Goal: Task Accomplishment & Management: Use online tool/utility

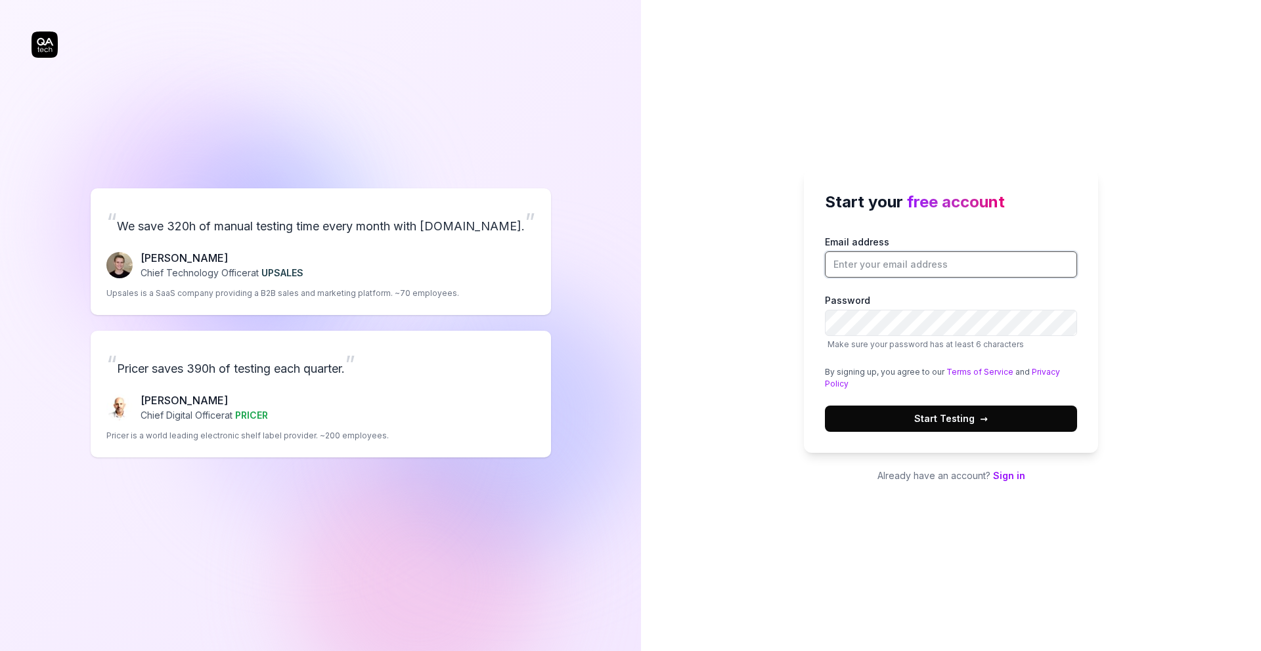
click at [875, 263] on input "Email address" at bounding box center [951, 265] width 252 height 26
type input "simone"
click at [887, 133] on div "Start your free account Email address Password Make sure your password has at l…" at bounding box center [951, 325] width 620 height 651
click at [1000, 477] on link "Sign in" at bounding box center [1009, 475] width 32 height 11
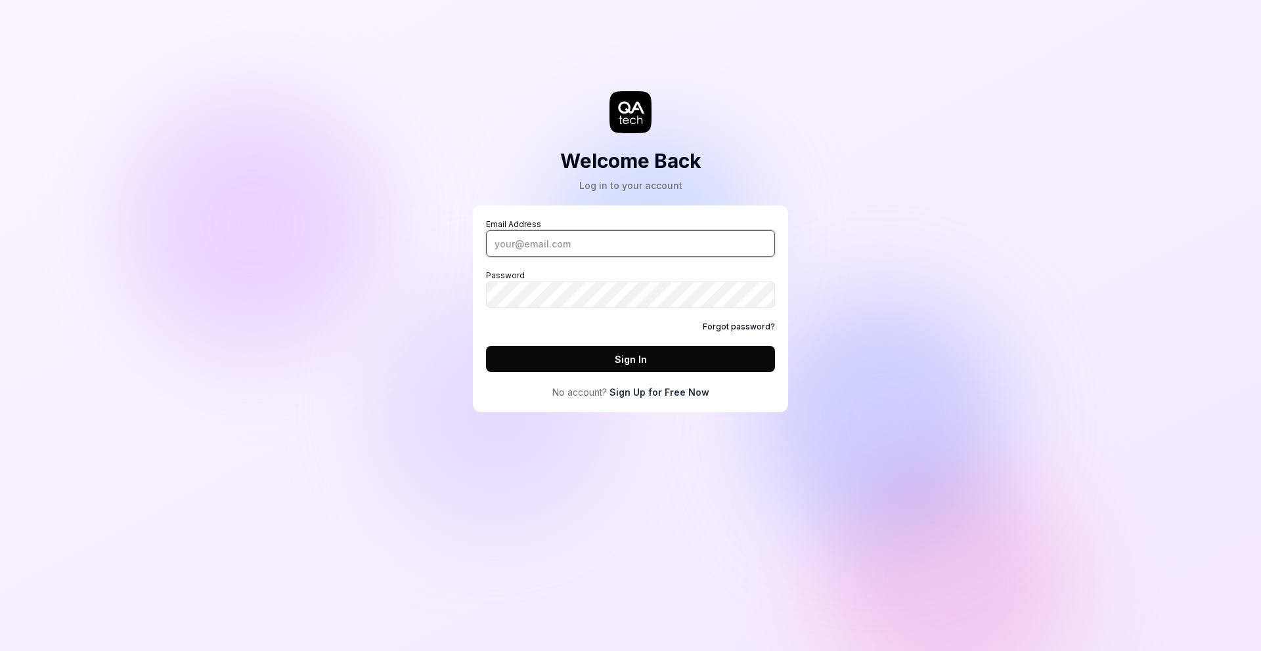
click at [609, 248] on input "Email Address" at bounding box center [630, 243] width 289 height 26
click at [657, 398] on link "Sign Up for Free Now" at bounding box center [659, 392] width 100 height 14
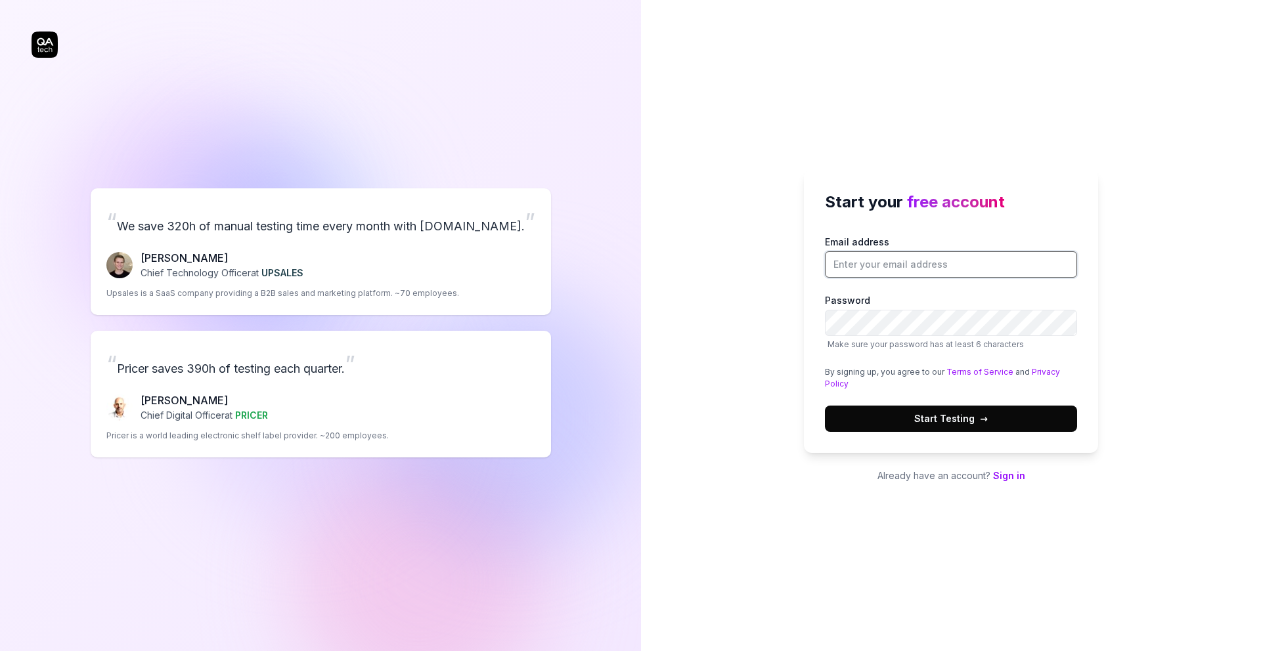
click at [949, 268] on input "Email address" at bounding box center [951, 265] width 252 height 26
type input "simone.dicarluccio@assistdigital.com"
click at [825, 406] on button "Start Testing →" at bounding box center [951, 419] width 252 height 26
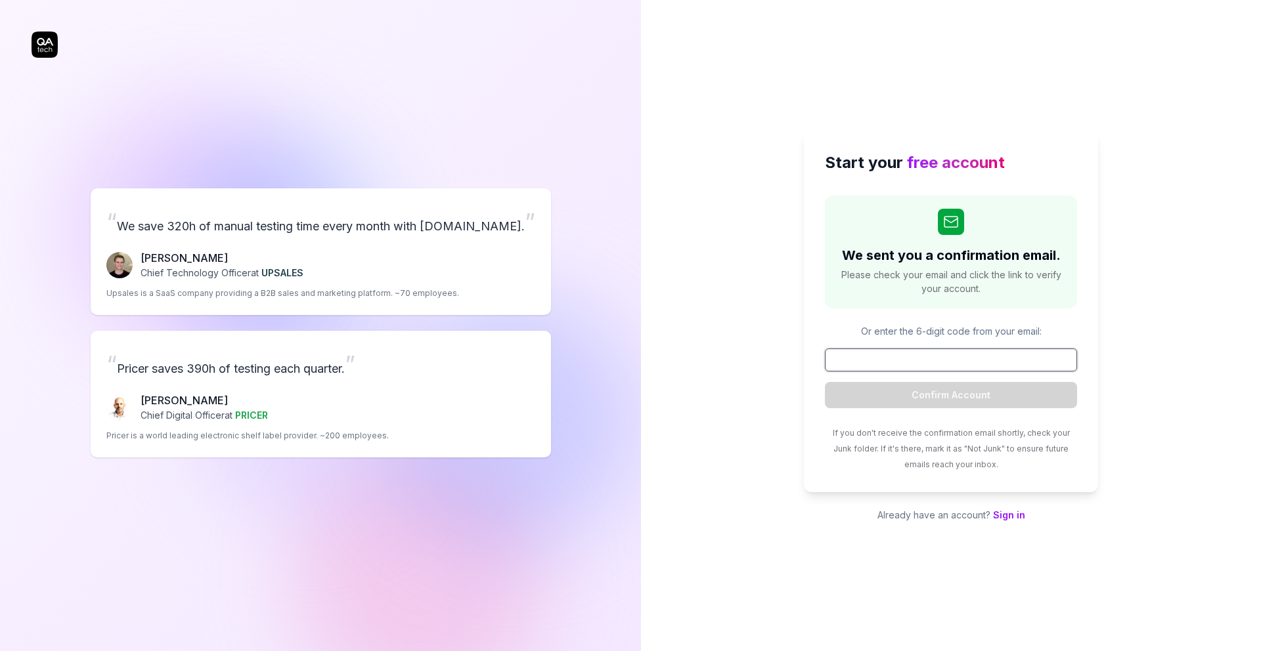
paste input "974485"
type input "974485"
click at [999, 401] on button "Confirm Account" at bounding box center [951, 395] width 252 height 26
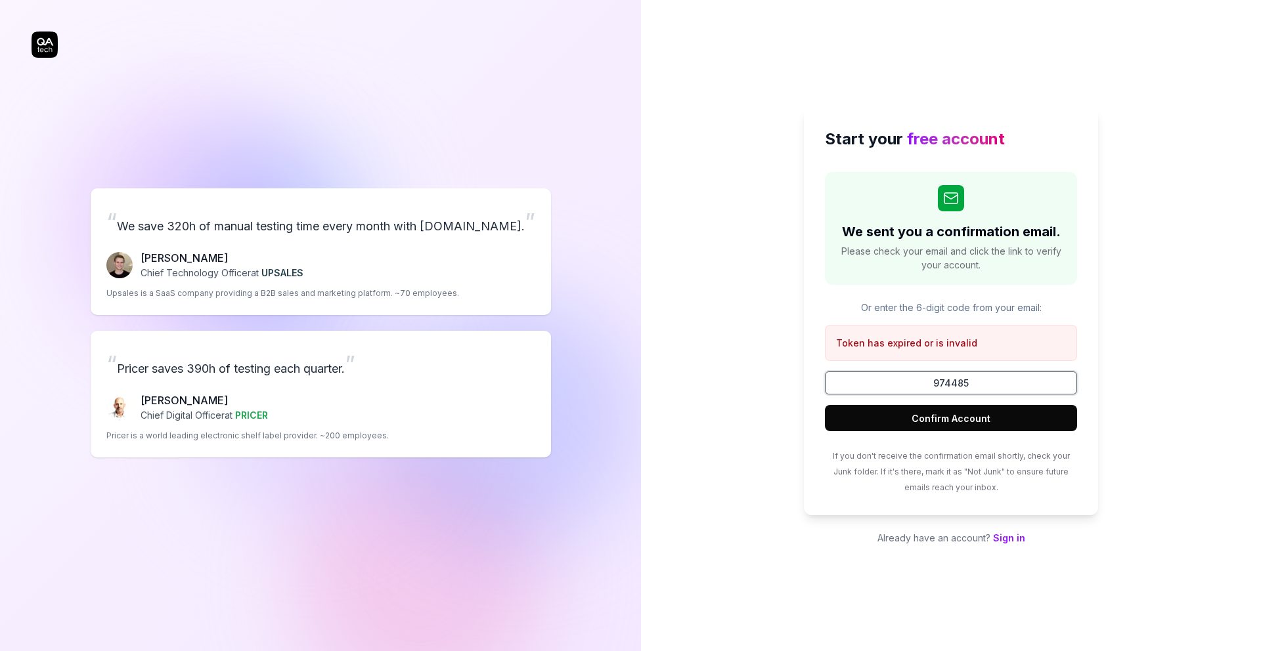
click at [980, 391] on input "974485" at bounding box center [951, 383] width 252 height 23
click at [963, 419] on button "Confirm Account" at bounding box center [951, 418] width 252 height 26
click at [902, 278] on div "We sent you a confirmation email. Please check your email and click the link to…" at bounding box center [951, 228] width 252 height 113
drag, startPoint x: 988, startPoint y: 392, endPoint x: 904, endPoint y: 377, distance: 85.4
click at [904, 377] on input "974485" at bounding box center [951, 383] width 252 height 23
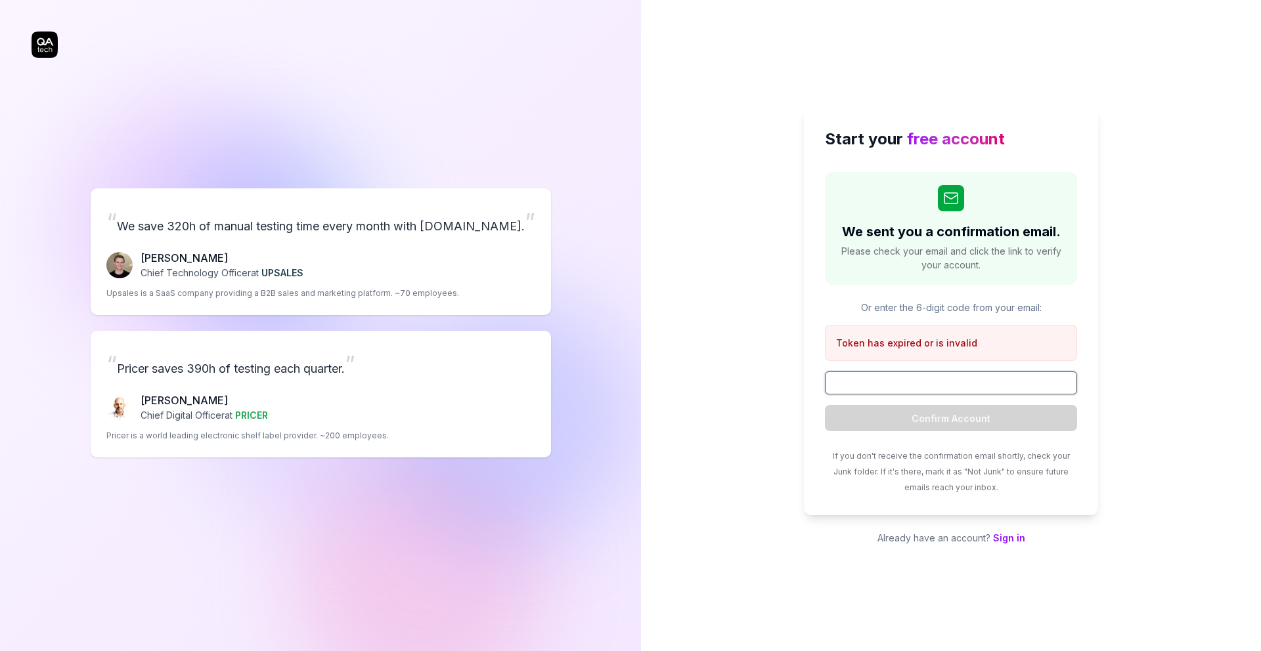
paste input "974485"
type input "974485"
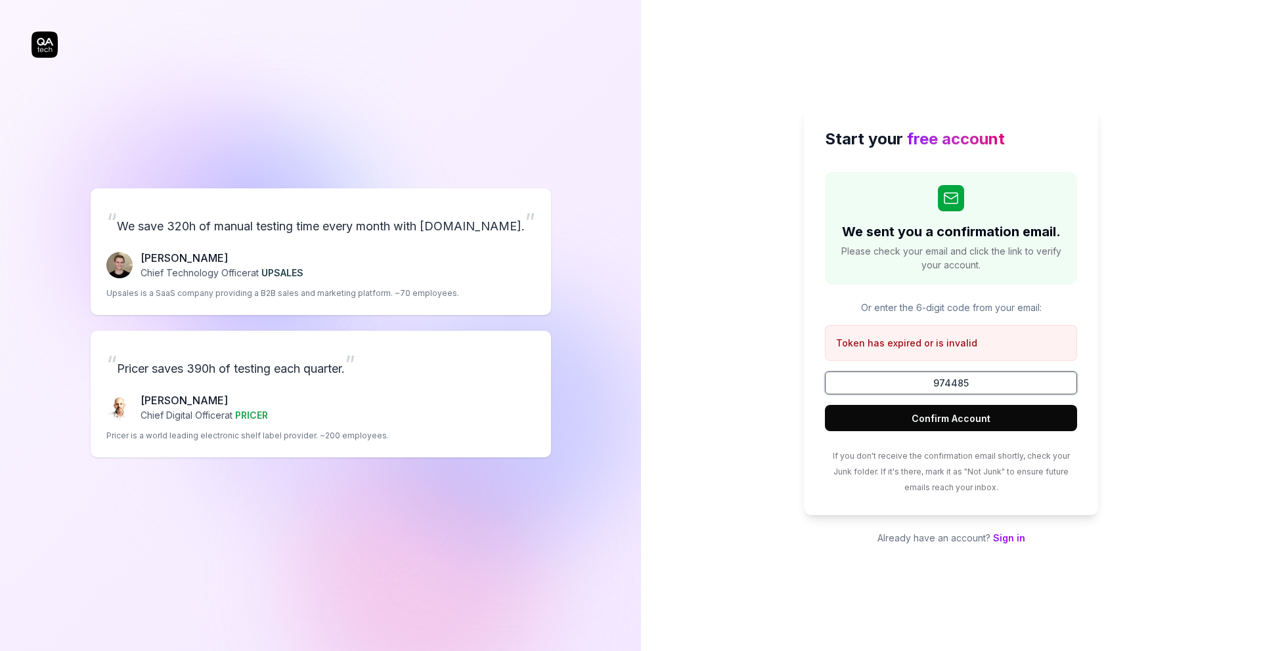
click at [825, 405] on button "Confirm Account" at bounding box center [951, 418] width 252 height 26
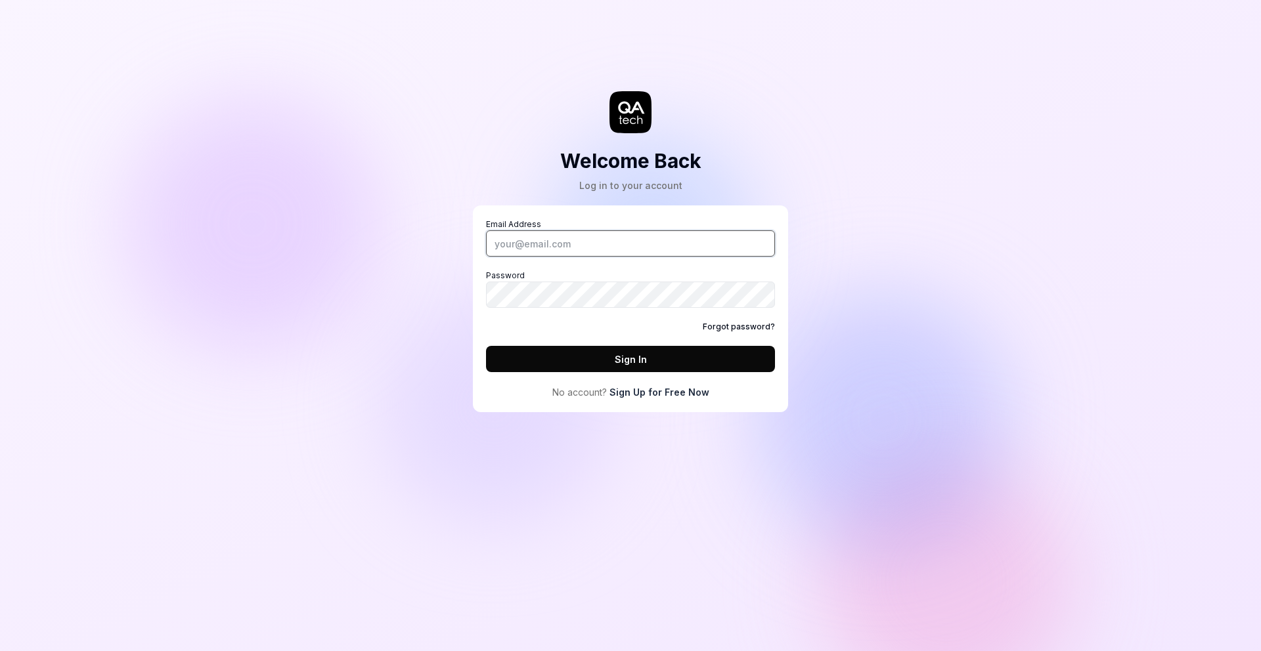
click at [558, 249] on input "Email Address" at bounding box center [630, 243] width 289 height 26
drag, startPoint x: 542, startPoint y: 248, endPoint x: 441, endPoint y: 234, distance: 102.0
click at [441, 234] on div "Welcome Back Log in to your account Email Address simo Password Forgot password…" at bounding box center [630, 219] width 394 height 386
paste input "ne.dicarluccio@assistdigital.com"
type input "[PERSON_NAME][EMAIL_ADDRESS][DOMAIN_NAME]"
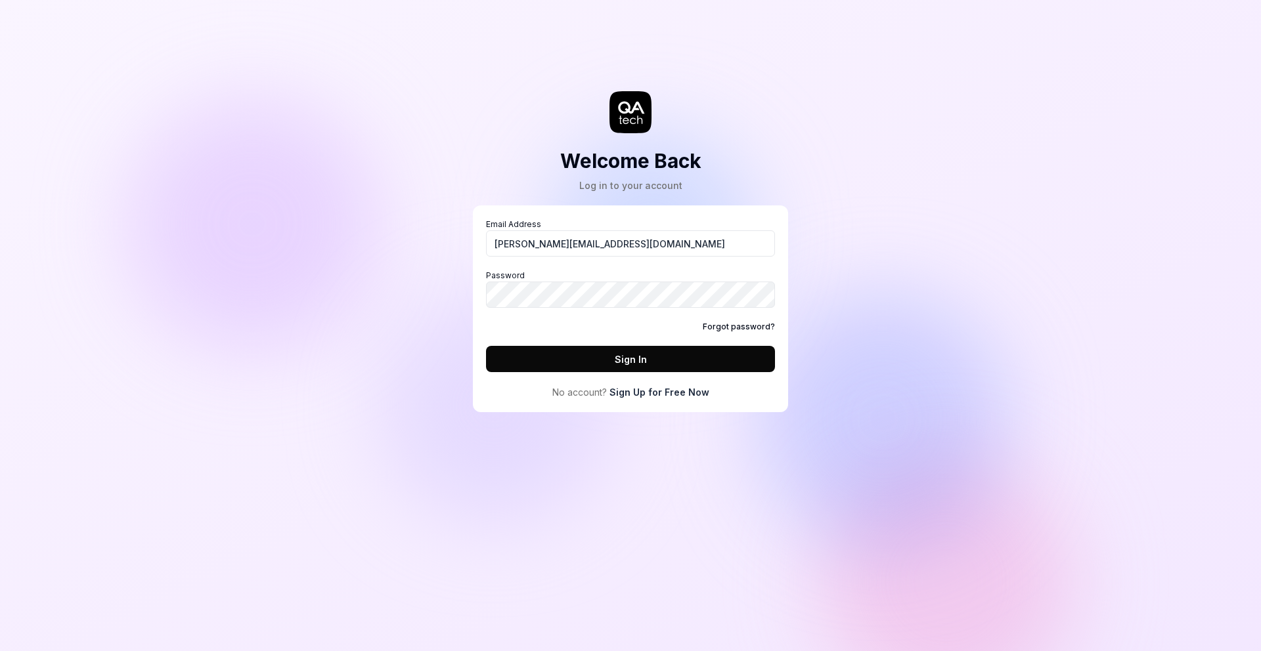
click at [509, 279] on label "Password" at bounding box center [630, 289] width 289 height 38
click at [486, 346] on button "Sign In" at bounding box center [630, 359] width 289 height 26
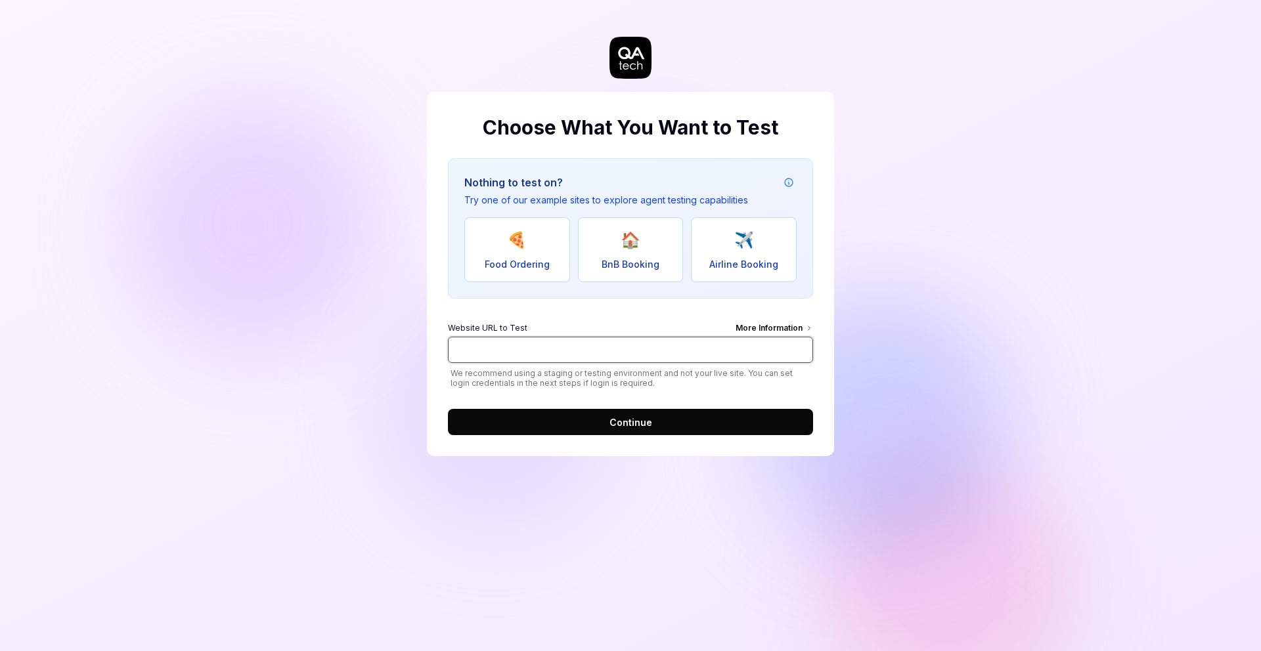
click at [555, 362] on input "Website URL to Test More Information" at bounding box center [630, 350] width 365 height 26
click at [908, 171] on div "Choose What You Want to Test Nothing to test on? Try one of our example sites t…" at bounding box center [630, 325] width 1261 height 651
click at [554, 354] on input "Website URL to Test More Information" at bounding box center [630, 350] width 365 height 26
paste input "https://hera-beta.assistdigital.it/auth/hera/login?goto=https:%2F%2Fhera-beta.a…"
type input "https://hera-beta.assistdigital.it/auth/hera/login?goto=https:%2F%2Fhera-beta.a…"
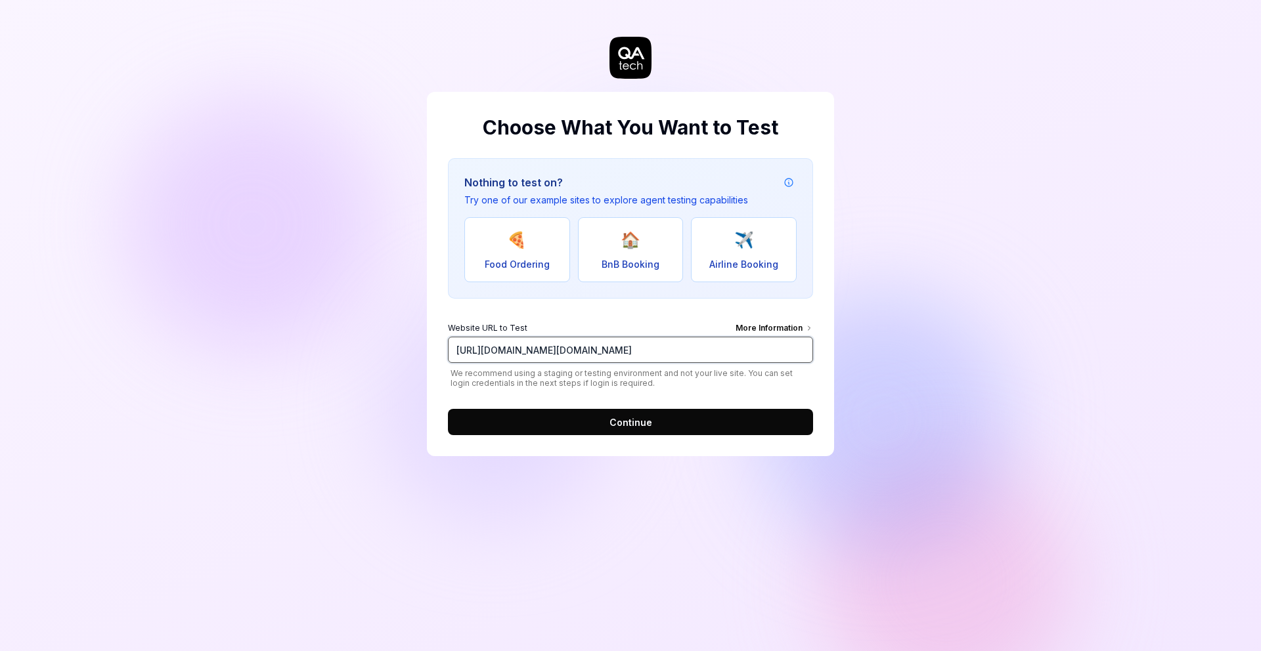
scroll to position [0, 84]
click at [618, 429] on button "Continue" at bounding box center [630, 422] width 365 height 26
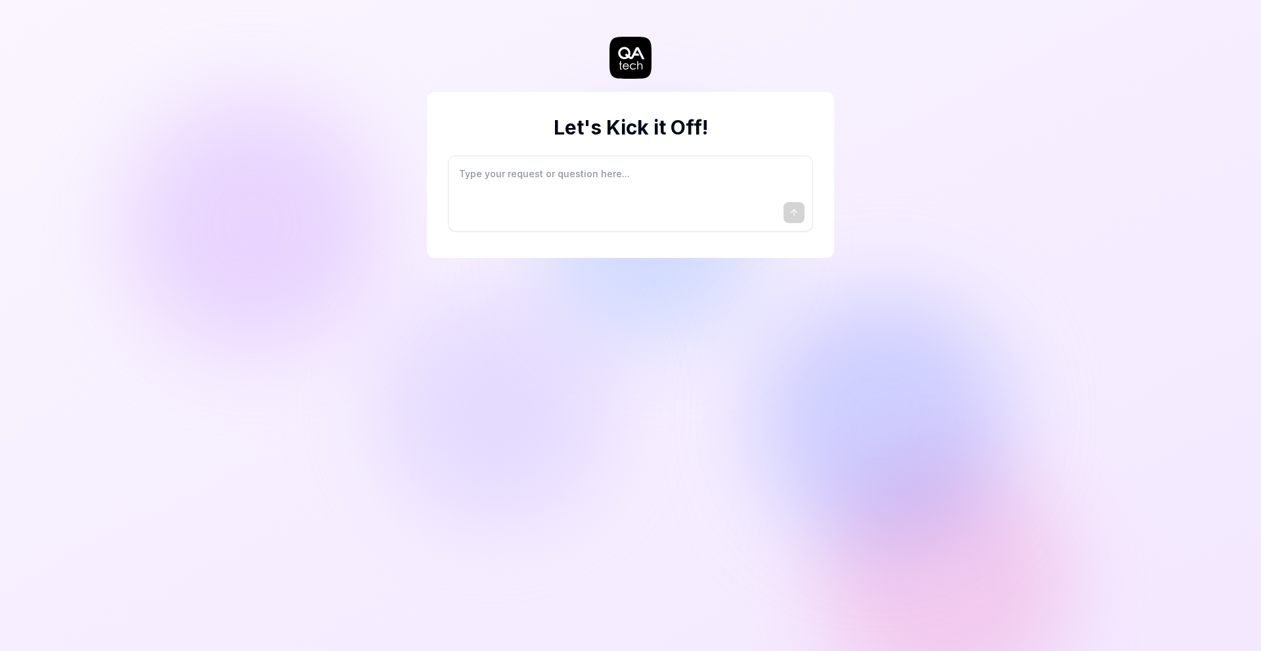
type textarea "*"
type textarea "I"
type textarea "*"
type textarea "I"
type textarea "*"
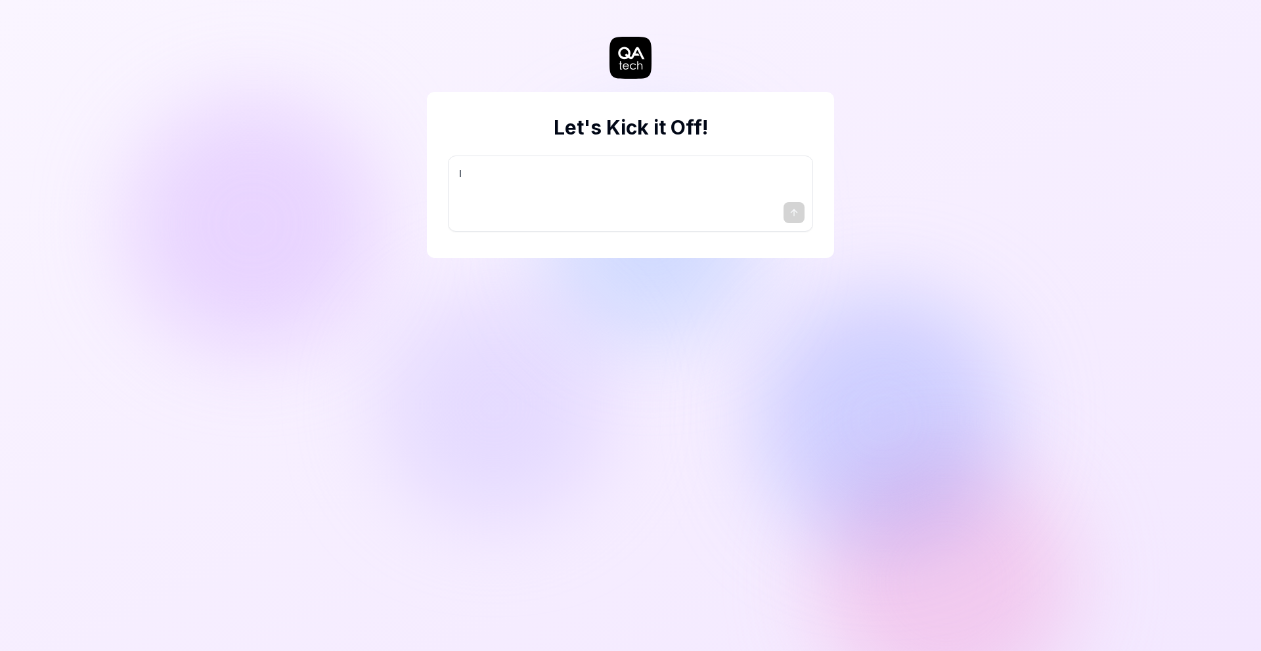
type textarea "I w"
type textarea "*"
type textarea "I wa"
type textarea "*"
type textarea "I wan"
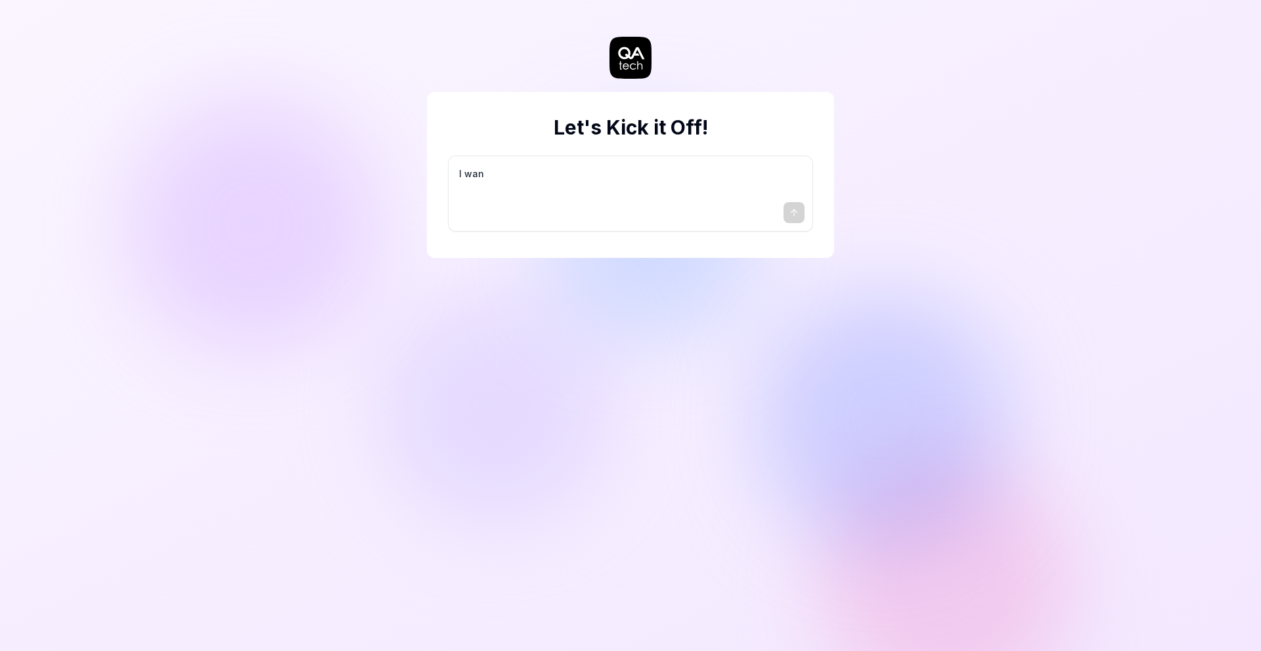
type textarea "*"
type textarea "I want"
type textarea "*"
type textarea "I want"
type textarea "*"
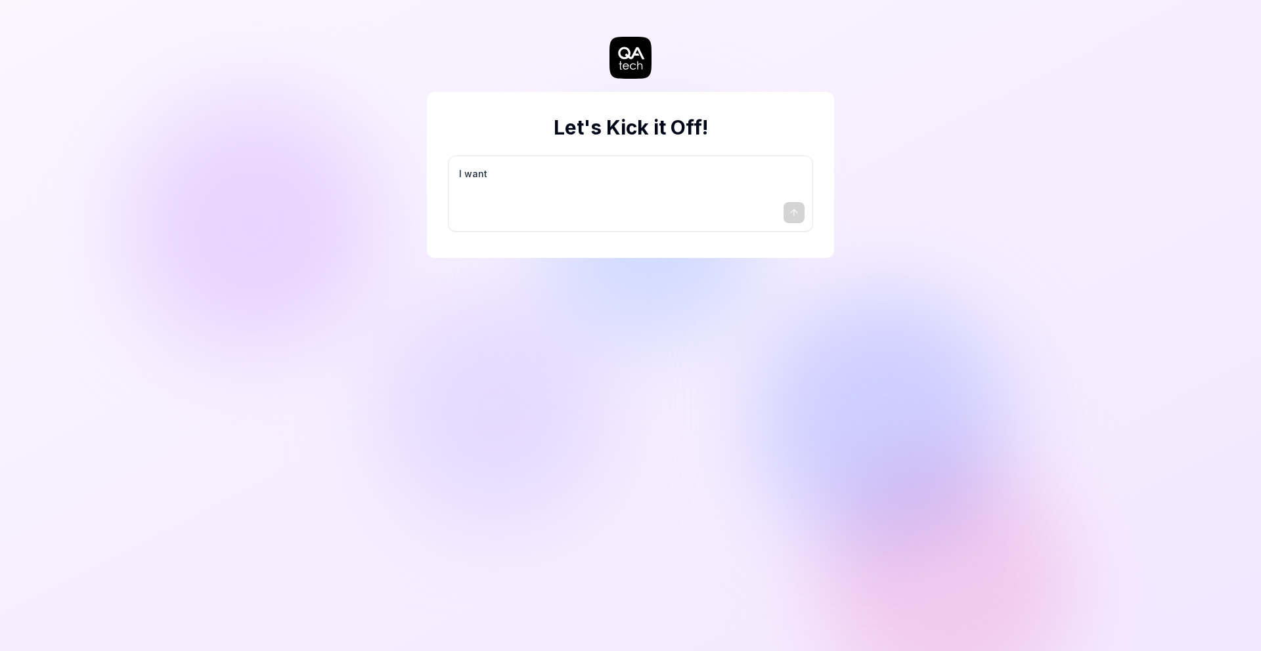
type textarea "I want a"
type textarea "*"
type textarea "I want a"
type textarea "*"
type textarea "I want a g"
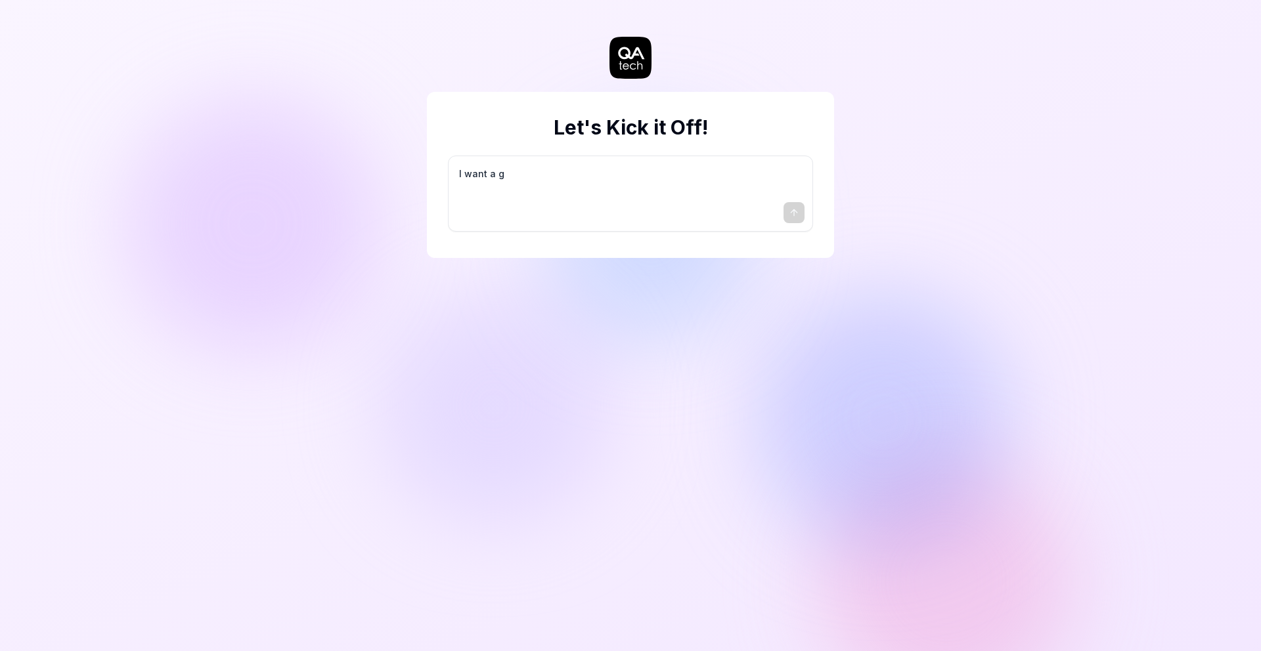
type textarea "*"
type textarea "I want a go"
type textarea "*"
type textarea "I want a goo"
type textarea "*"
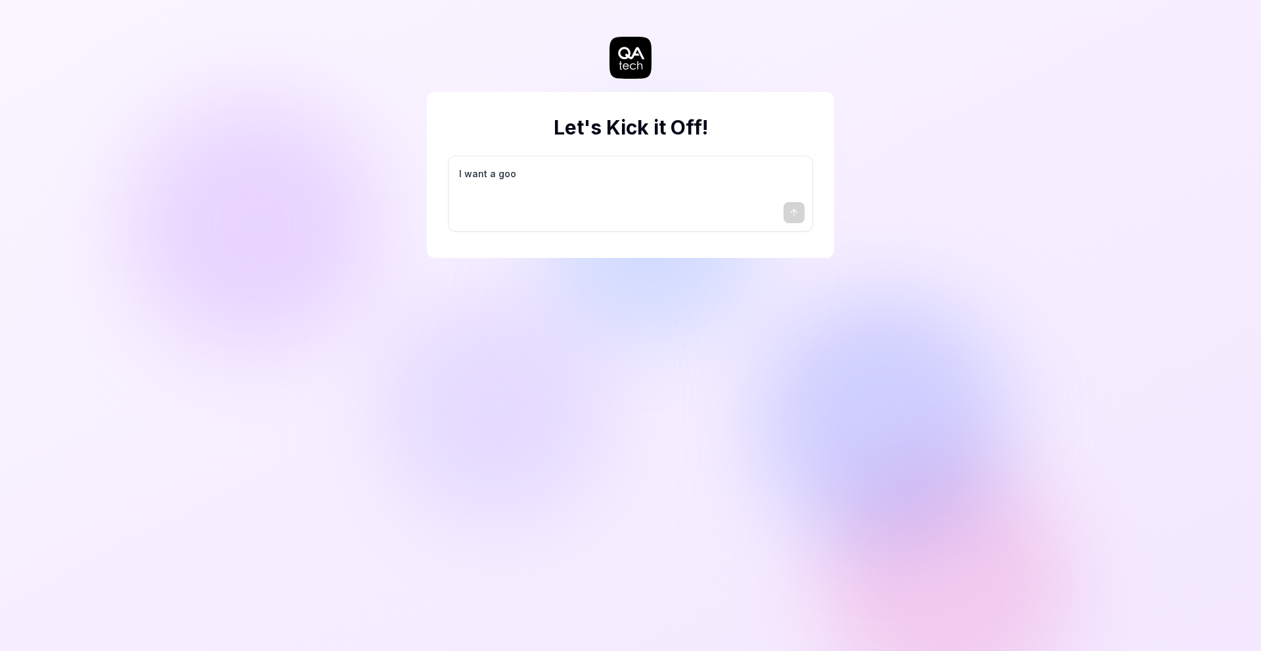
type textarea "I want a good"
type textarea "*"
type textarea "I want a good"
type textarea "*"
type textarea "I want a good t"
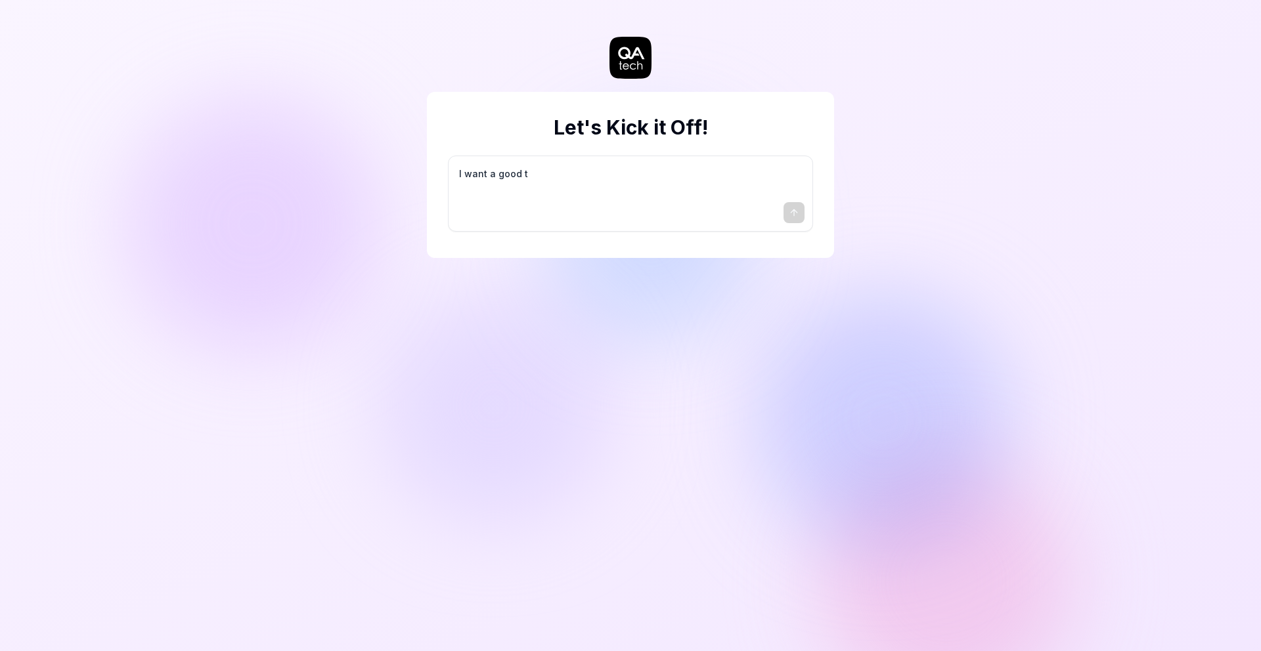
type textarea "*"
type textarea "I want a good te"
type textarea "*"
type textarea "I want a good tes"
type textarea "*"
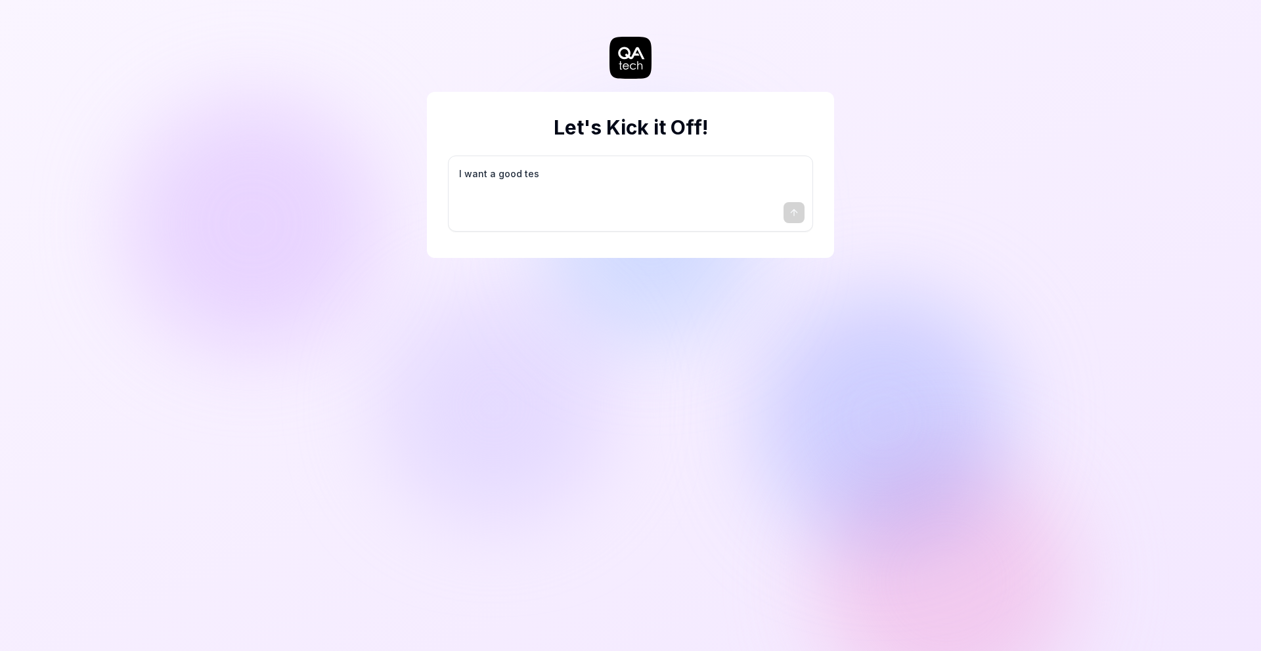
type textarea "I want a good test"
type textarea "*"
type textarea "I want a good test"
type textarea "*"
type textarea "I want a good test s"
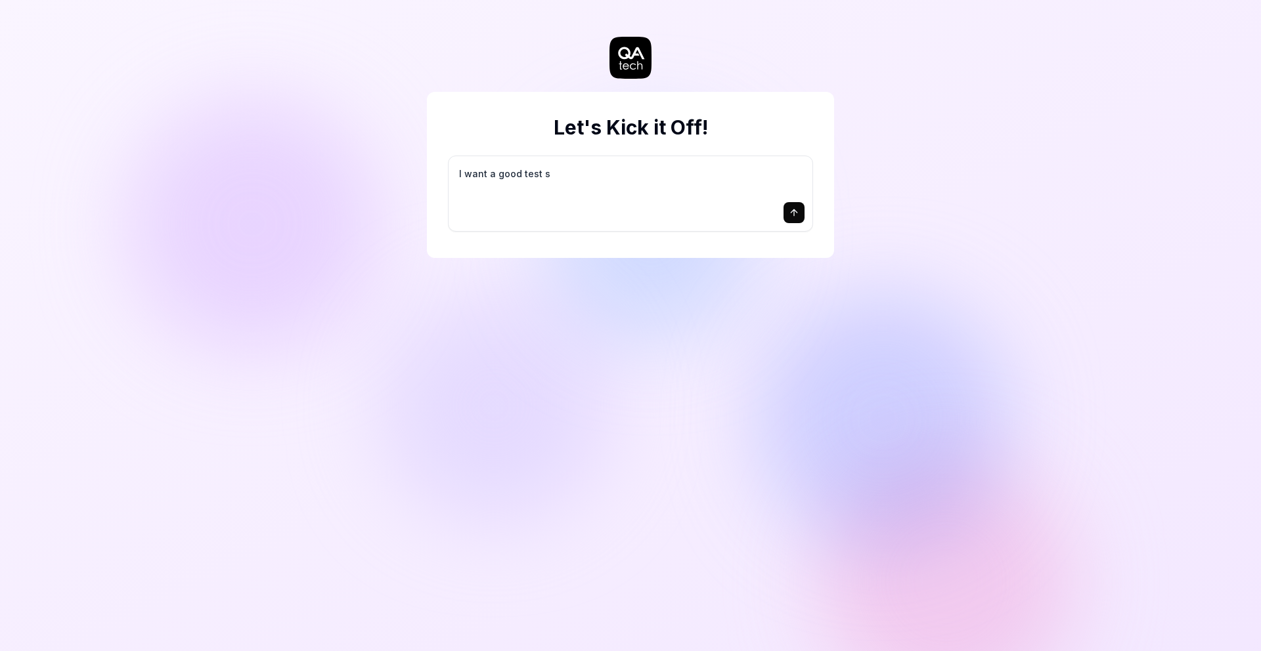
type textarea "*"
type textarea "I want a good test se"
type textarea "*"
type textarea "I want a good test set"
type textarea "*"
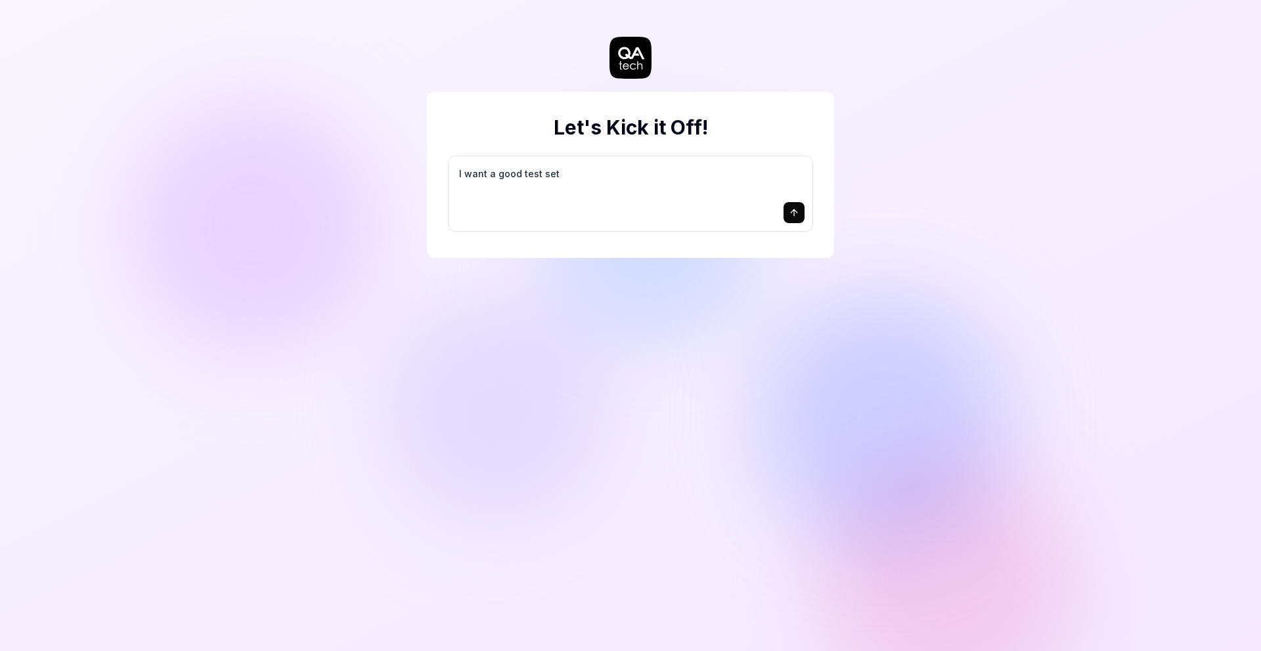
type textarea "I want a good test setu"
type textarea "*"
type textarea "I want a good test setup"
type textarea "*"
type textarea "I want a good test setup"
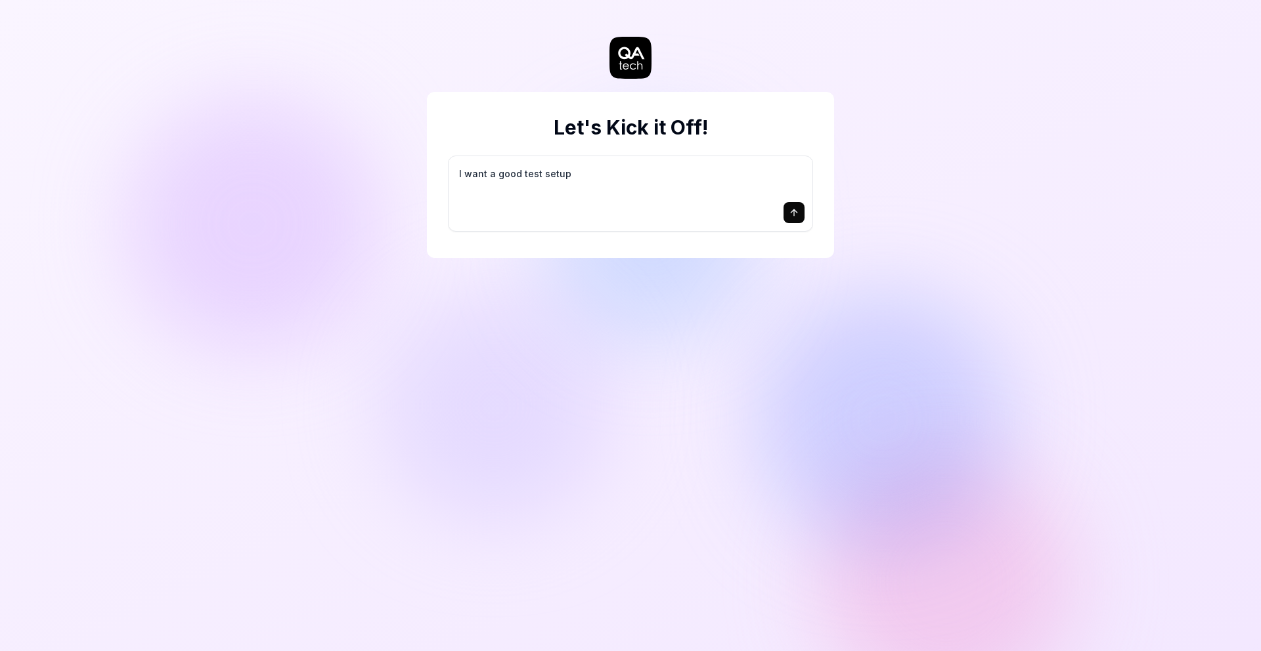
type textarea "*"
type textarea "I want a good test setup f"
type textarea "*"
type textarea "I want a good test setup fo"
type textarea "*"
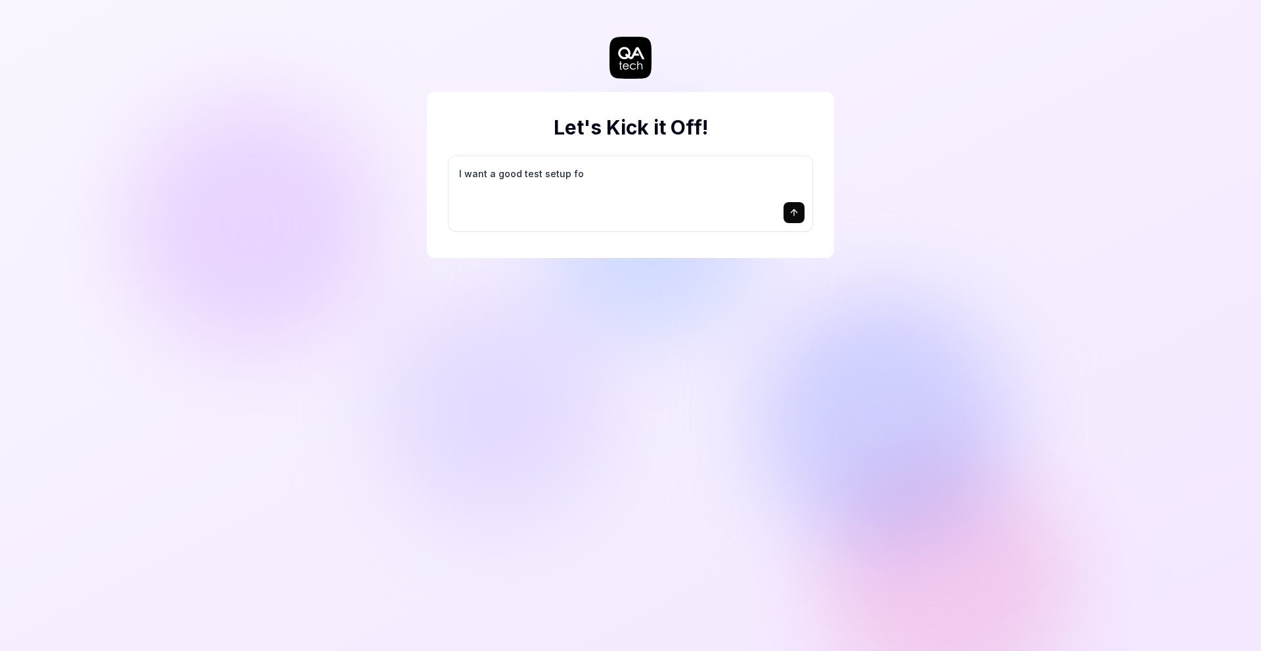
type textarea "I want a good test setup for"
type textarea "*"
type textarea "I want a good test setup for"
type textarea "*"
type textarea "I want a good test setup for m"
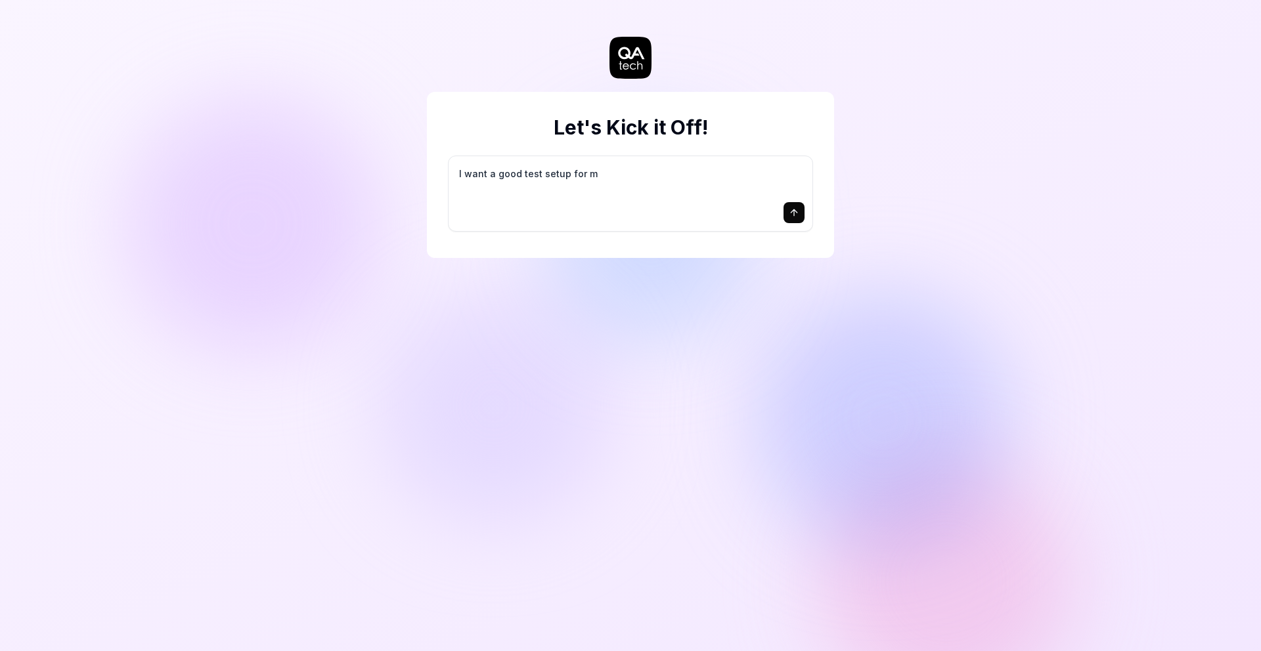
type textarea "*"
type textarea "I want a good test setup for my"
type textarea "*"
type textarea "I want a good test setup for my"
type textarea "*"
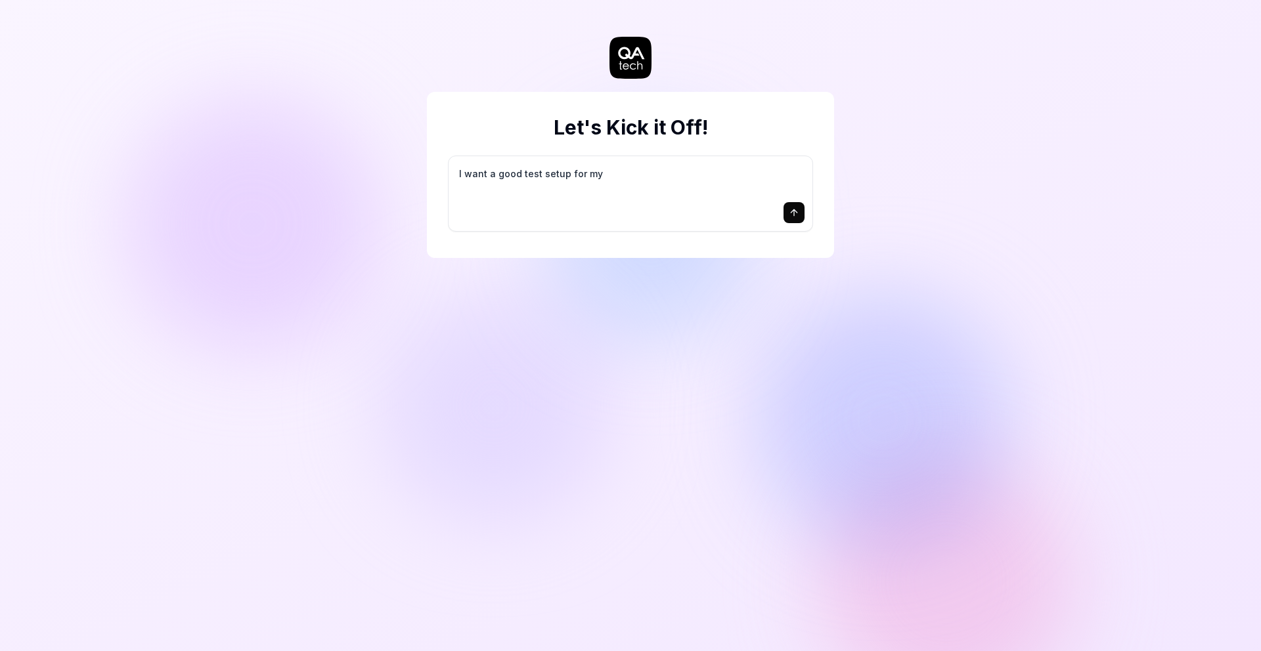
type textarea "I want a good test setup for my s"
type textarea "*"
type textarea "I want a good test setup for my si"
type textarea "*"
type textarea "I want a good test setup for my sit"
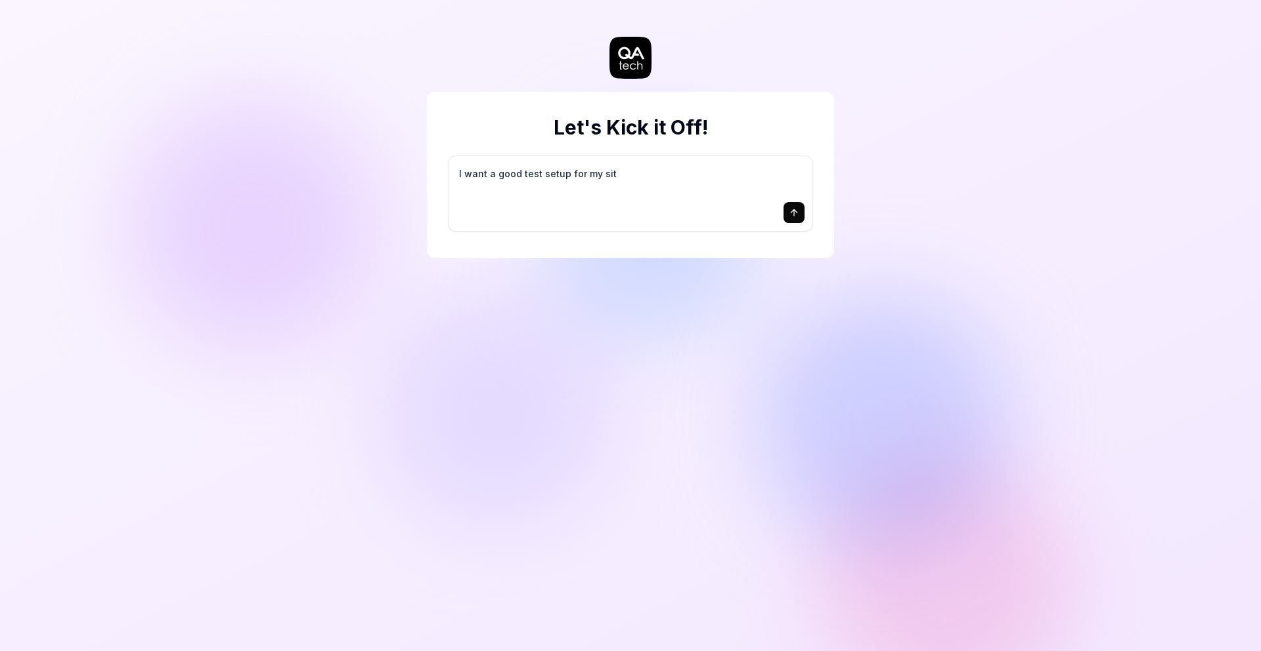
type textarea "*"
type textarea "I want a good test setup for my site"
type textarea "*"
type textarea "I want a good test setup for my site"
type textarea "*"
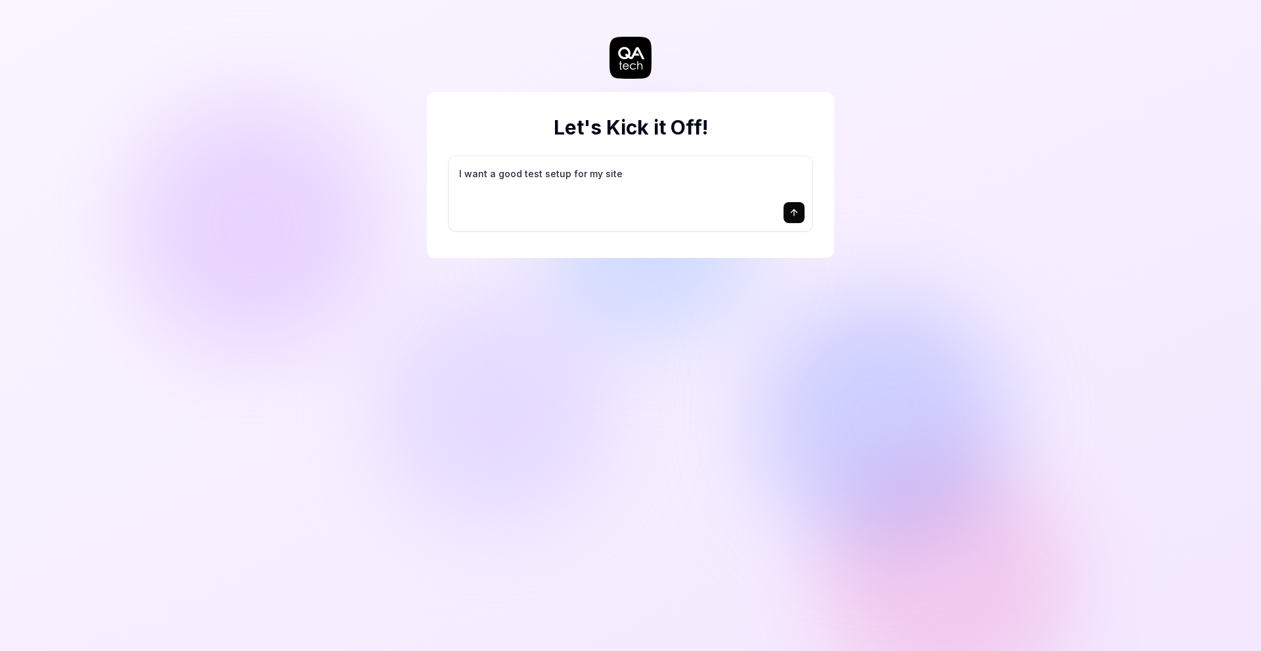
type textarea "I want a good test setup for my site -"
type textarea "*"
type textarea "I want a good test setup for my site -"
type textarea "*"
type textarea "I want a good test setup for my site - h"
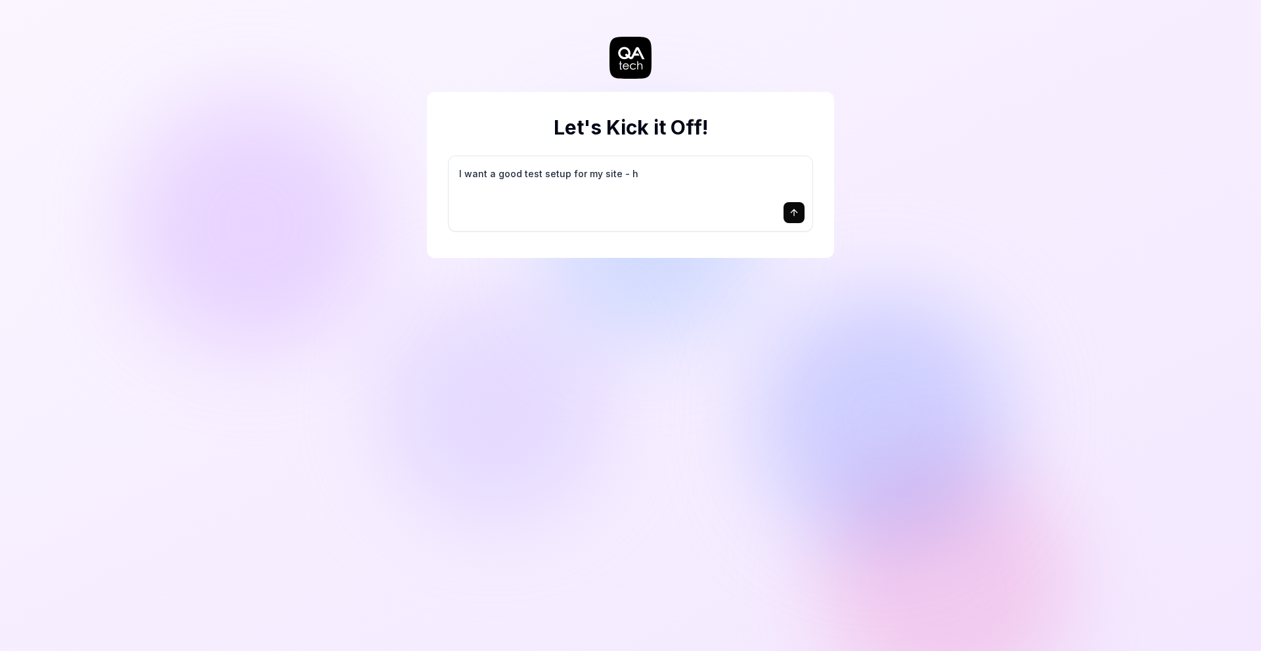
type textarea "*"
type textarea "I want a good test setup for my site - he"
type textarea "*"
type textarea "I want a good test setup for my site - hel"
type textarea "*"
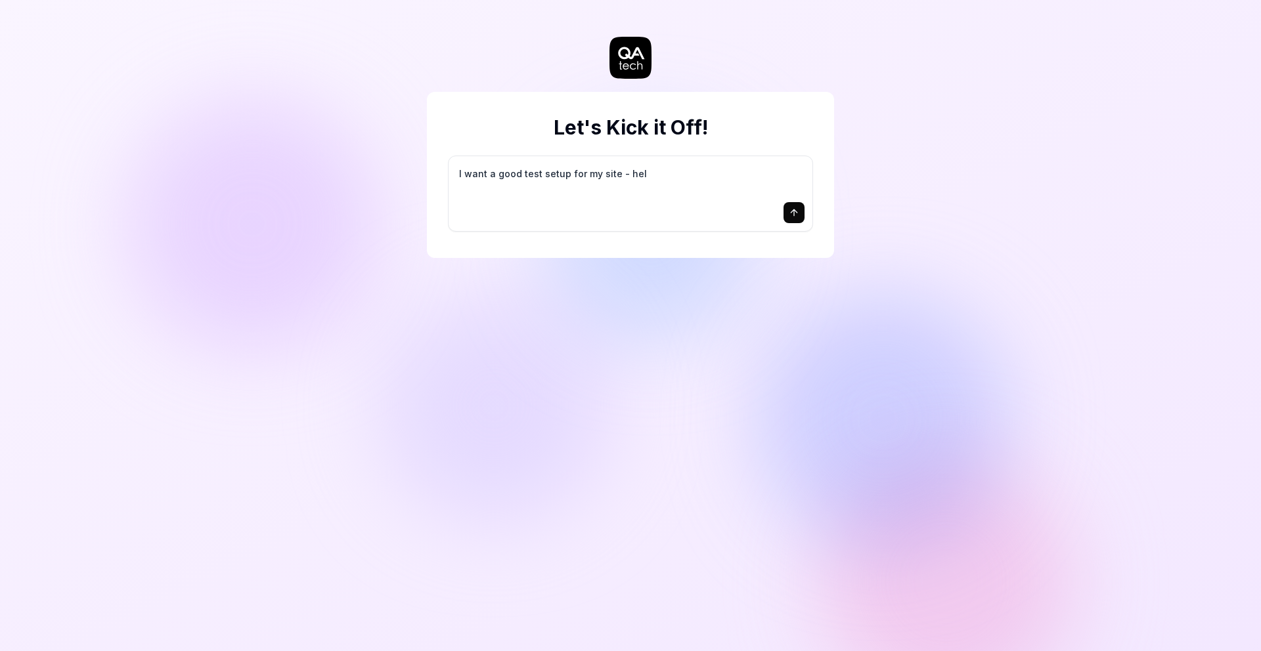
type textarea "I want a good test setup for my site - help"
type textarea "*"
type textarea "I want a good test setup for my site - help"
type textarea "*"
type textarea "I want a good test setup for my site - help m"
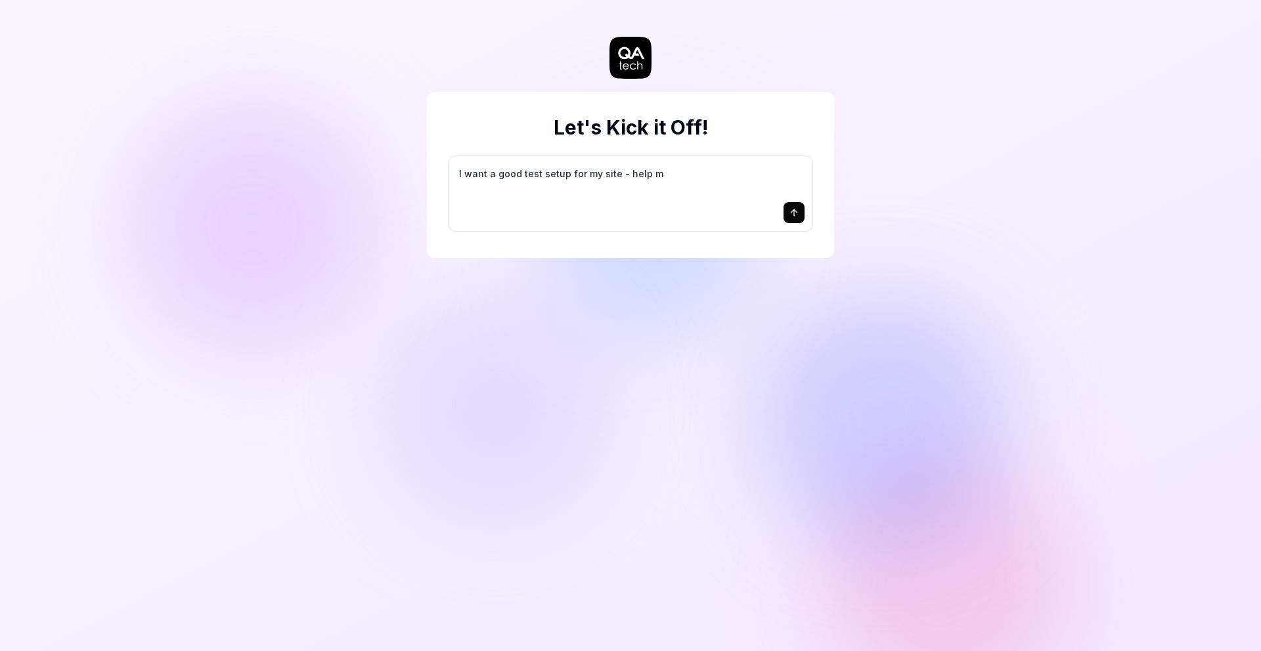
type textarea "*"
type textarea "I want a good test setup for my site - help me"
type textarea "*"
type textarea "I want a good test setup for my site - help me"
type textarea "*"
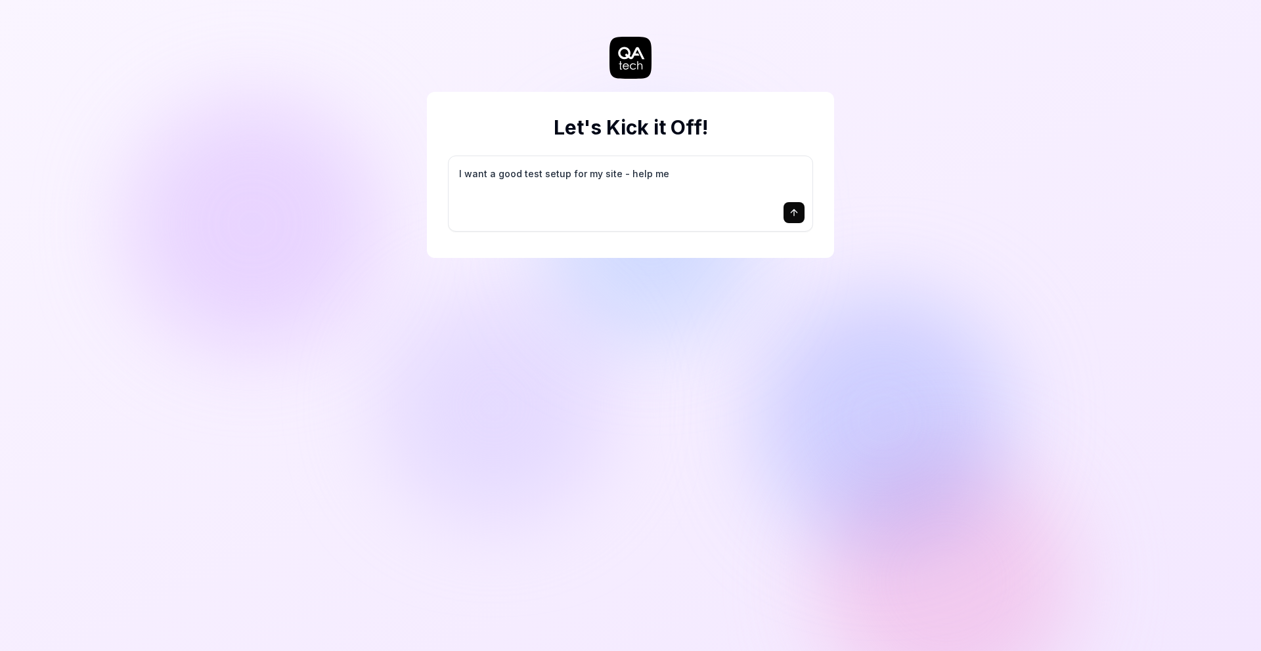
type textarea "I want a good test setup for my site - help me c"
type textarea "*"
type textarea "I want a good test setup for my site - help me cr"
type textarea "*"
type textarea "I want a good test setup for my site - help me cre"
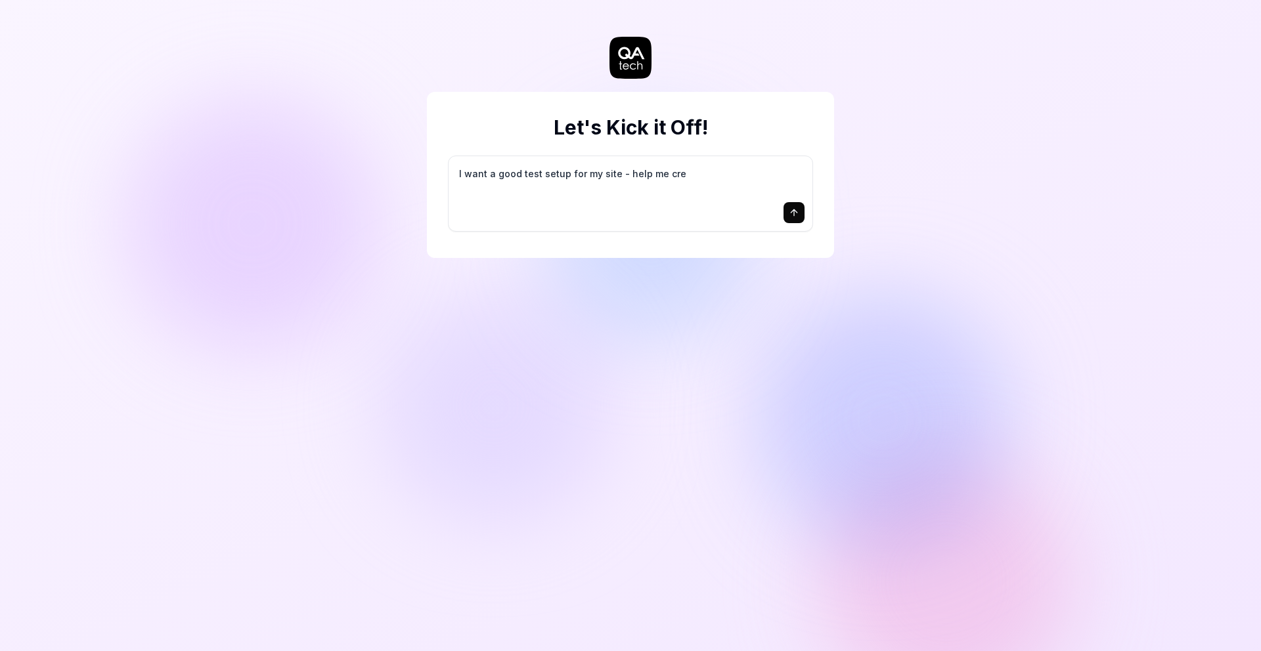
type textarea "*"
type textarea "I want a good test setup for my site - help me crea"
type textarea "*"
type textarea "I want a good test setup for my site - help me creat"
type textarea "*"
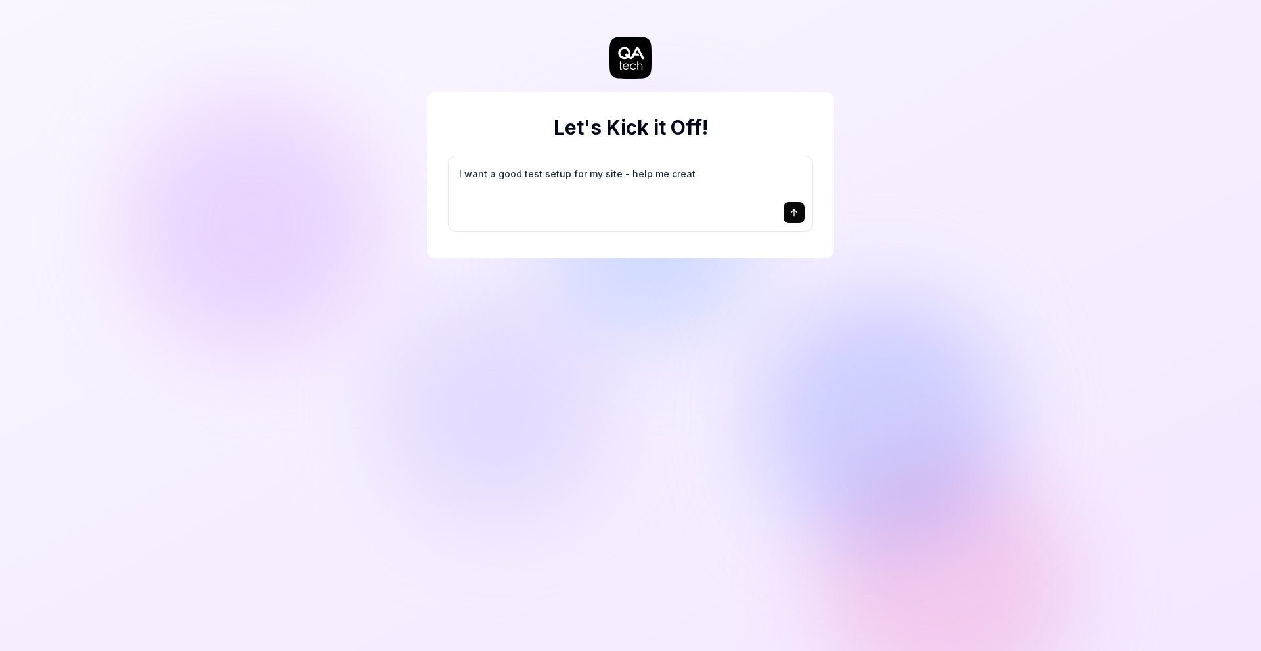
type textarea "I want a good test setup for my site - help me create"
type textarea "*"
type textarea "I want a good test setup for my site - help me create"
type textarea "*"
type textarea "I want a good test setup for my site - help me create t"
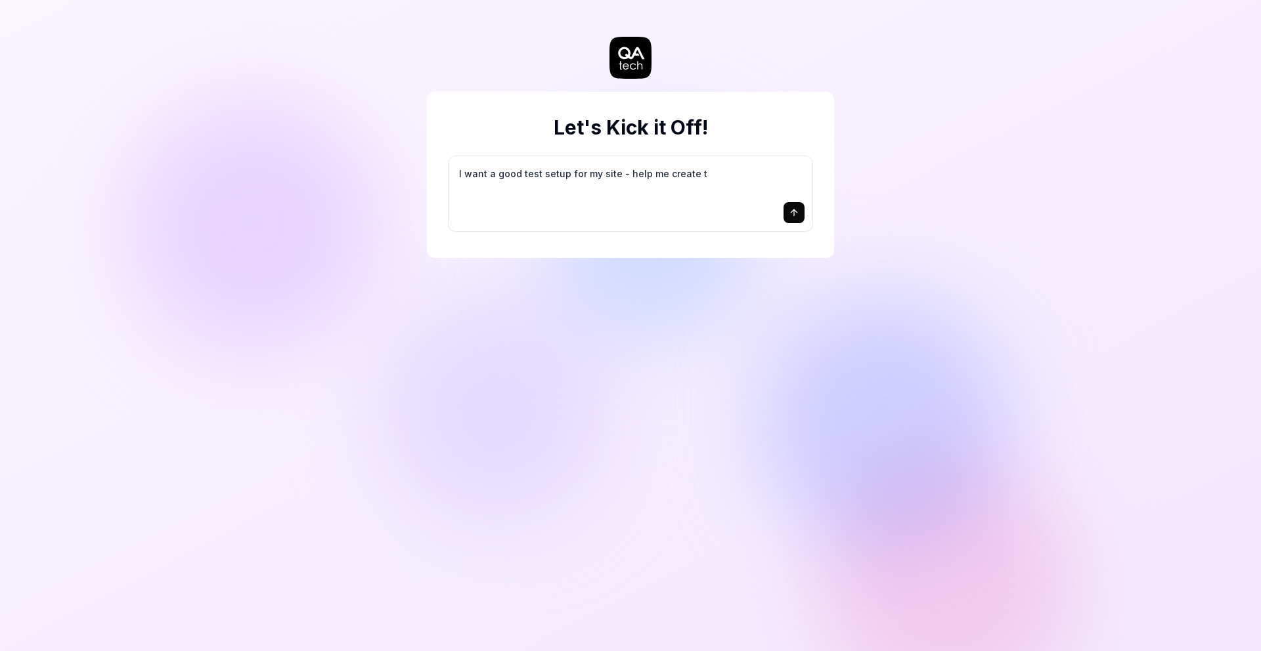
type textarea "*"
type textarea "I want a good test setup for my site - help me create th"
type textarea "*"
type textarea "I want a good test setup for my site - help me create the"
type textarea "*"
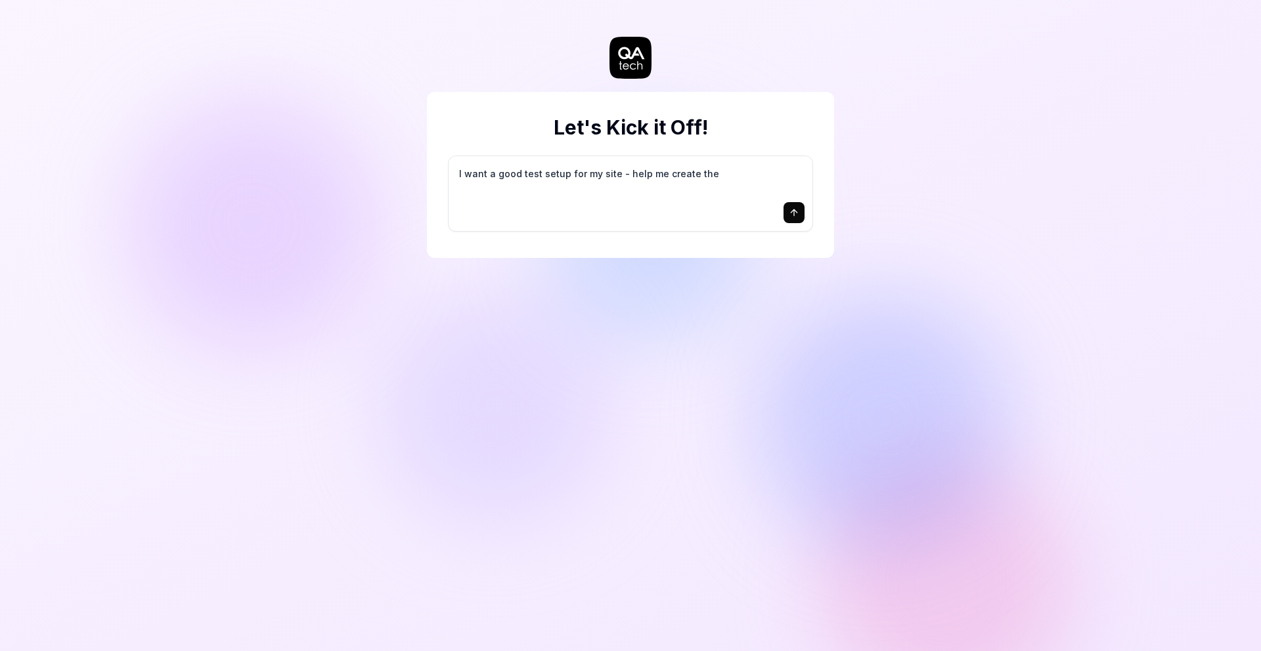
type textarea "I want a good test setup for my site - help me create the"
type textarea "*"
type textarea "I want a good test setup for my site - help me create the f"
type textarea "*"
type textarea "I want a good test setup for my site - help me create the fi"
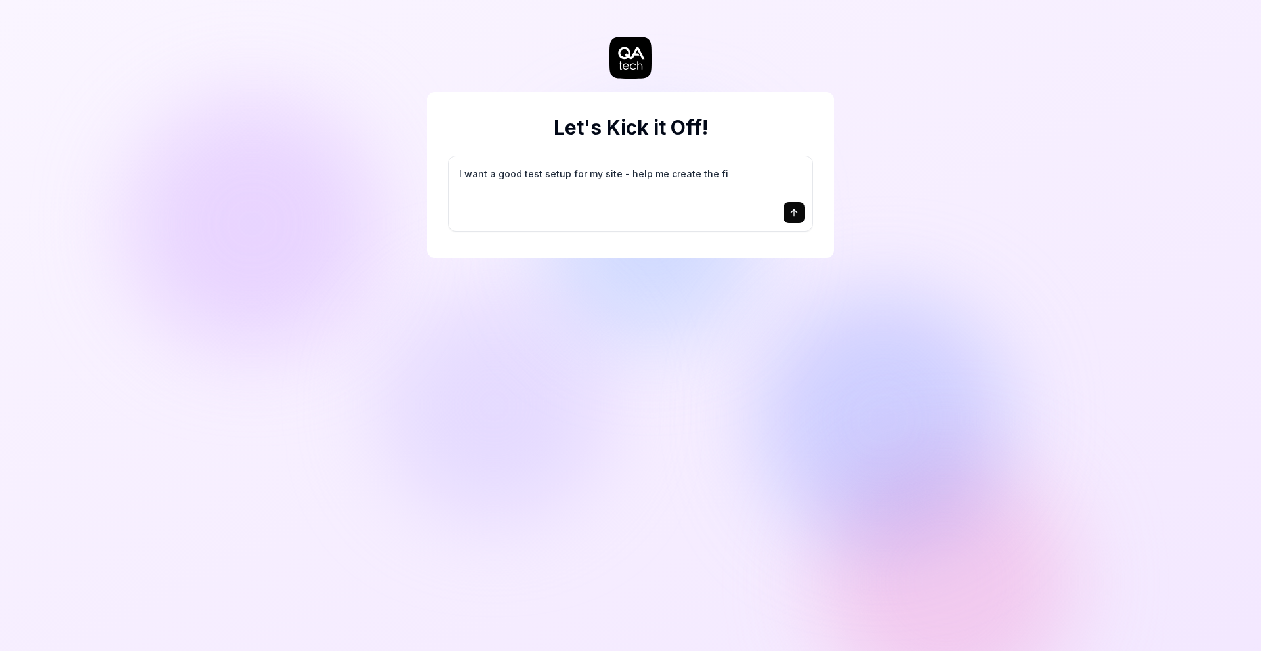
type textarea "*"
type textarea "I want a good test setup for my site - help me create the fir"
type textarea "*"
type textarea "I want a good test setup for my site - help me create the firs"
type textarea "*"
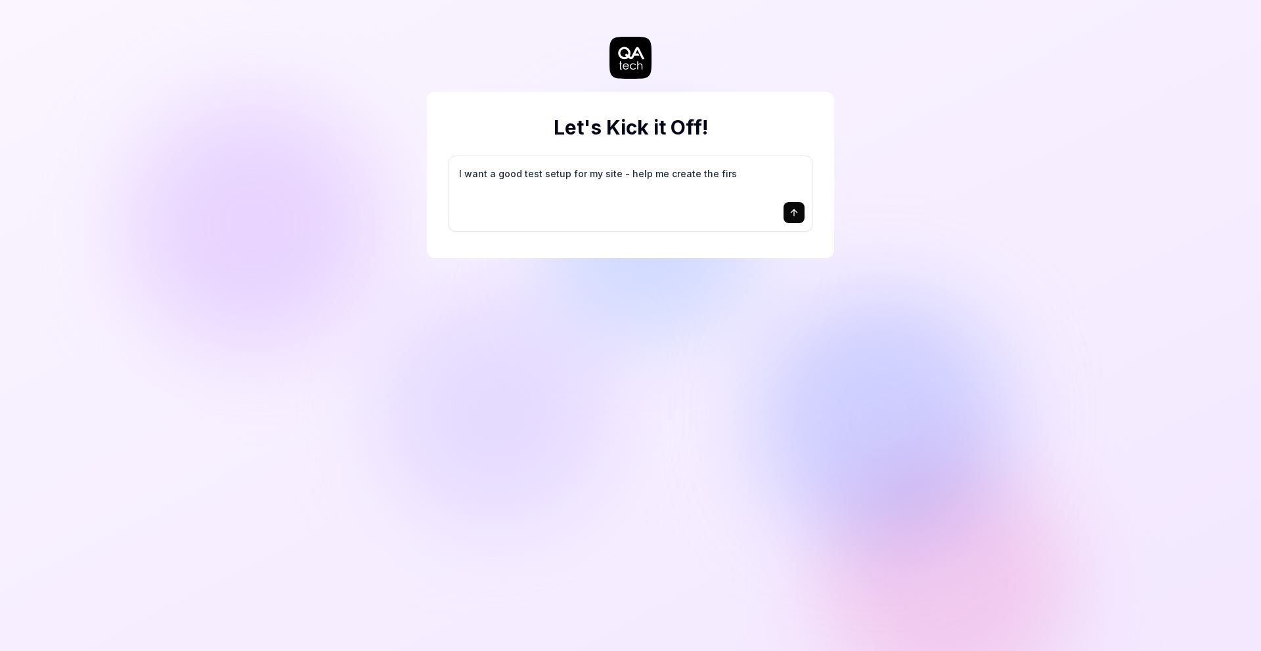
type textarea "I want a good test setup for my site - help me create the first"
type textarea "*"
type textarea "I want a good test setup for my site - help me create the first"
type textarea "*"
type textarea "I want a good test setup for my site - help me create the first 3"
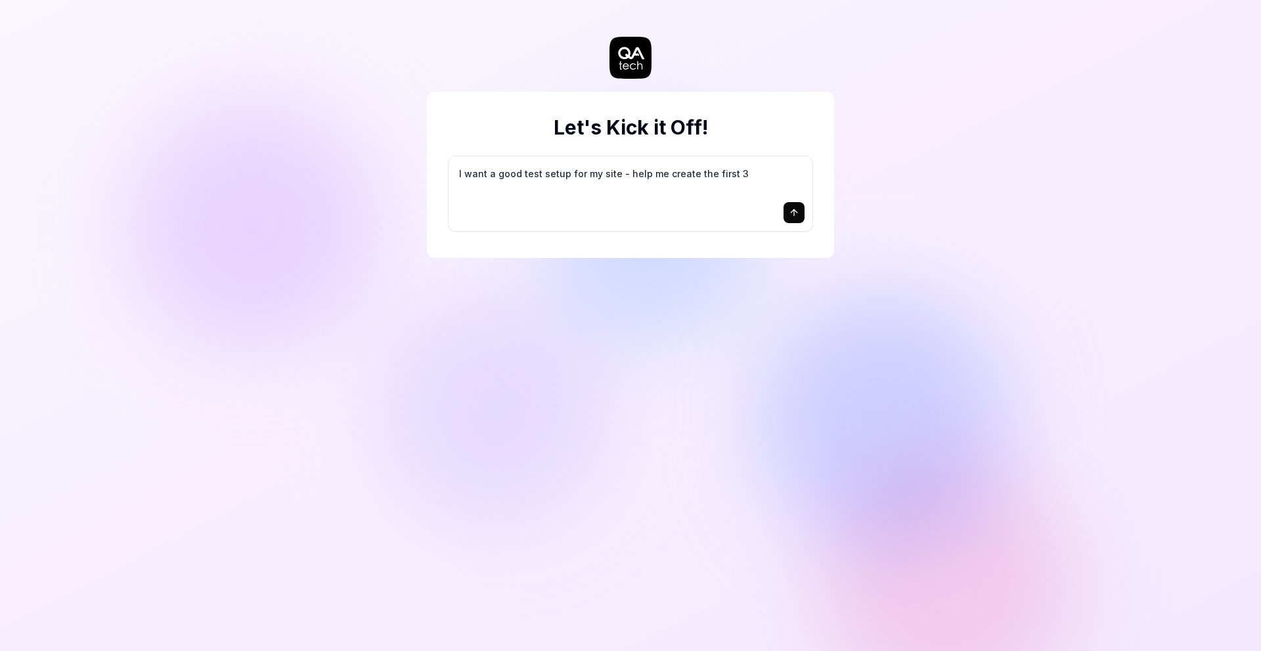
type textarea "*"
type textarea "I want a good test setup for my site - help me create the first 3-"
type textarea "*"
type textarea "I want a good test setup for my site - help me create the first 3-5"
type textarea "*"
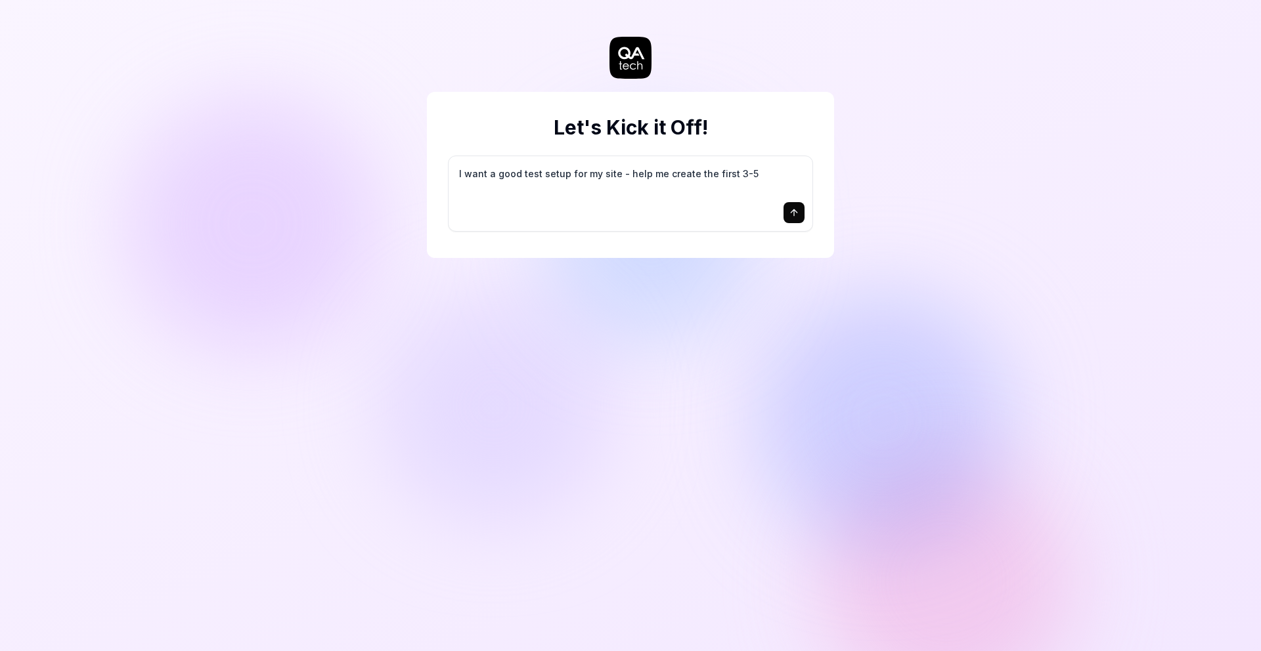
type textarea "I want a good test setup for my site - help me create the first 3-5"
type textarea "*"
type textarea "I want a good test setup for my site - help me create the first 3-5 t"
type textarea "*"
type textarea "I want a good test setup for my site - help me create the first 3-5 te"
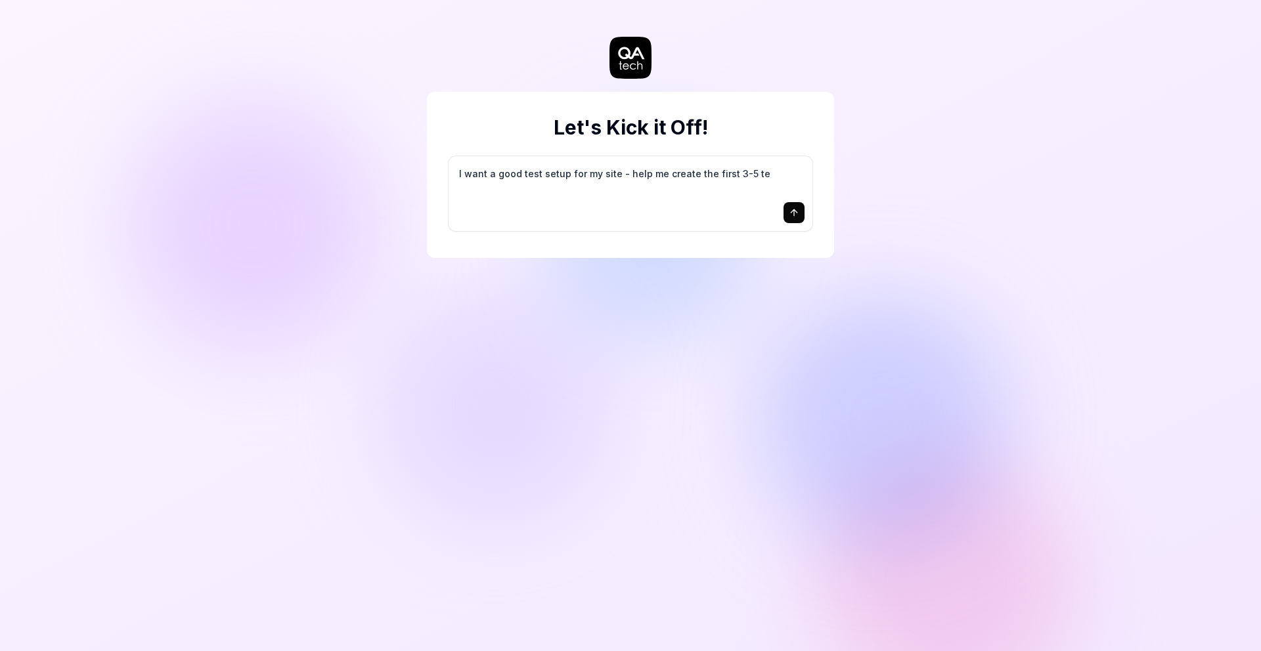
type textarea "*"
type textarea "I want a good test setup for my site - help me create the first 3-5 tes"
type textarea "*"
type textarea "I want a good test setup for my site - help me create the first 3-5 test"
type textarea "*"
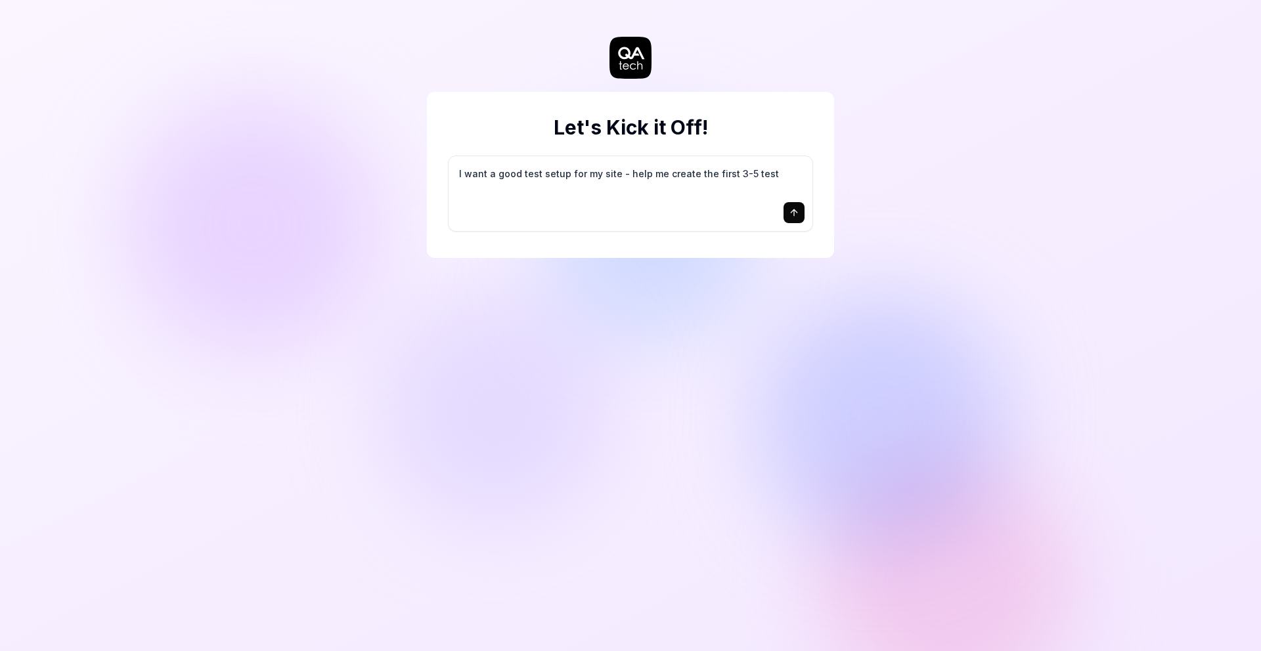
type textarea "I want a good test setup for my site - help me create the first 3-5 test"
type textarea "*"
type textarea "I want a good test setup for my site - help me create the first 3-5 test c"
type textarea "*"
type textarea "I want a good test setup for my site - help me create the first 3-5 test ca"
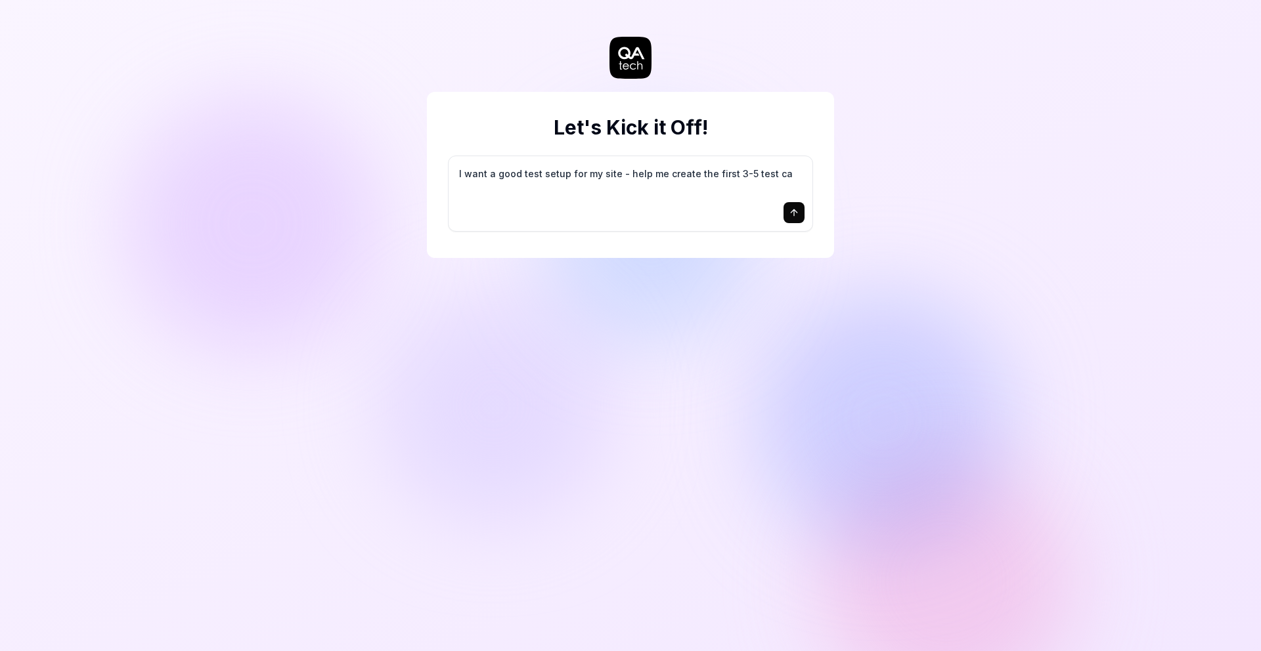
type textarea "*"
type textarea "I want a good test setup for my site - help me create the first 3-5 test cas"
type textarea "*"
type textarea "I want a good test setup for my site - help me create the first 3-5 test case"
type textarea "*"
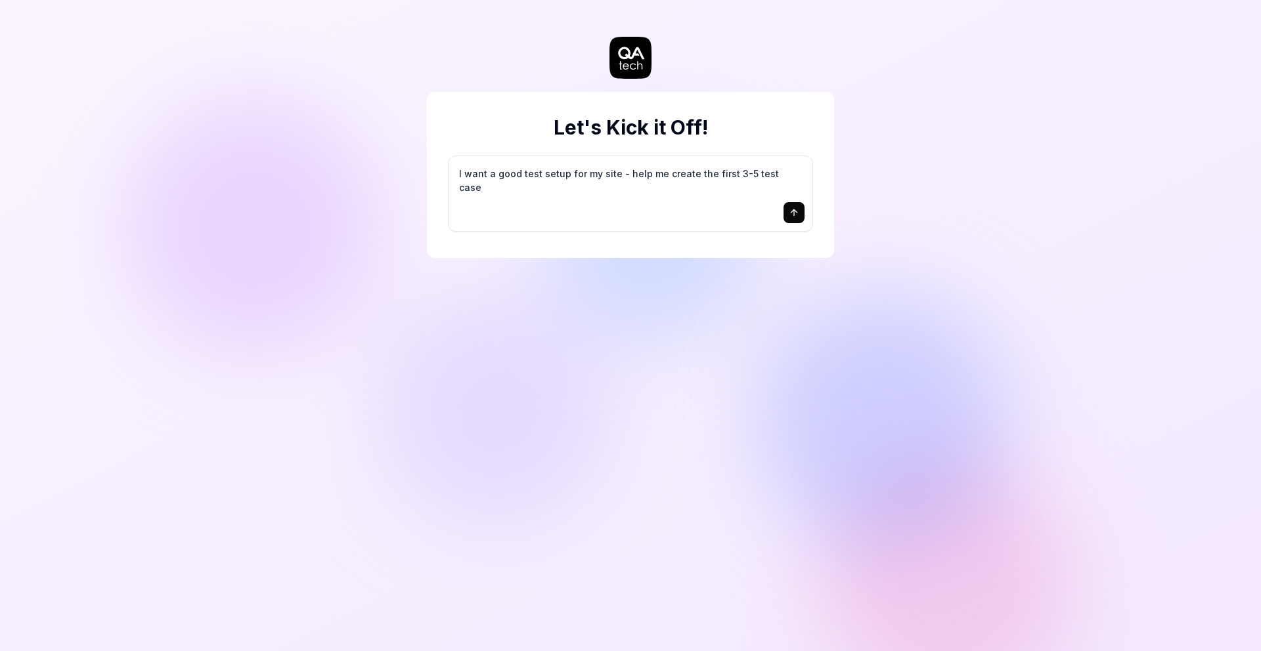
type textarea "I want a good test setup for my site - help me create the first 3-5 test cases"
click at [794, 217] on icon "submit" at bounding box center [794, 213] width 11 height 11
type textarea "*"
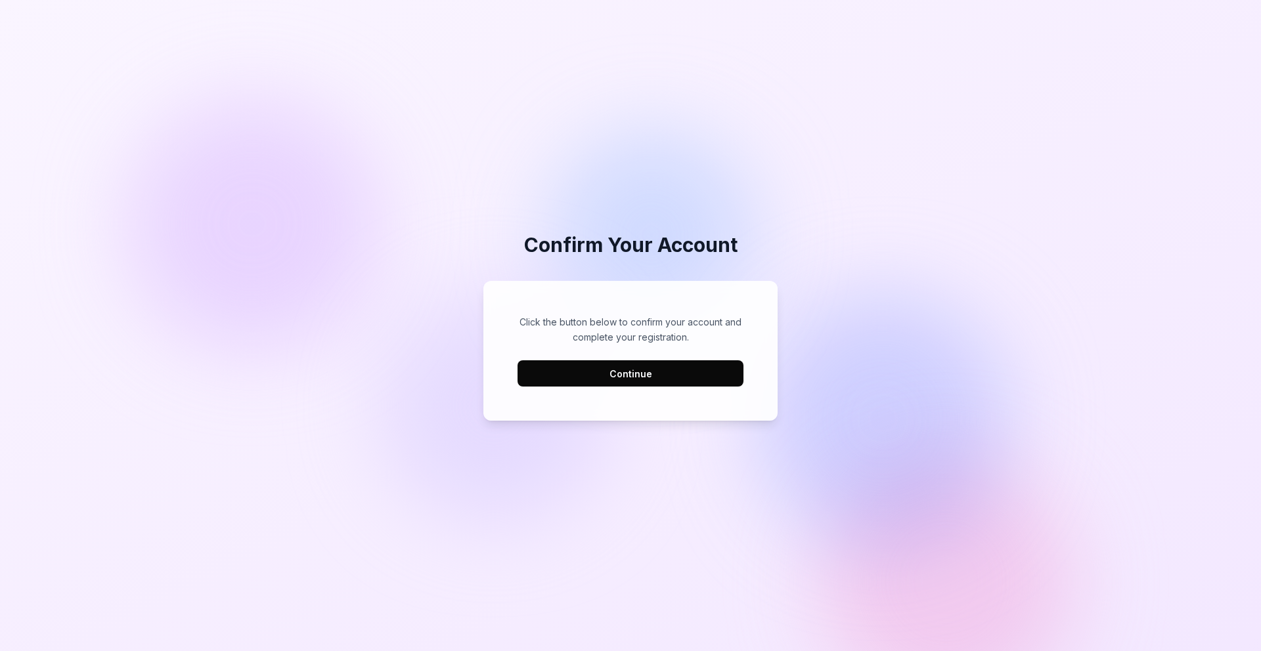
click at [690, 378] on button "Continue" at bounding box center [630, 374] width 226 height 26
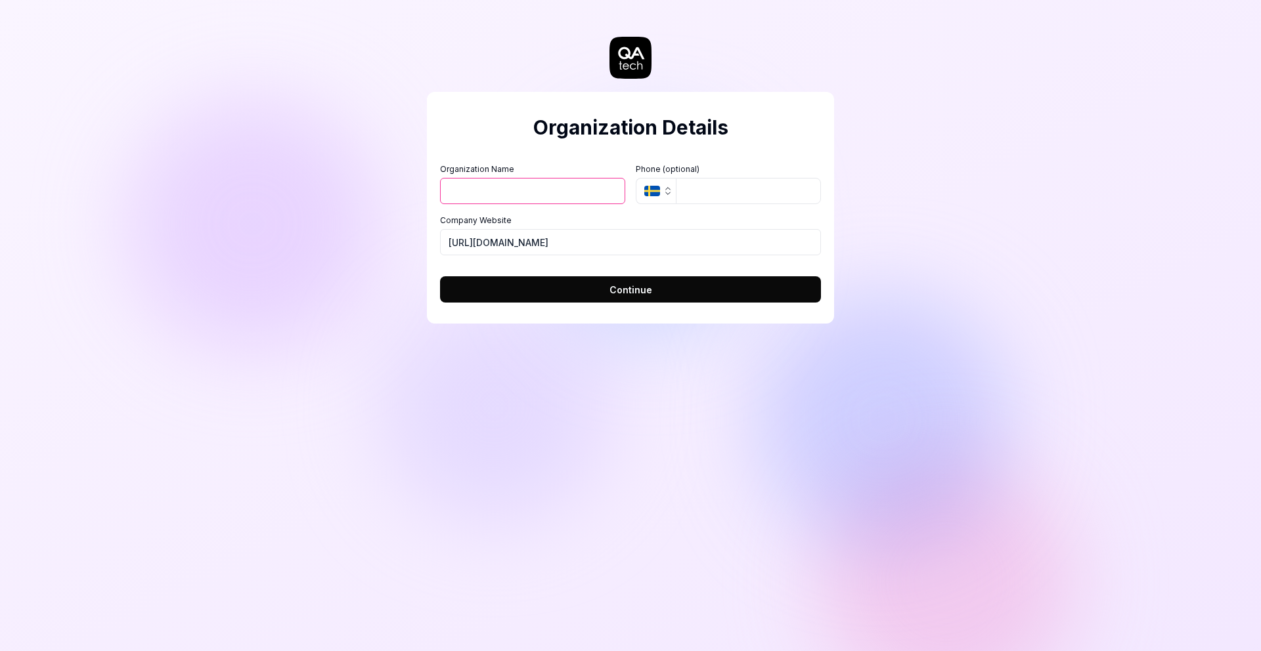
click at [668, 206] on div "Organization Name Organization Logo (Square minimum 256x256px) Click to upload …" at bounding box center [630, 210] width 381 height 92
click at [663, 190] on icon "button" at bounding box center [668, 191] width 11 height 11
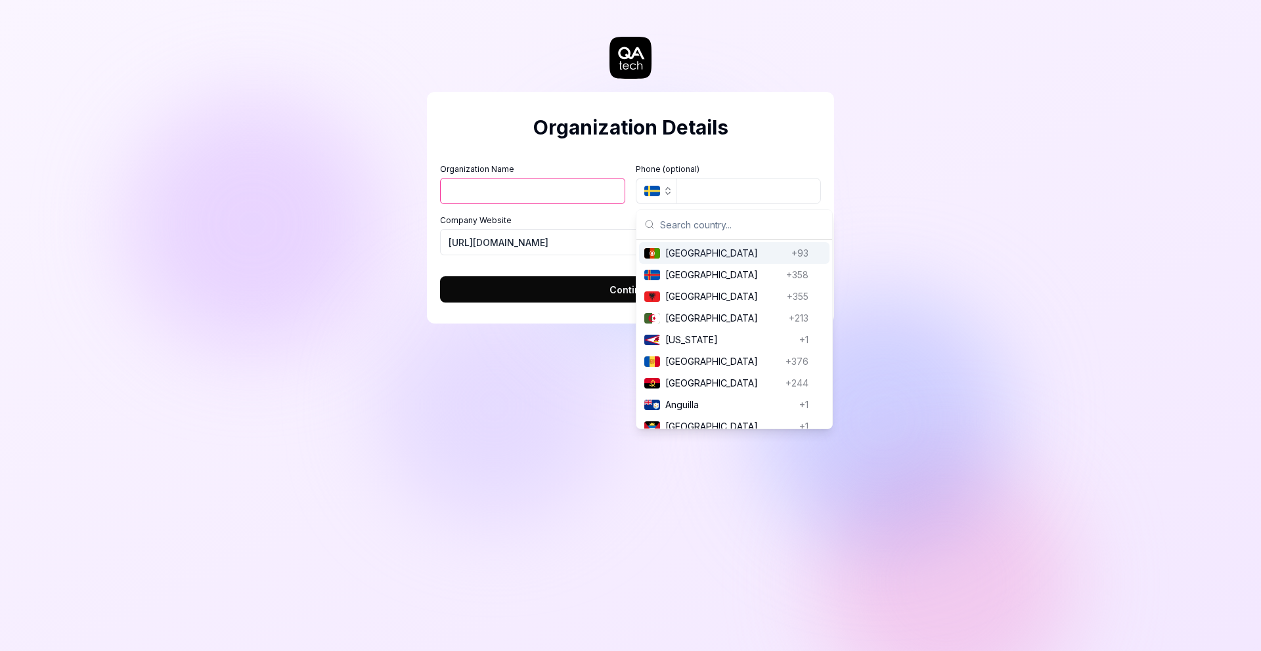
click at [663, 190] on icon "button" at bounding box center [668, 191] width 11 height 11
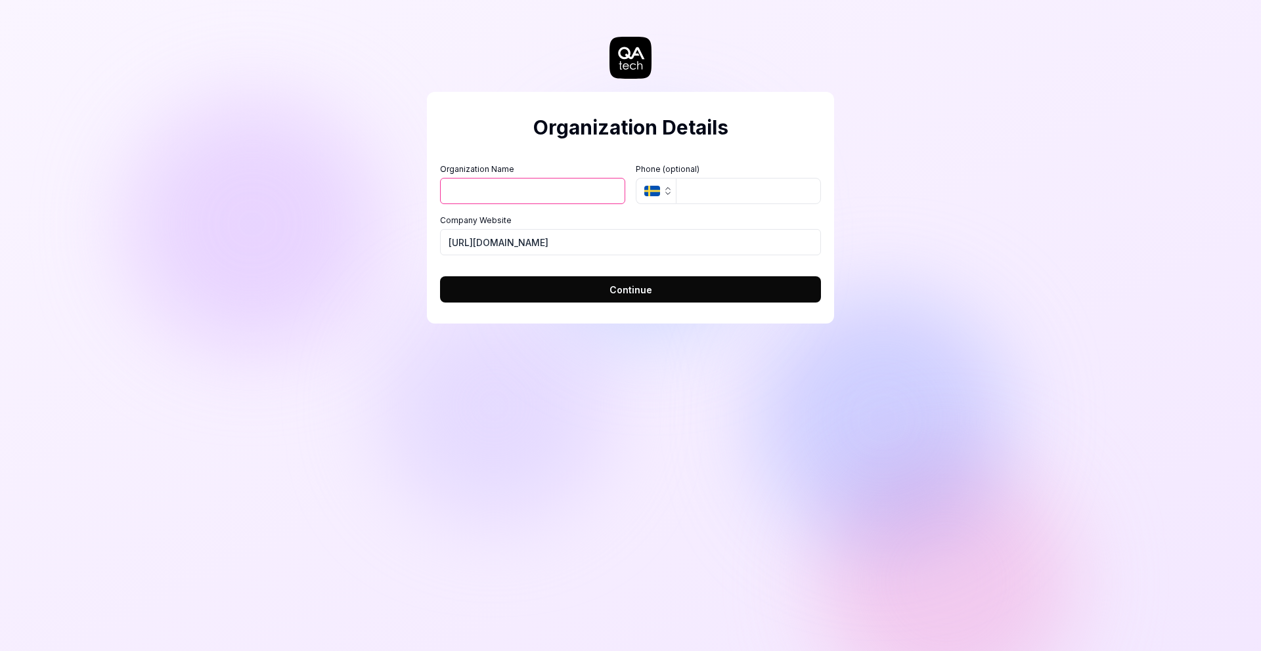
click at [663, 190] on icon "button" at bounding box center [668, 191] width 11 height 11
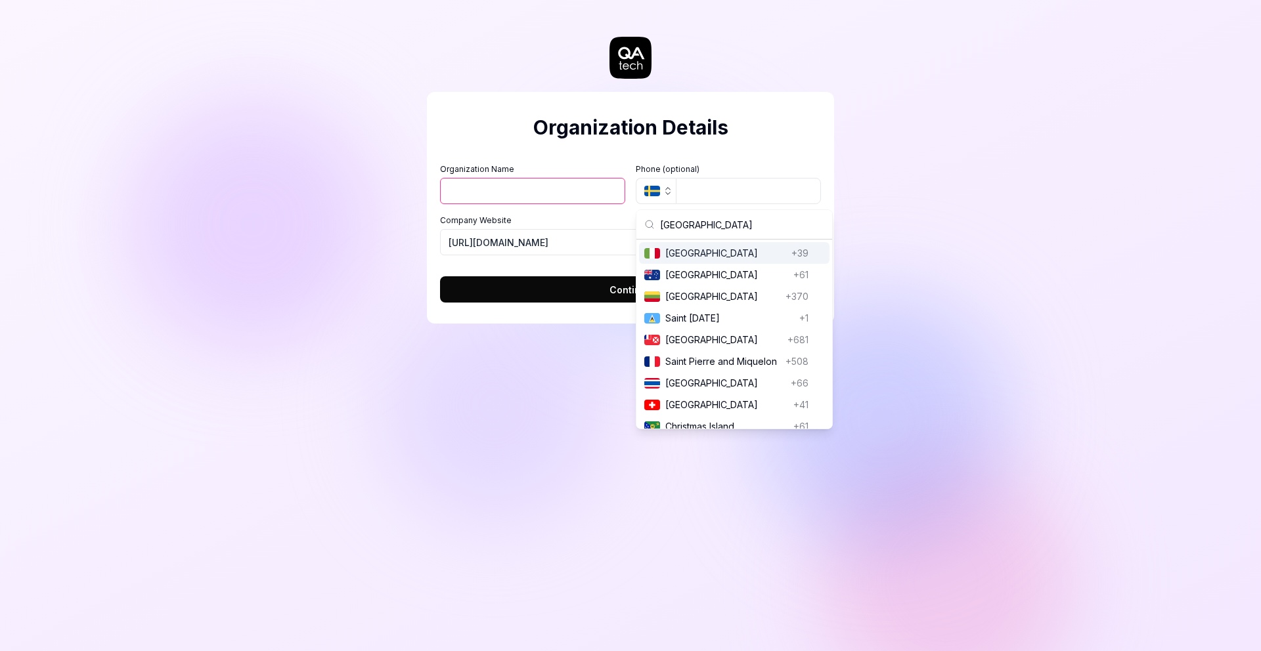
type input "italia"
click at [669, 253] on span "Italy" at bounding box center [725, 253] width 121 height 14
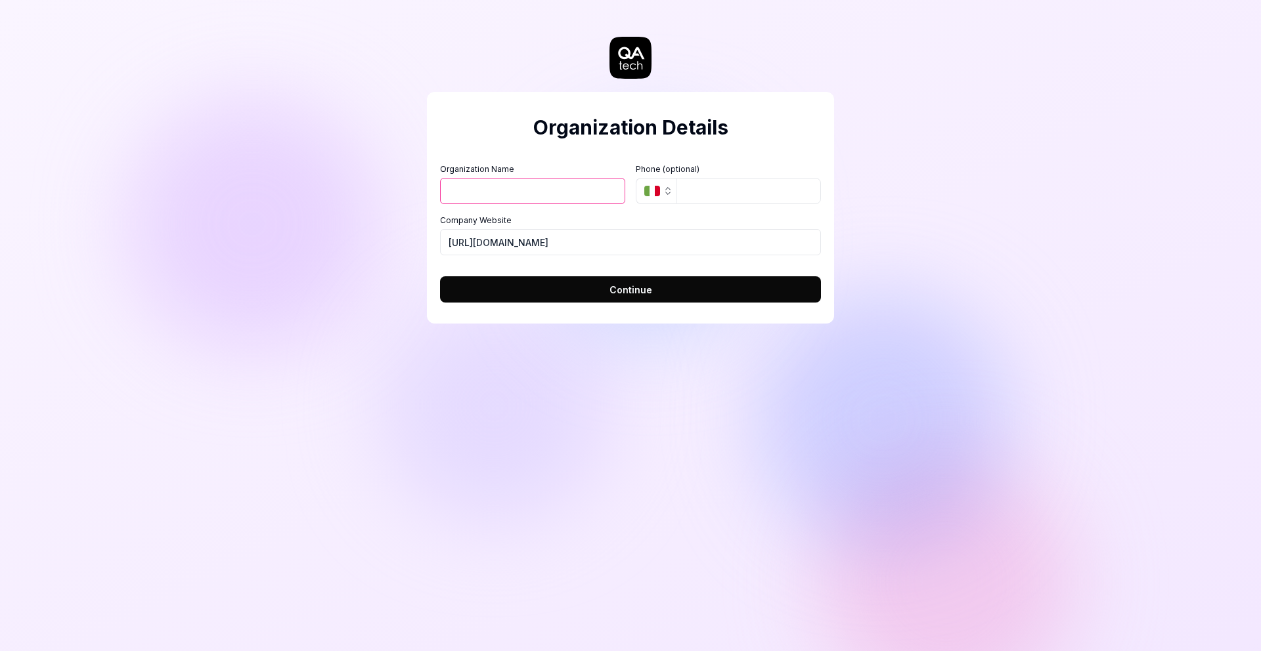
click at [540, 197] on input "Organization Name" at bounding box center [532, 191] width 185 height 26
type input "2"
type input "3936999406"
click at [601, 297] on button "Continue" at bounding box center [630, 289] width 381 height 26
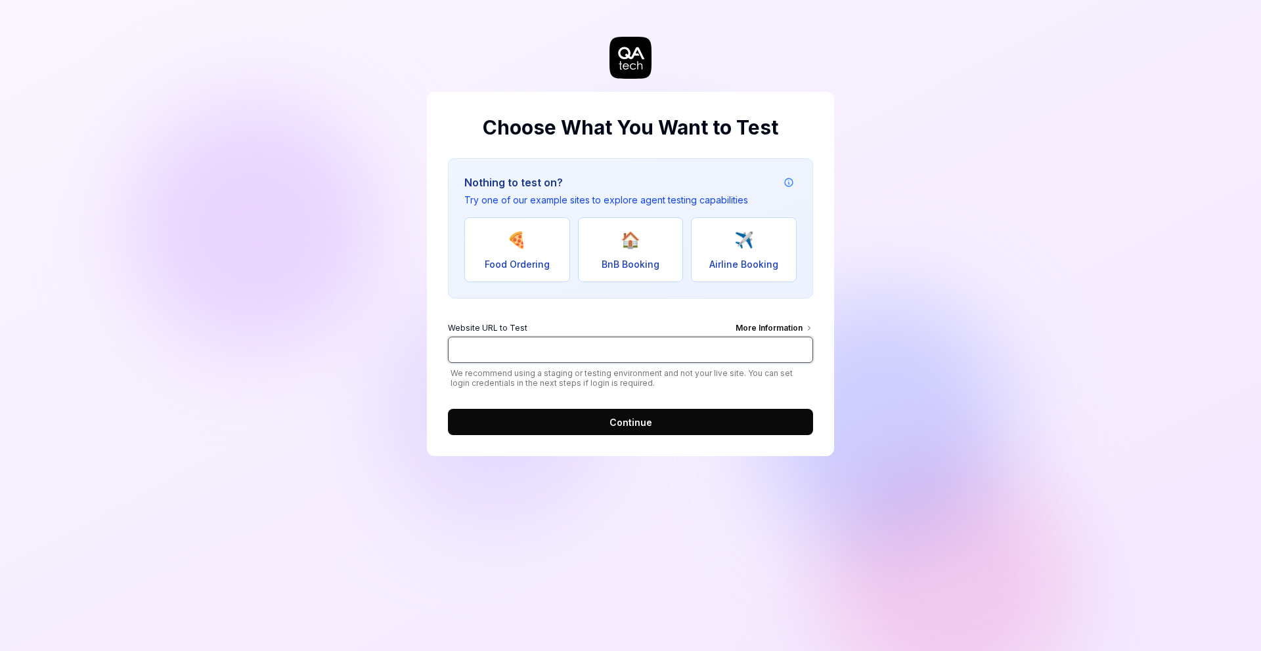
click at [592, 357] on input "Website URL to Test More Information" at bounding box center [630, 350] width 365 height 26
click at [620, 416] on span "Continue" at bounding box center [630, 423] width 43 height 14
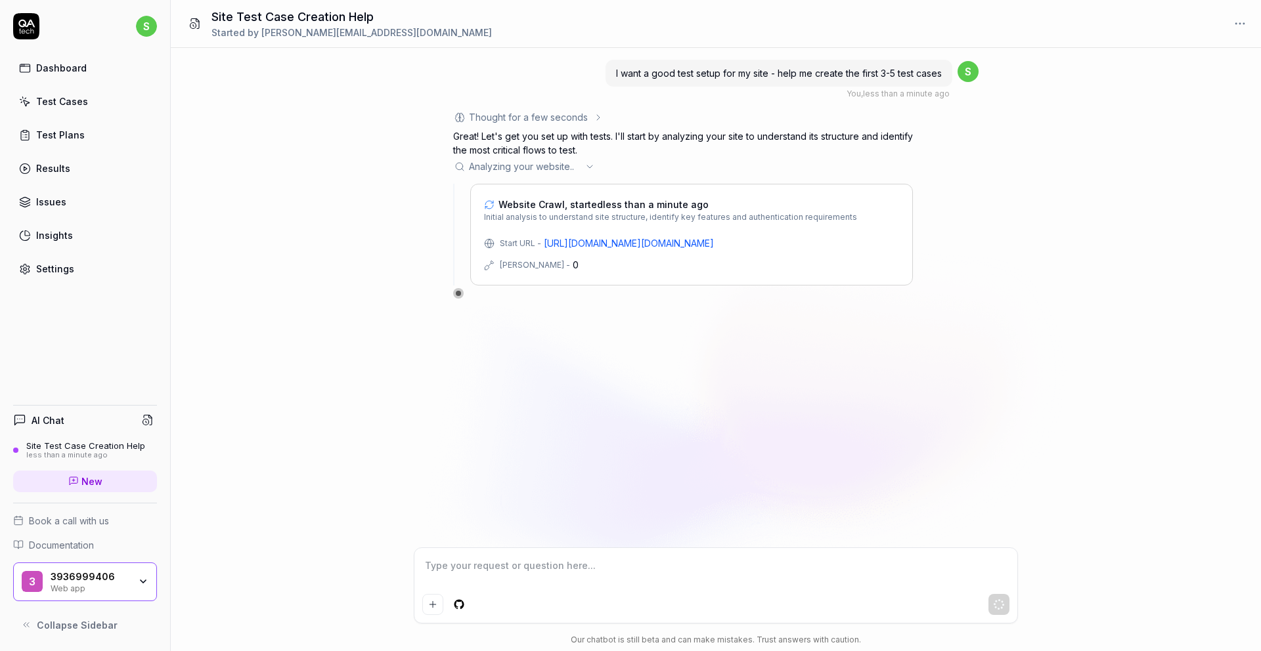
click at [709, 412] on div "I want a good test setup for my site - help me create the first 3-5 test cases …" at bounding box center [716, 298] width 1090 height 500
type textarea "*"
click at [593, 564] on textarea at bounding box center [715, 572] width 587 height 33
type textarea "p"
type textarea "*"
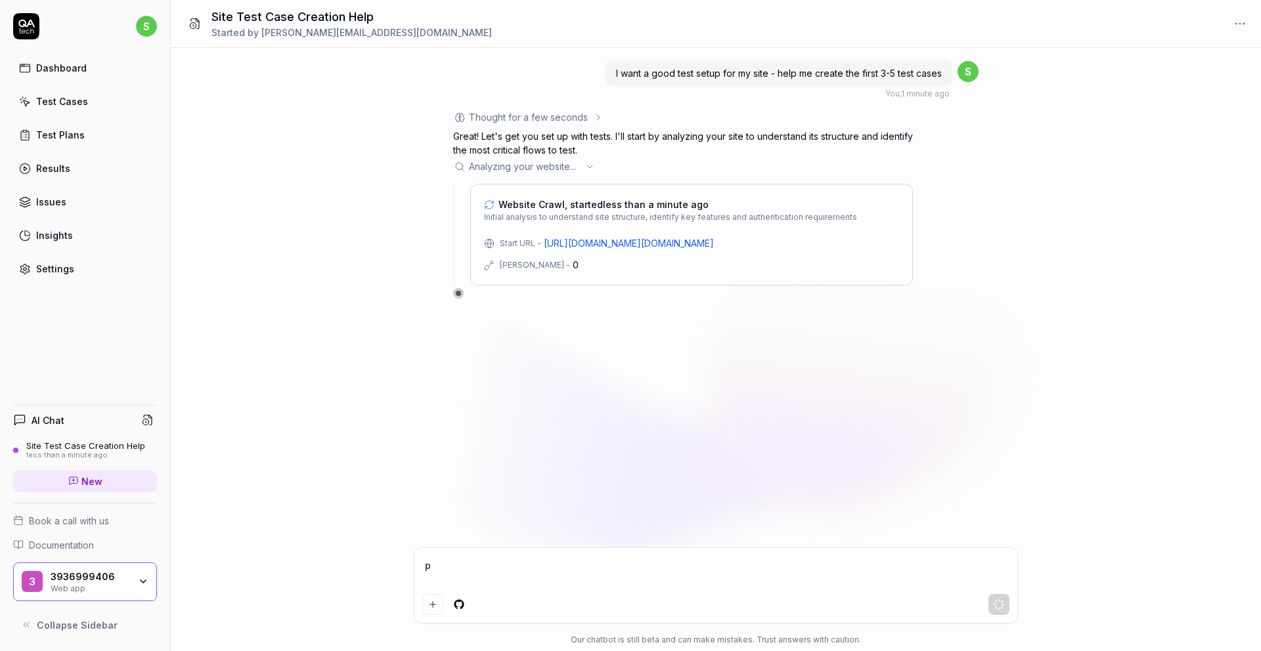
type textarea "pu"
type textarea "*"
type textarea "puo"
type textarea "*"
type textarea "puoi"
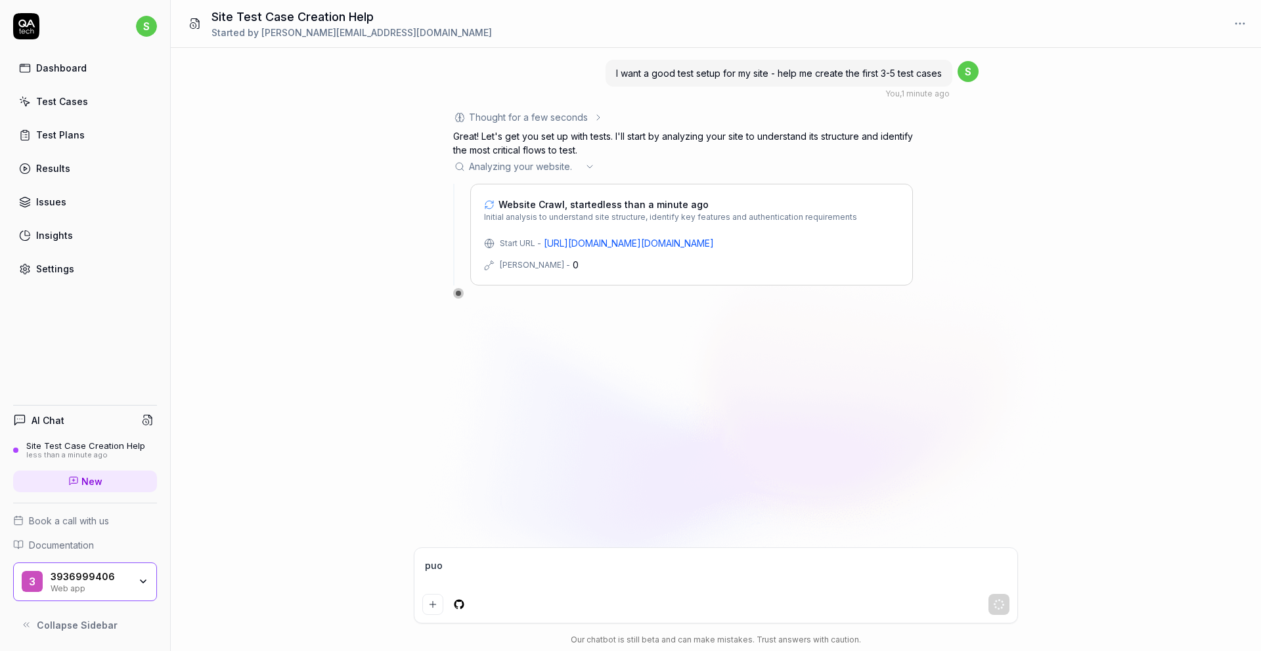
type textarea "*"
type textarea "puoi"
type textarea "*"
type textarea "puoi t"
type textarea "*"
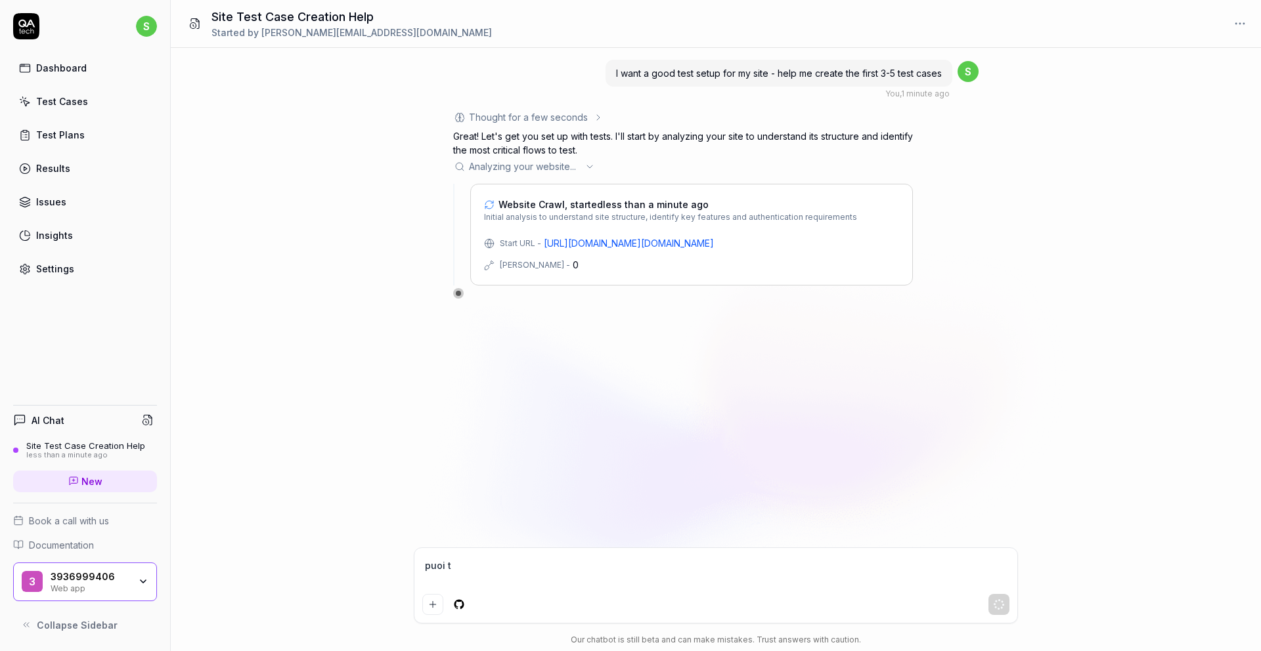
type textarea "puoi tr"
type textarea "*"
type textarea "puoi tra"
type textarea "*"
type textarea "puoi trad"
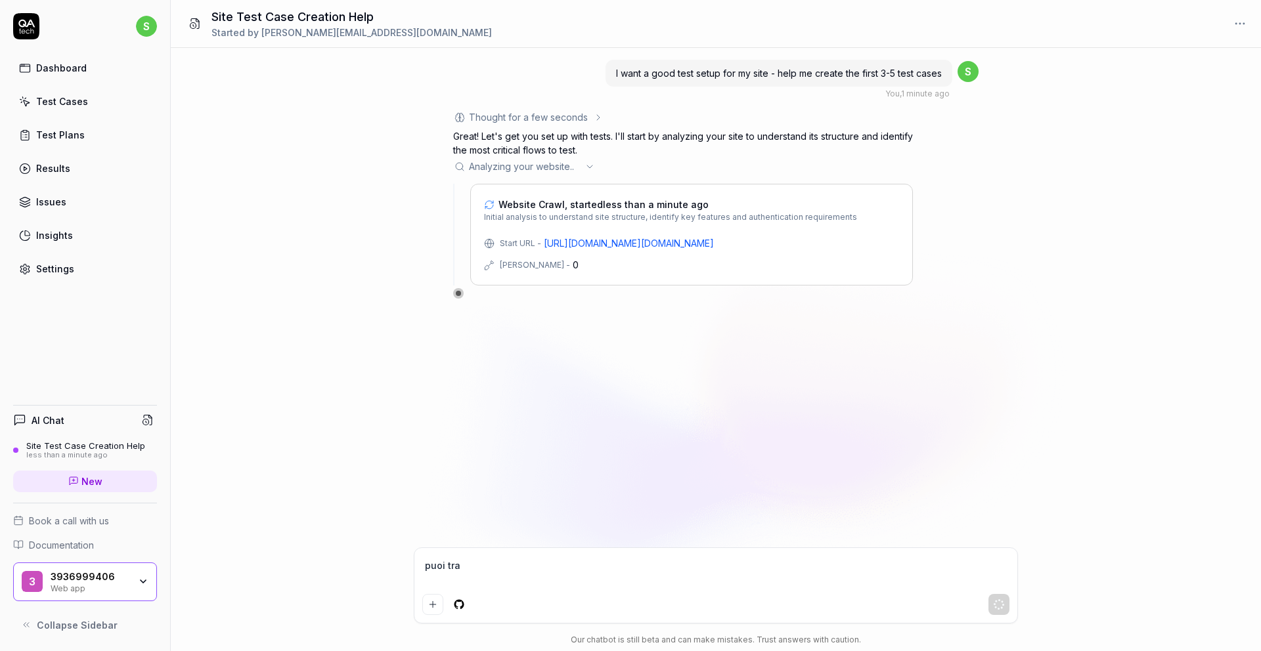
type textarea "*"
type textarea "puoi tradu"
type textarea "*"
type textarea "puoi tradur"
type textarea "*"
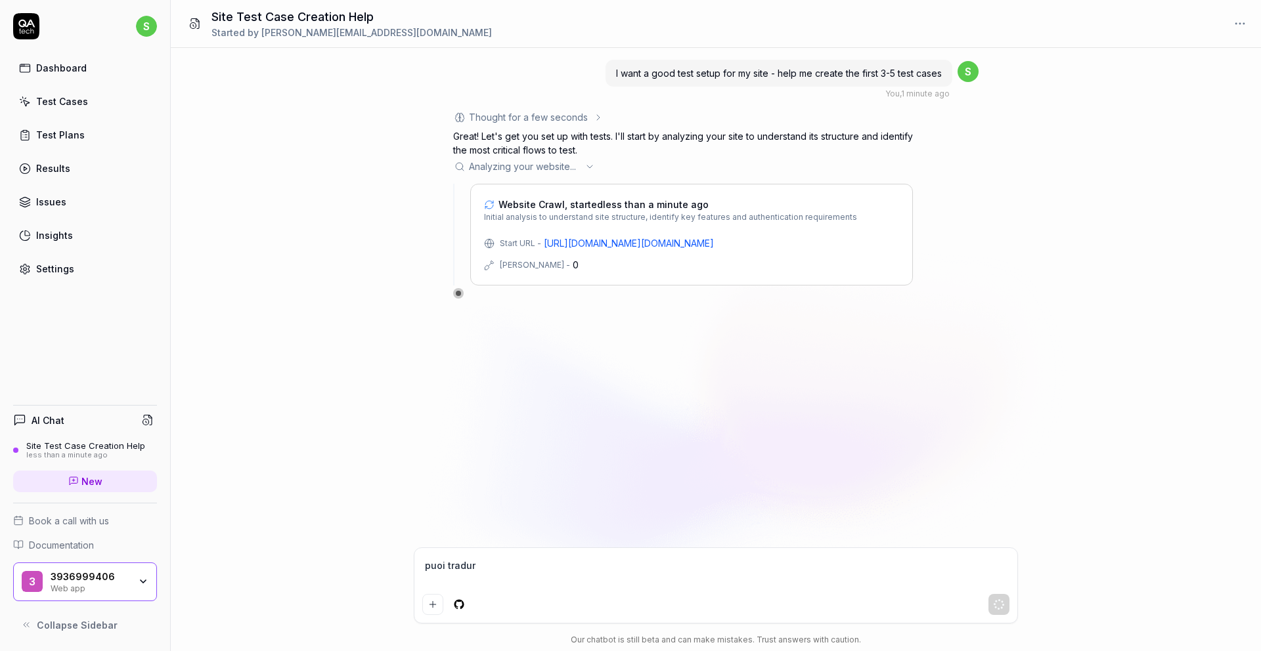
type textarea "puoi tradurr"
type textarea "*"
type textarea "puoi tradurre"
type textarea "*"
type textarea "puoi tradurre"
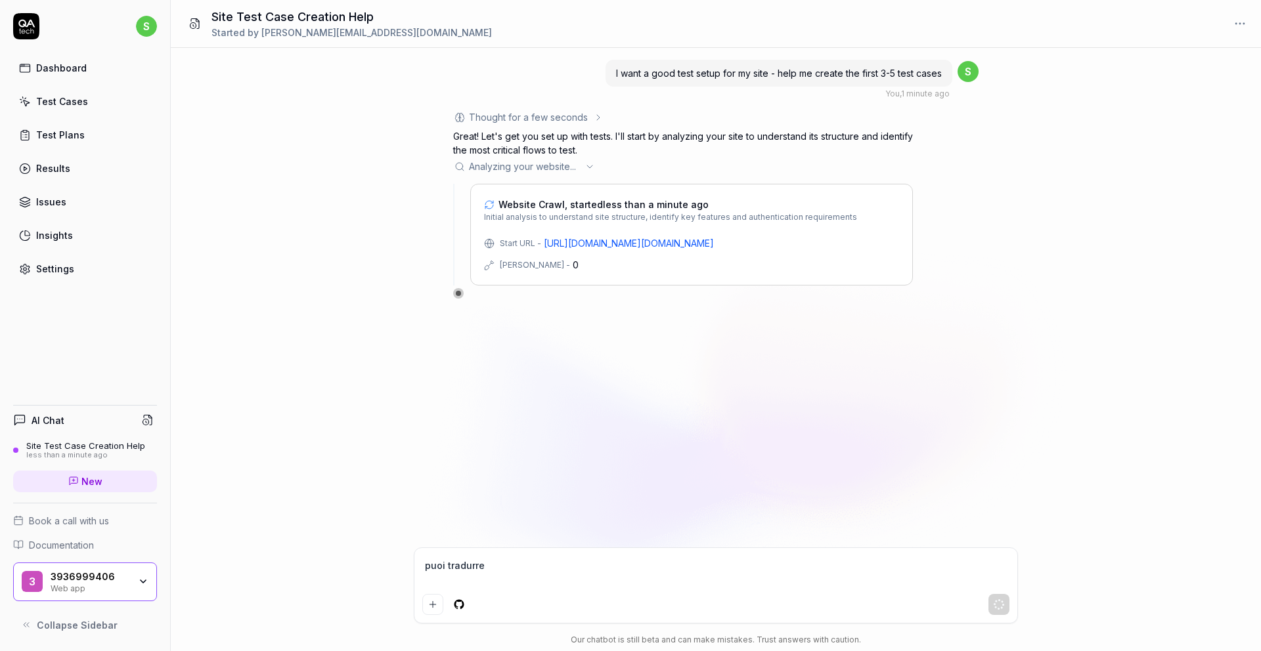
type textarea "*"
type textarea "puoi tradurre u"
type textarea "*"
type textarea "puoi tradurre"
type textarea "*"
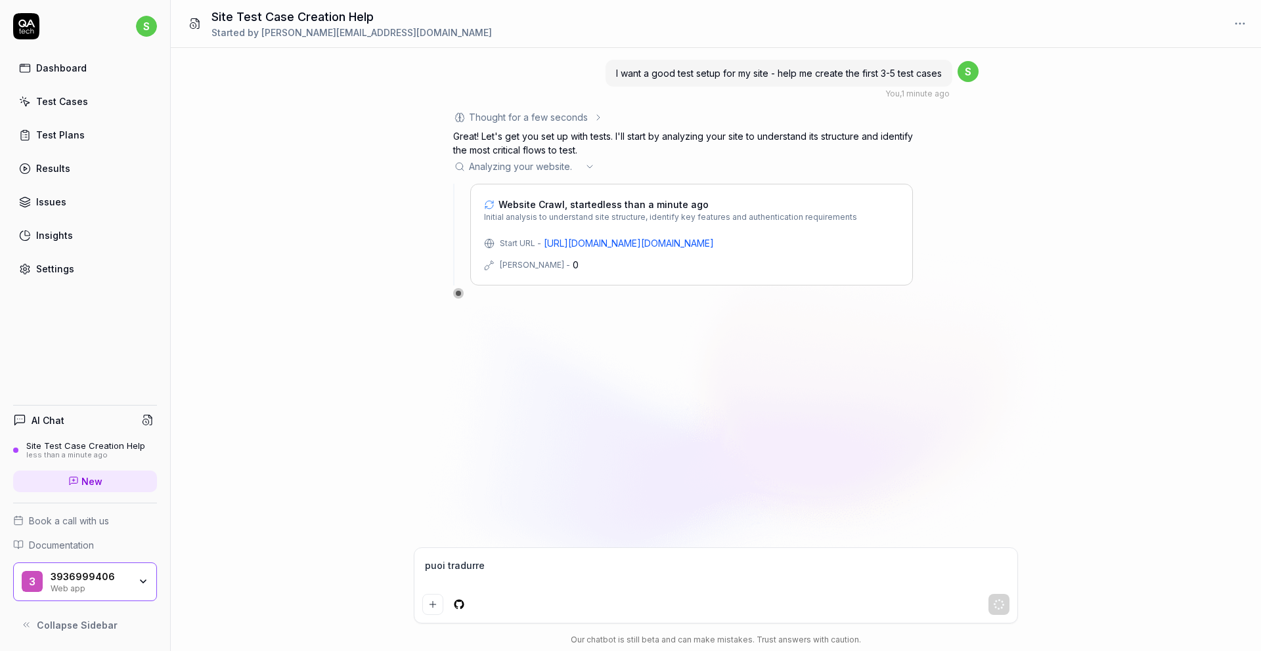
type textarea "puoi tradurre i"
type textarea "*"
type textarea "puoi tradurre ib"
type textarea "*"
type textarea "puoi tradurre ib"
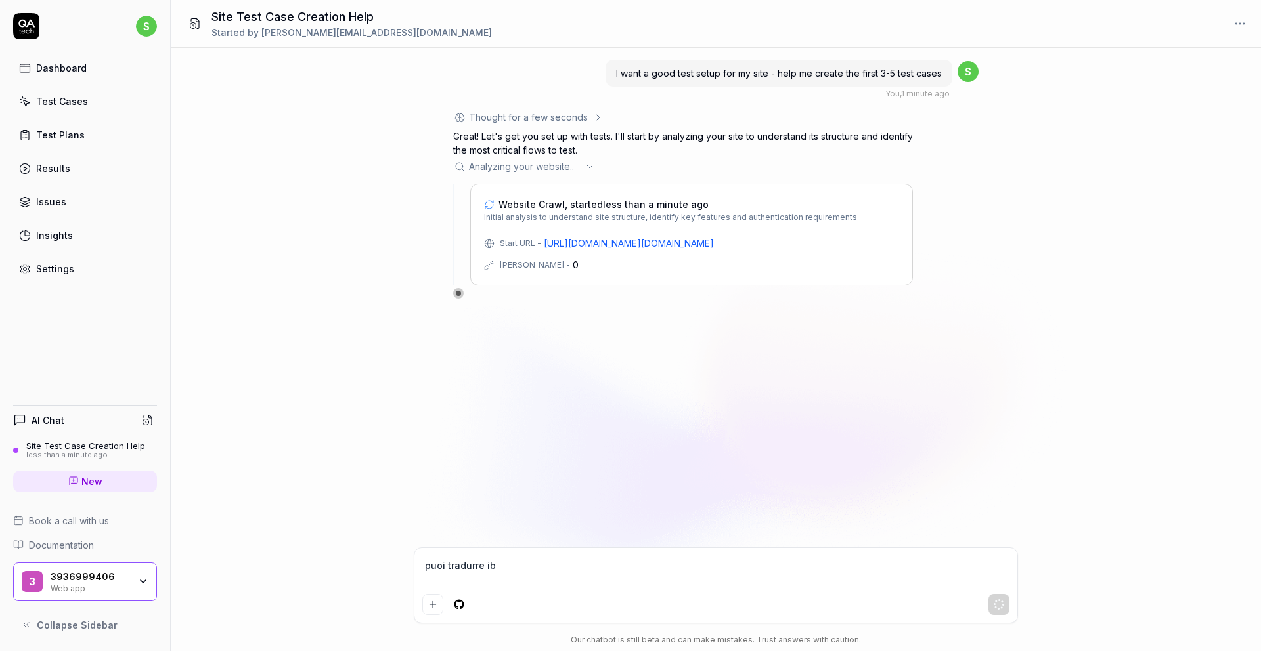
type textarea "*"
type textarea "puoi tradurre ib"
type textarea "*"
type textarea "puoi tradurre i"
type textarea "*"
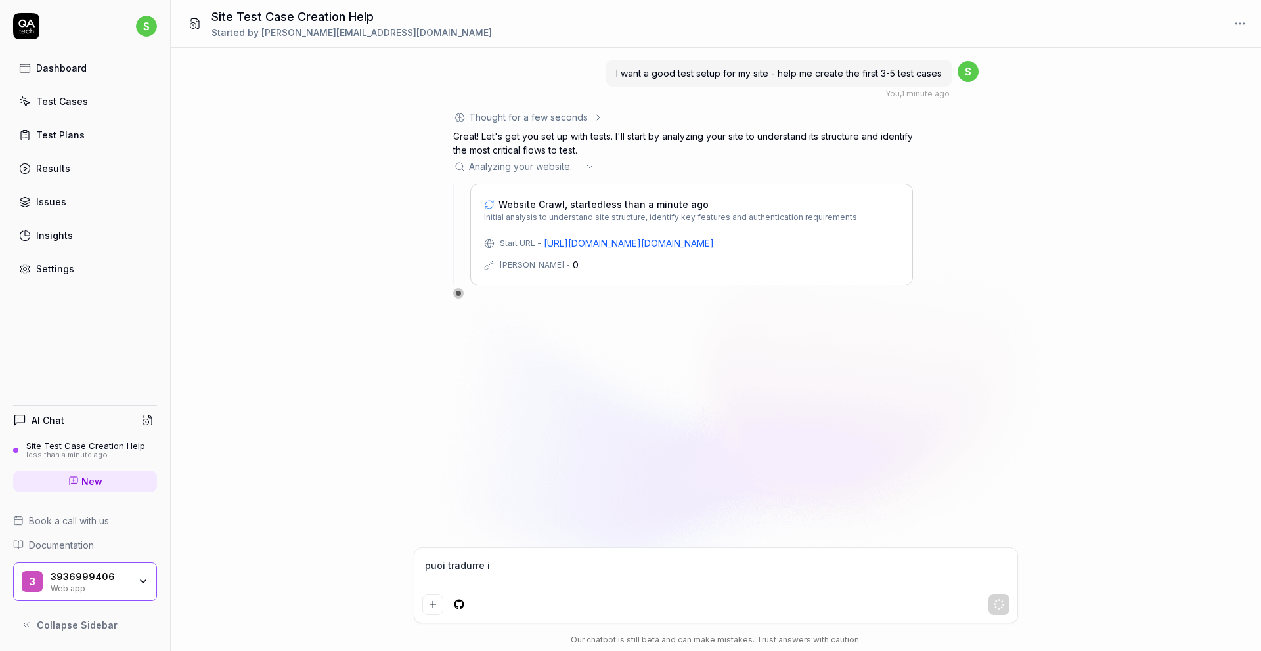
type textarea "puoi tradurre in"
type textarea "*"
type textarea "puoi tradurre in"
type textarea "*"
type textarea "puoi tradurre in i"
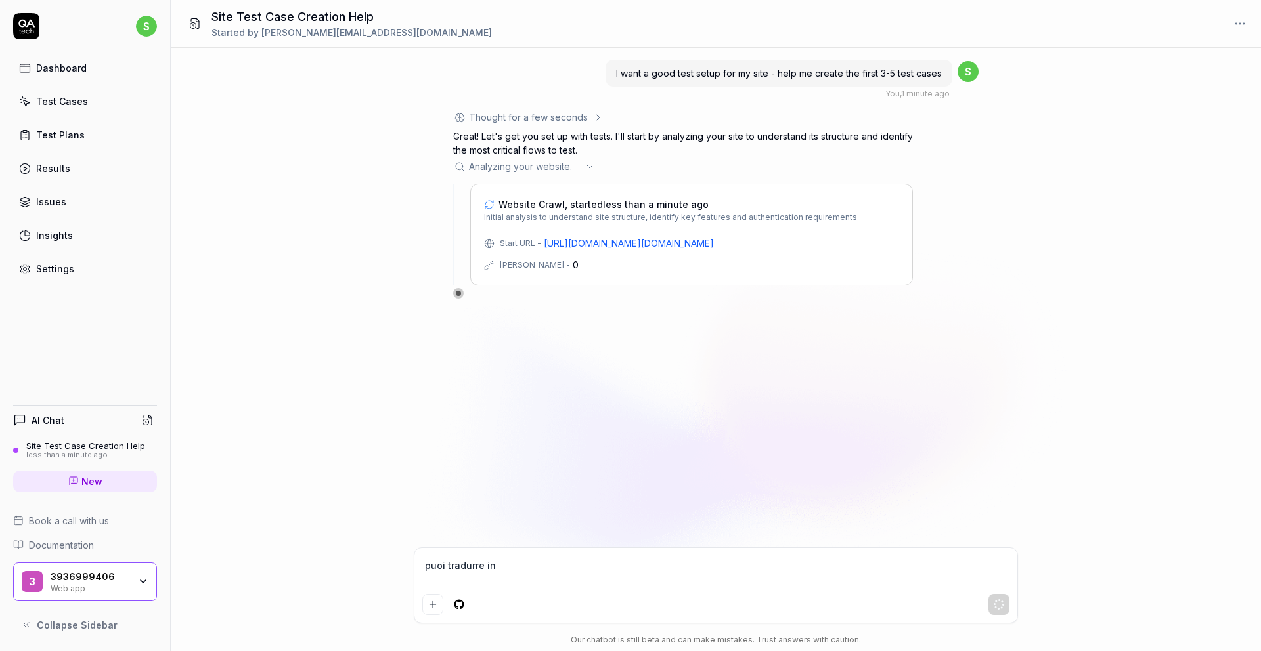
type textarea "*"
type textarea "puoi tradurre in it"
type textarea "*"
type textarea "puoi tradurre in ita"
type textarea "*"
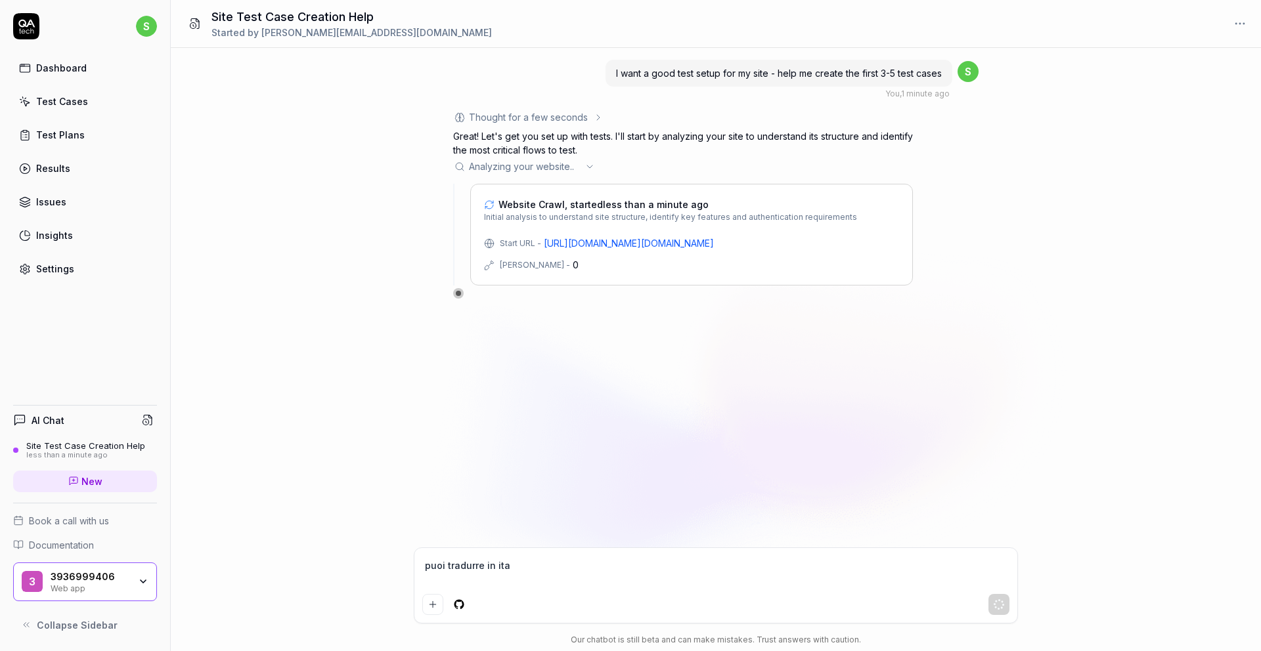
type textarea "puoi tradurre in ital"
type textarea "*"
type textarea "puoi tradurre in itali"
type textarea "*"
type textarea "puoi tradurre in italia"
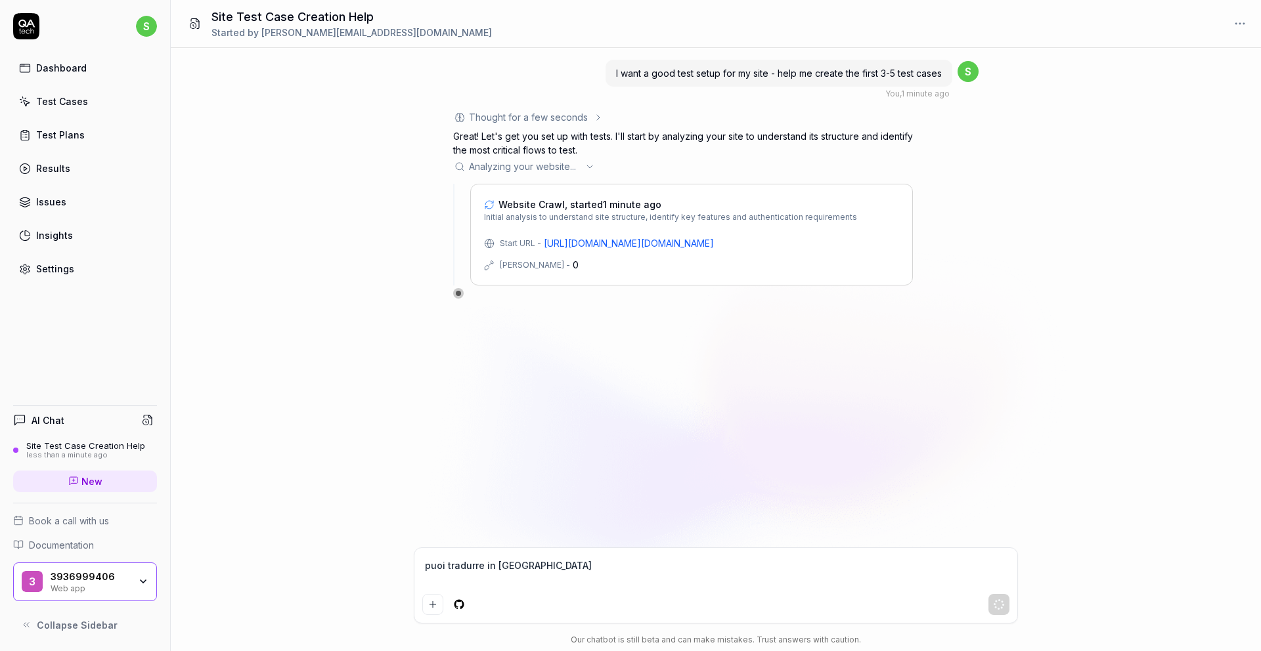
type textarea "*"
type textarea "puoi tradurre in italian"
type textarea "*"
type textarea "puoi tradurre in italiano"
type textarea "*"
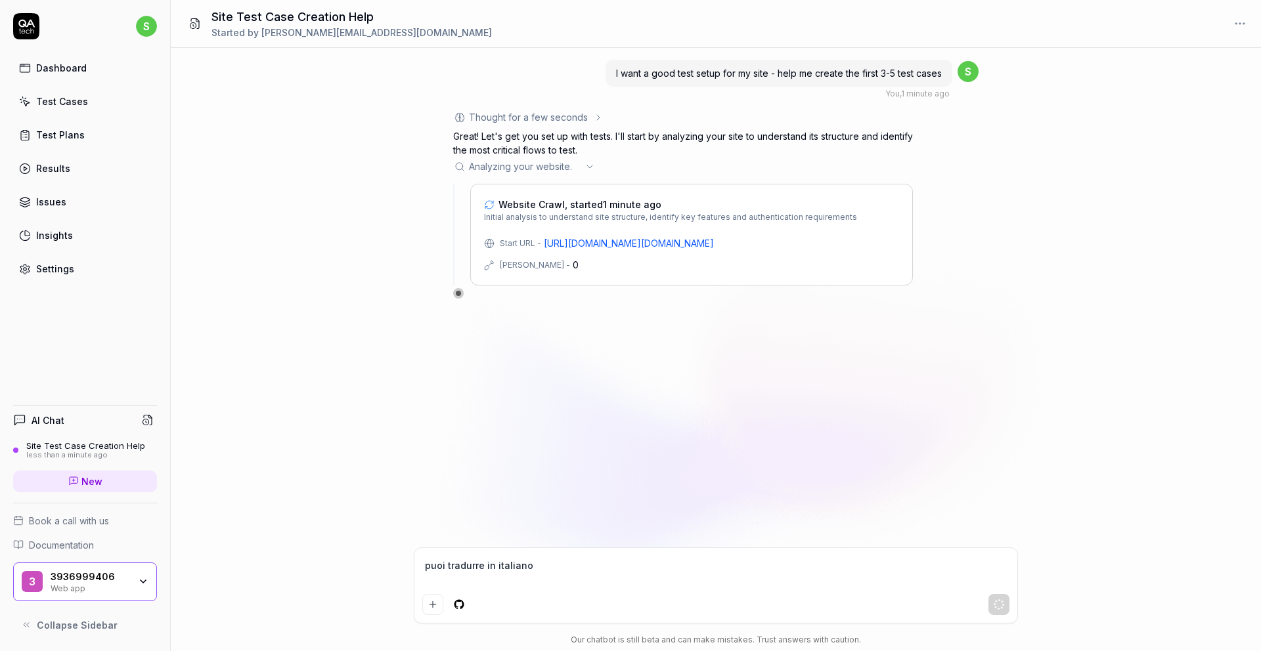
type textarea "puoi tradurre in italiano"
type textarea "*"
type textarea "puoi tradurre in italiano ?"
type textarea "*"
click at [561, 571] on textarea "puoi tradurre in italiano ?" at bounding box center [715, 572] width 587 height 33
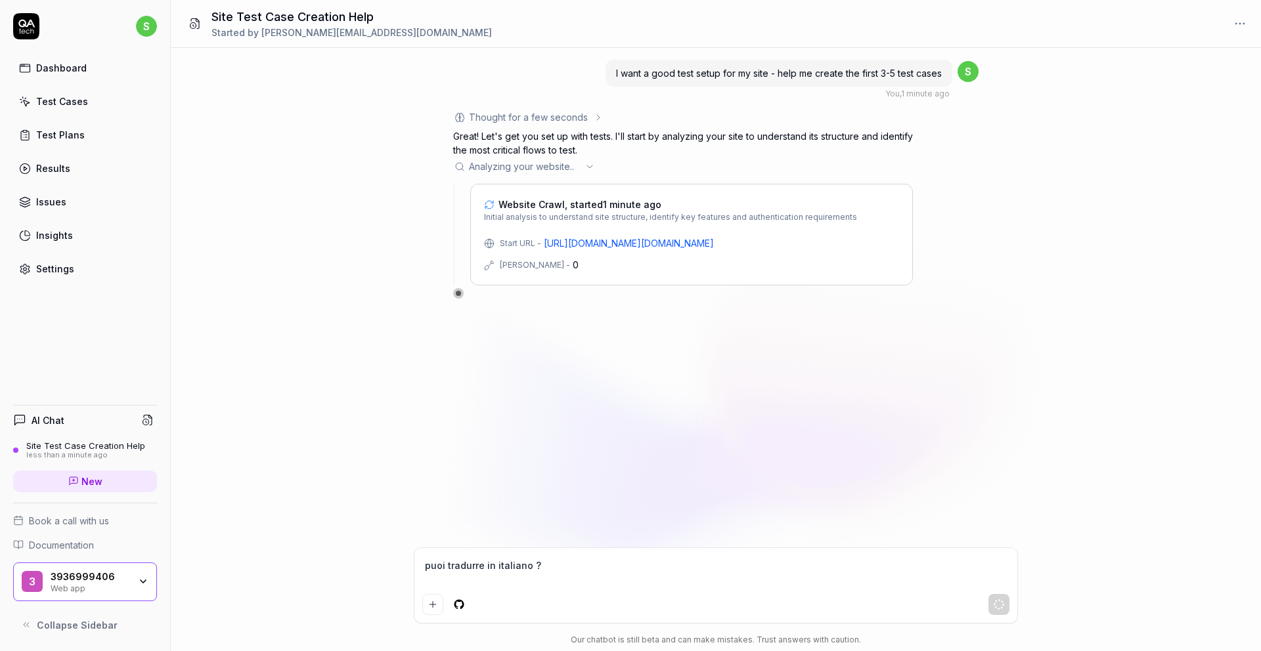
type textarea "puoi tradurre in italiano ?"
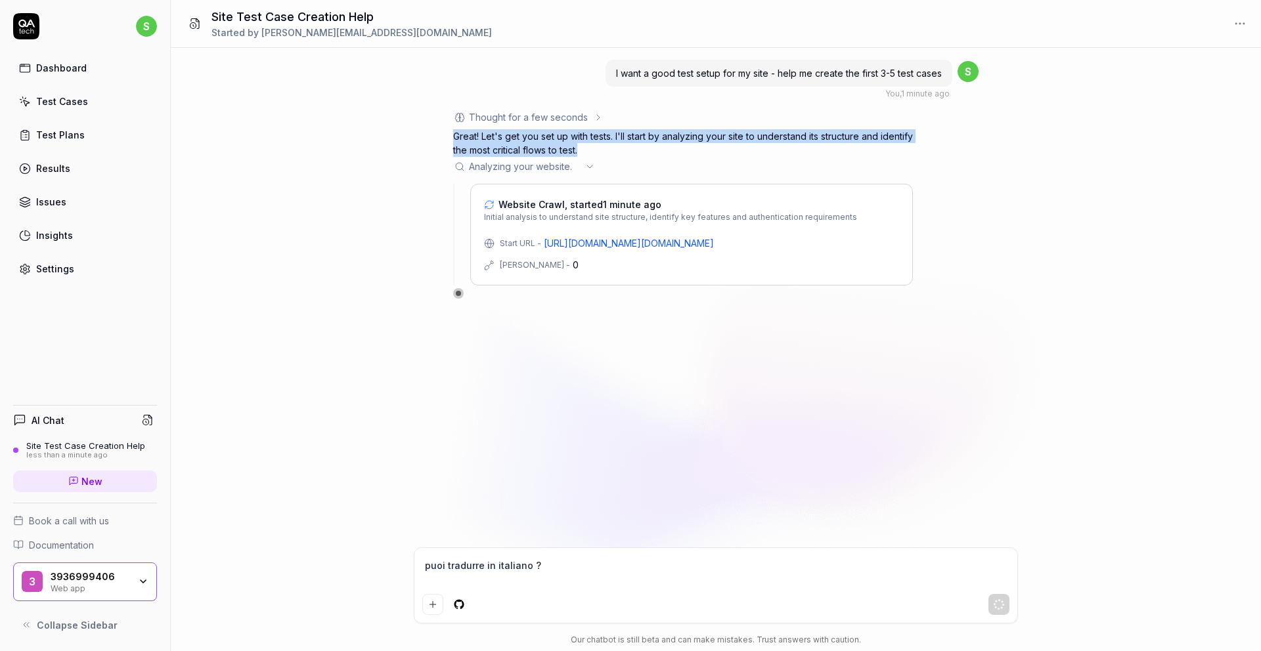
drag, startPoint x: 623, startPoint y: 152, endPoint x: 429, endPoint y: 137, distance: 193.7
click at [429, 137] on div "I want a good test setup for my site - help me create the first 3-5 test cases …" at bounding box center [716, 298] width 1090 height 500
copy p "Great! Let's get you set up with tests. I'll start by analyzing your site to un…"
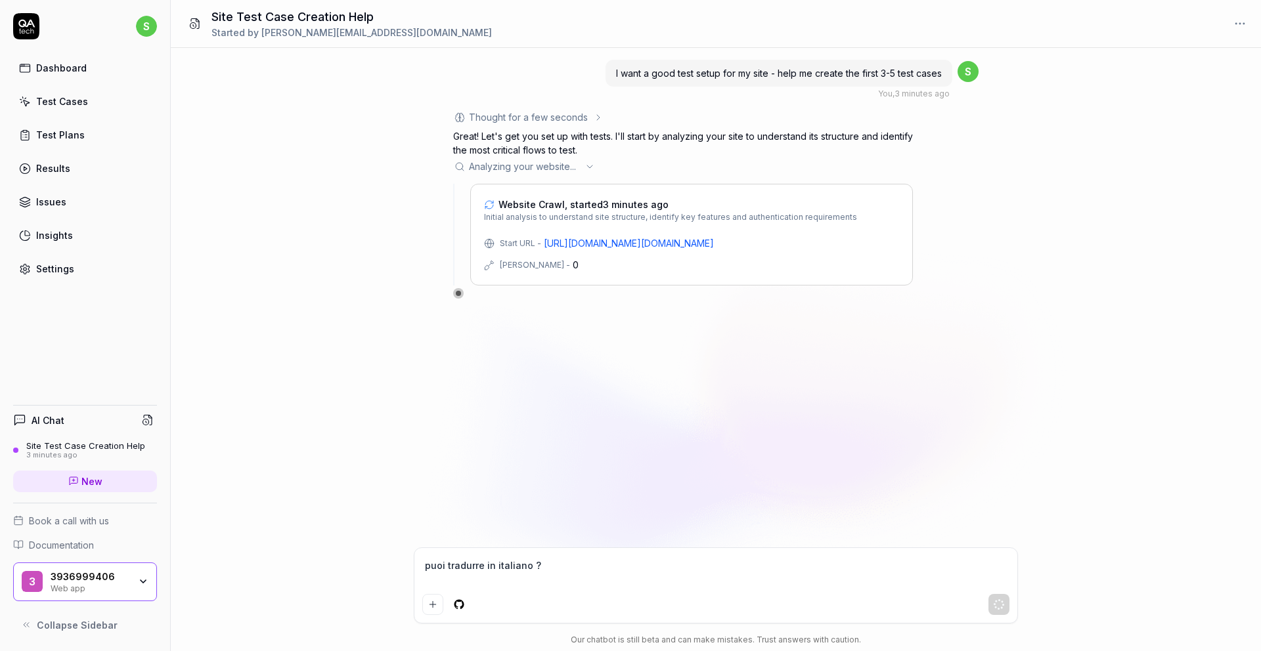
click at [590, 168] on icon at bounding box center [589, 167] width 11 height 11
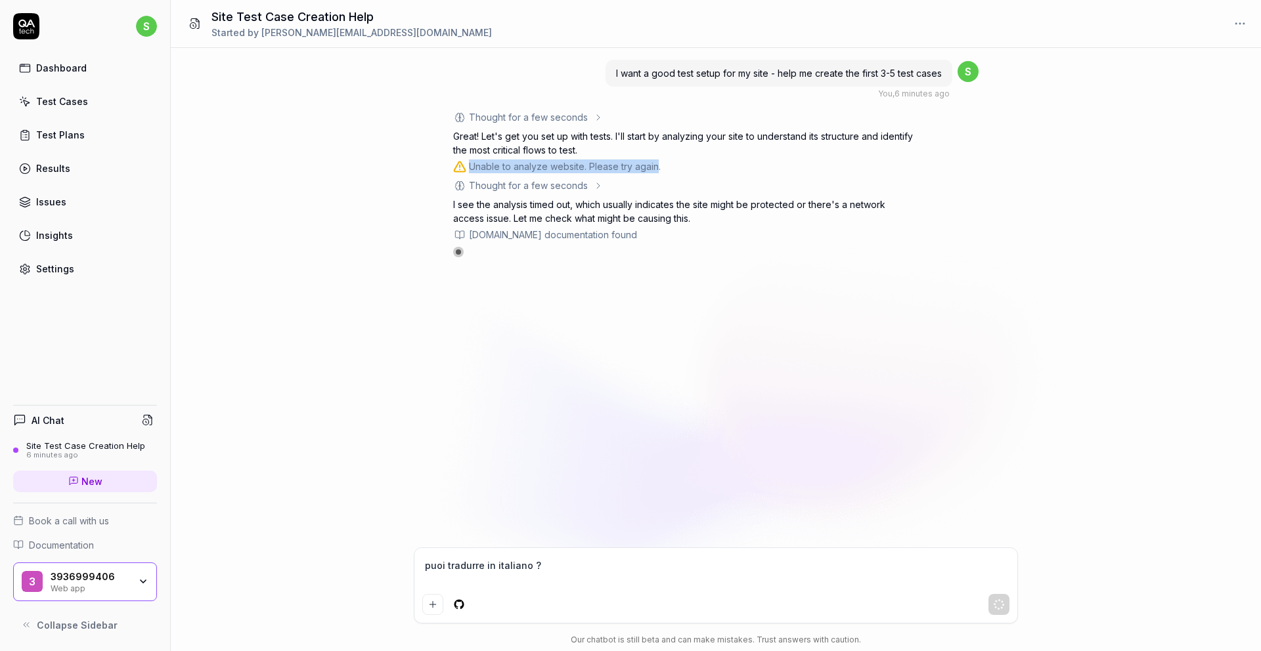
drag, startPoint x: 657, startPoint y: 167, endPoint x: 464, endPoint y: 173, distance: 193.8
click at [464, 173] on div "Unable to analyze website. Please try again." at bounding box center [683, 167] width 460 height 14
copy div "Unable to analyze website. Please try again"
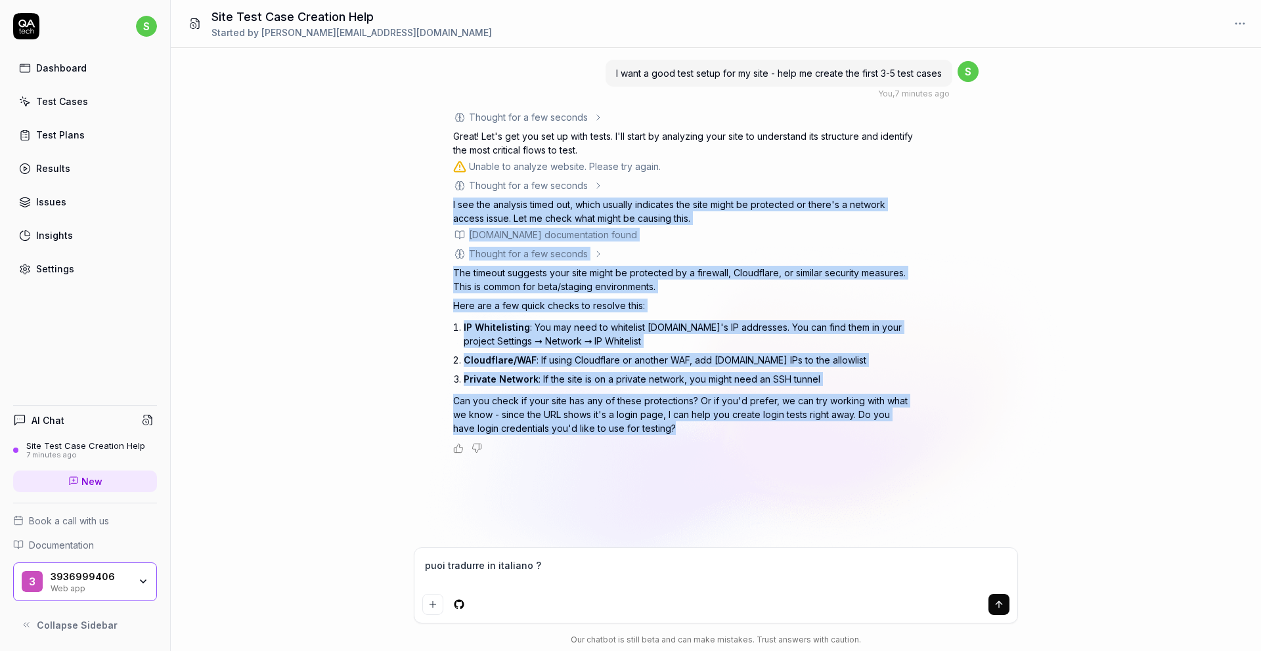
drag, startPoint x: 430, startPoint y: 198, endPoint x: 719, endPoint y: 424, distance: 367.2
click at [719, 424] on div "I want a good test setup for my site - help me create the first 3-5 test cases …" at bounding box center [716, 298] width 1090 height 500
copy div "I see the analysis timed out, which usually indicates the site might be protect…"
click at [628, 217] on p "I see the analysis timed out, which usually indicates the site might be protect…" at bounding box center [683, 212] width 460 height 28
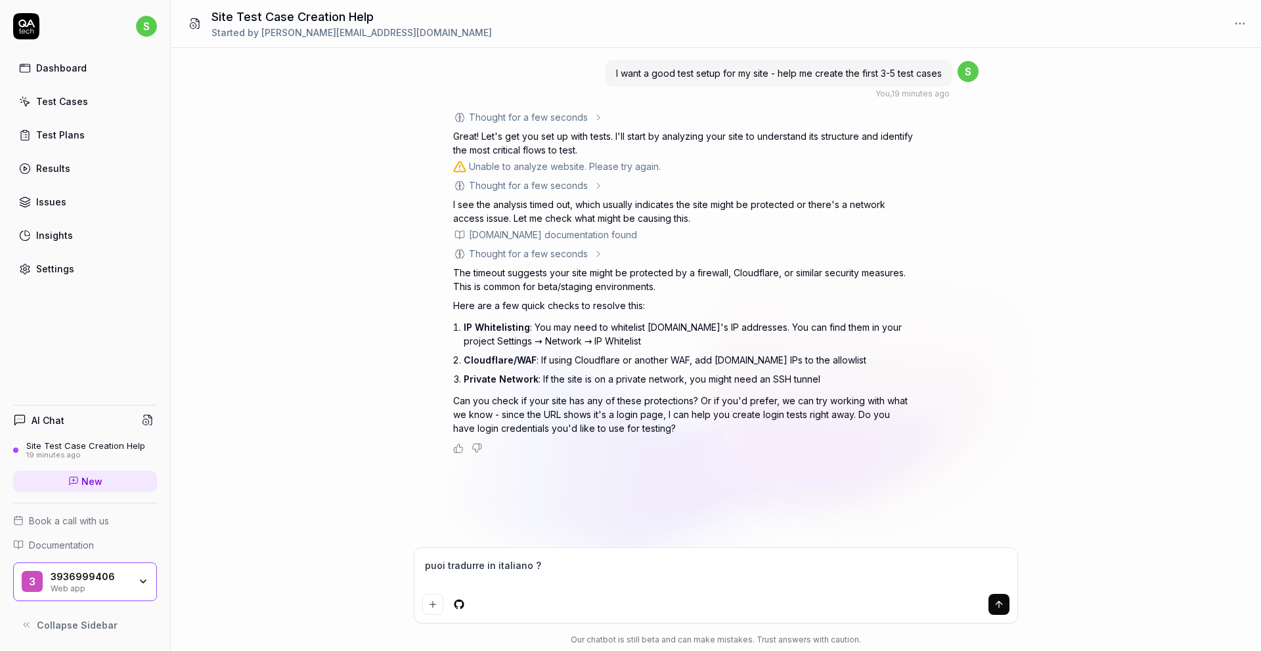
click at [479, 581] on textarea "puoi tradurre in italiano ?" at bounding box center [715, 572] width 587 height 33
type textarea "*"
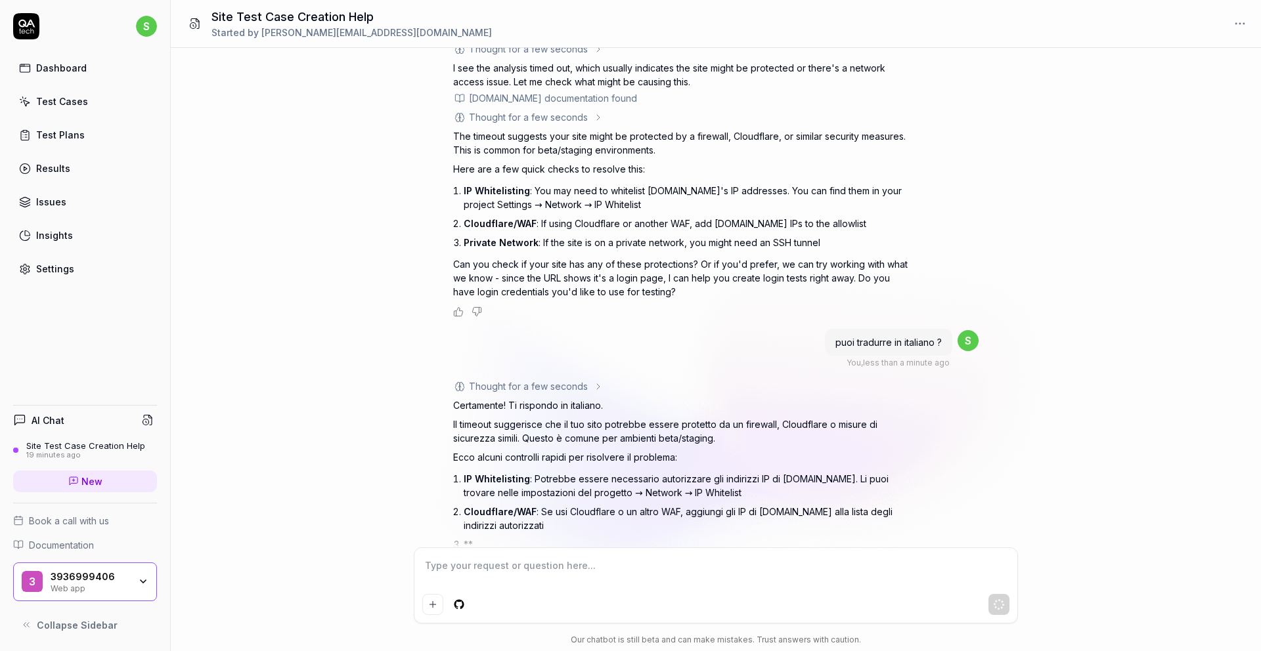
scroll to position [169, 0]
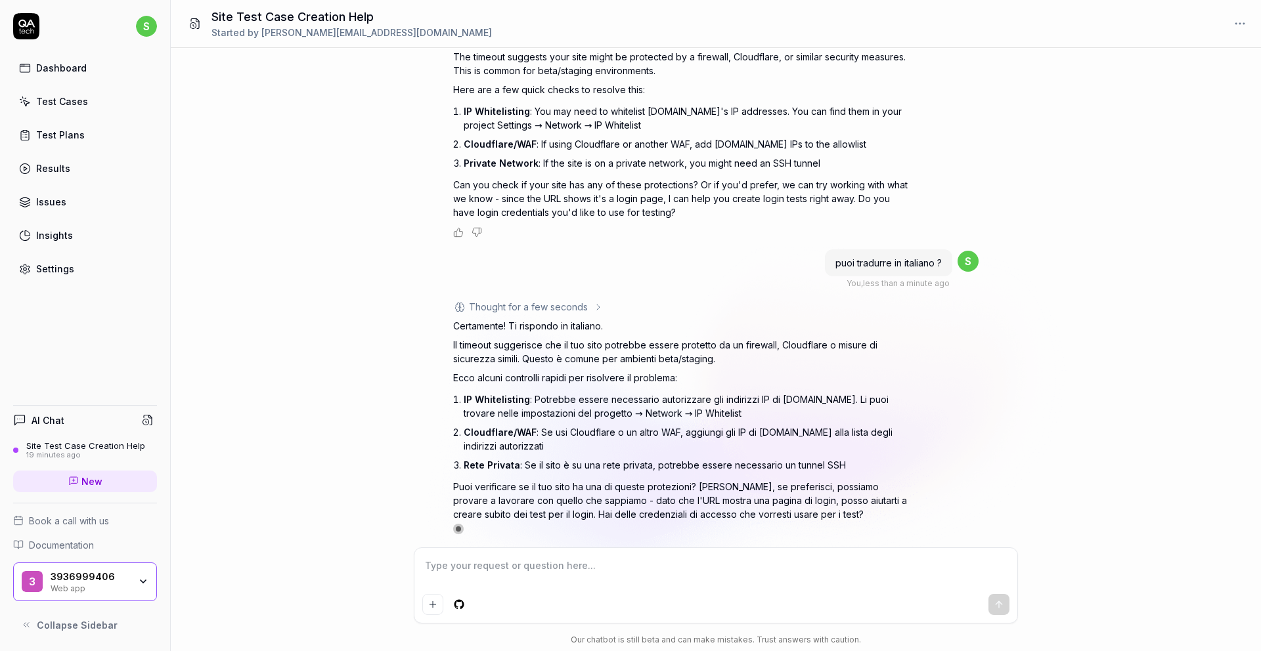
type textarea "*"
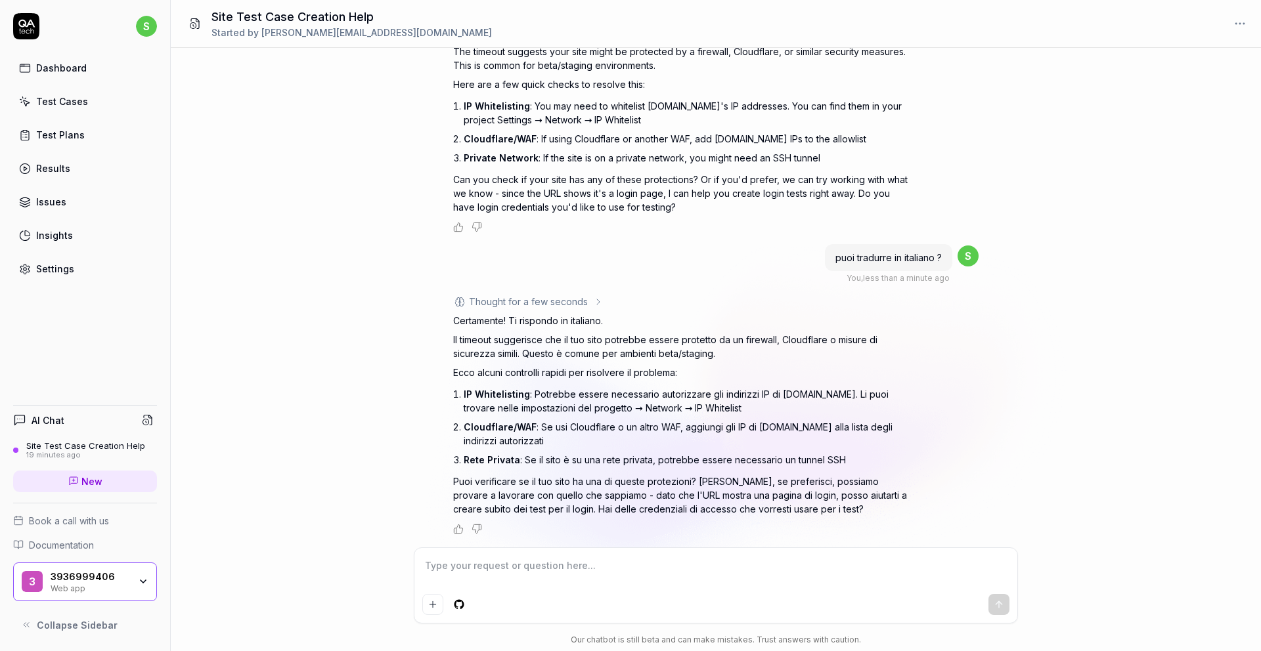
type textarea "p"
type textarea "*"
type textarea "pr"
type textarea "*"
type textarea "pro"
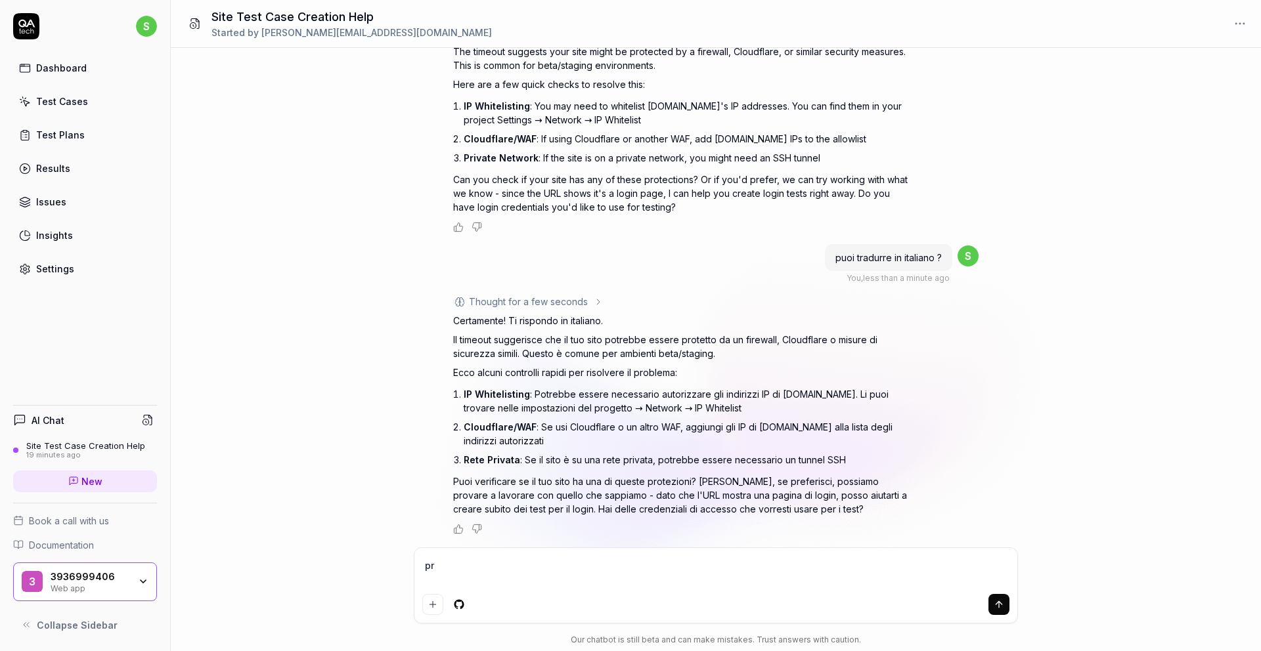
type textarea "*"
type textarea "prov"
type textarea "*"
type textarea "prova"
type textarea "*"
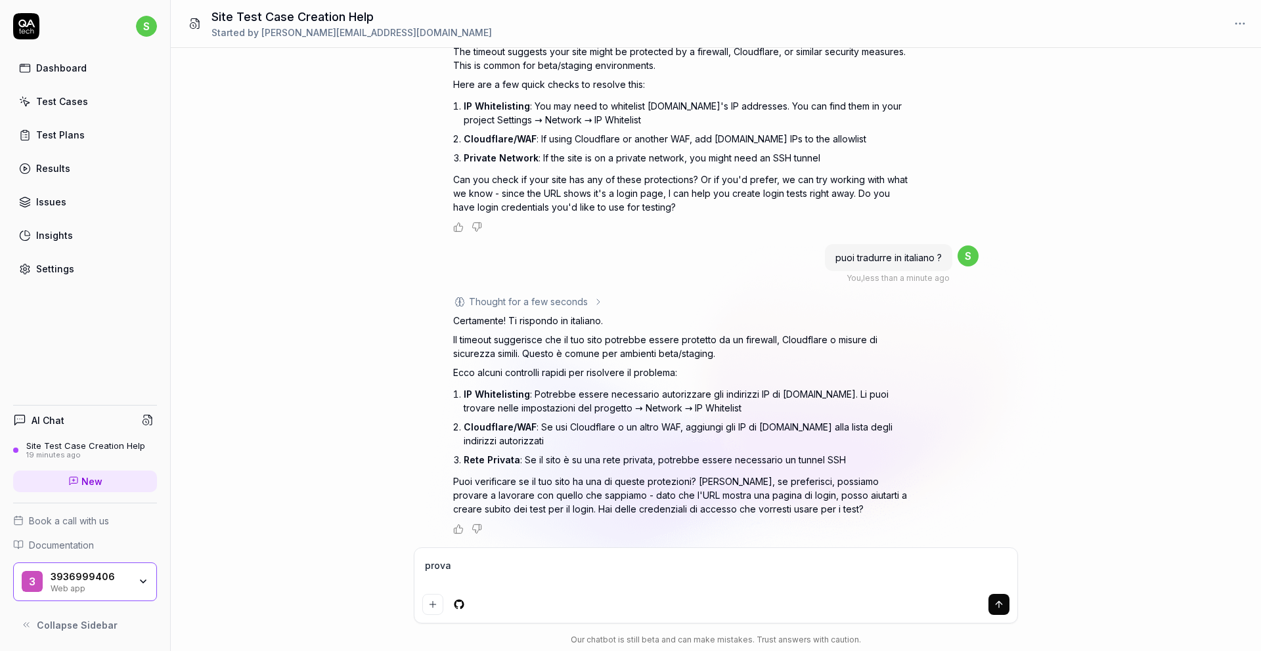
type textarea "prova"
type textarea "*"
type textarea "prova a"
type textarea "*"
type textarea "prova a"
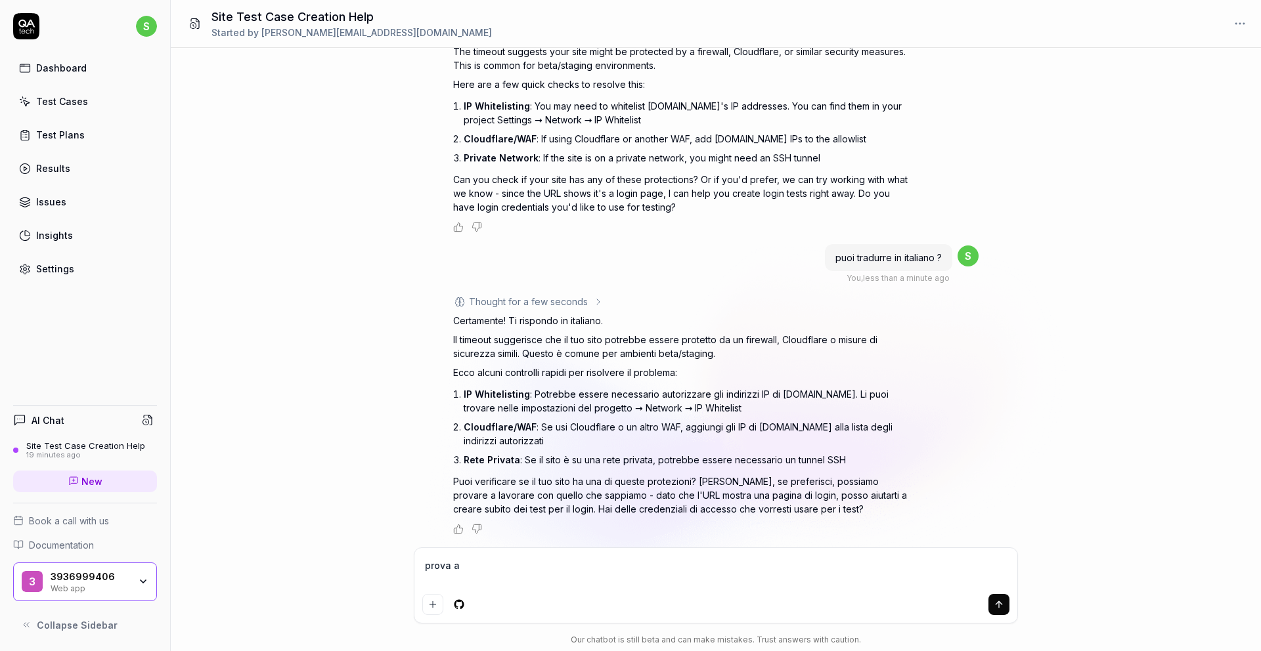
type textarea "*"
type textarea "prova a v"
type textarea "*"
type textarea "prova a ve"
type textarea "*"
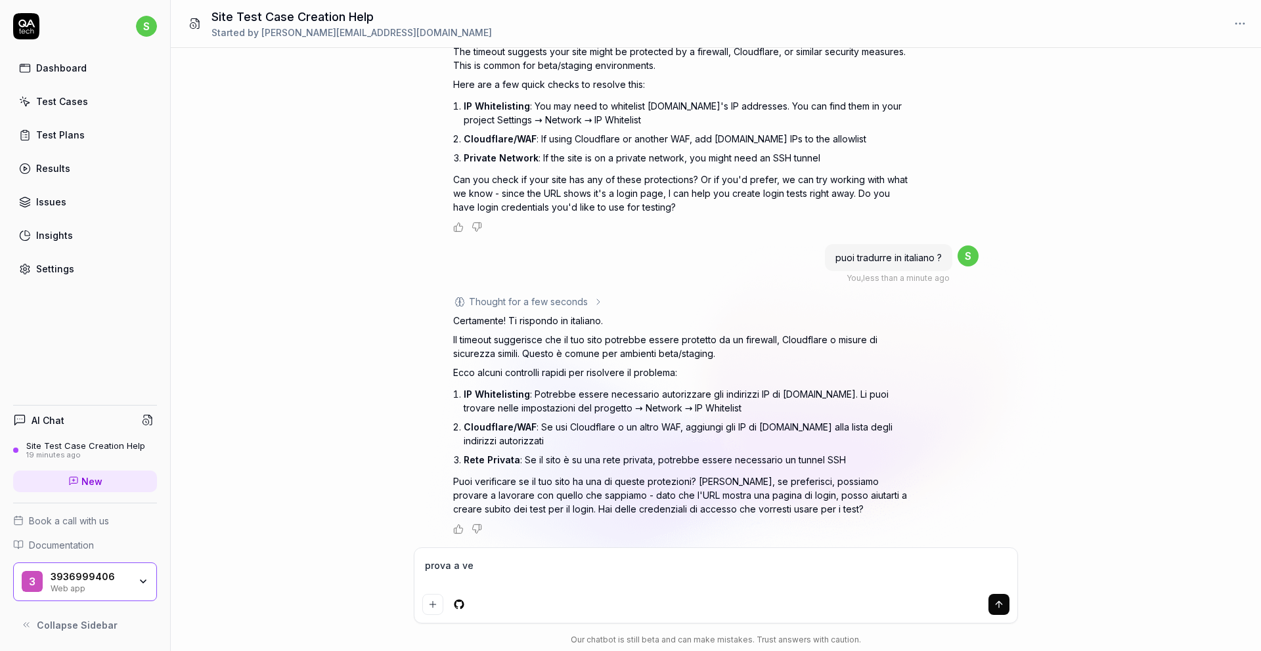
type textarea "prova a ver"
type textarea "*"
type textarea "prova a veri"
type textarea "*"
type textarea "prova a verif"
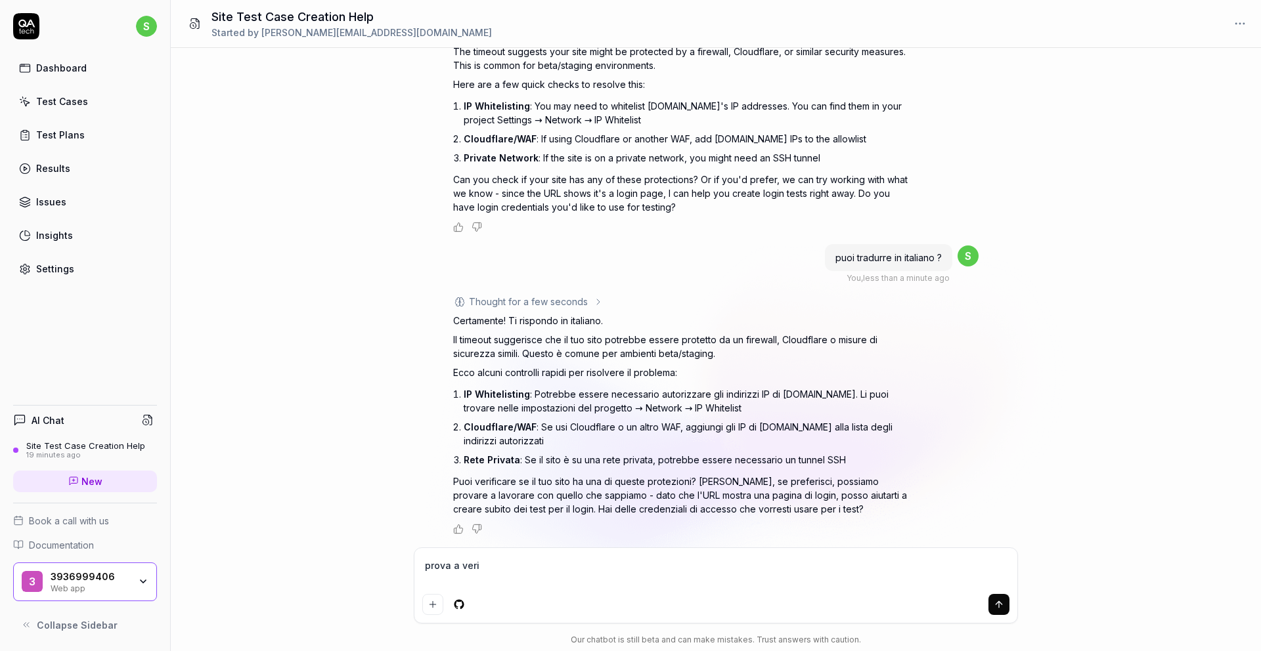
type textarea "*"
type textarea "prova a verifi"
type textarea "*"
type textarea "prova a verif"
type textarea "*"
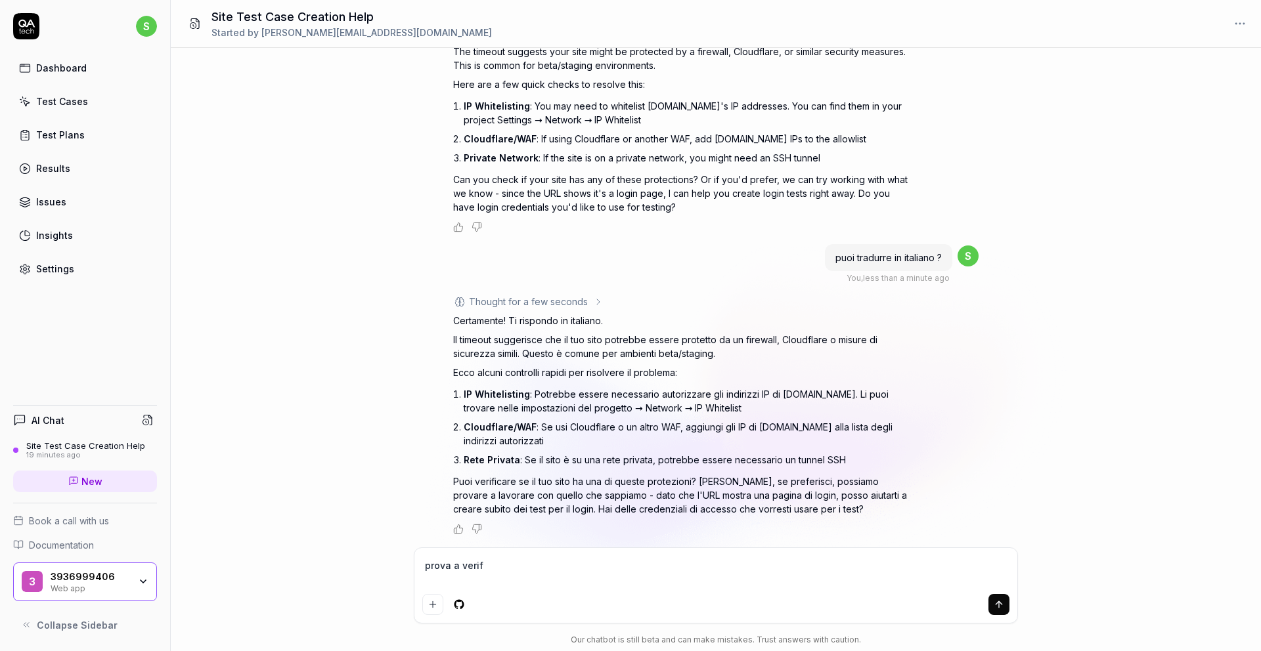
type textarea "prova a verifo"
type textarea "*"
type textarea "prova a verifoc"
type textarea "*"
type textarea "prova a verifo"
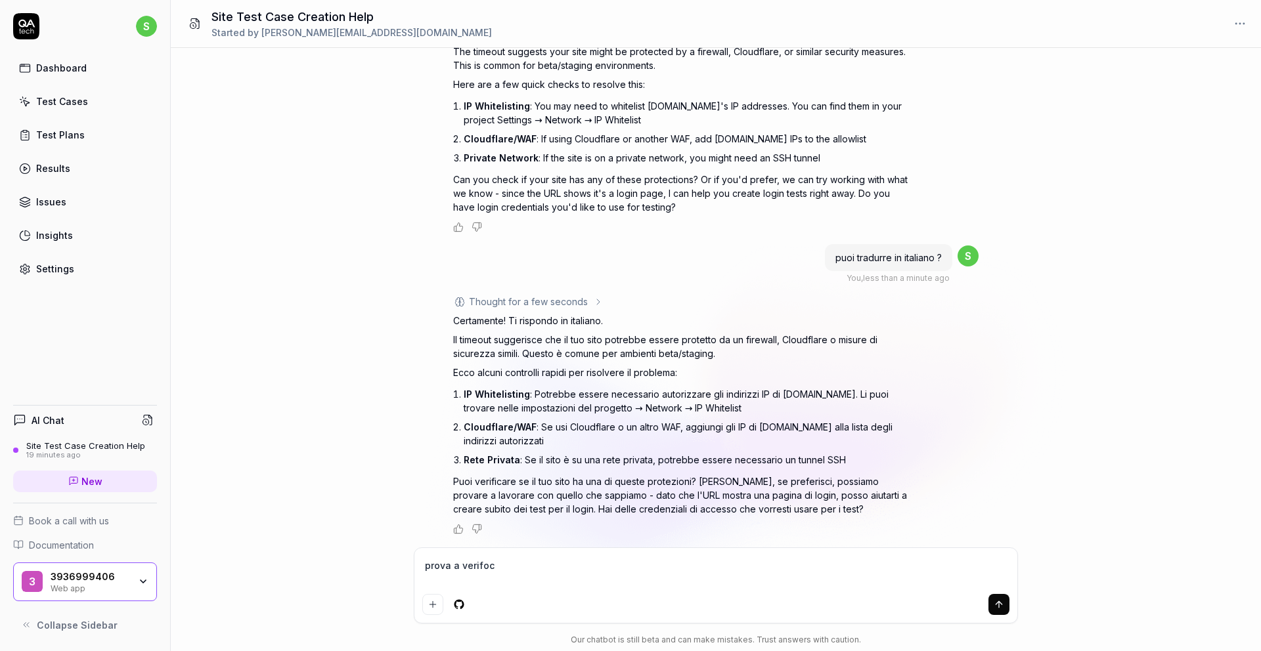
type textarea "*"
type textarea "prova a verif"
type textarea "*"
type textarea "prova a verifi"
type textarea "*"
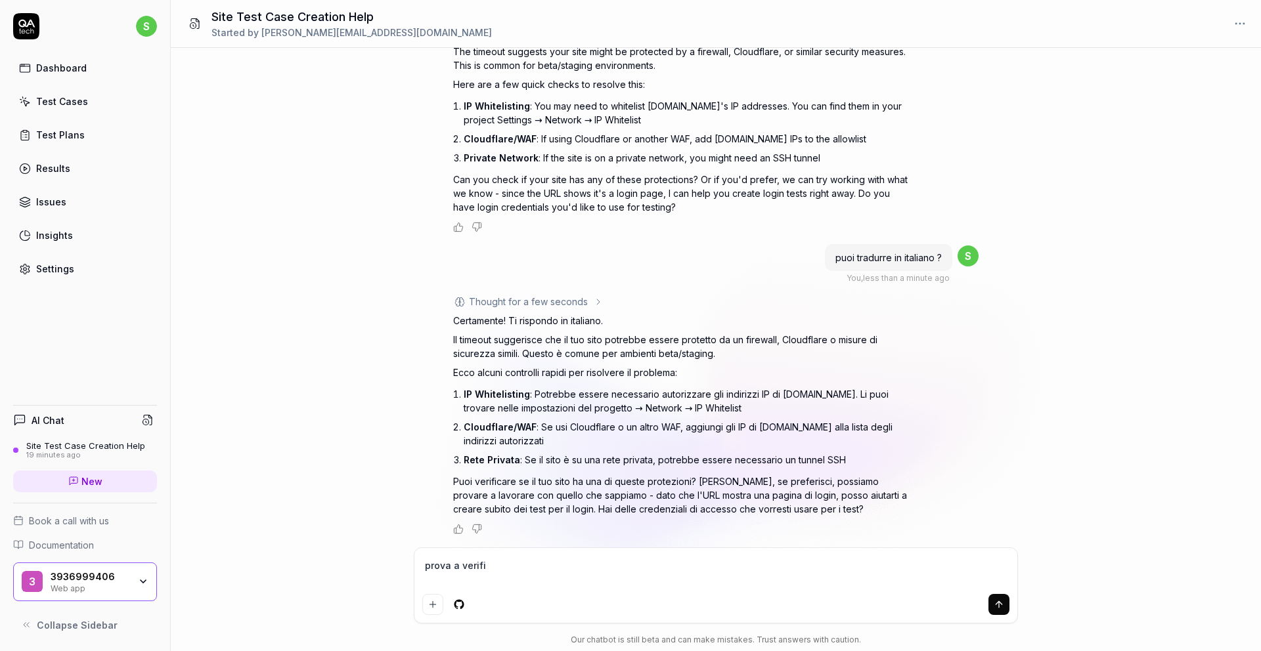
type textarea "prova a verific"
type textarea "*"
type textarea "prova a verifica"
type textarea "*"
type textarea "prova a verificar"
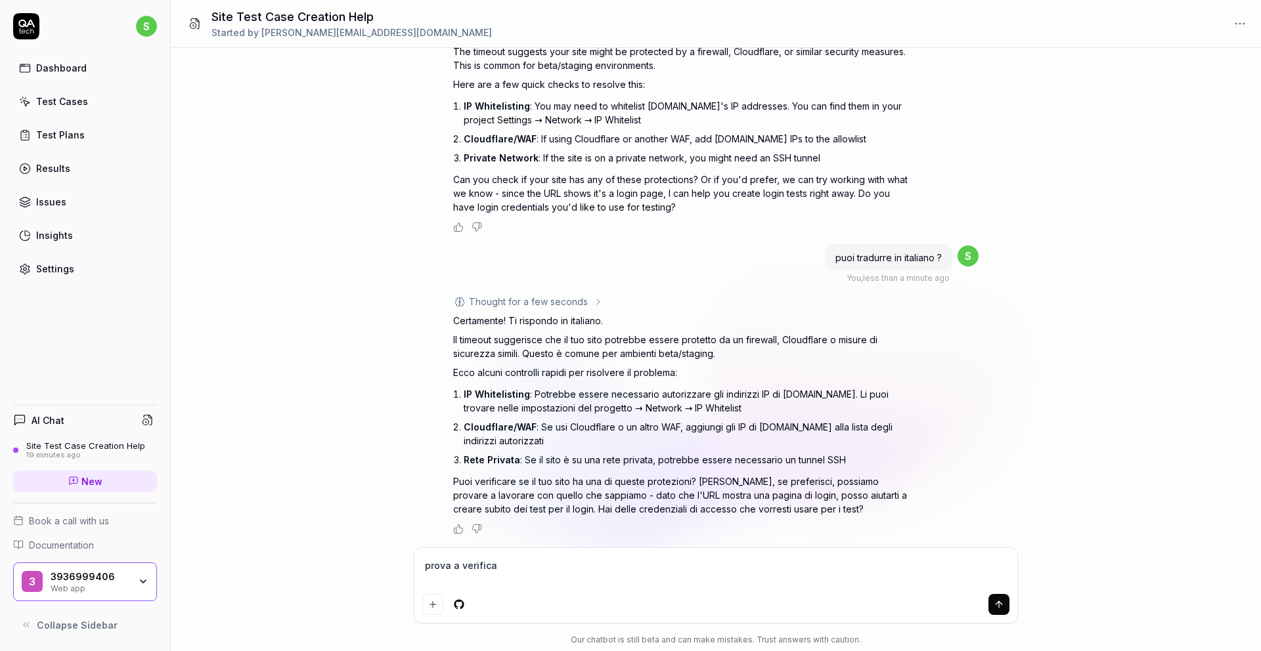
type textarea "*"
type textarea "prova a verificare"
type textarea "*"
type textarea "prova a verificare"
type textarea "*"
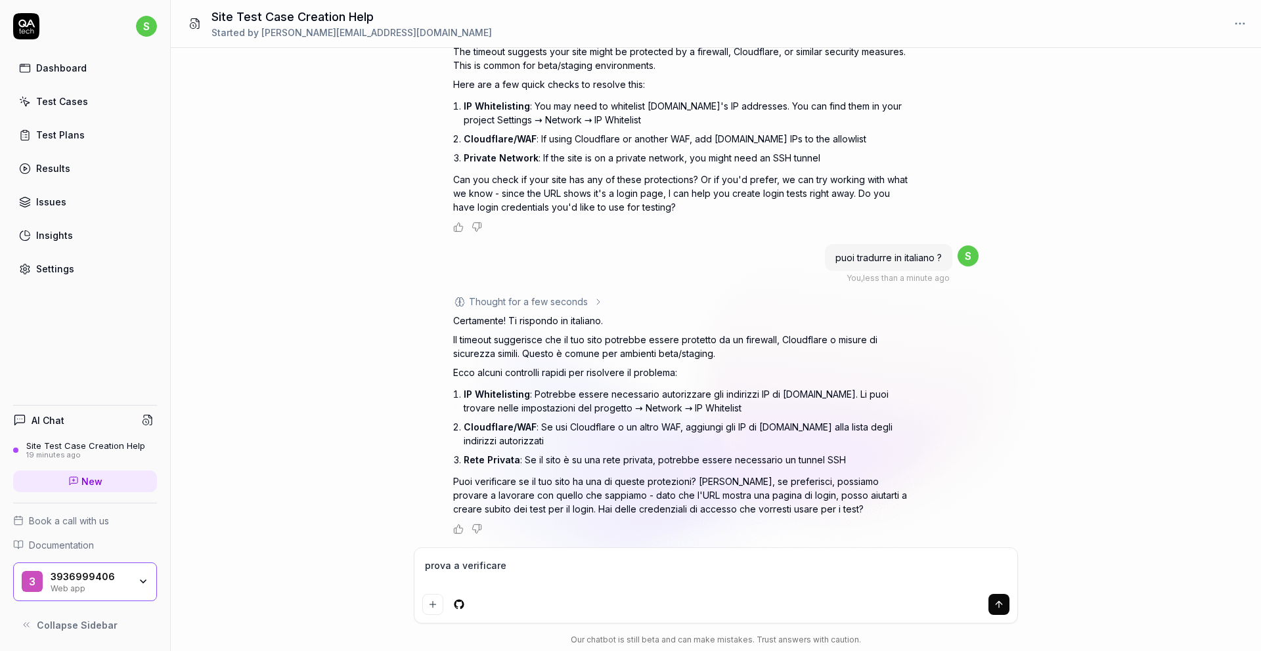
type textarea "prova a verificare q"
type textarea "*"
type textarea "prova a verificare qi"
type textarea "*"
type textarea "prova a verificare qie"
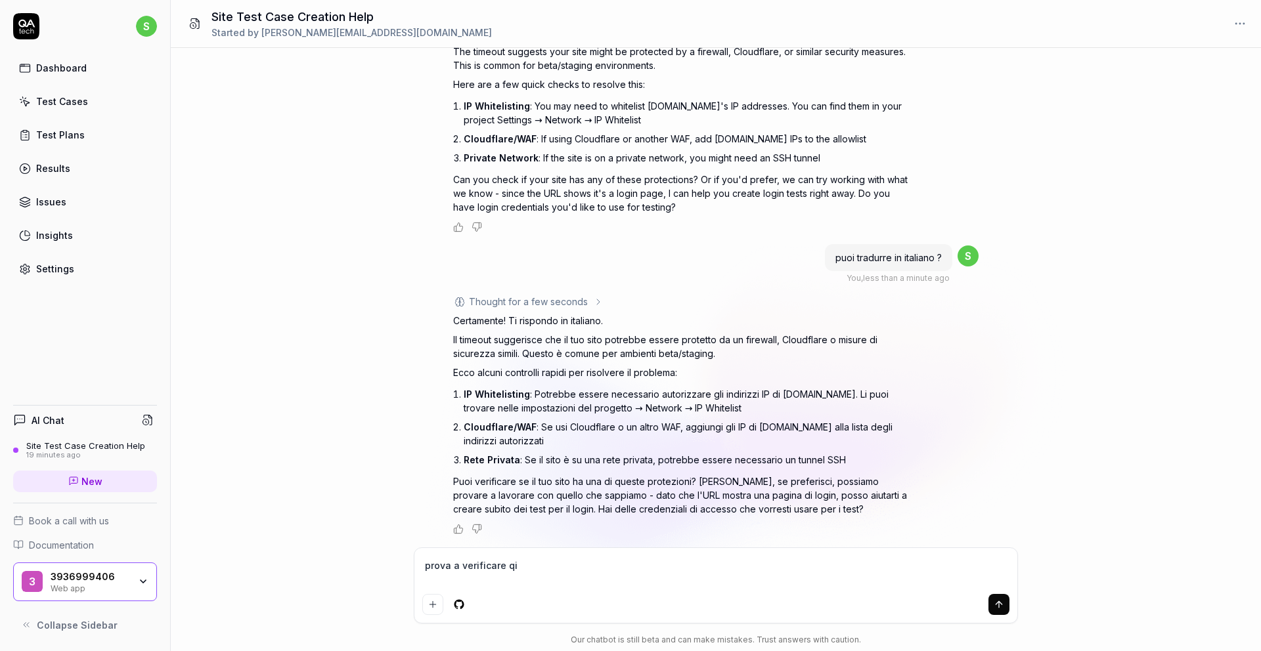
type textarea "*"
type textarea "prova a verificare qies"
type textarea "*"
type textarea "prova a verificare qie"
type textarea "*"
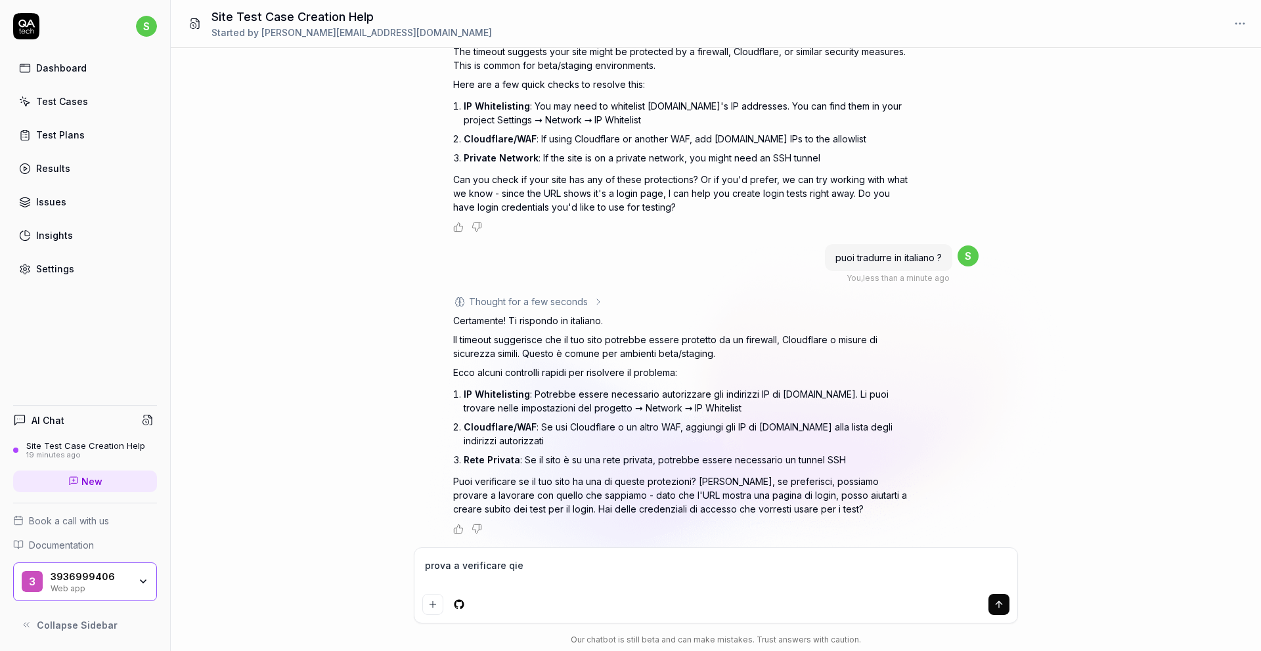
type textarea "prova a verificare qi"
type textarea "*"
type textarea "prova a verificare q"
type textarea "*"
type textarea "prova a verificare qu"
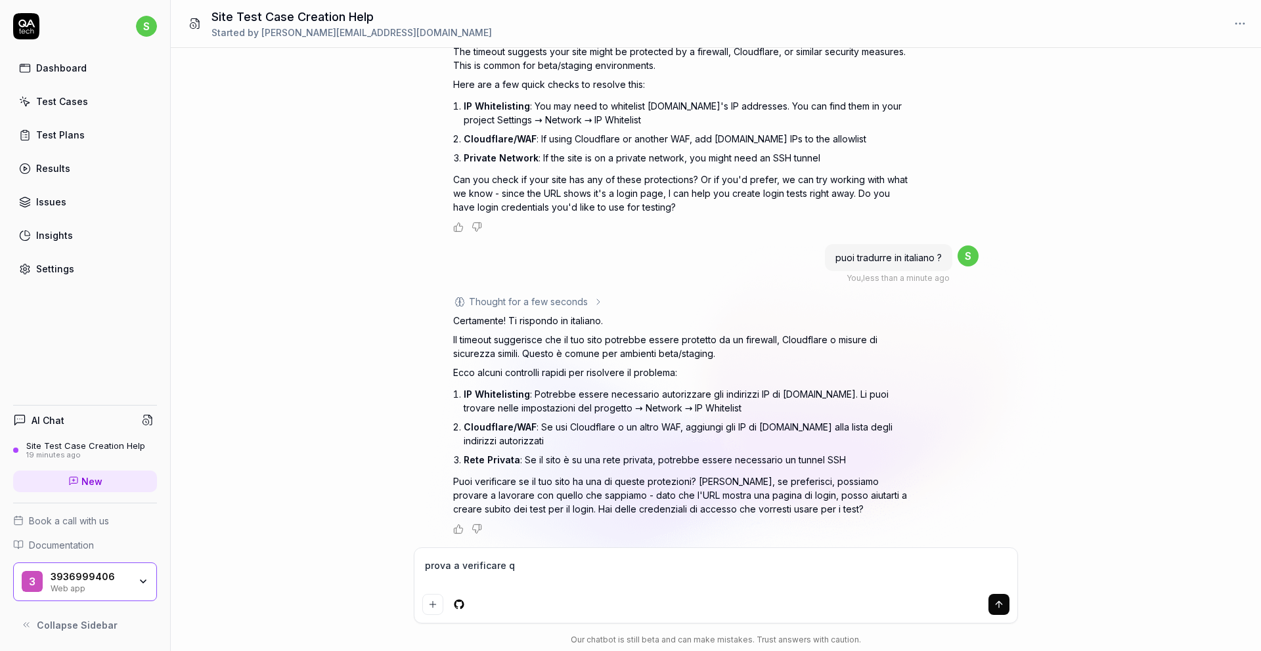
type textarea "*"
type textarea "prova a verificare que"
type textarea "*"
type textarea "prova a verificare ques"
type textarea "*"
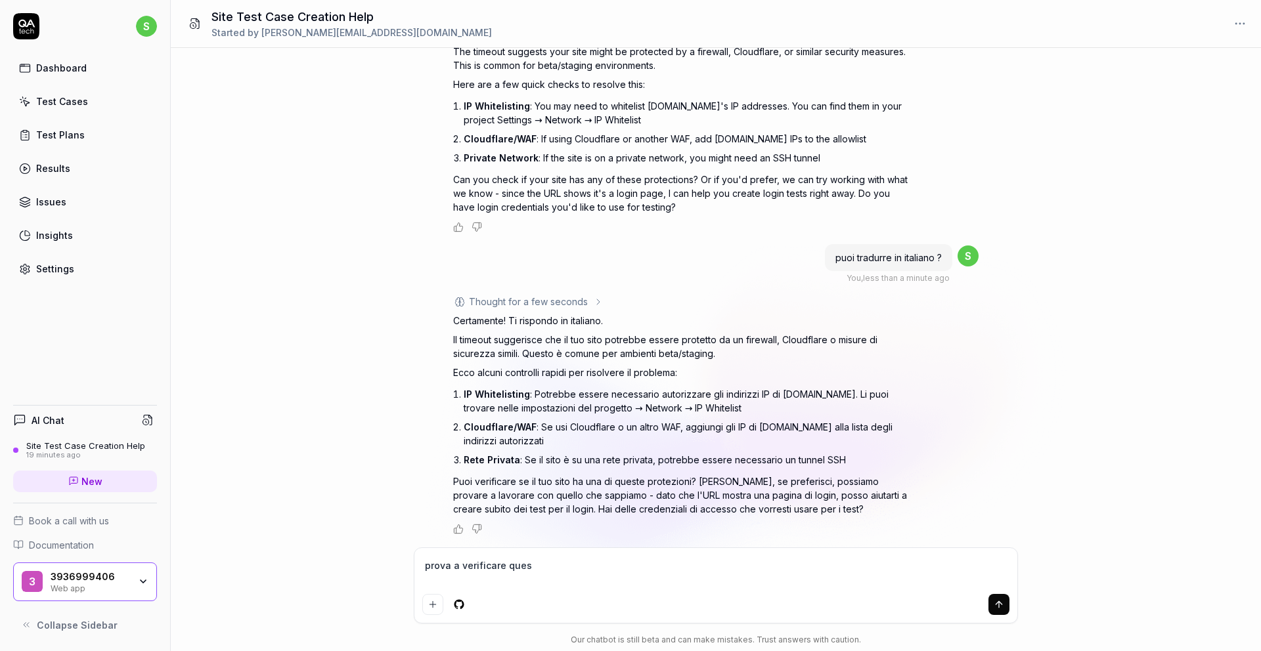
type textarea "prova a verificare quest"
type textarea "*"
type textarea "prova a verificare questo"
type textarea "*"
type textarea "prova a verificare questo"
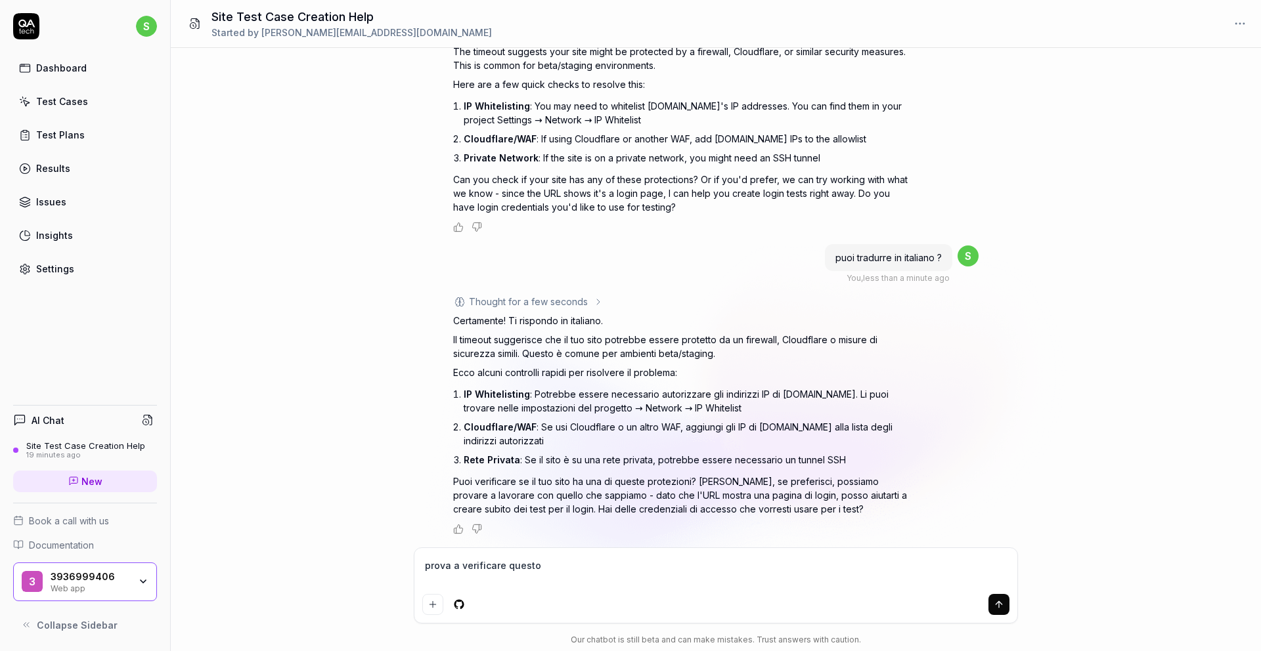
type textarea "*"
type textarea "prova a verificare questo s"
type textarea "*"
type textarea "prova a verificare questo si"
type textarea "*"
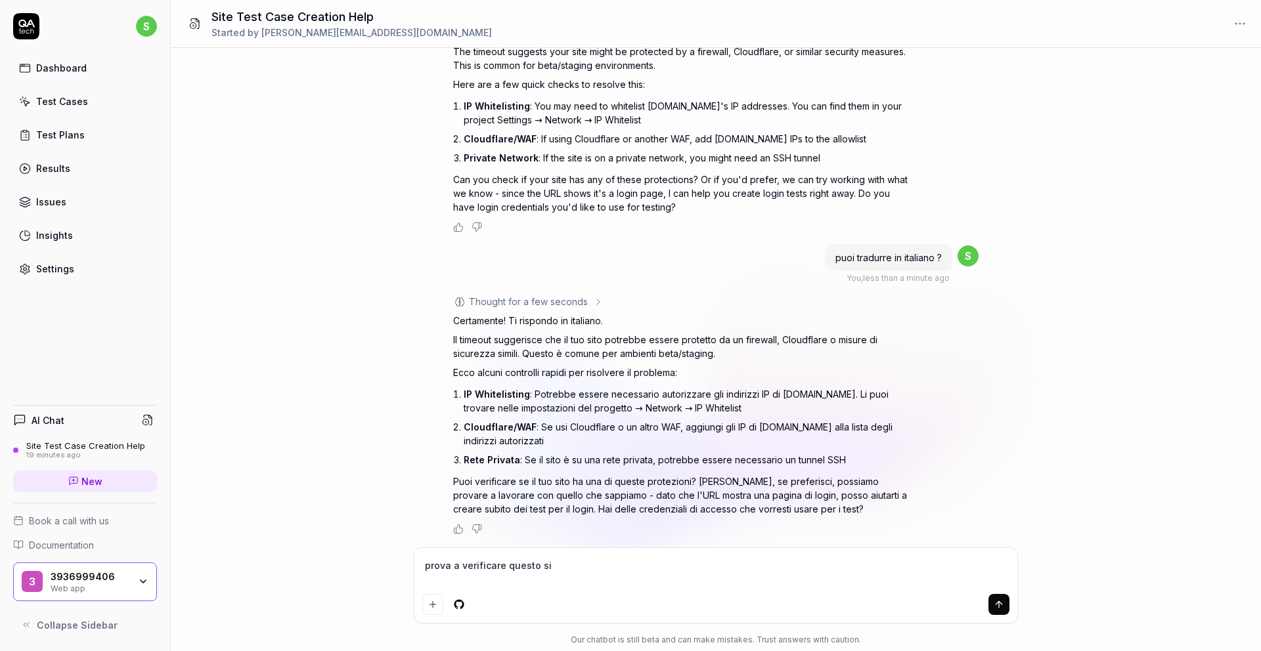
type textarea "prova a verificare questo sit"
type textarea "*"
type textarea "prova a verificare questo sito"
type textarea "*"
type textarea "prova a verificare questo sito"
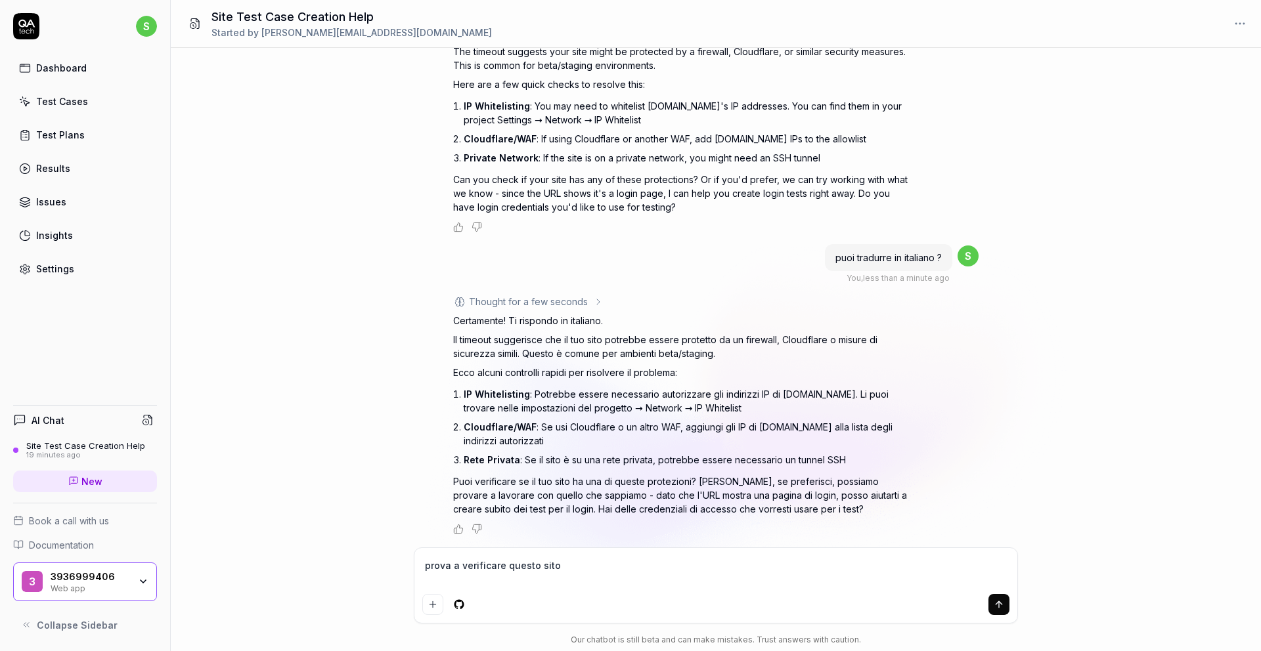
type textarea "*"
paste textarea "https://staging.gnv.it/reserved/it/dashboard"
type textarea "prova a verificare questo sito https://staging.gnv.it/reserved/it/dashboard"
type textarea "*"
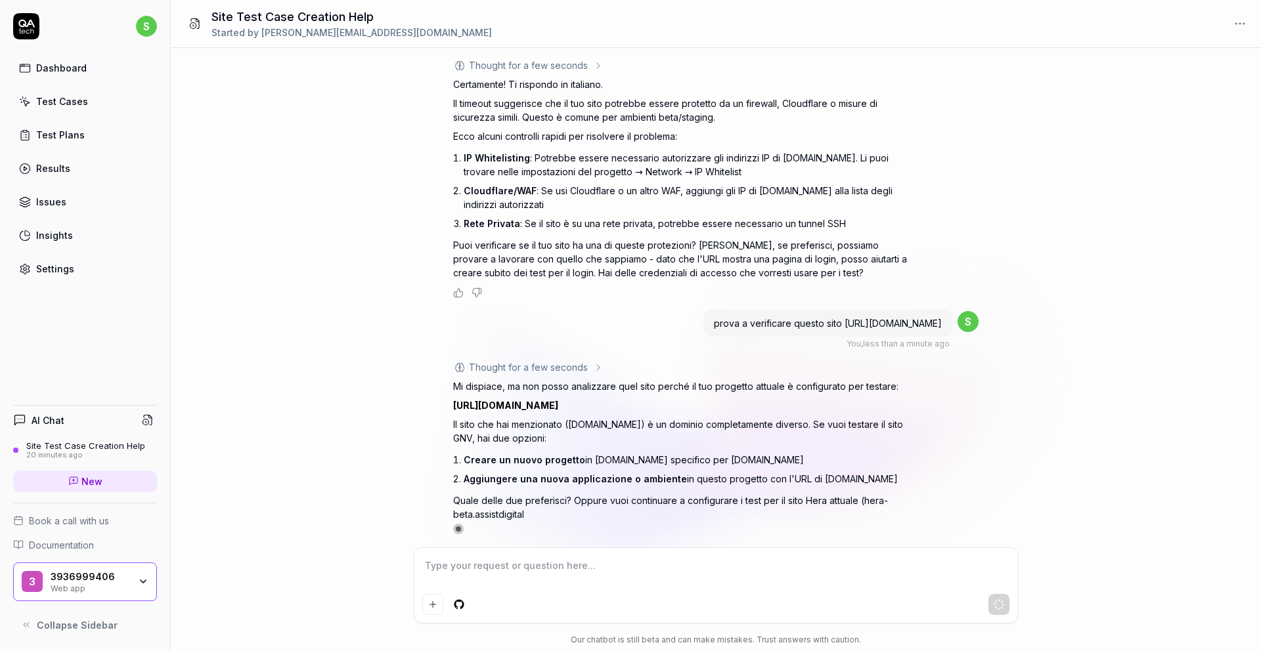
scroll to position [477, 0]
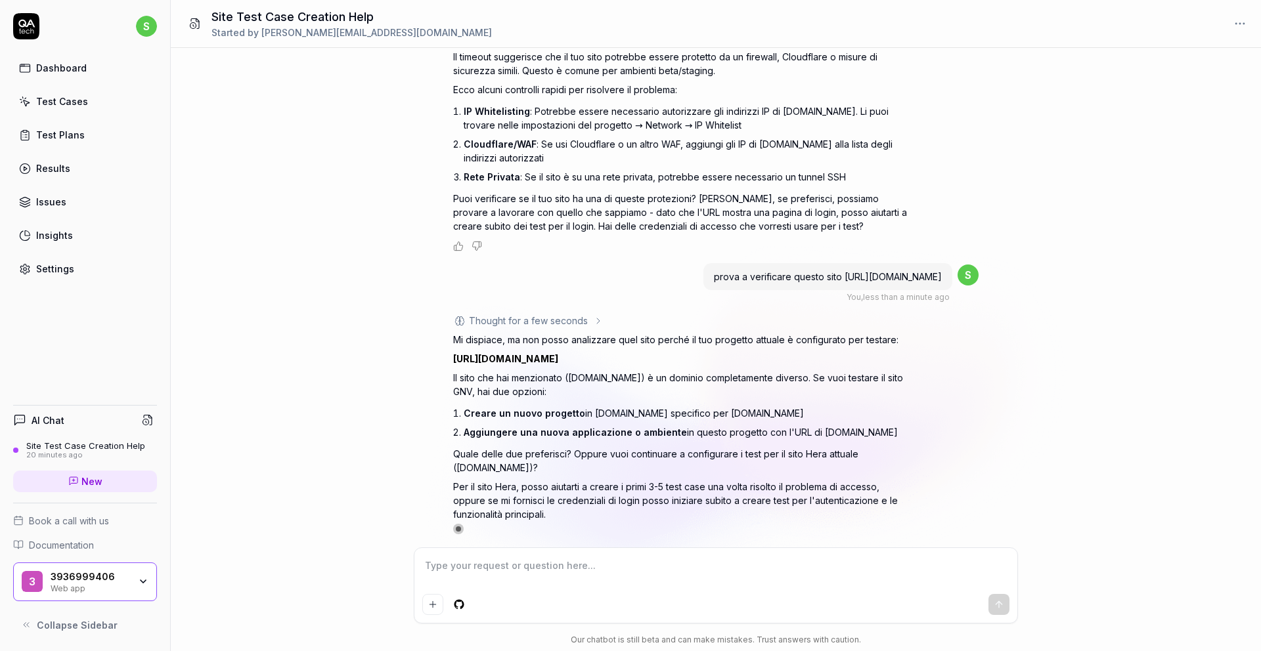
type textarea "*"
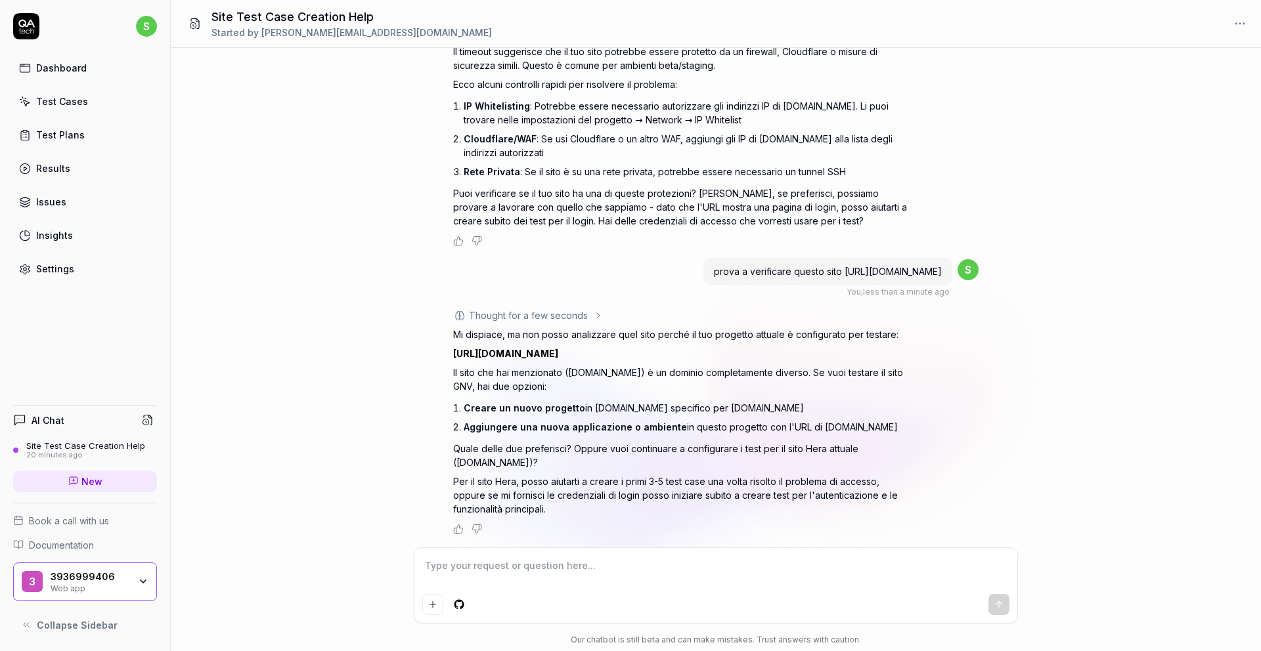
type textarea "c"
type textarea "*"
type textarea "co"
type textarea "*"
type textarea "com"
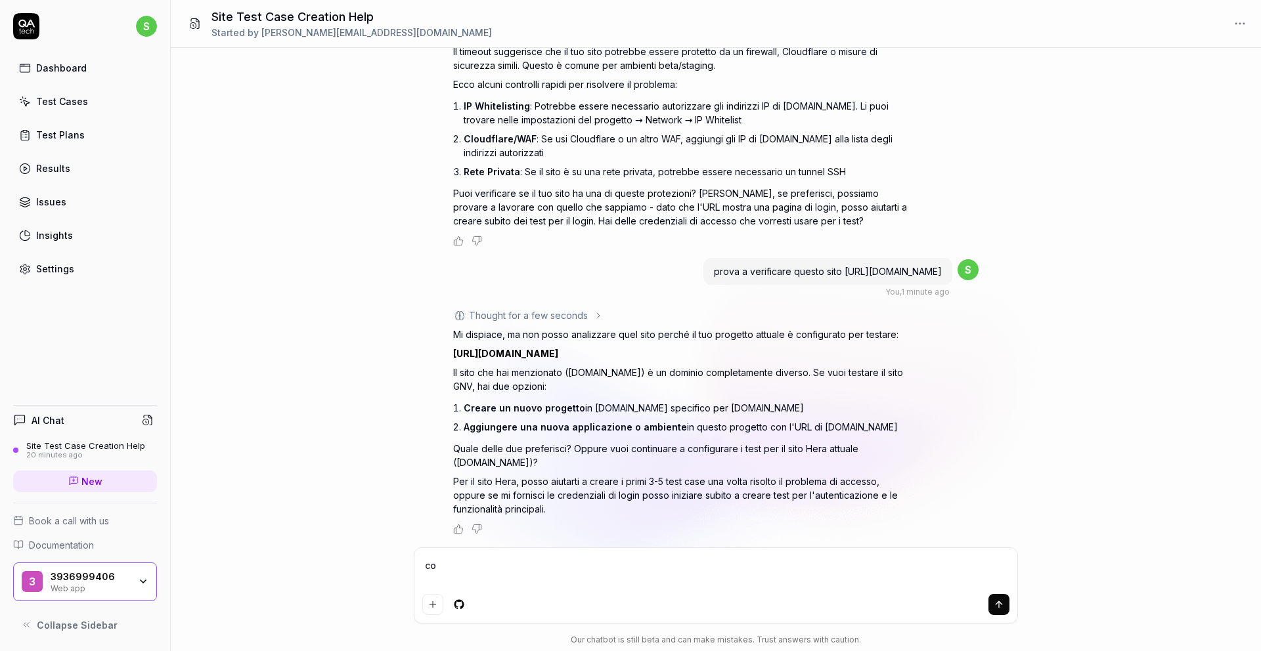
type textarea "*"
type textarea "come"
type textarea "*"
type textarea "come"
type textarea "*"
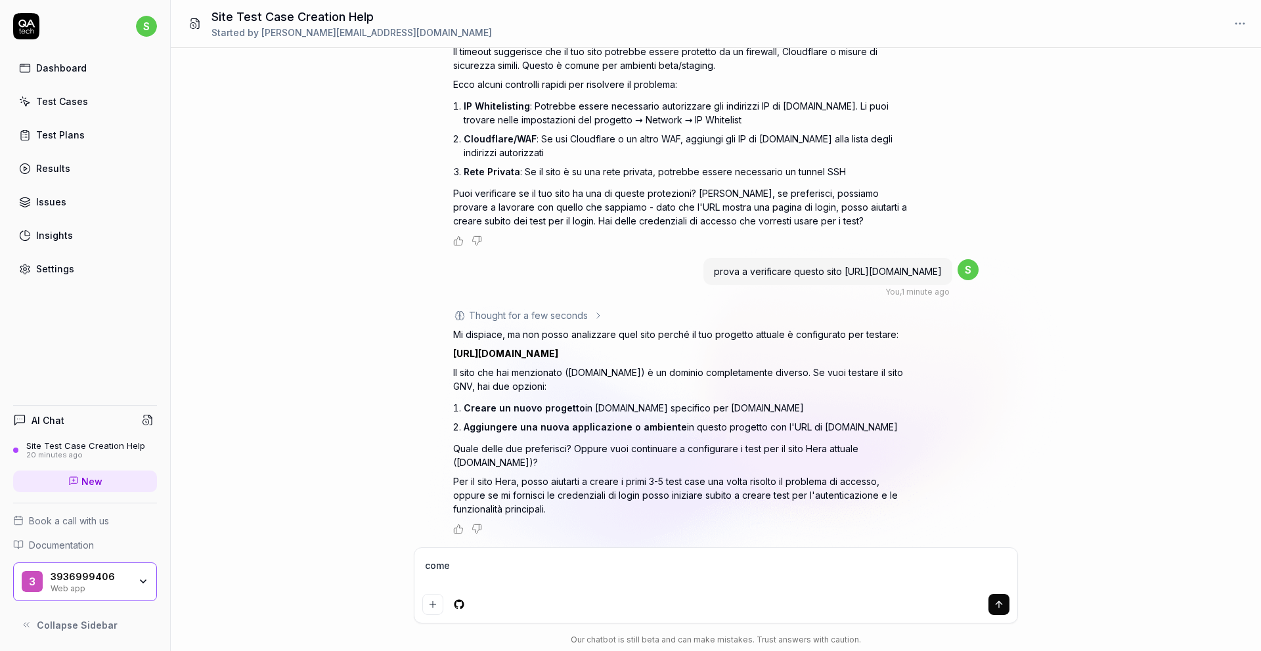
type textarea "come c"
type textarea "*"
type textarea "come cr"
type textarea "*"
type textarea "come cre"
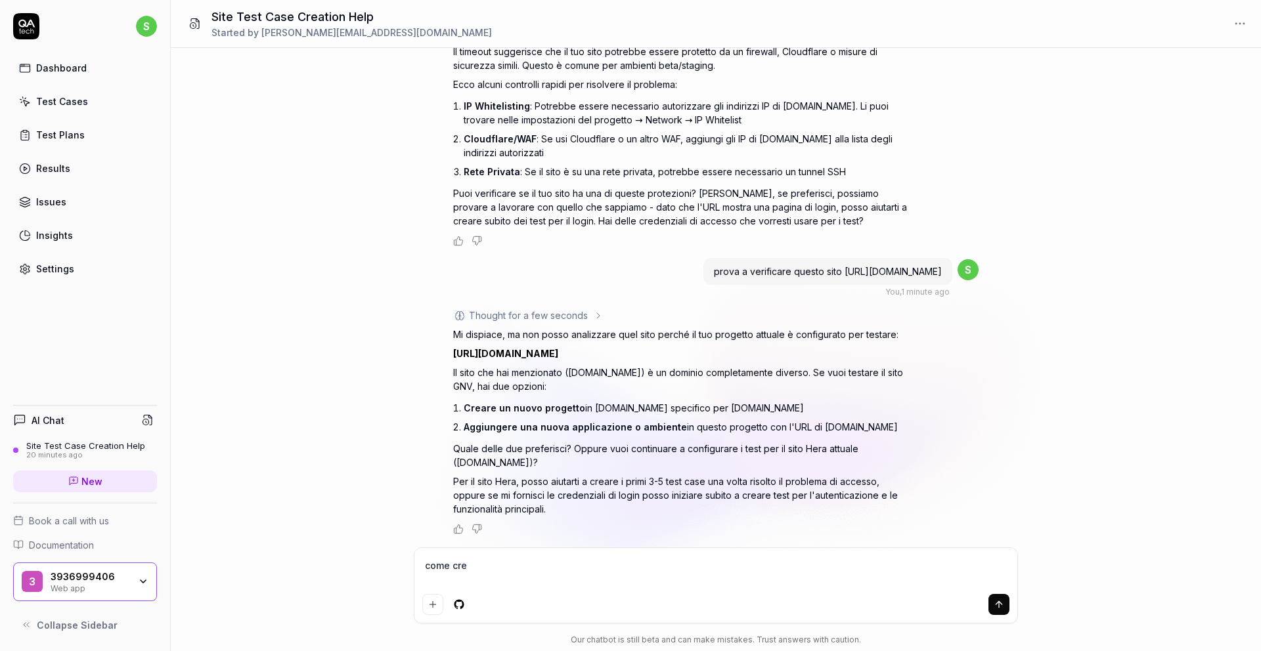
type textarea "*"
type textarea "come creo"
type textarea "*"
type textarea "come creo"
type textarea "*"
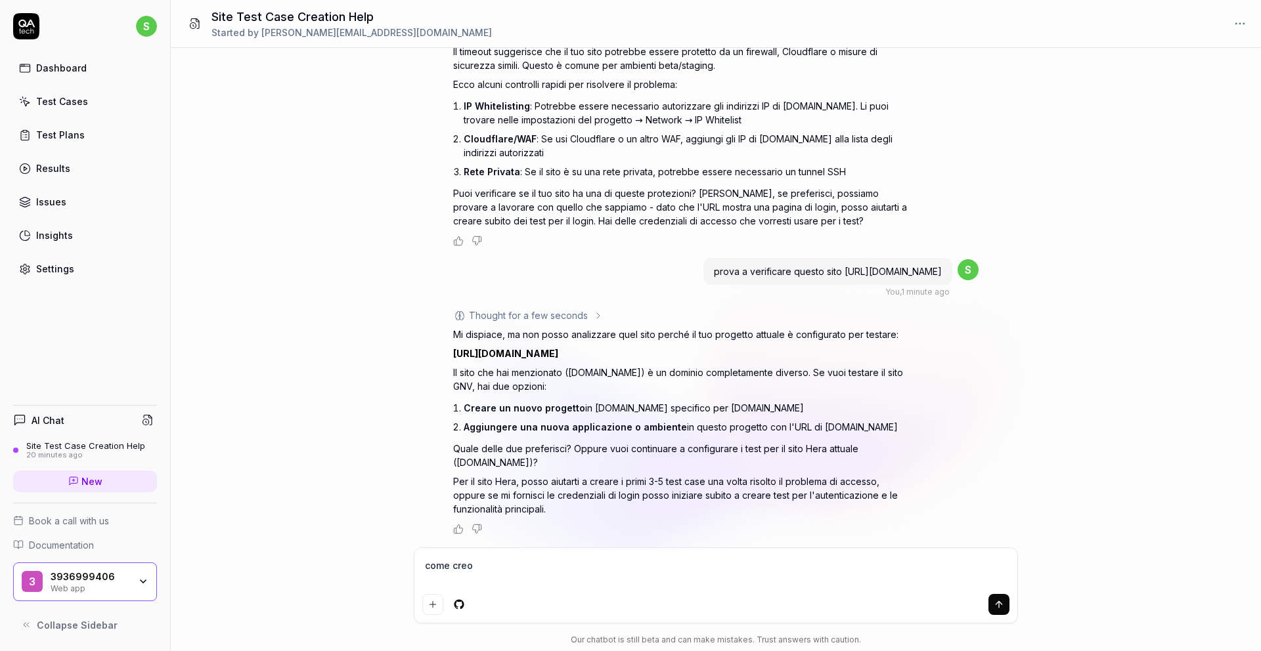
type textarea "come creo u"
type textarea "*"
type textarea "come creo un"
type textarea "*"
type textarea "come creo un"
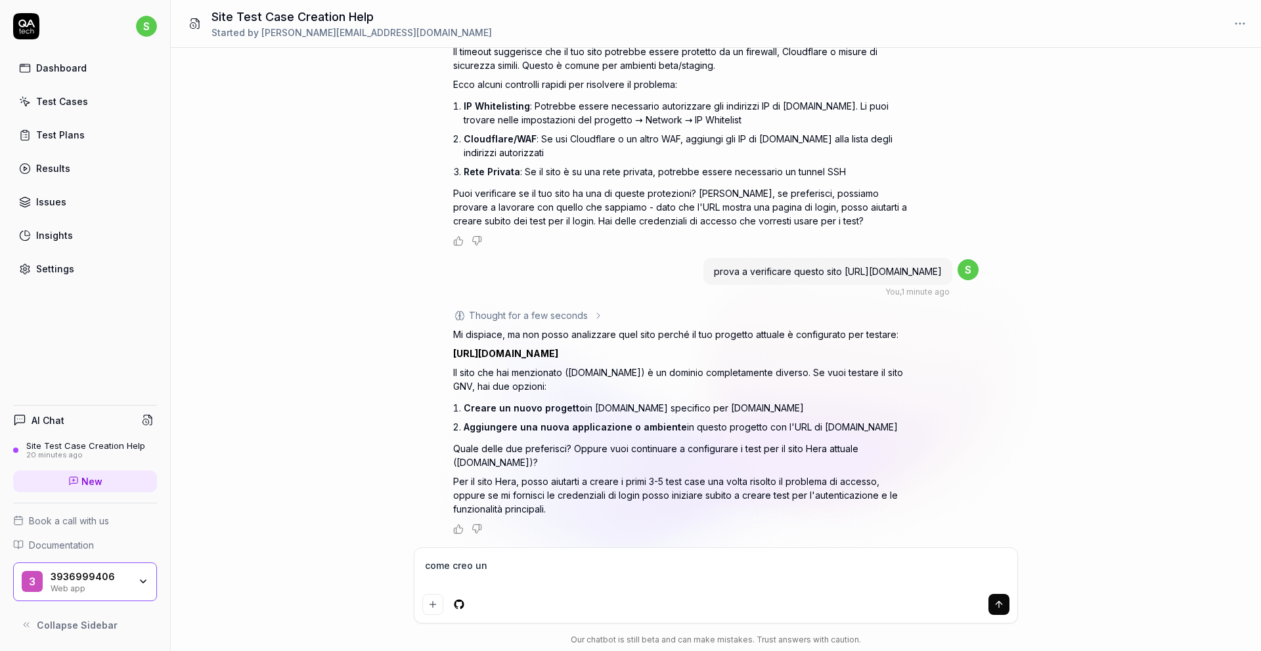
type textarea "*"
type textarea "come creo un n"
type textarea "*"
type textarea "come creo un nui"
type textarea "*"
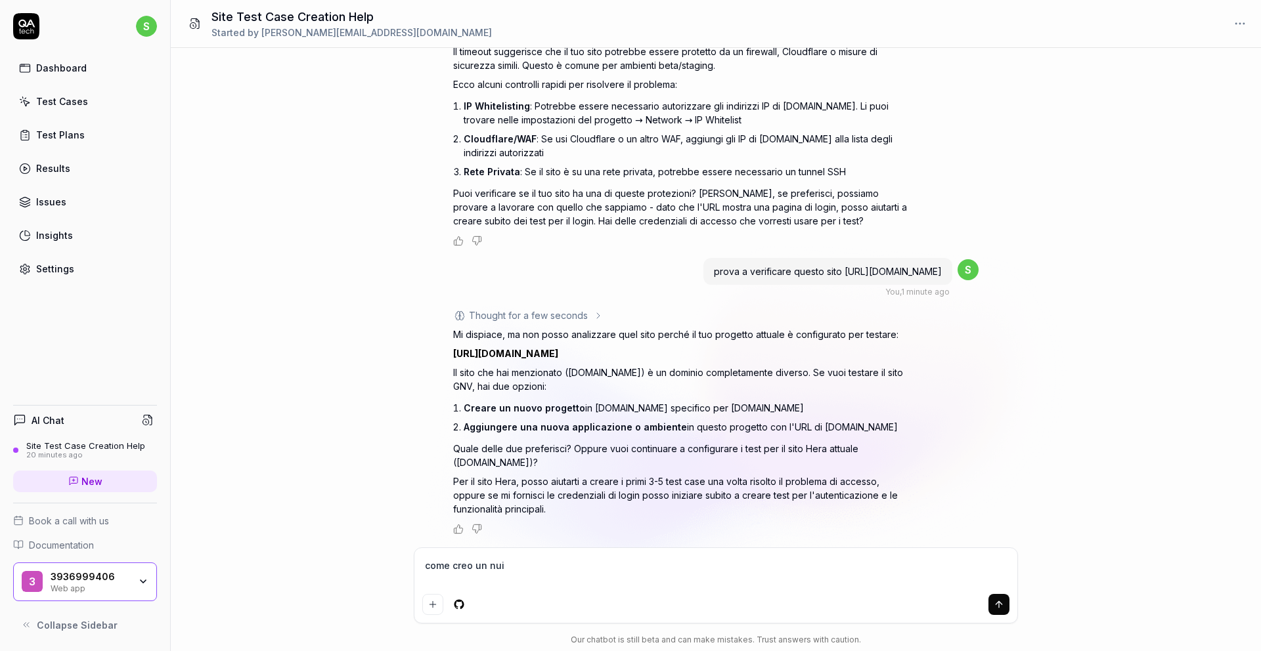
type textarea "come creo un nuio"
type textarea "*"
type textarea "come creo un nui"
type textarea "*"
type textarea "come creo un nu"
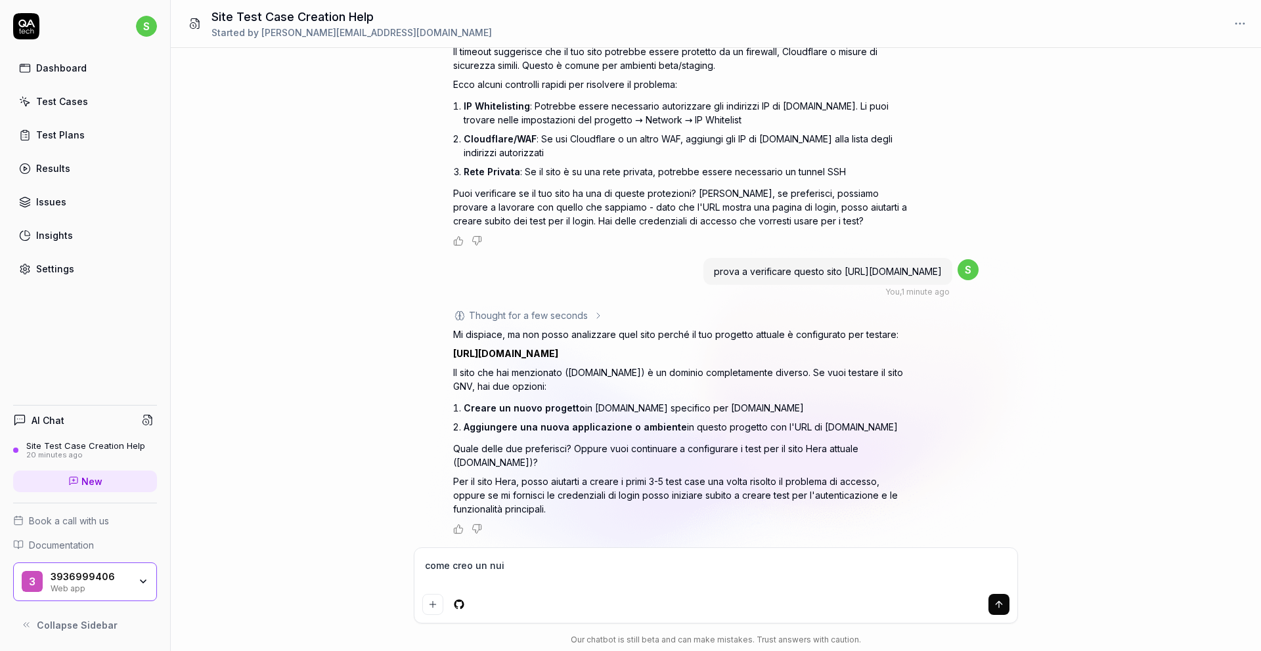
type textarea "*"
type textarea "come creo un nuo"
type textarea "*"
type textarea "come creo un nuov"
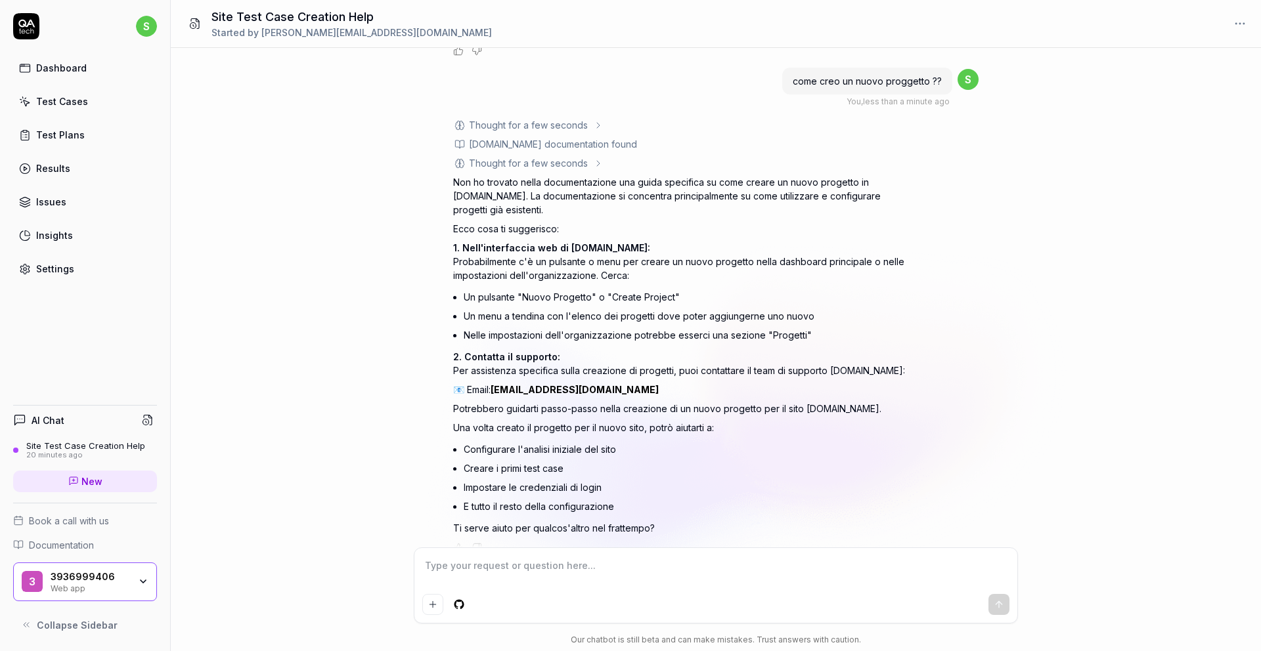
scroll to position [994, 0]
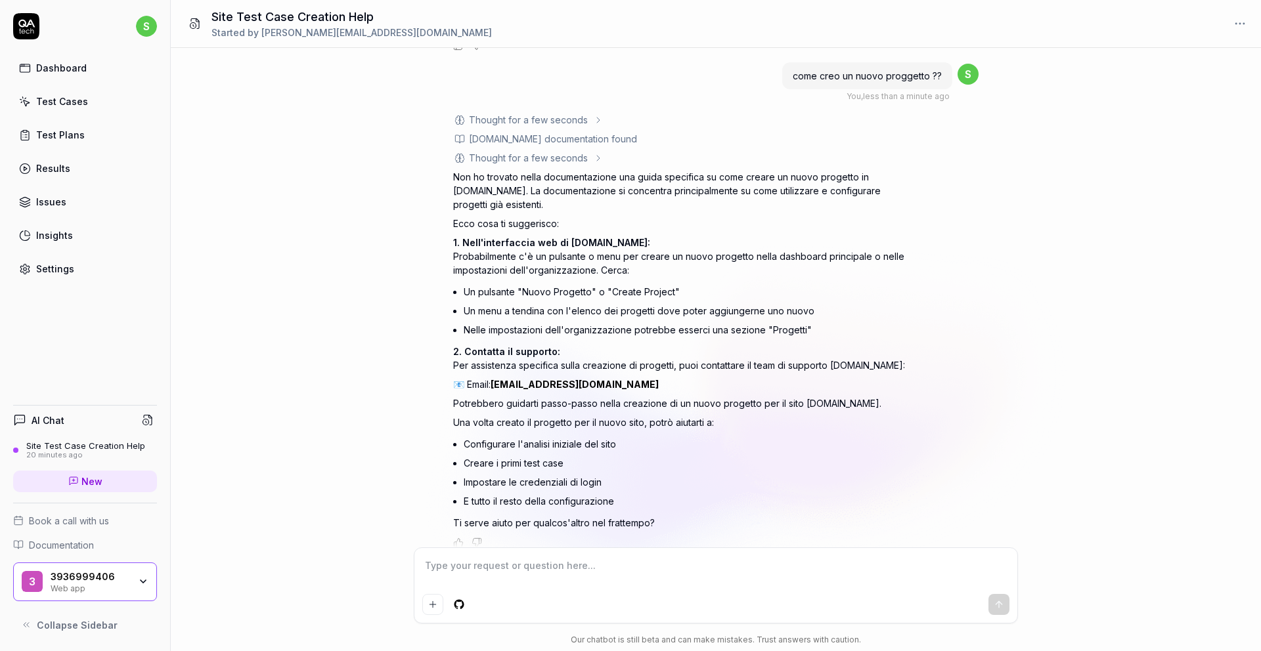
click at [72, 489] on link "New" at bounding box center [85, 482] width 144 height 22
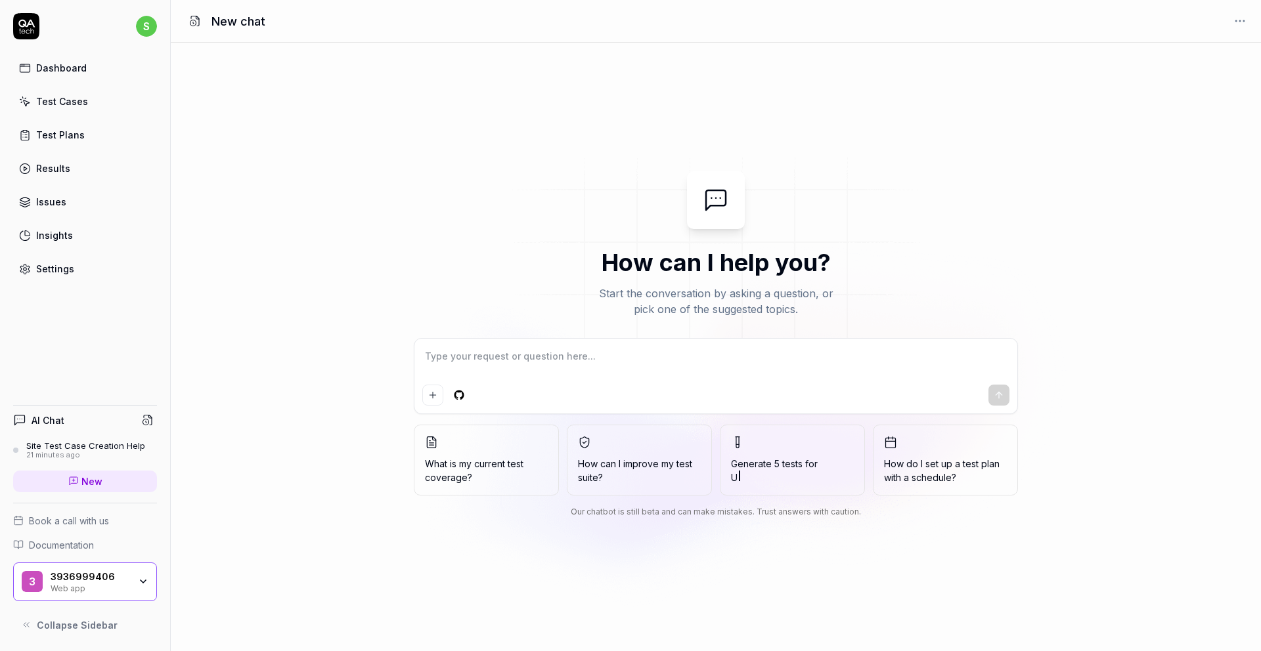
click at [467, 360] on textarea at bounding box center [715, 363] width 587 height 33
type textarea "*"
type textarea "v"
type textarea "*"
type textarea "ve"
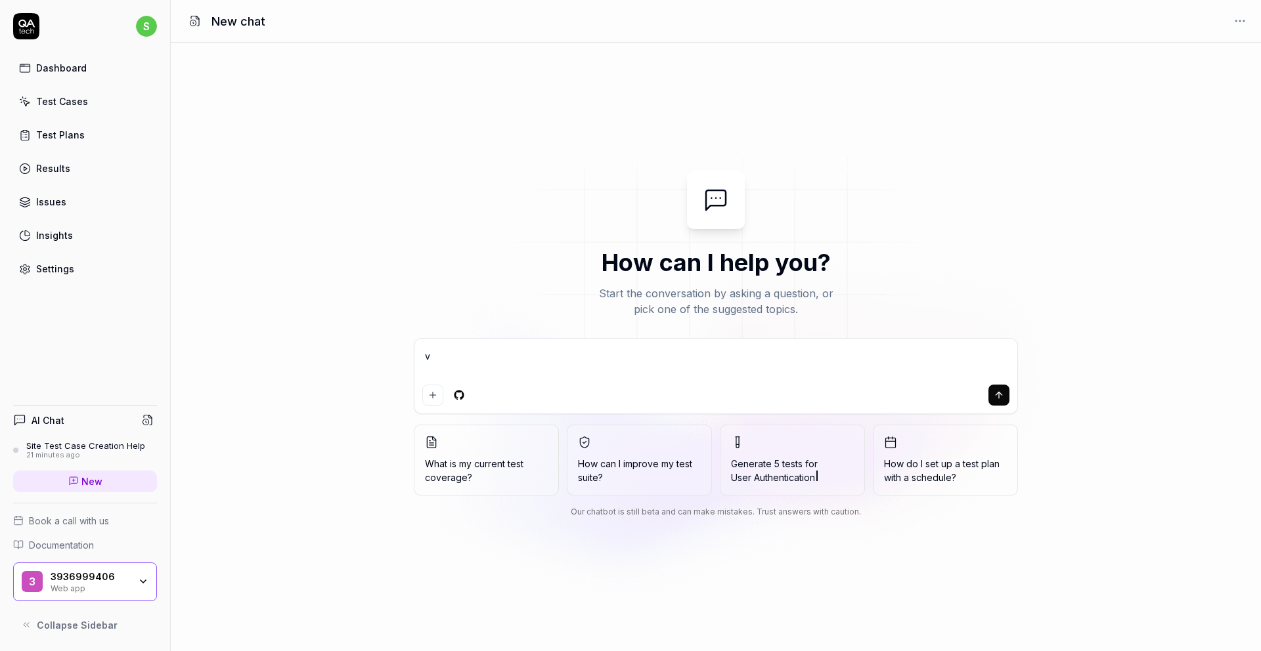
type textarea "*"
type textarea "ver"
type textarea "*"
type textarea "veri"
type textarea "*"
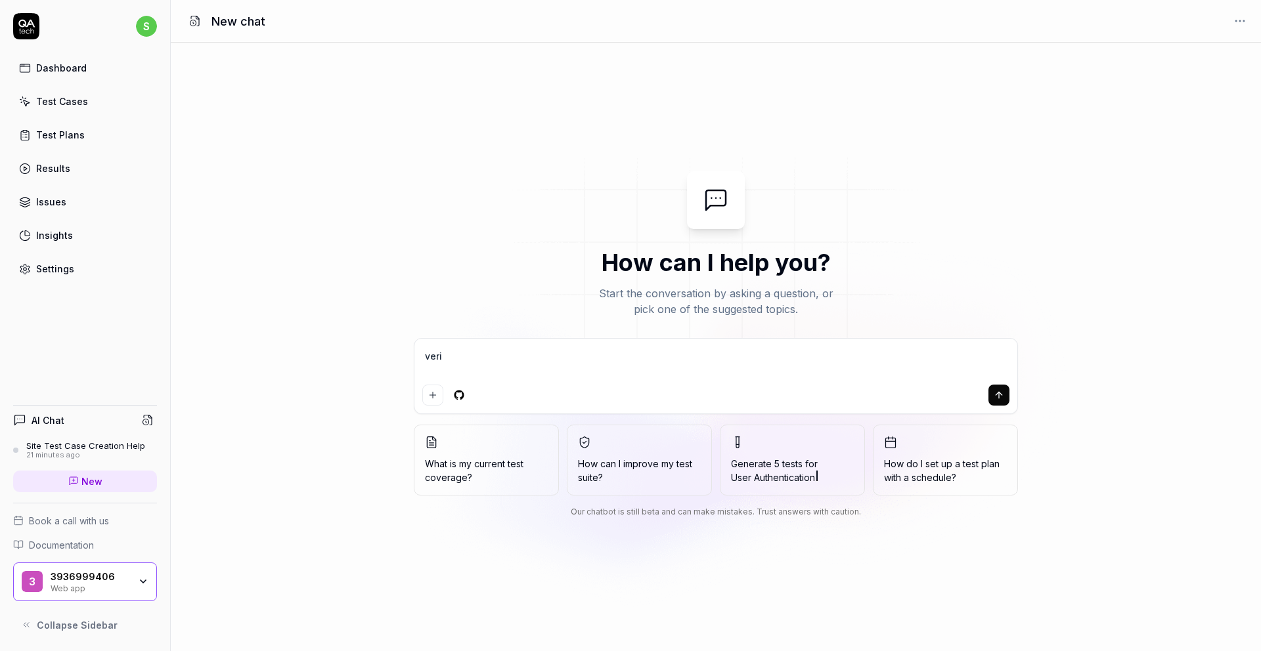
type textarea "verif"
type textarea "*"
type textarea "verifi"
type textarea "*"
type textarea "verific"
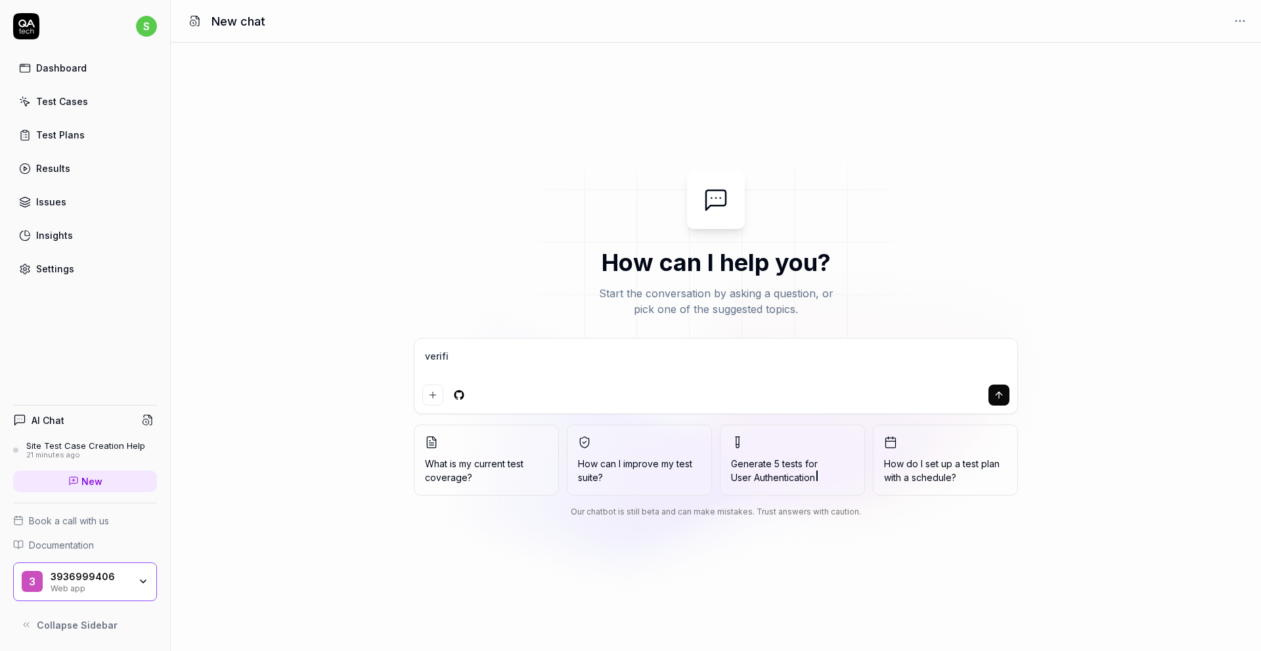
type textarea "*"
type textarea "verifica"
type textarea "*"
type textarea "verific"
type textarea "*"
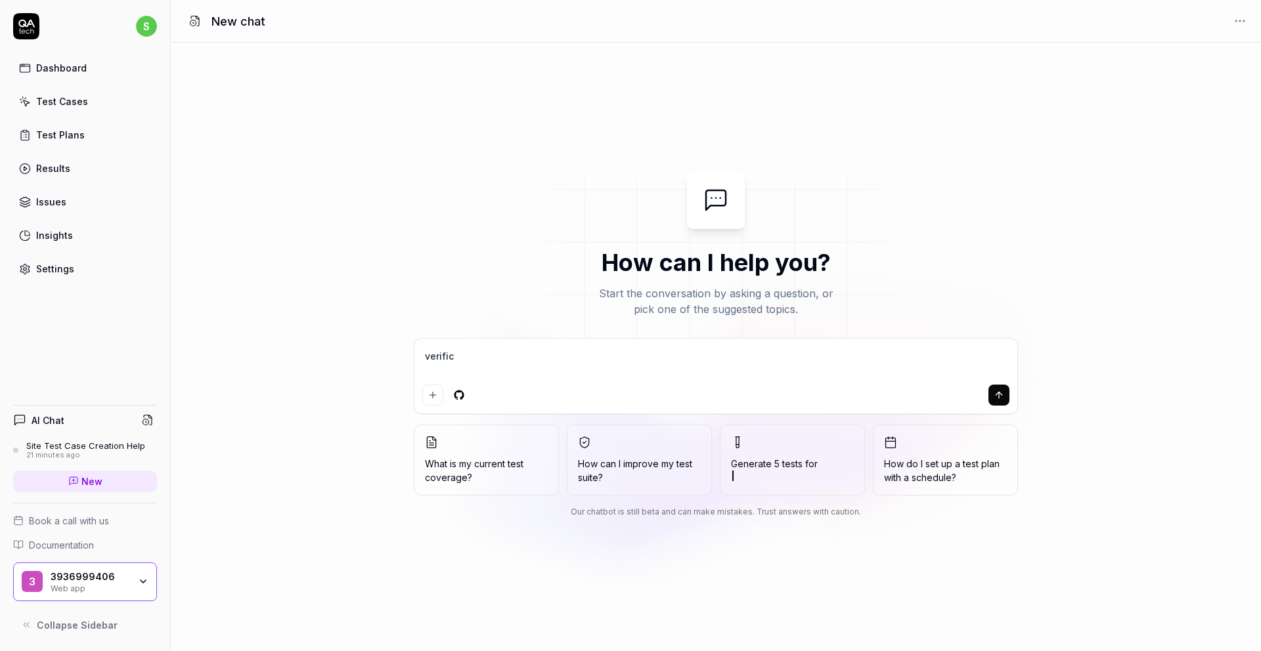
type textarea "verifi"
type textarea "*"
type textarea "verif"
type textarea "*"
type textarea "veri"
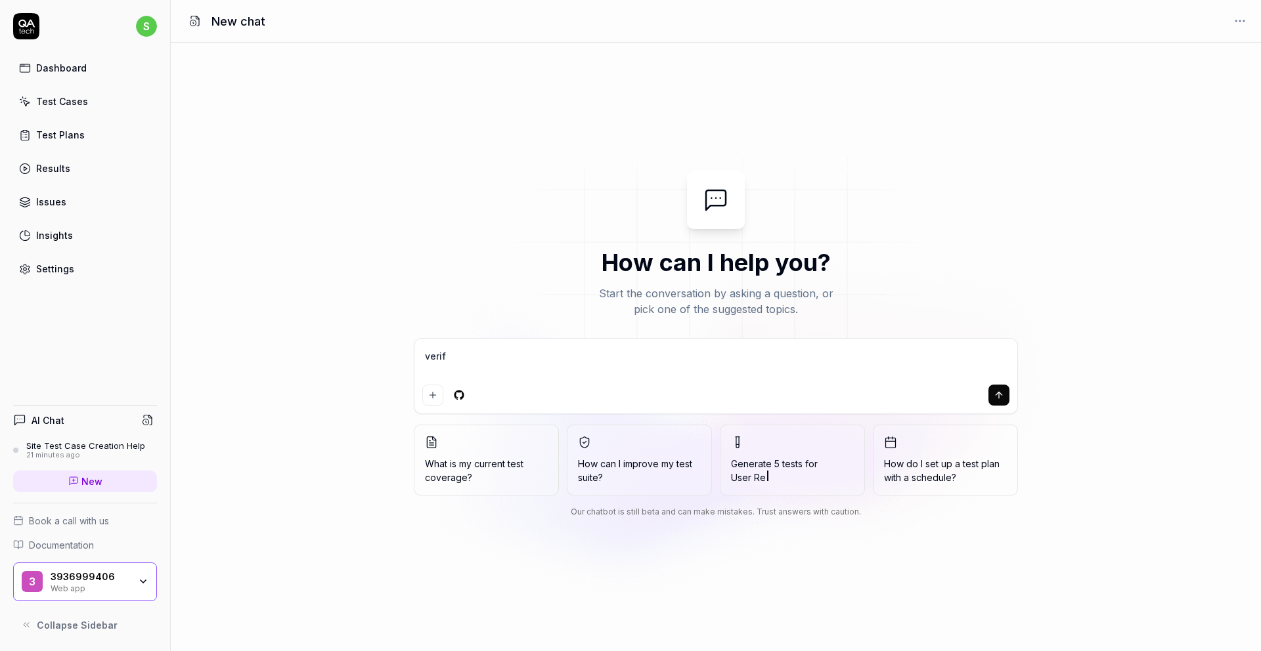
type textarea "*"
type textarea "ver"
type textarea "*"
type textarea "ve"
type textarea "*"
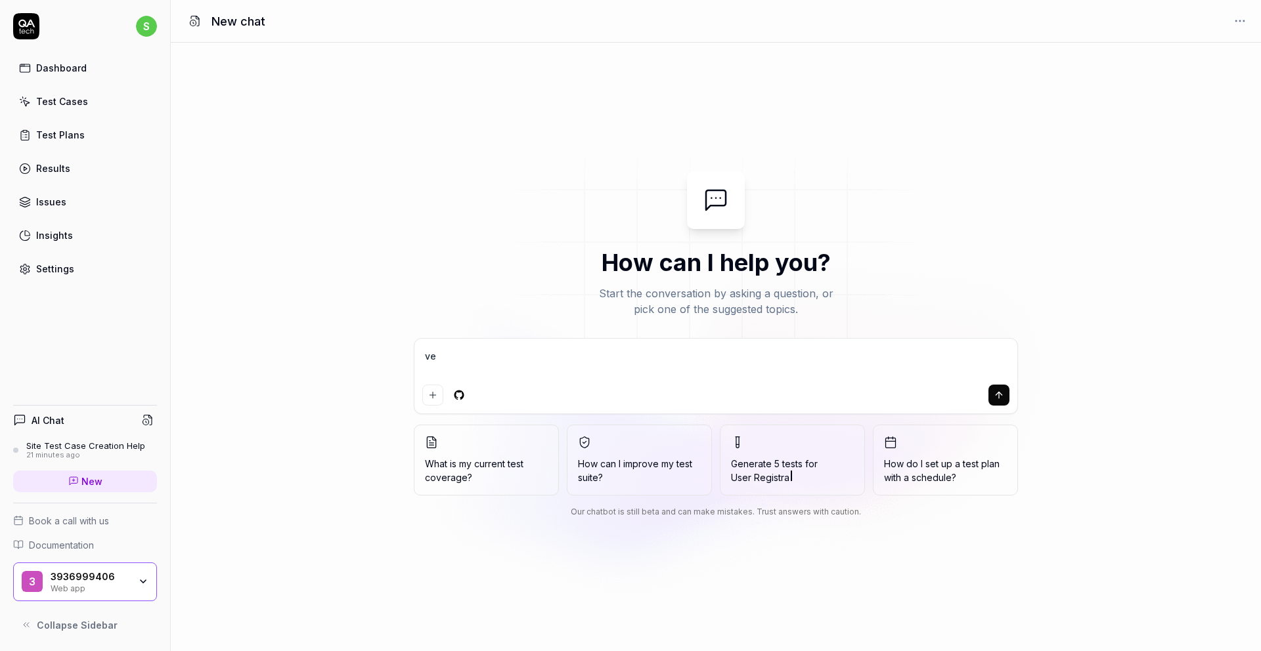
type textarea "v"
type textarea "*"
type textarea "a"
type textarea "*"
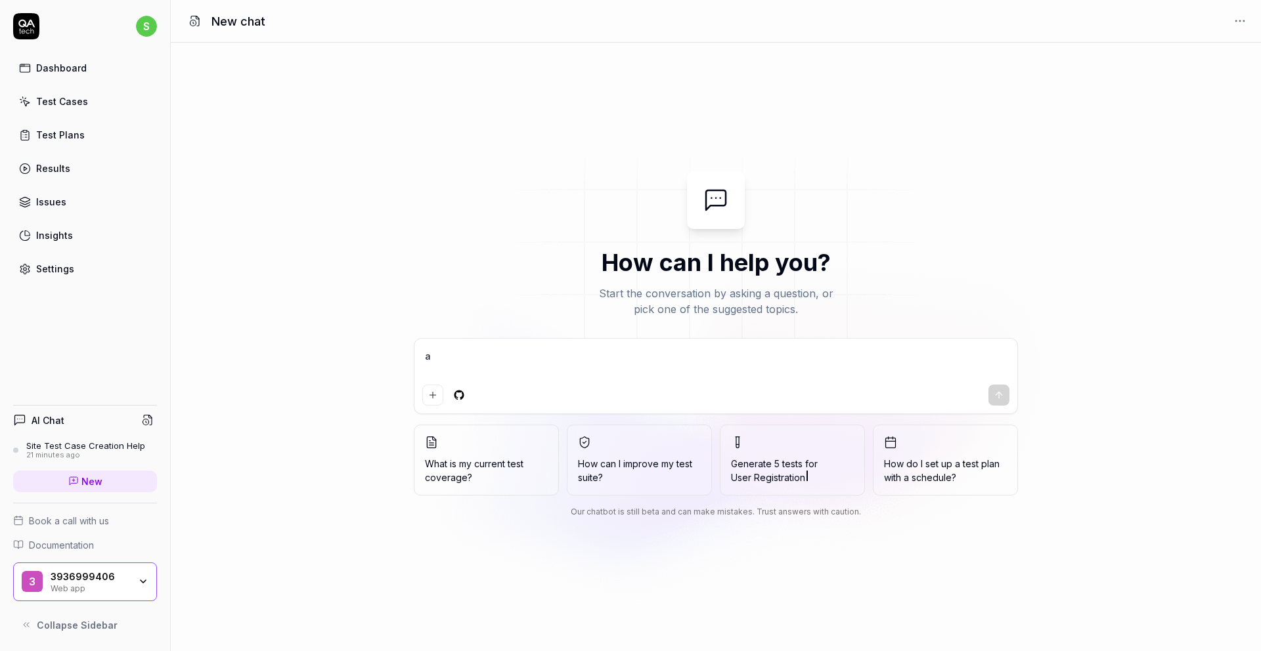
type textarea "an"
type textarea "*"
type textarea "ann"
type textarea "*"
type textarea "[PERSON_NAME]"
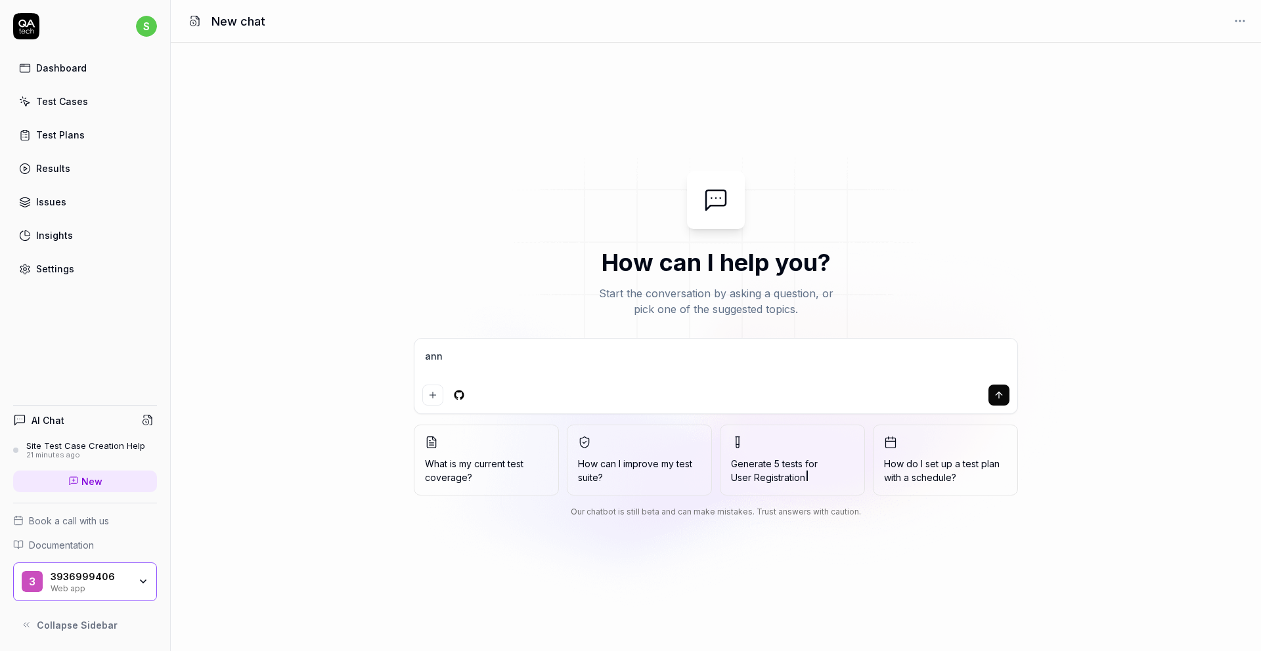
type textarea "*"
type textarea "annal"
type textarea "*"
type textarea "annali"
type textarea "*"
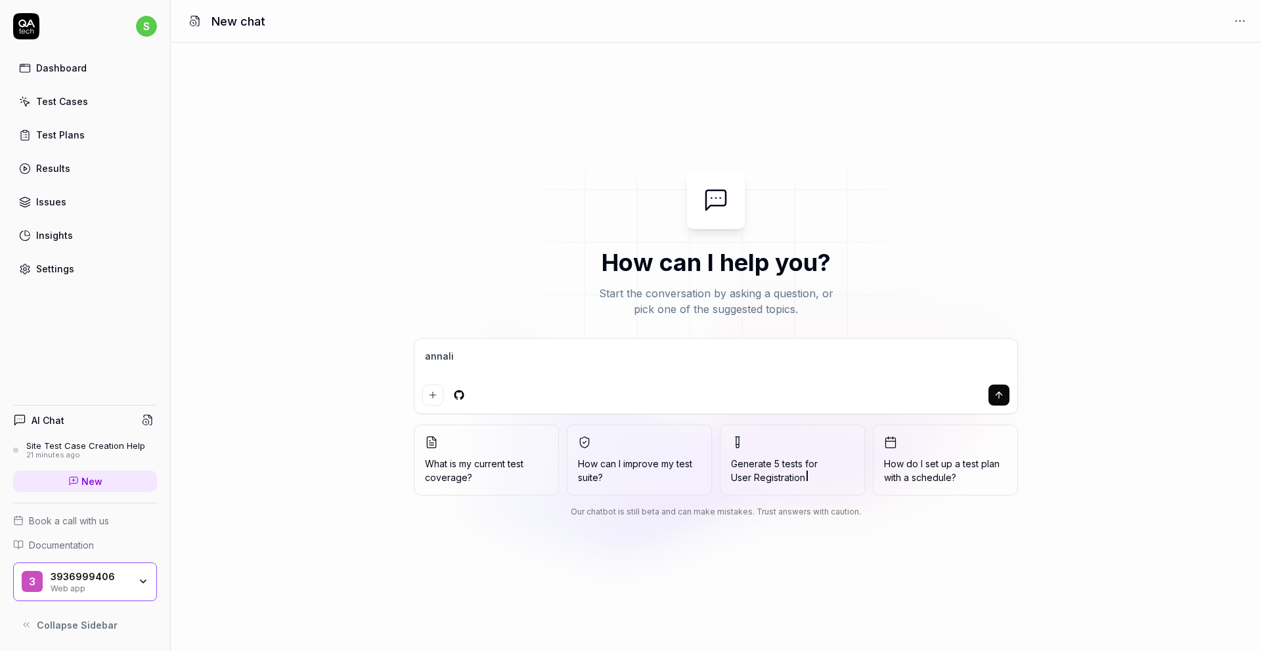
type textarea "annaliz"
type textarea "*"
type textarea "annalizz"
type textarea "*"
type textarea "annalizza"
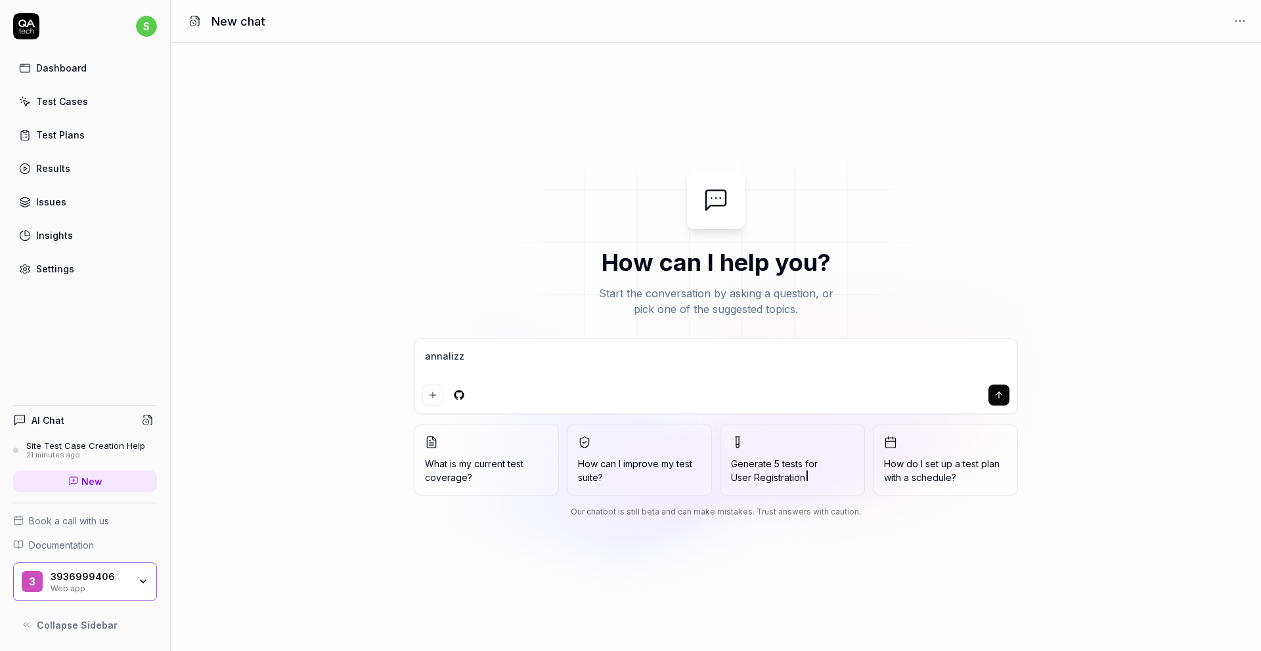
type textarea "*"
type textarea "annalizza"
type textarea "*"
type textarea "annalizza i"
type textarea "*"
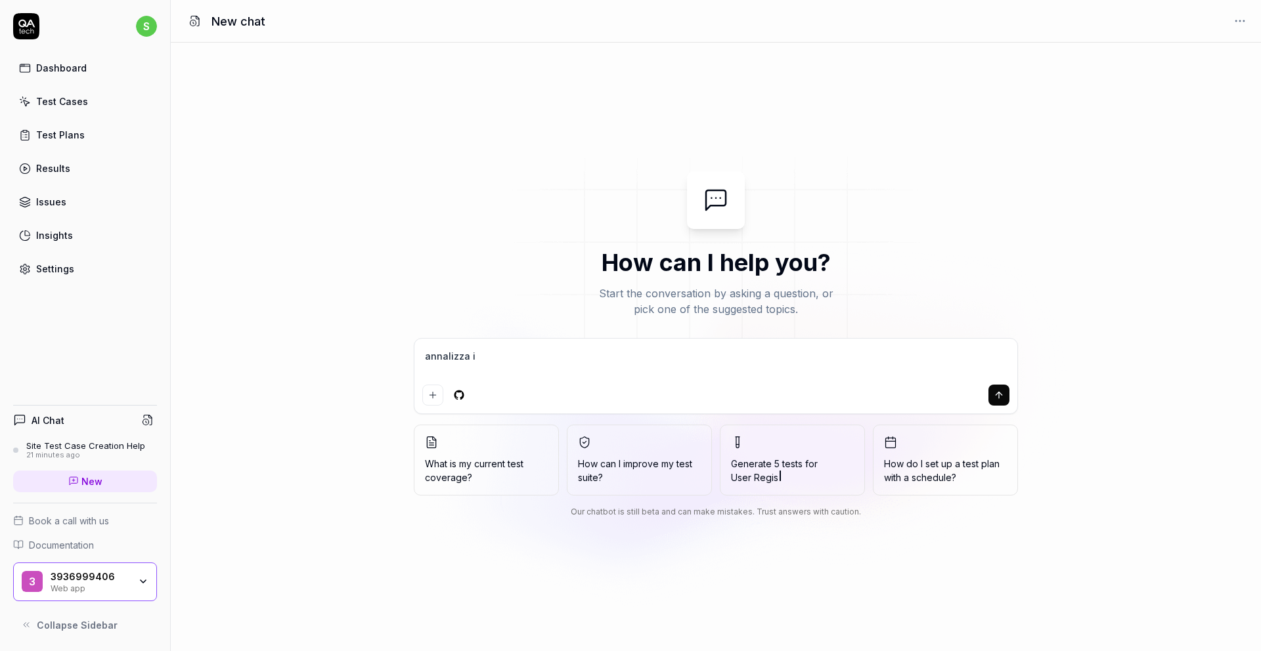
type textarea "annalizza i"
type textarea "*"
type textarea "annalizza i b"
type textarea "*"
type textarea "annalizza i bu"
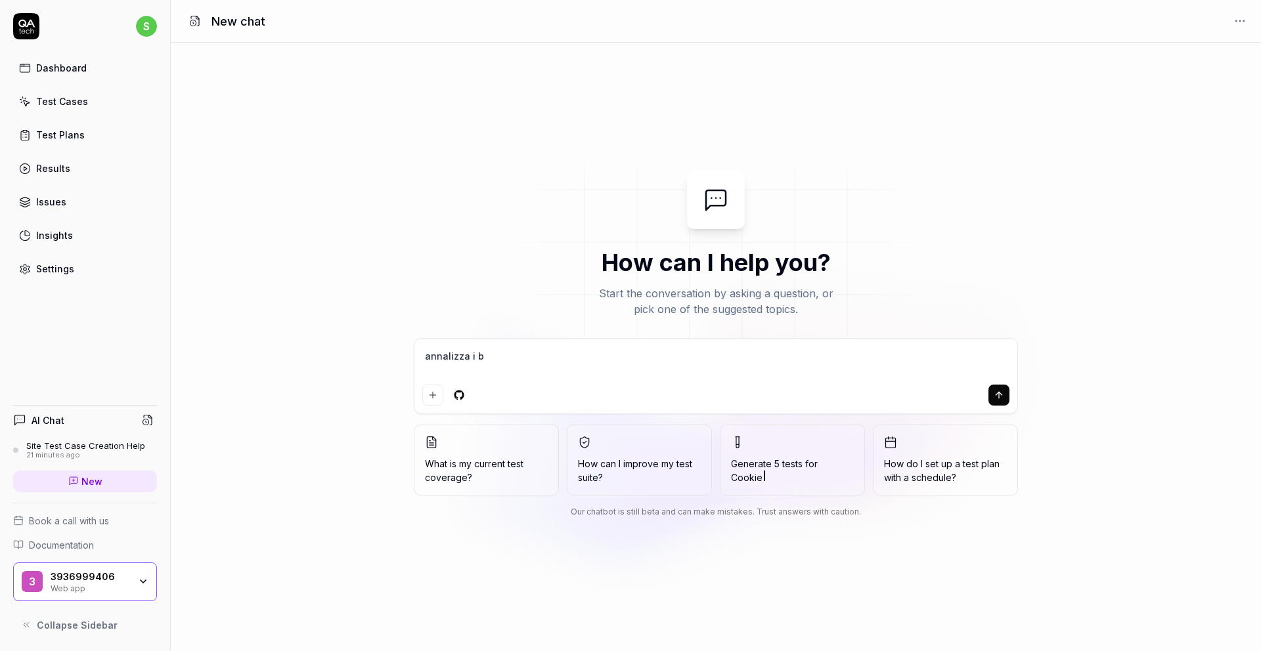
type textarea "*"
type textarea "annalizza i bug"
type textarea "*"
type textarea "annalizza i bug"
type textarea "*"
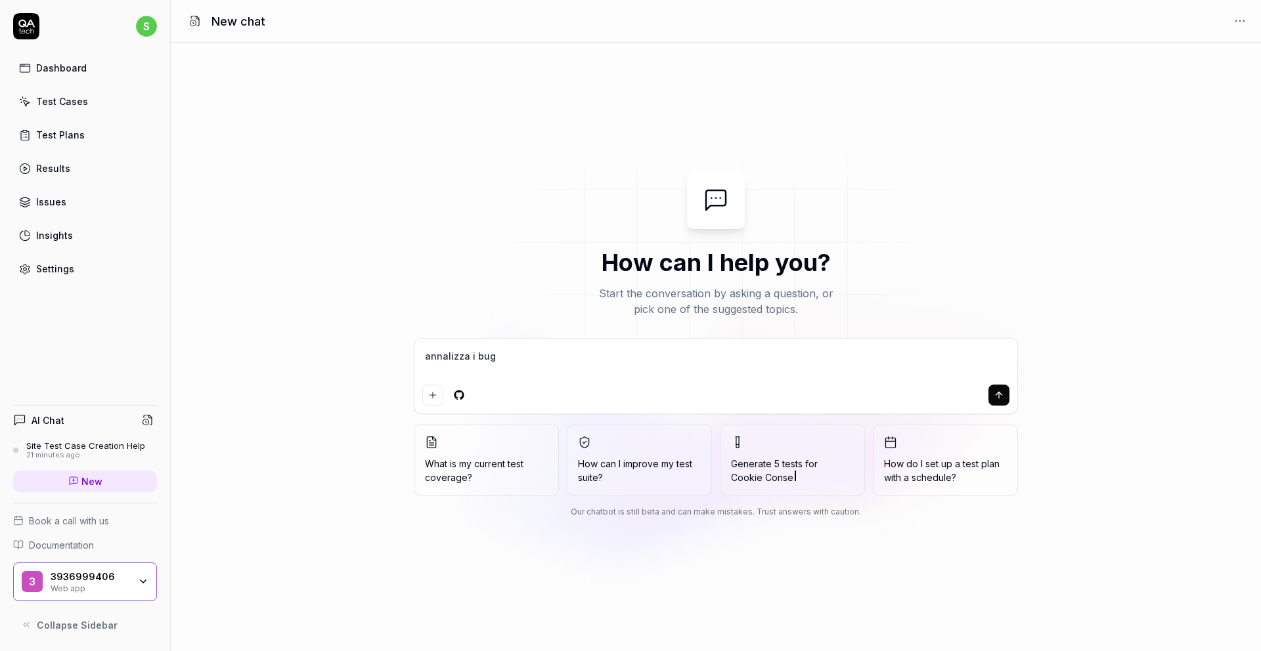
type textarea "annalizza i bug d"
type textarea "*"
type textarea "annalizza i bug di"
type textarea "*"
type textarea "annalizza i bug di"
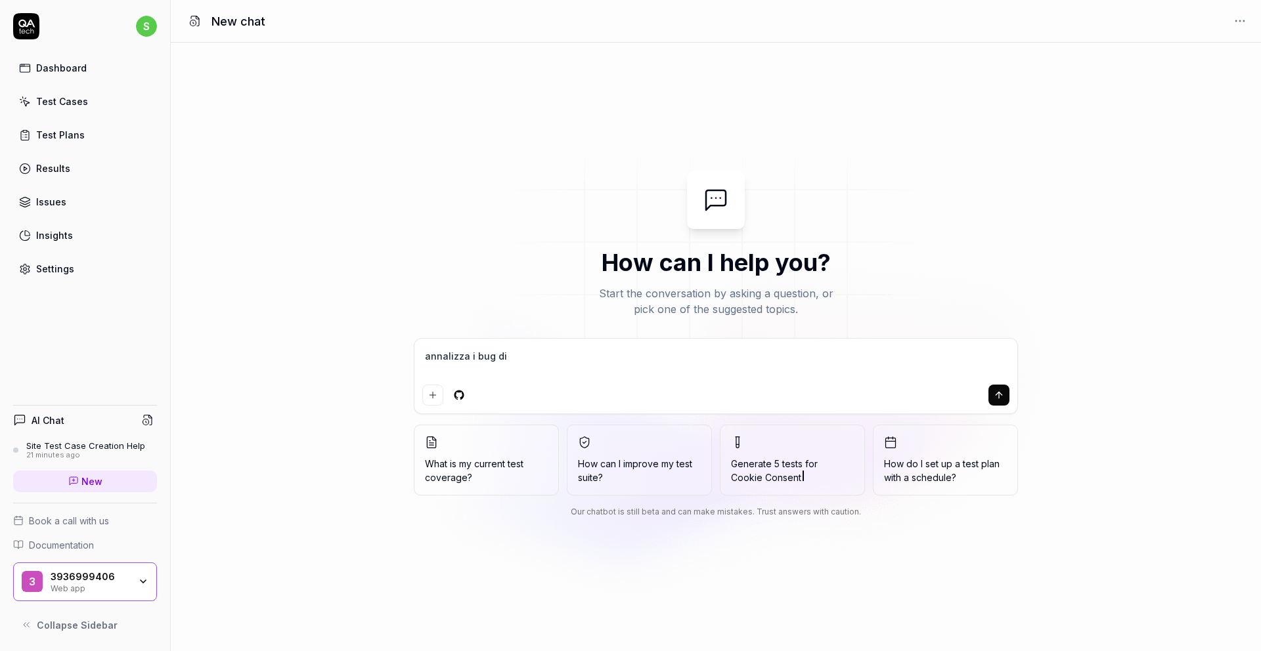
type textarea "*"
type textarea "annalizza i bug di q"
type textarea "*"
type textarea "annalizza i bug di qu"
type textarea "*"
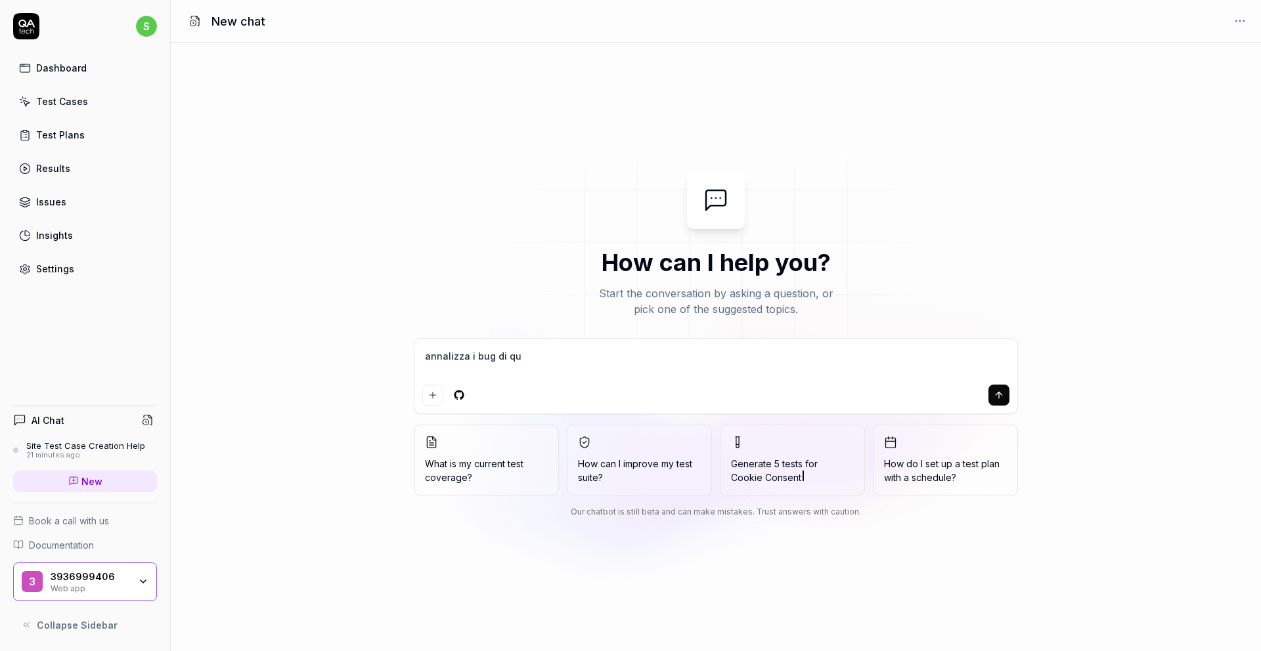
type textarea "annalizza i bug di que"
type textarea "*"
type textarea "annalizza i bug di ques"
type textarea "*"
type textarea "annalizza i bug di quest"
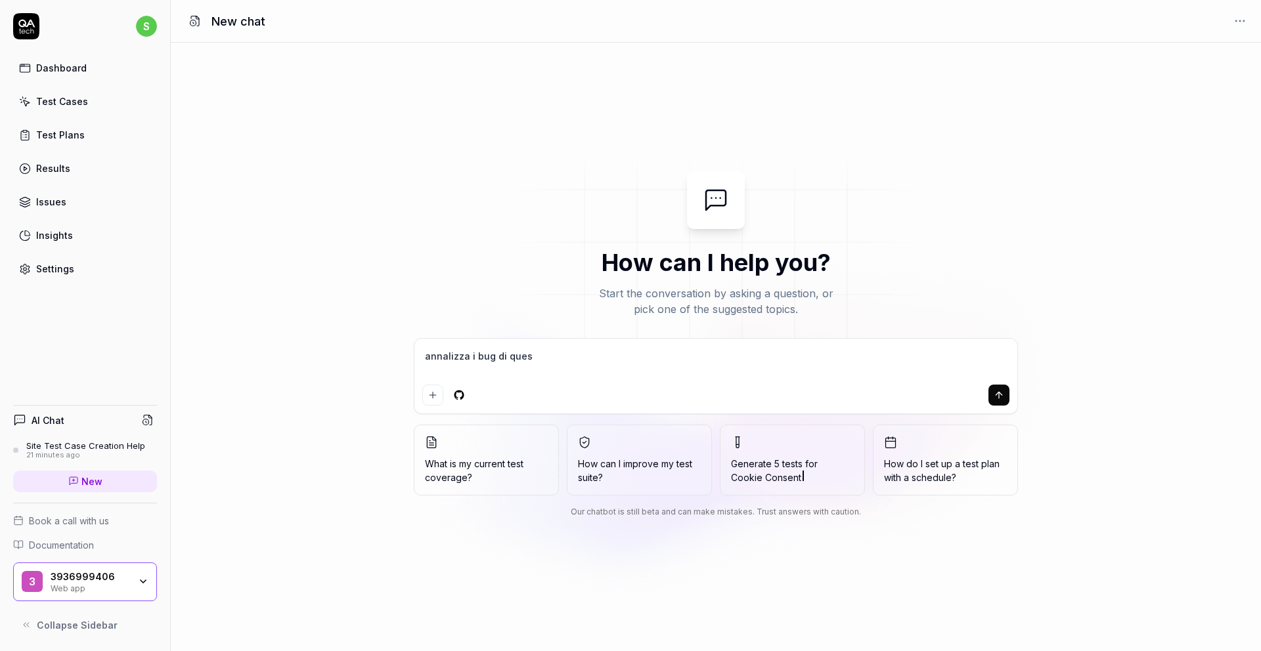
type textarea "*"
type textarea "annalizza i bug di questo"
type textarea "*"
type textarea "annalizza i bug di questo"
type textarea "*"
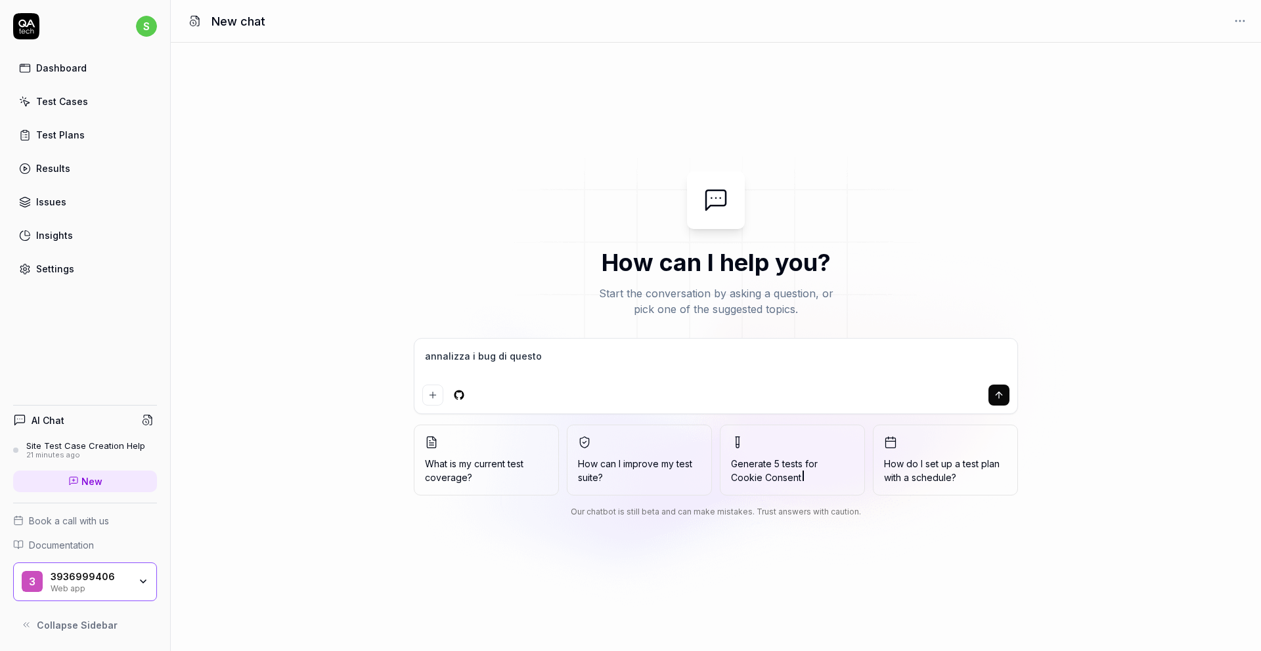
type textarea "annalizza i bug di questo s"
type textarea "*"
type textarea "annalizza i bug di questo soi"
type textarea "*"
type textarea "annalizza i bug di questo soit"
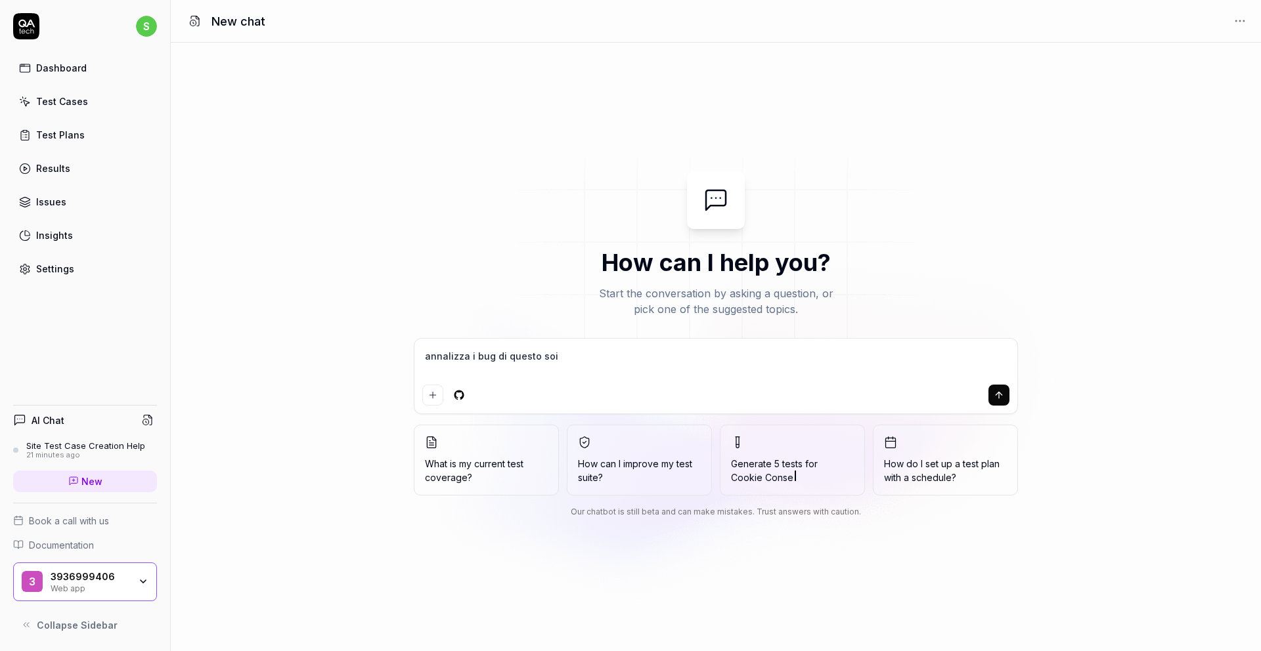
type textarea "*"
type textarea "annalizza i bug di questo soito"
type textarea "*"
type textarea "annalizza i bug di questo soit"
type textarea "*"
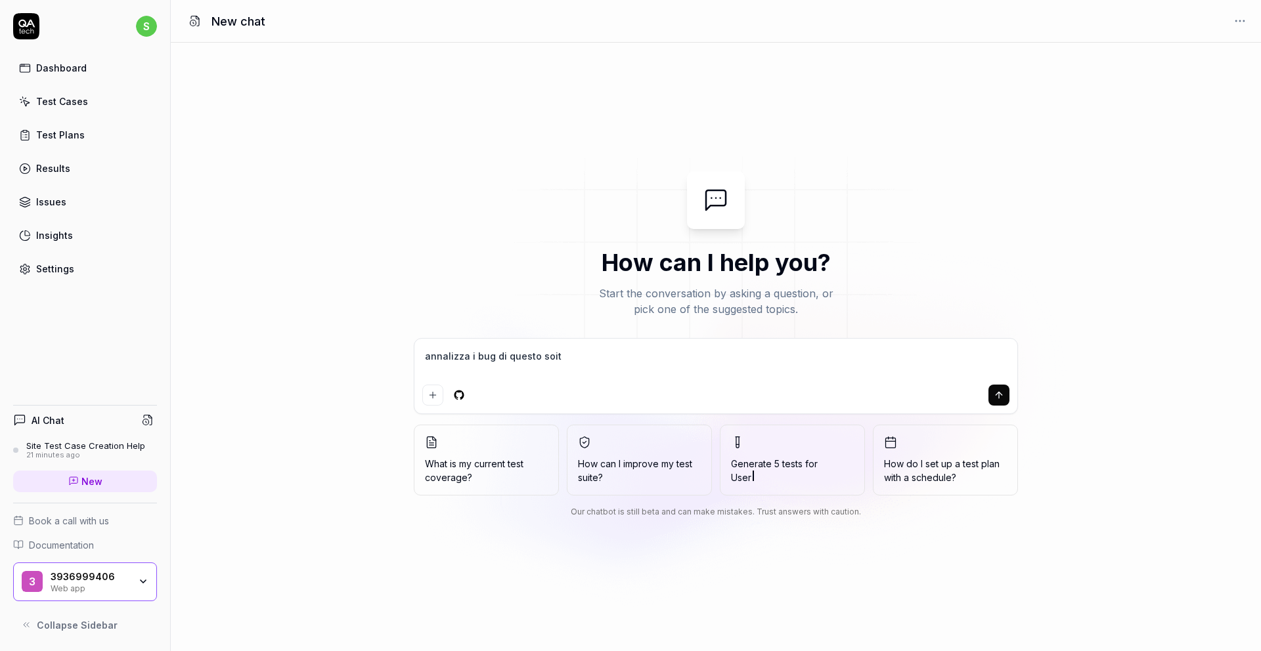
type textarea "annalizza i bug di questo soi"
type textarea "*"
type textarea "annalizza i bug di questo so"
type textarea "*"
type textarea "annalizza i bug di questo s"
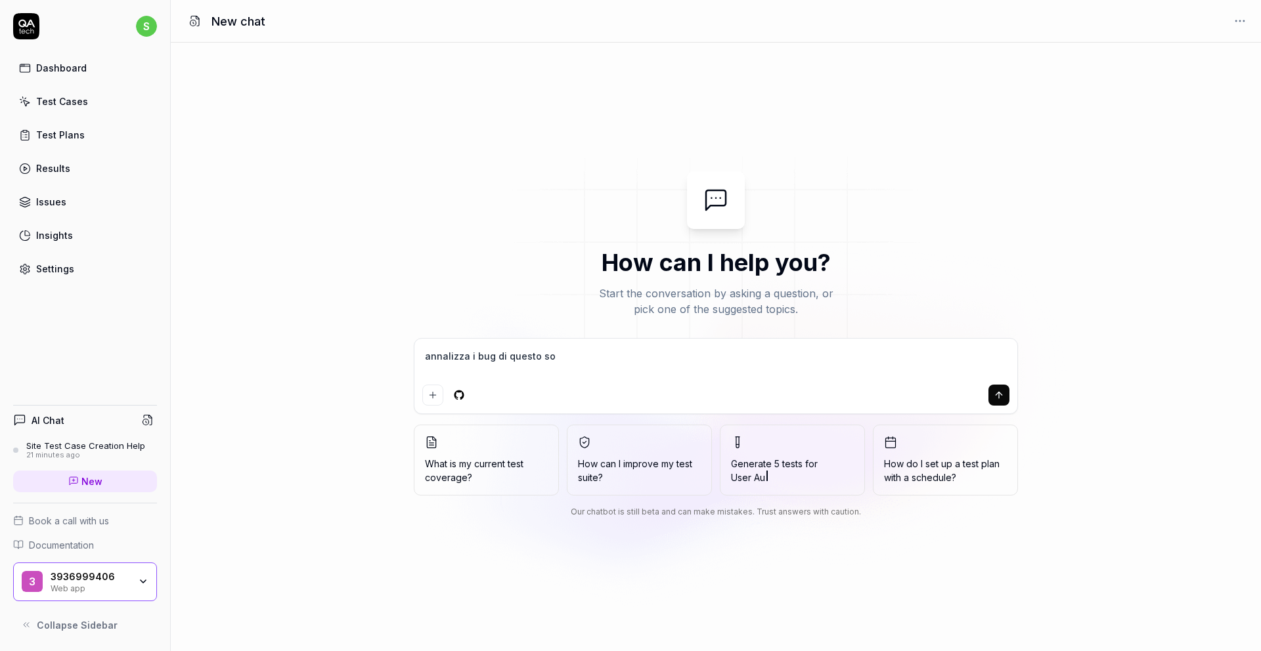
type textarea "*"
type textarea "annalizza i bug di questo si"
type textarea "*"
type textarea "annalizza i bug di questo sit"
type textarea "*"
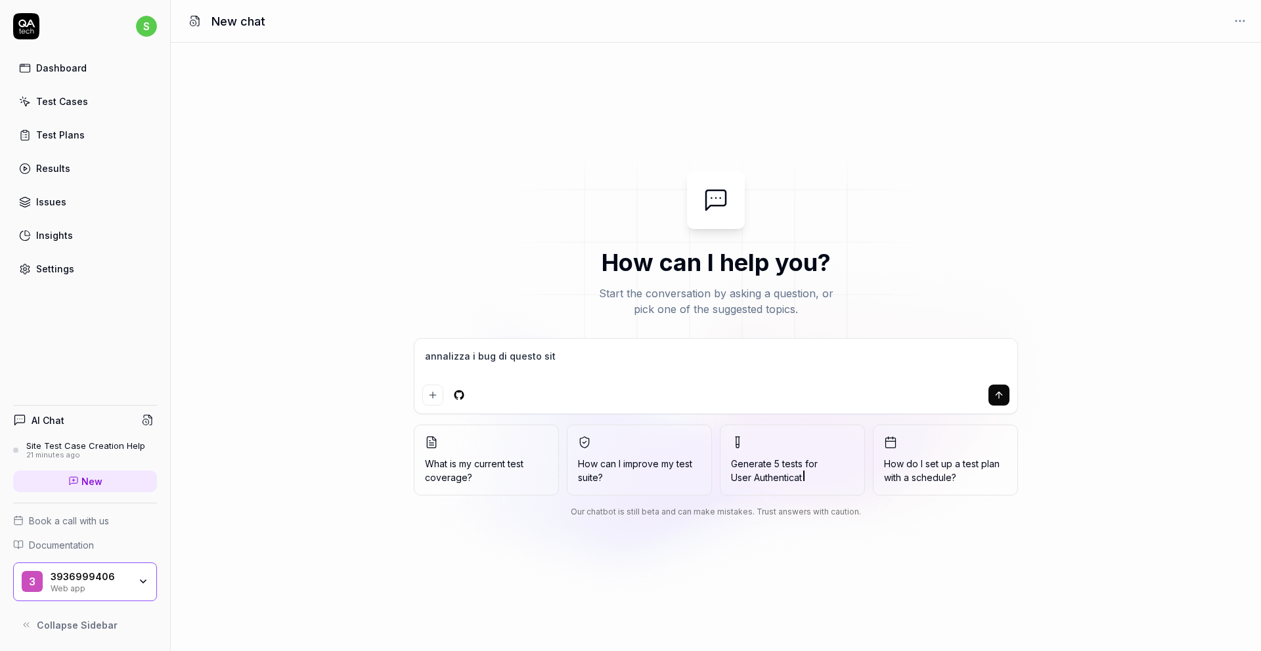
type textarea "annalizza i bug di questo sito"
type textarea "*"
type textarea "annalizza i bug di questo sito,"
type textarea "*"
type textarea "annalizza i bug di questo sito,"
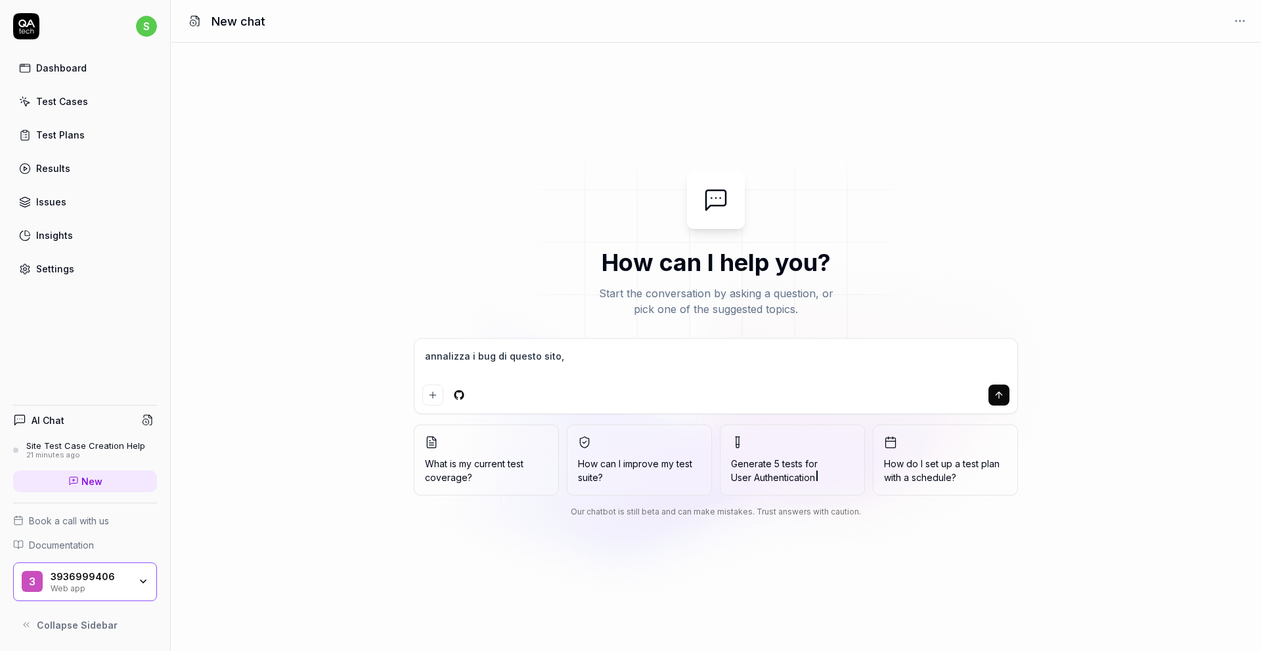
type textarea "*"
type textarea "annalizza i bug di questo sito, [URL][DOMAIN_NAME]"
type textarea "*"
type textarea "annalizza i bug di questo sito, [URL][DOMAIN_NAME]"
type textarea "*"
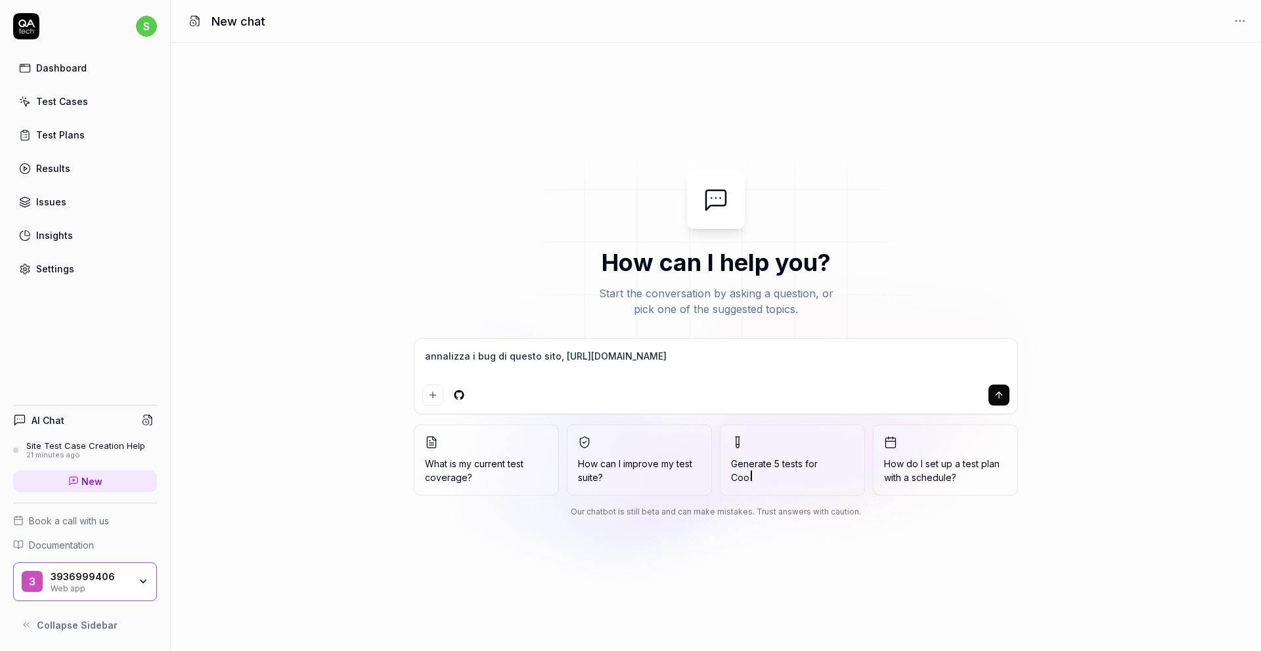
type textarea "annalizza i bug di questo sito, [URL][DOMAIN_NAME] d"
type textarea "*"
type textarea "annalizza i bug di questo sito, [URL][DOMAIN_NAME]"
type textarea "*"
type textarea "annalizza i bug di questo sito, [URL][DOMAIN_NAME] r"
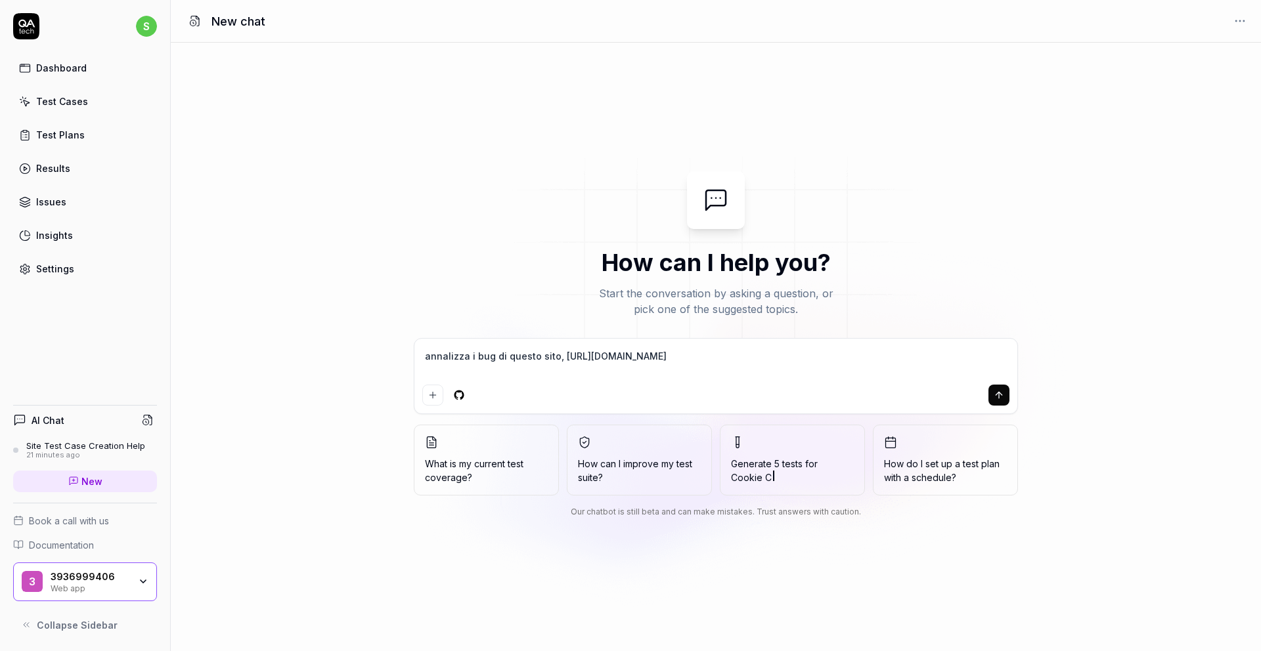
type textarea "*"
type textarea "annalizza i bug di questo sito, [URL][DOMAIN_NAME] ri"
type textarea "*"
type textarea "annalizza i bug di questo sito, [URL][DOMAIN_NAME] ris"
type textarea "*"
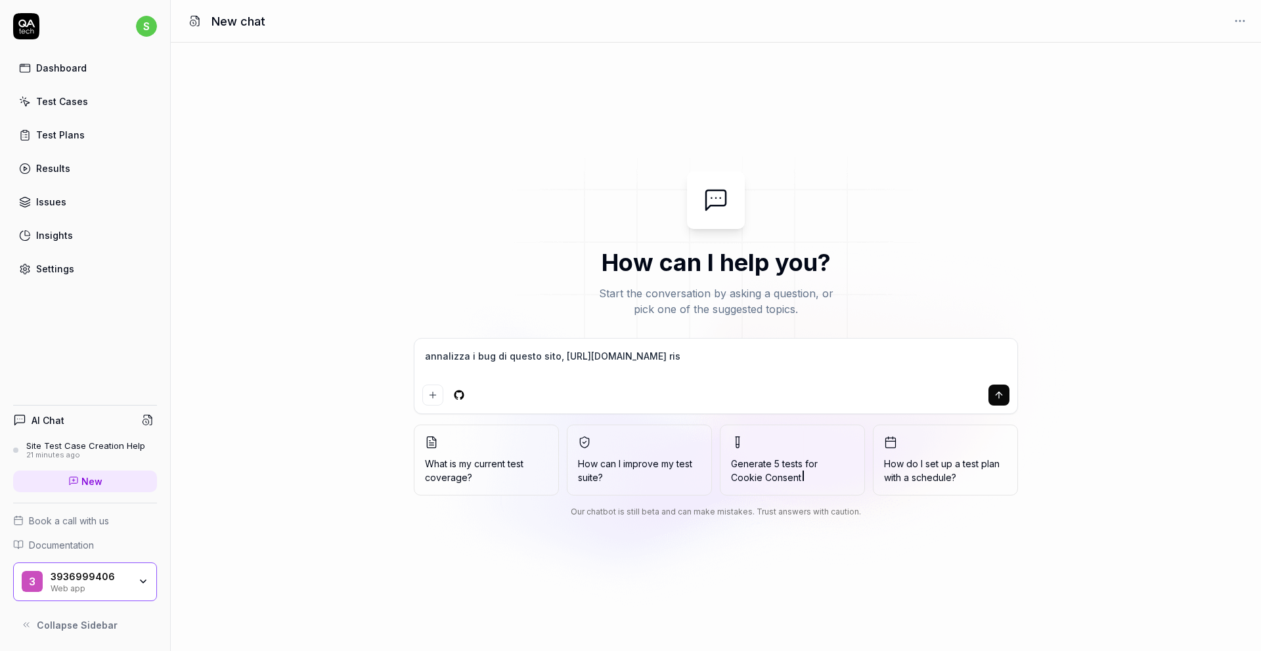
type textarea "annalizza i bug di questo sito, [URL][DOMAIN_NAME] risp"
type textarea "*"
type textarea "annalizza i bug di questo sito, [URL][DOMAIN_NAME] rispo"
type textarea "*"
type textarea "annalizza i bug di questo sito, [URL][DOMAIN_NAME] rispomn"
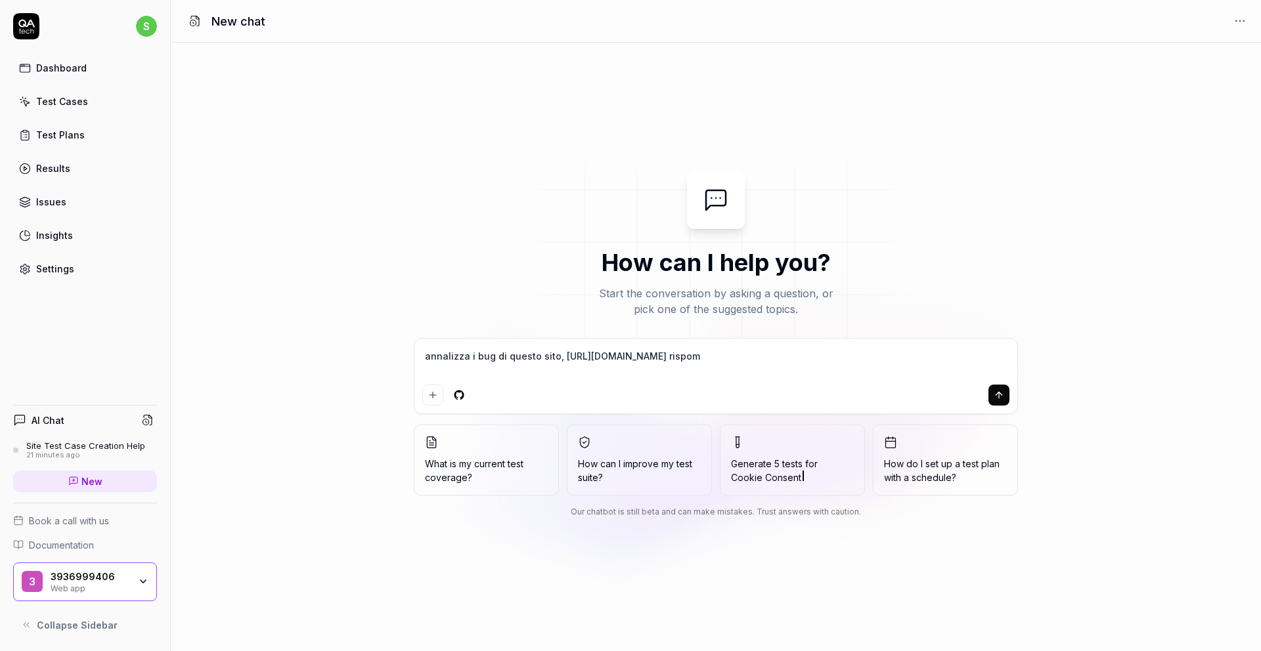
type textarea "*"
type textarea "annalizza i bug di questo sito, [URL][DOMAIN_NAME] rispomnd"
type textarea "*"
type textarea "annalizza i bug di questo sito, [URL][DOMAIN_NAME] rispomndi"
type textarea "*"
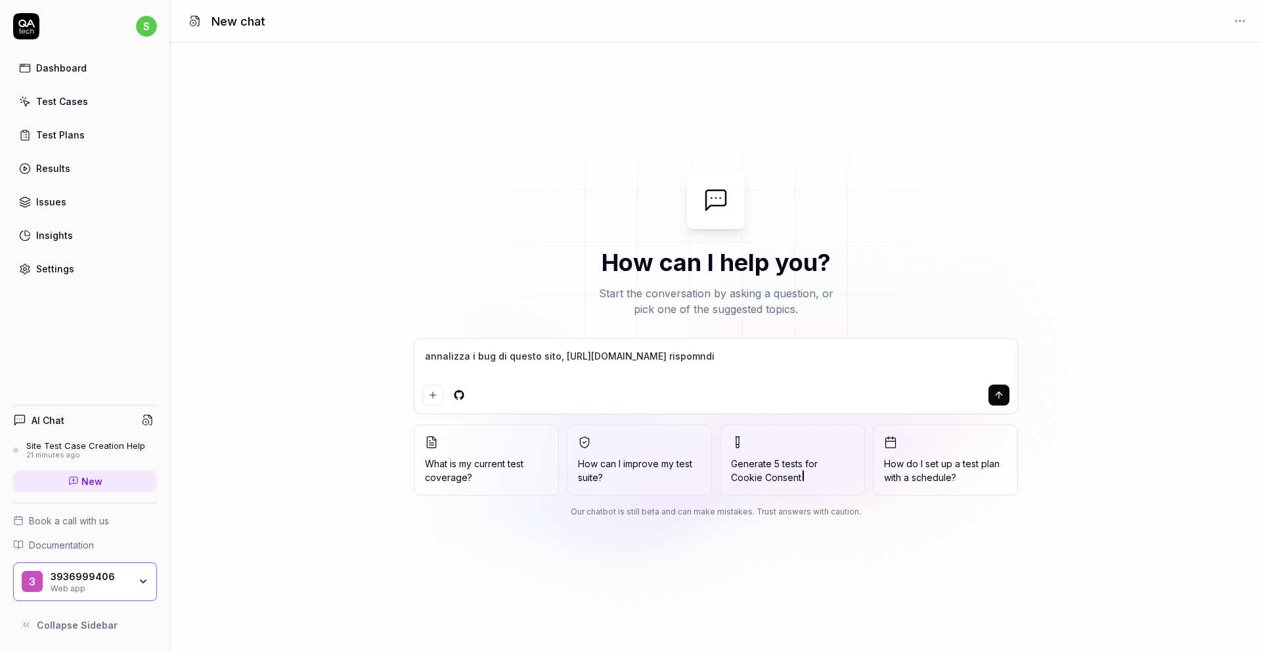
type textarea "annalizza i bug di questo sito, [URL][DOMAIN_NAME] rispomnd"
type textarea "*"
type textarea "annalizza i bug di questo sito, [URL][DOMAIN_NAME] rispomn"
type textarea "*"
type textarea "annalizza i bug di questo sito, [URL][DOMAIN_NAME] rispom"
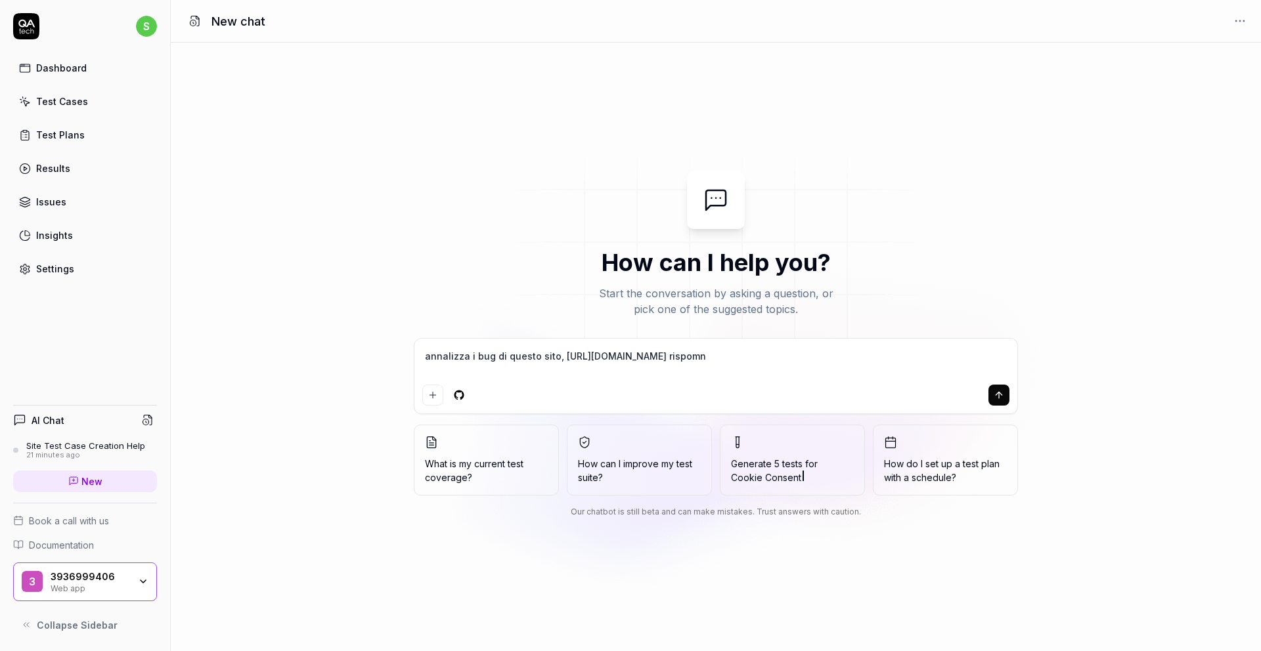
type textarea "*"
type textarea "annalizza i bug di questo sito, [URL][DOMAIN_NAME] rispo"
type textarea "*"
type textarea "annalizza i bug di questo sito, [URL][DOMAIN_NAME] risp"
type textarea "*"
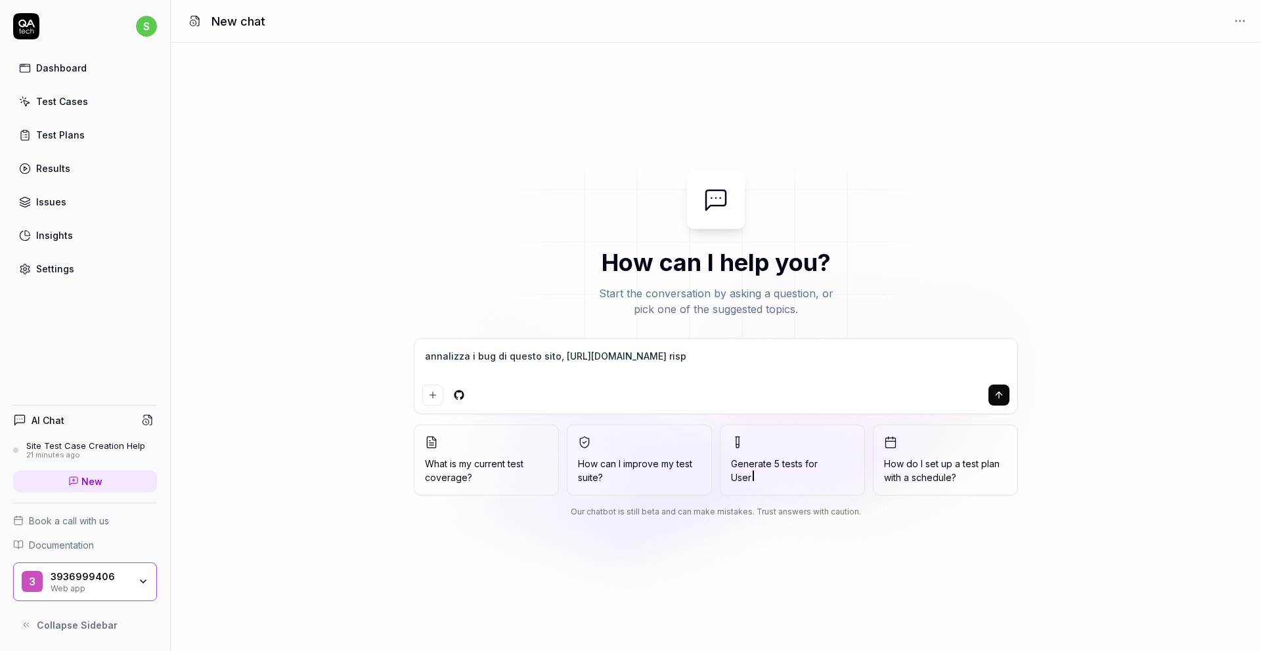
type textarea "annalizza i bug di questo sito, [URL][DOMAIN_NAME] rispo"
type textarea "*"
type textarea "annalizza i bug di questo sito, [URL][DOMAIN_NAME] rispon"
type textarea "*"
type textarea "annalizza i bug di questo sito, [URL][DOMAIN_NAME] rispond"
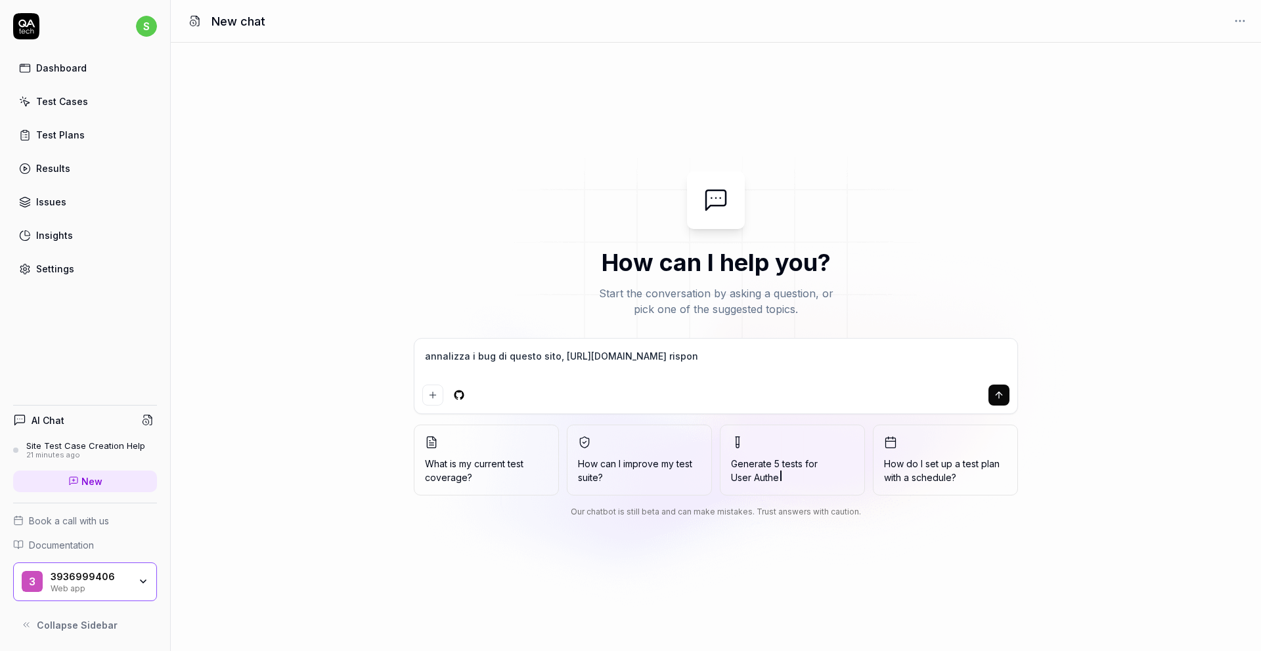
type textarea "*"
type textarea "annalizza i bug di questo sito, [URL][DOMAIN_NAME] rispondi"
type textarea "*"
type textarea "annalizza i bug di questo sito, [URL][DOMAIN_NAME] rispondim"
type textarea "*"
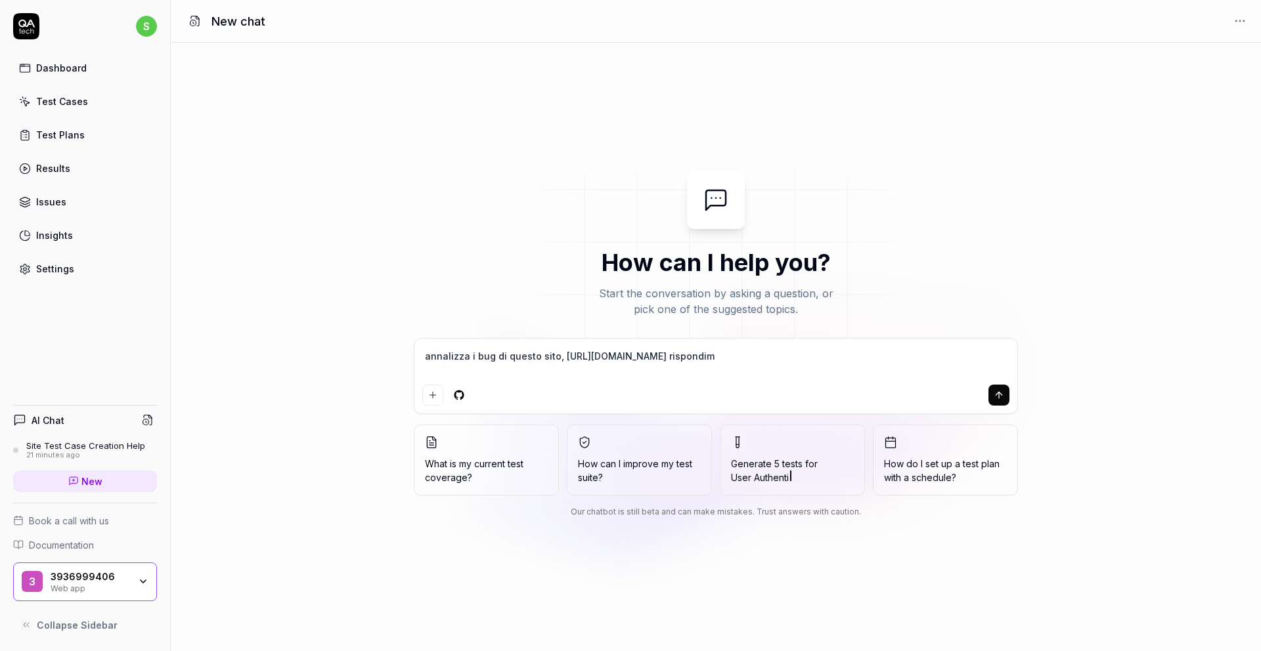
type textarea "annalizza i bug di questo sito, [URL][DOMAIN_NAME] rispondimi"
type textarea "*"
type textarea "annalizza i bug di questo sito, [URL][DOMAIN_NAME] rispondimi"
type textarea "*"
type textarea "annalizza i bug di questo sito, [URL][DOMAIN_NAME] rispondimi i"
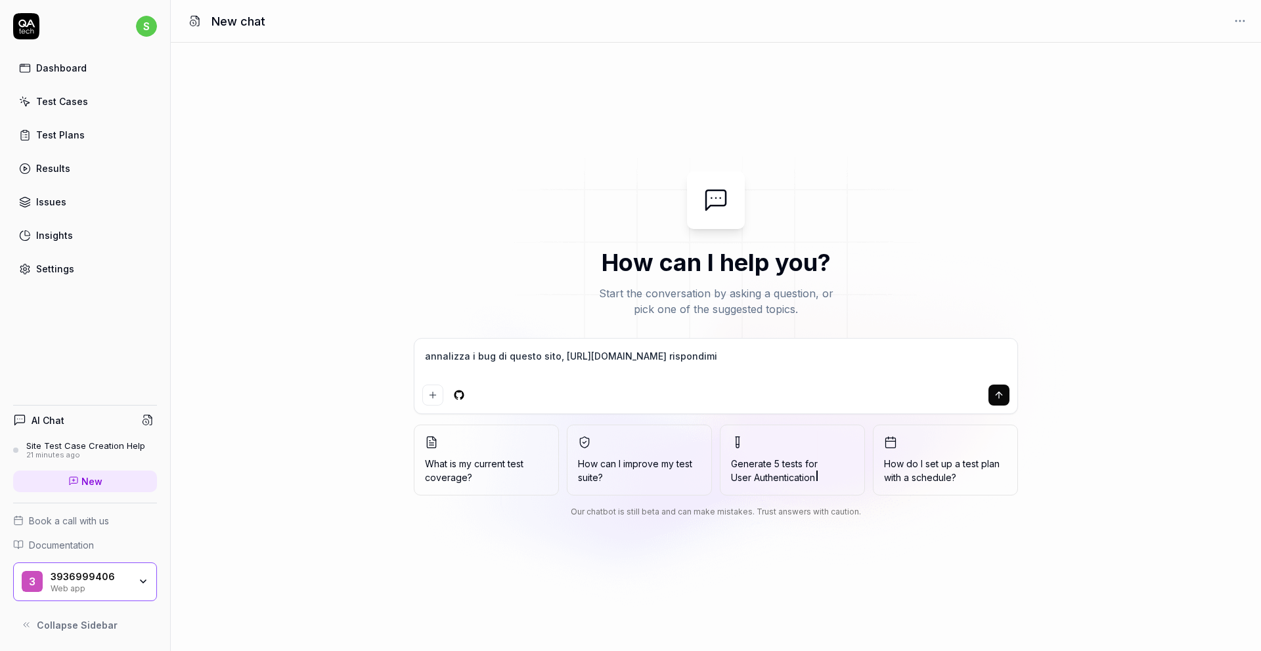
type textarea "*"
type textarea "annalizza i bug di questo sito, [URL][DOMAIN_NAME] rispondimi in"
type textarea "*"
type textarea "annalizza i bug di questo sito, [URL][DOMAIN_NAME] rispondimi in"
type textarea "*"
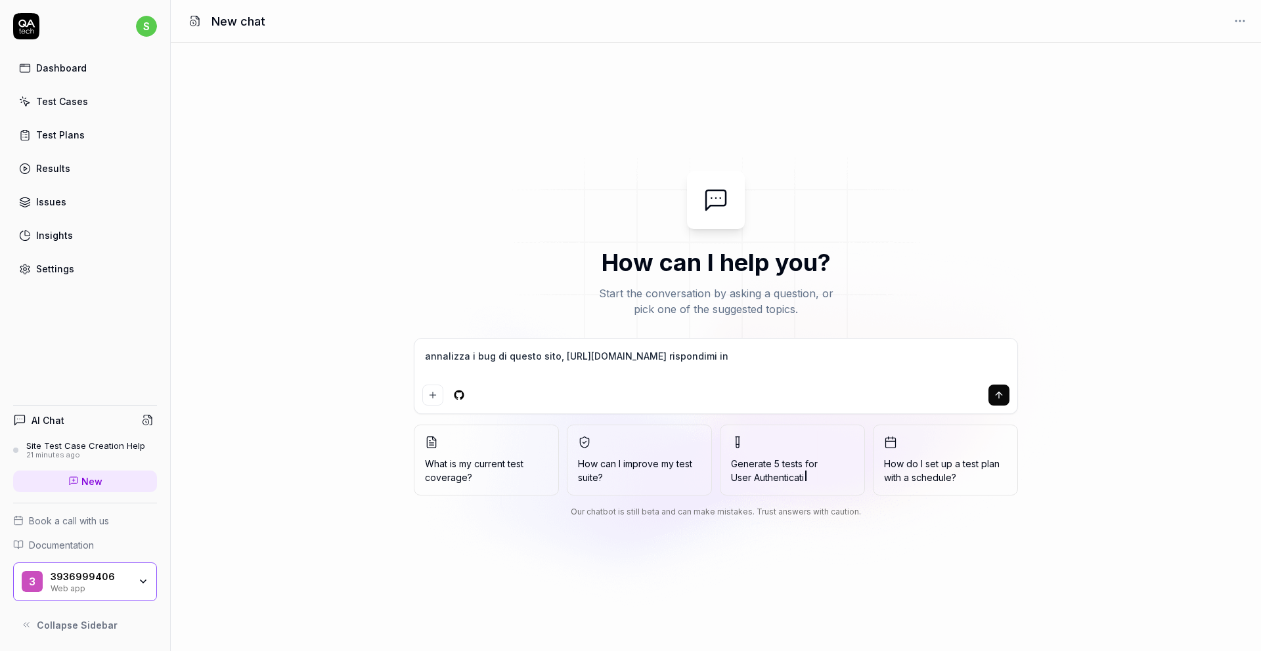
type textarea "annalizza i bug di questo sito, [URL][DOMAIN_NAME] rispondimi in i"
type textarea "*"
type textarea "annalizza i bug di questo sito, [URL][DOMAIN_NAME] rispondimi in it"
type textarea "*"
type textarea "annalizza i bug di questo sito, [URL][DOMAIN_NAME] rispondimi in itl"
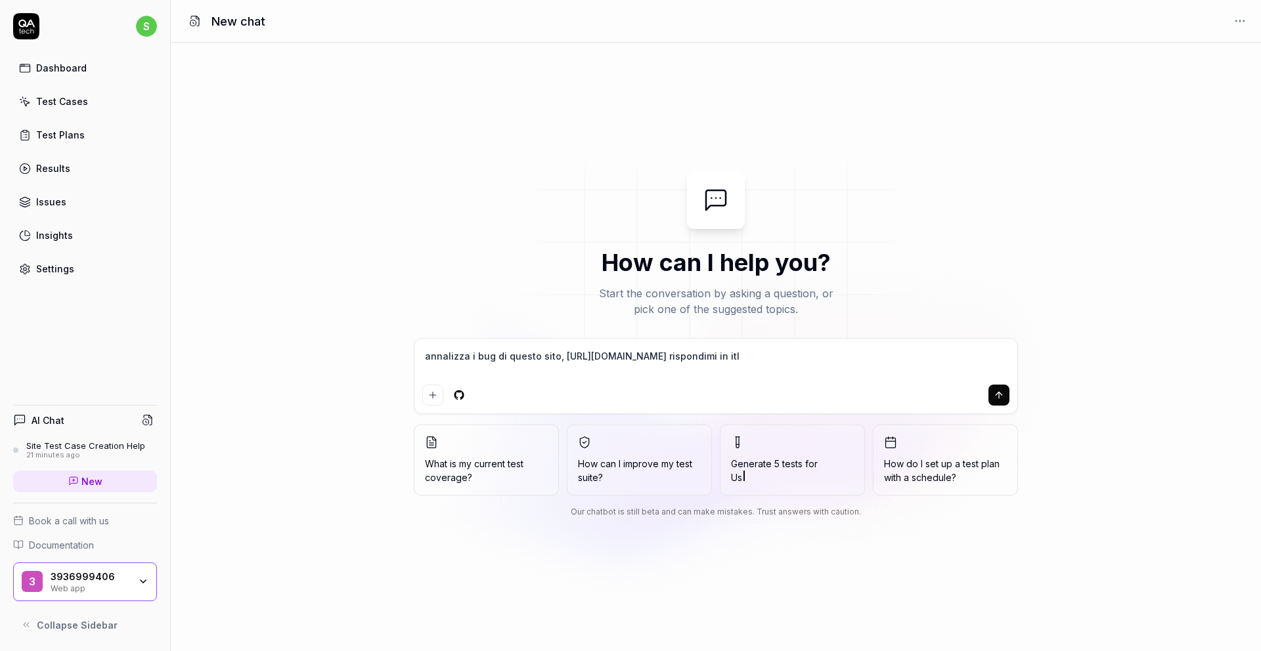
type textarea "*"
type textarea "annalizza i bug di questo sito, [URL][DOMAIN_NAME] rispondimi in [GEOGRAPHIC_DA…"
type textarea "*"
type textarea "annalizza i bug di questo sito, [URL][DOMAIN_NAME] rispondimi in [GEOGRAPHIC_DA…"
type textarea "*"
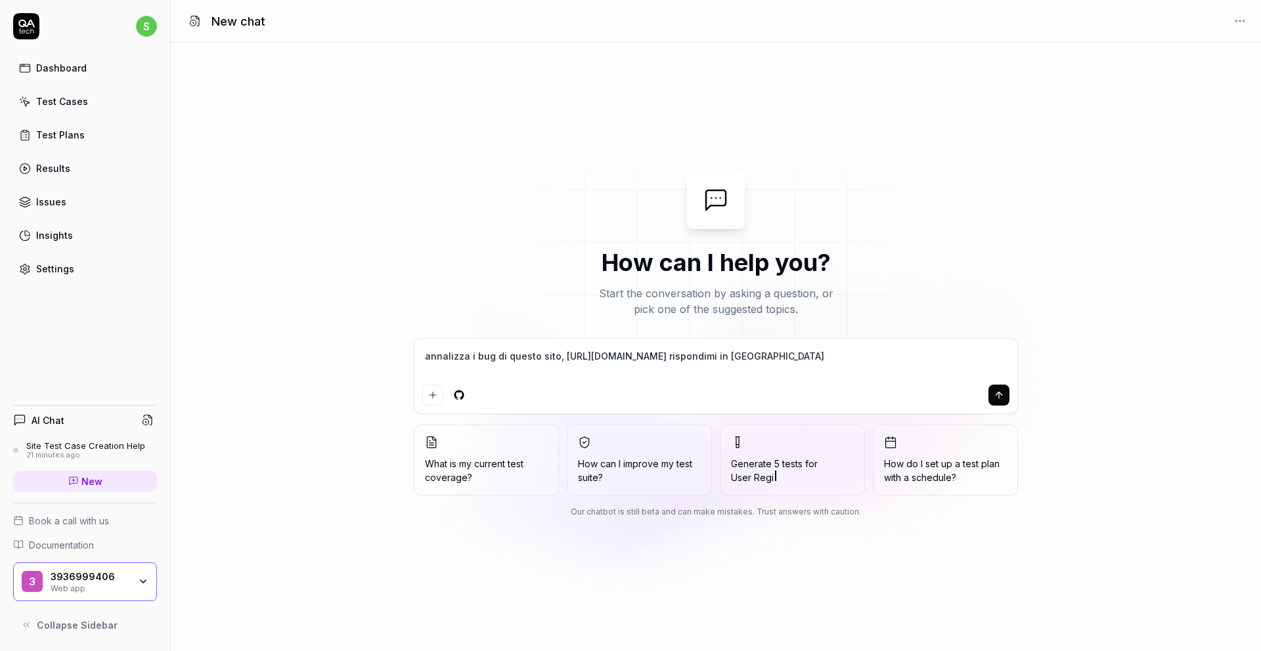
type textarea "annalizza i bug di questo sito, [URL][DOMAIN_NAME] rispondimi in [GEOGRAPHIC_DA…"
type textarea "*"
type textarea "annalizza i bug di questo sito, [URL][DOMAIN_NAME] rispondimi in itl"
type textarea "*"
type textarea "annalizza i bug di questo sito, [URL][DOMAIN_NAME] rispondimi in it"
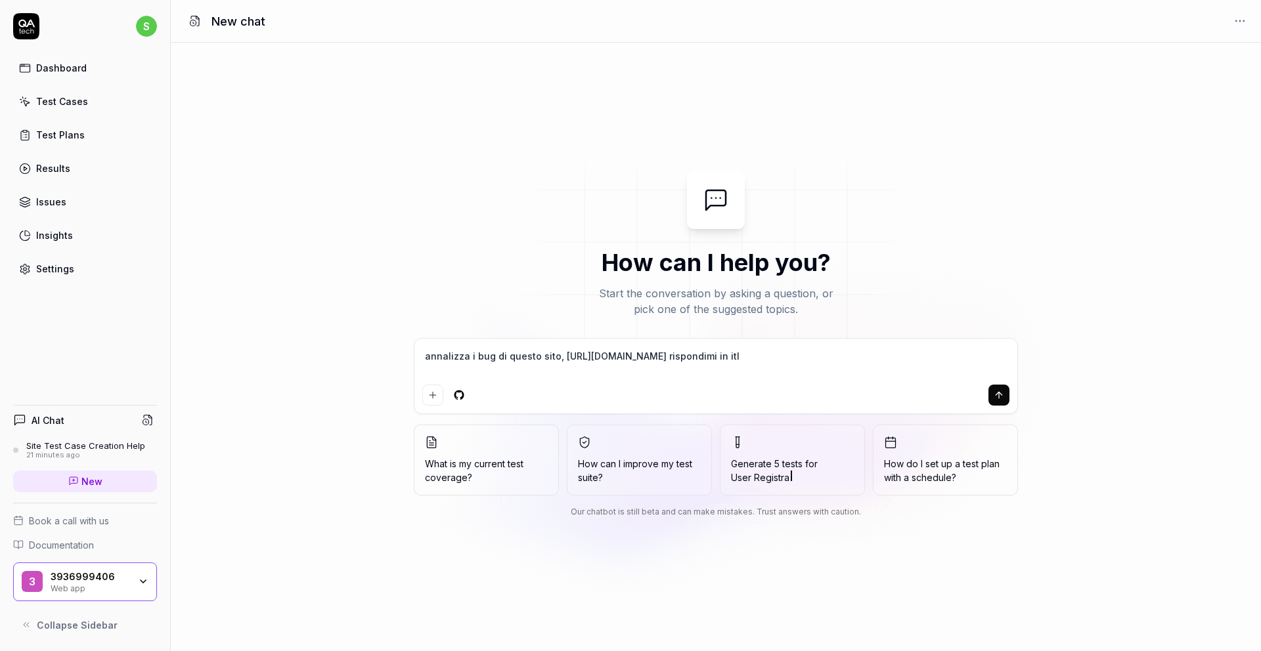
type textarea "*"
type textarea "annalizza i bug di questo sito, [URL][DOMAIN_NAME] rispondimi in [GEOGRAPHIC_DA…"
type textarea "*"
type textarea "annalizza i bug di questo sito, [URL][DOMAIN_NAME] rispondimi in ital"
type textarea "*"
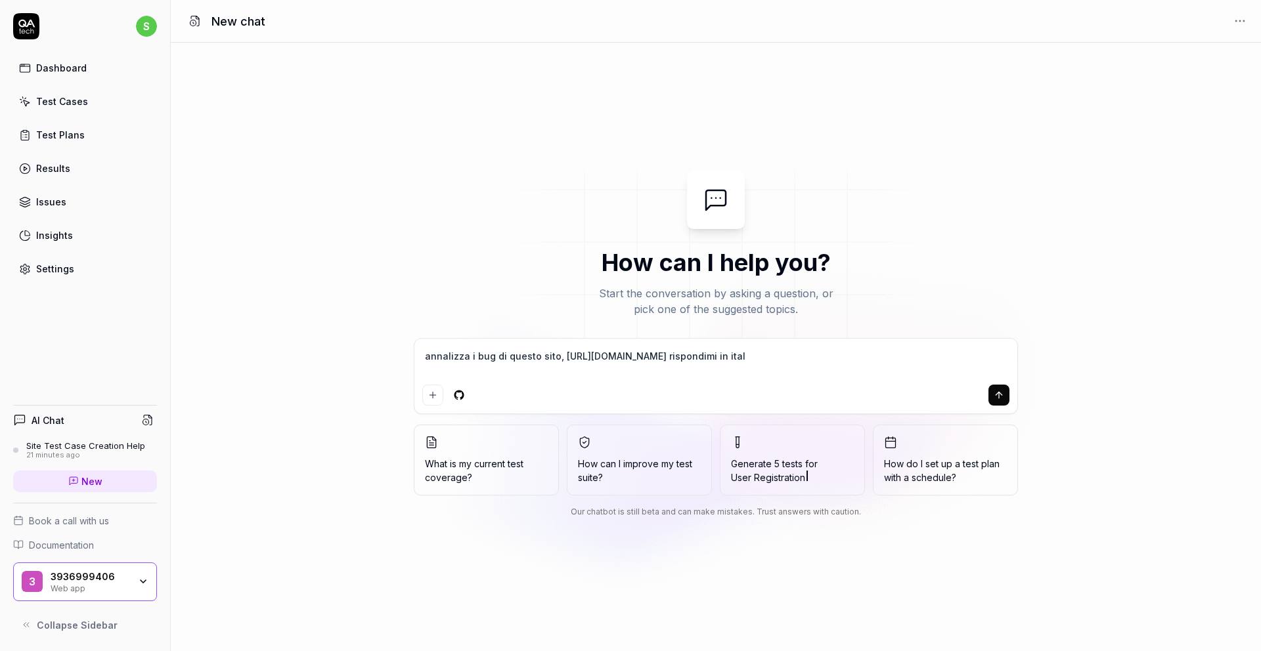
type textarea "annalizza i bug di questo sito, [URL][DOMAIN_NAME] rispondimi in [GEOGRAPHIC_DA…"
type textarea "*"
type textarea "annalizza i bug di questo sito, [URL][DOMAIN_NAME] rispondimi in [GEOGRAPHIC_DA…"
type textarea "*"
type textarea "annalizza i bug di questo sito, [URL][DOMAIN_NAME] rispondimi in italian"
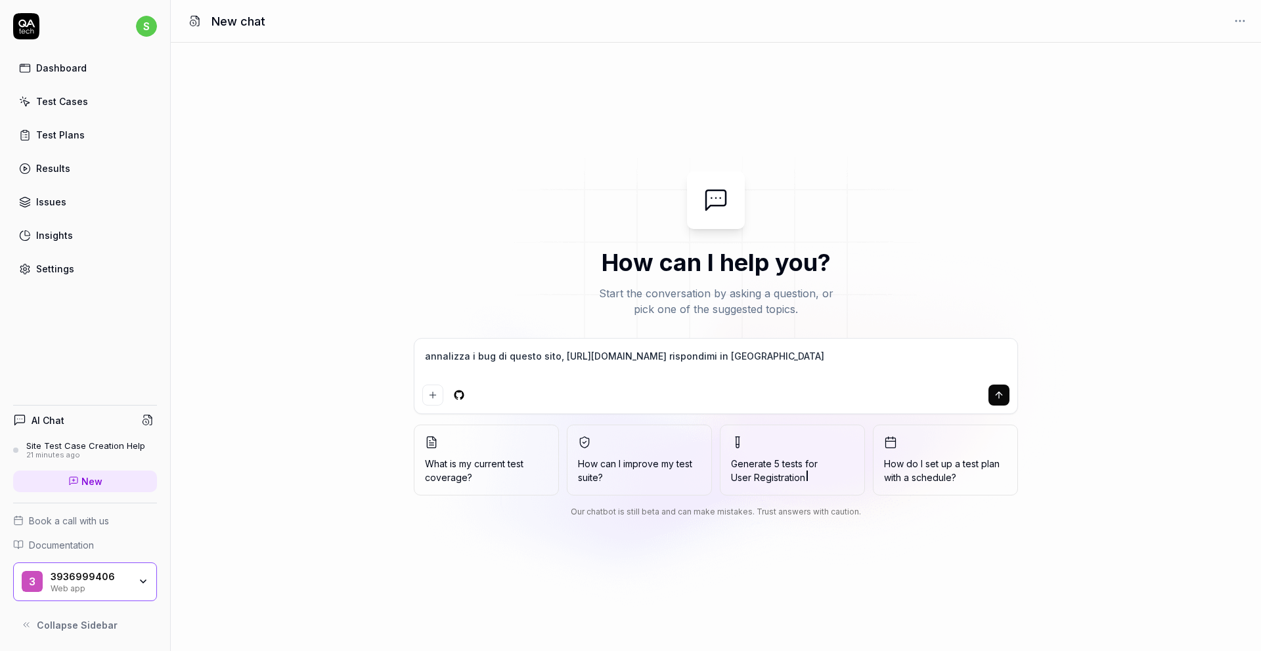
type textarea "*"
type textarea "annalizza i bug di questo sito, [URL][DOMAIN_NAME] rispondimi in italiano"
type textarea "*"
type textarea "annalizza i bug di questo sito, [URL][DOMAIN_NAME] rispondimi in italiano"
type textarea "*"
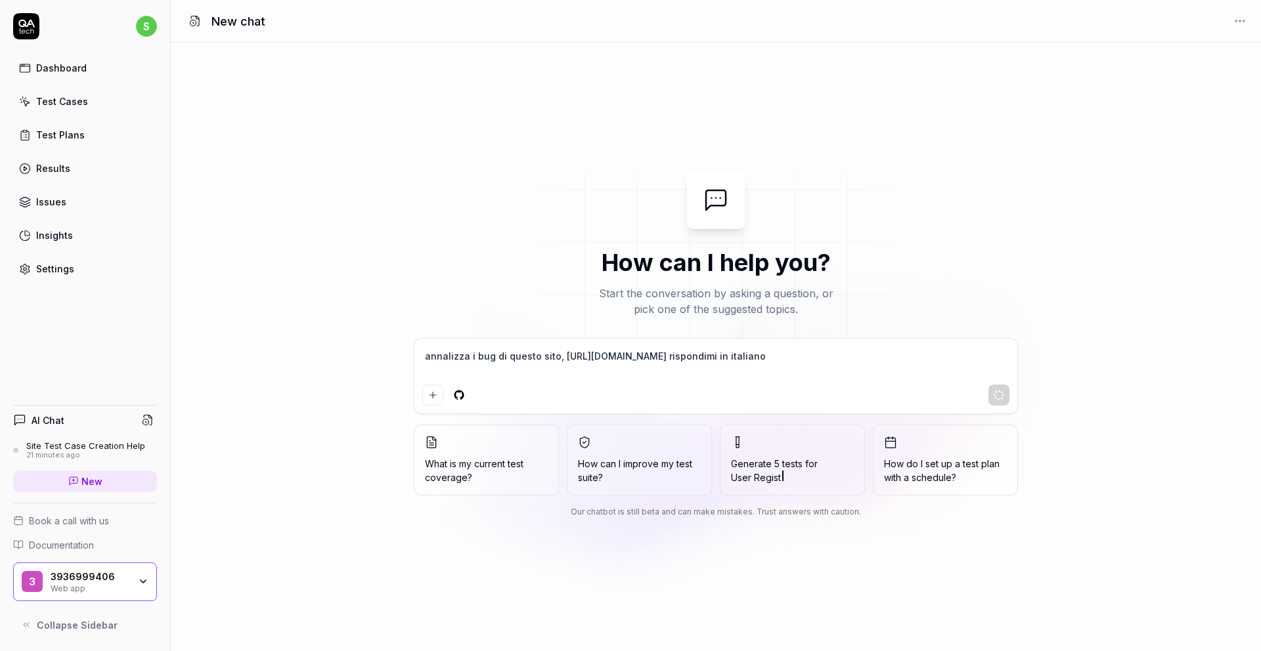
type textarea "annalizza i bug di questo sito, [URL][DOMAIN_NAME] rispondimi in italiano"
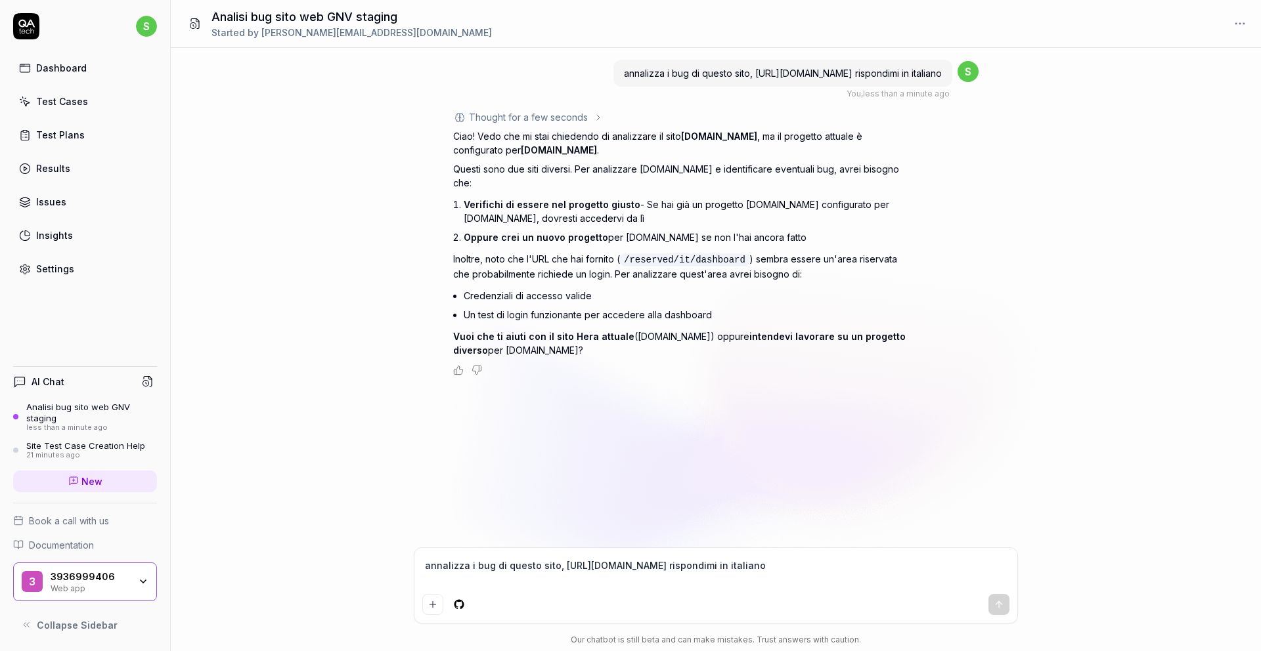
click at [104, 613] on button "Collapse Sidebar" at bounding box center [85, 625] width 144 height 26
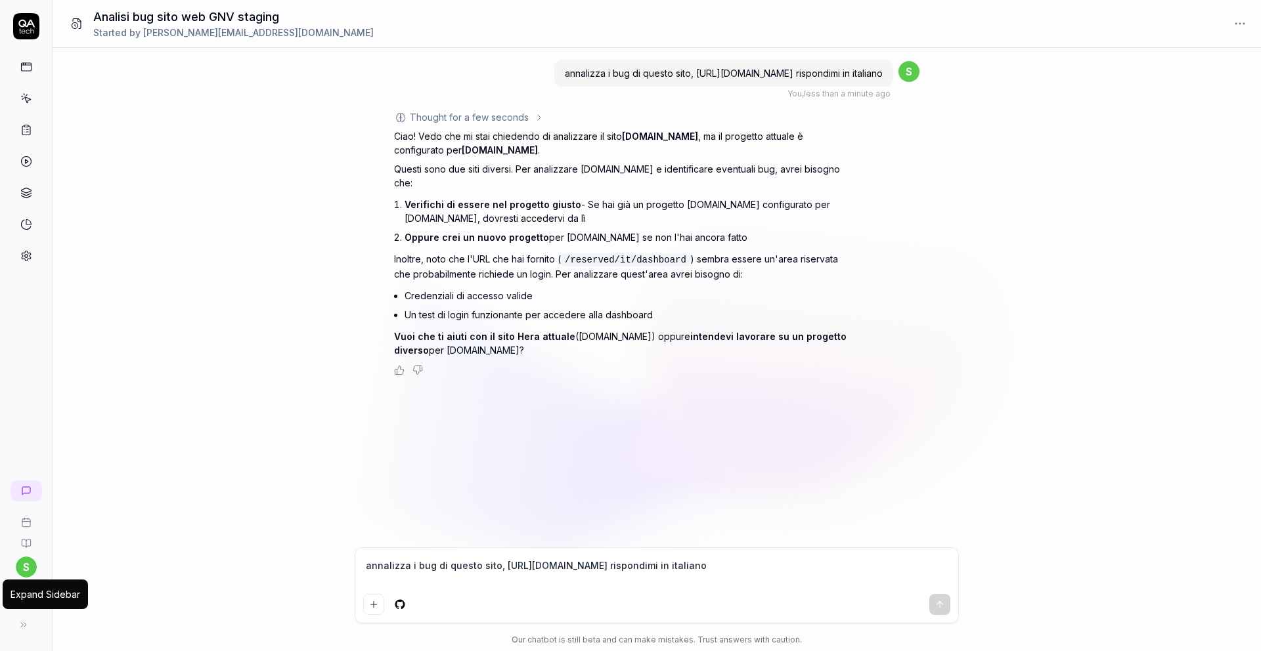
click at [27, 635] on button at bounding box center [24, 625] width 26 height 26
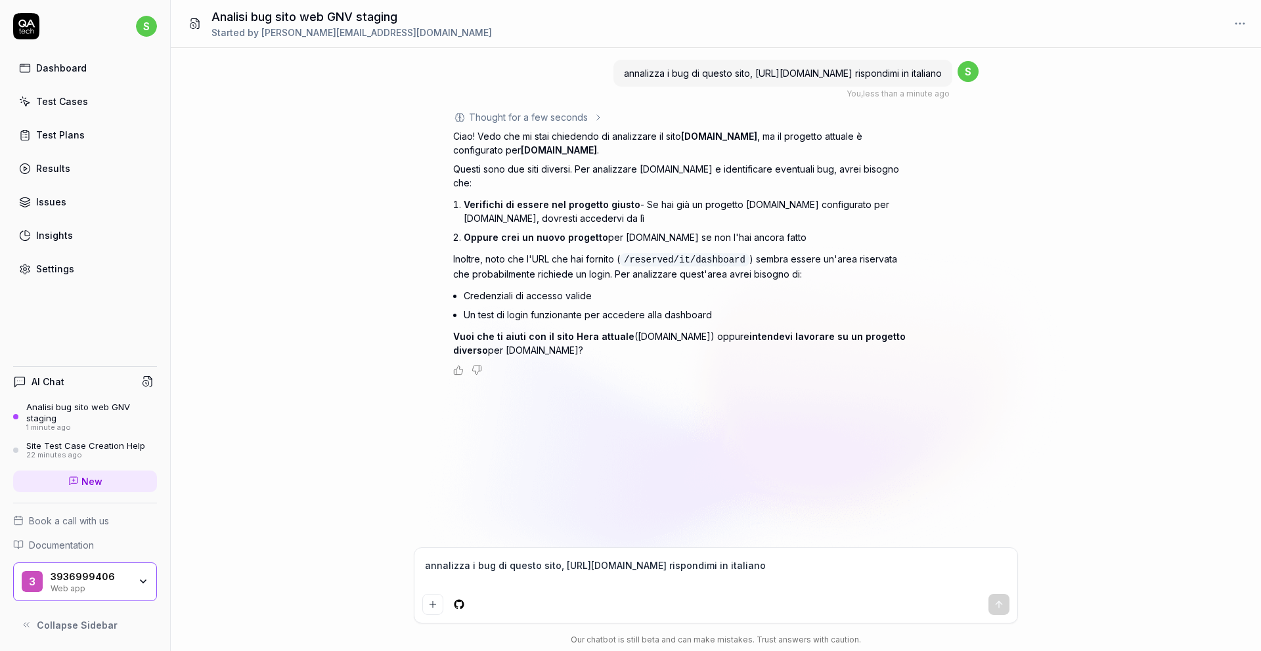
click at [68, 73] on div "Dashboard" at bounding box center [61, 68] width 51 height 14
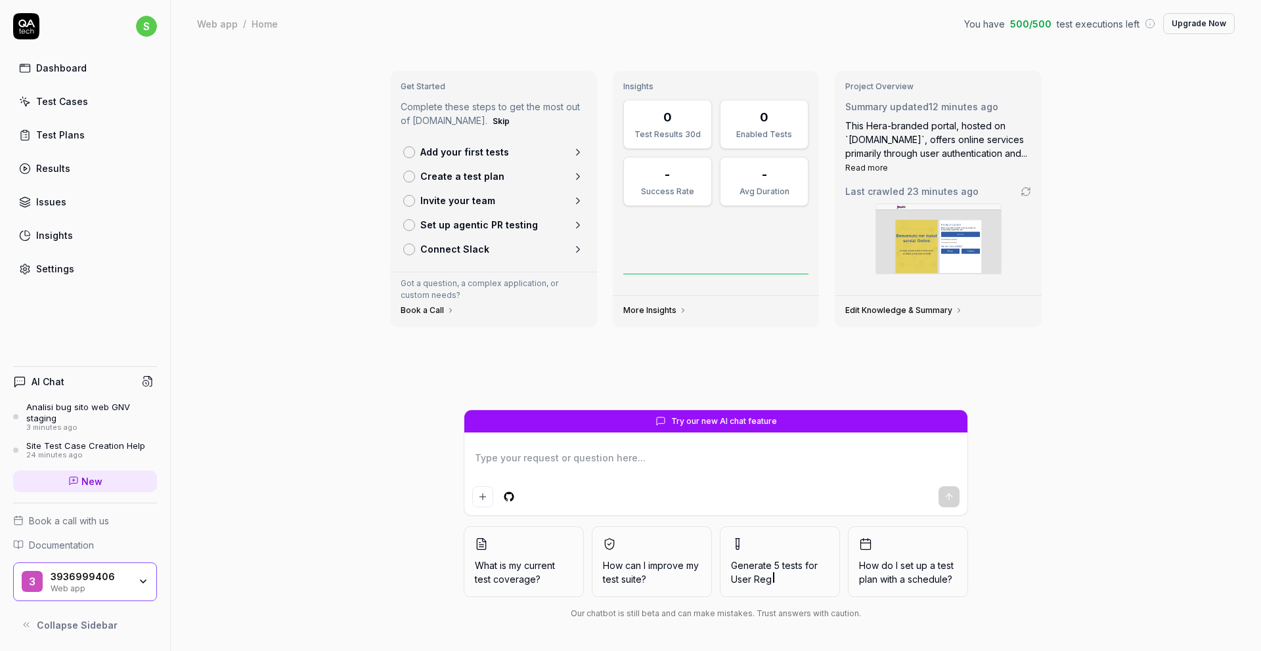
type textarea "*"
click at [54, 173] on div "Results" at bounding box center [53, 169] width 34 height 14
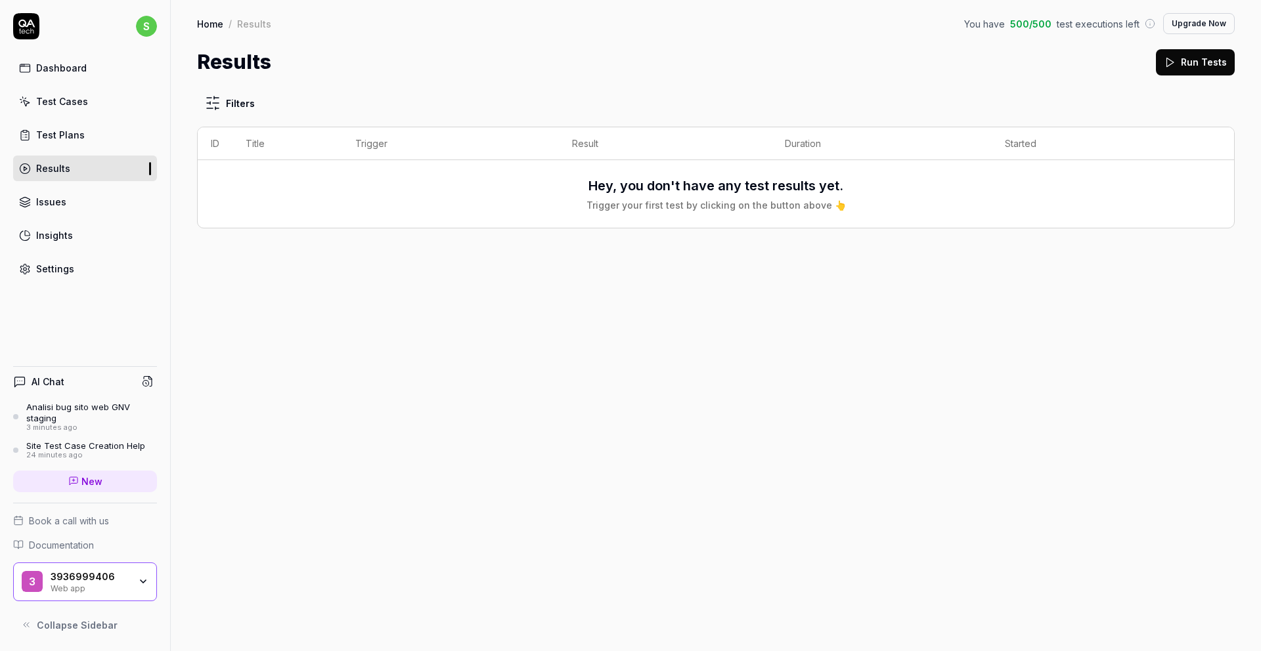
click at [49, 147] on link "Test Plans" at bounding box center [85, 135] width 144 height 26
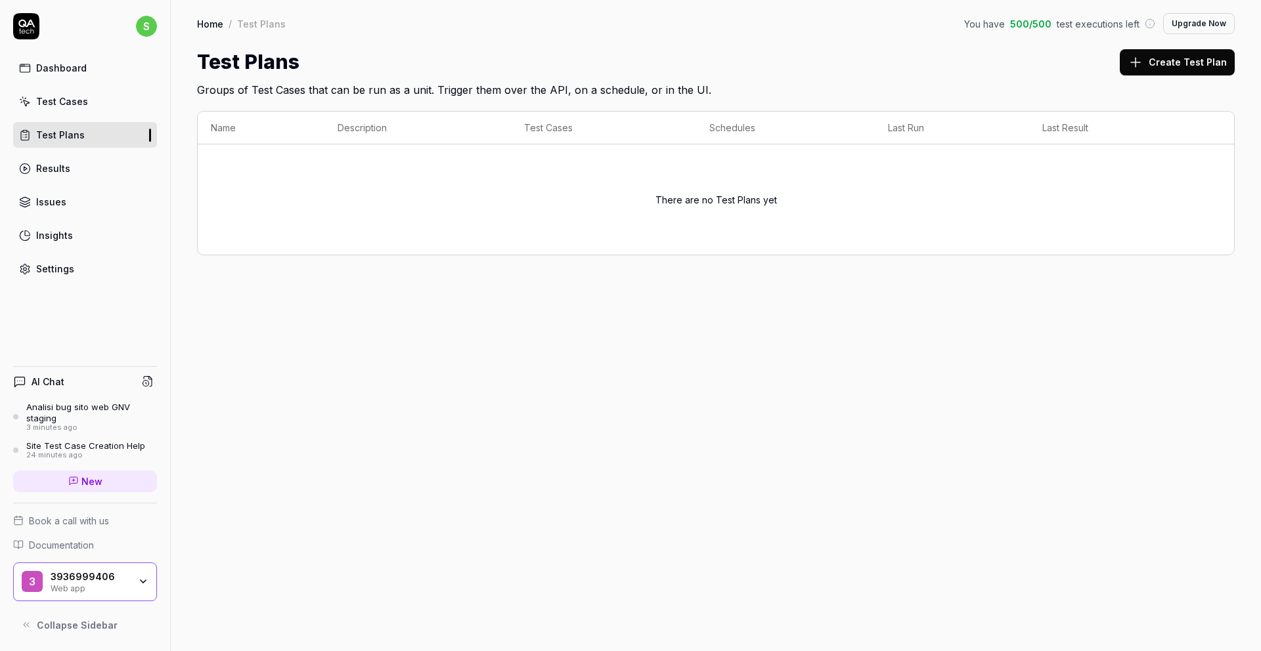
click at [336, 302] on div "Home / Test Plans You have 500 / 500 test executions left Upgrade Now Home / Te…" at bounding box center [716, 325] width 1090 height 651
click at [63, 468] on div "AI Chat Analisi bug sito web GNV staging 3 minutes ago Site Test Case Creation …" at bounding box center [85, 434] width 144 height 135
click at [63, 485] on link "New" at bounding box center [85, 482] width 144 height 22
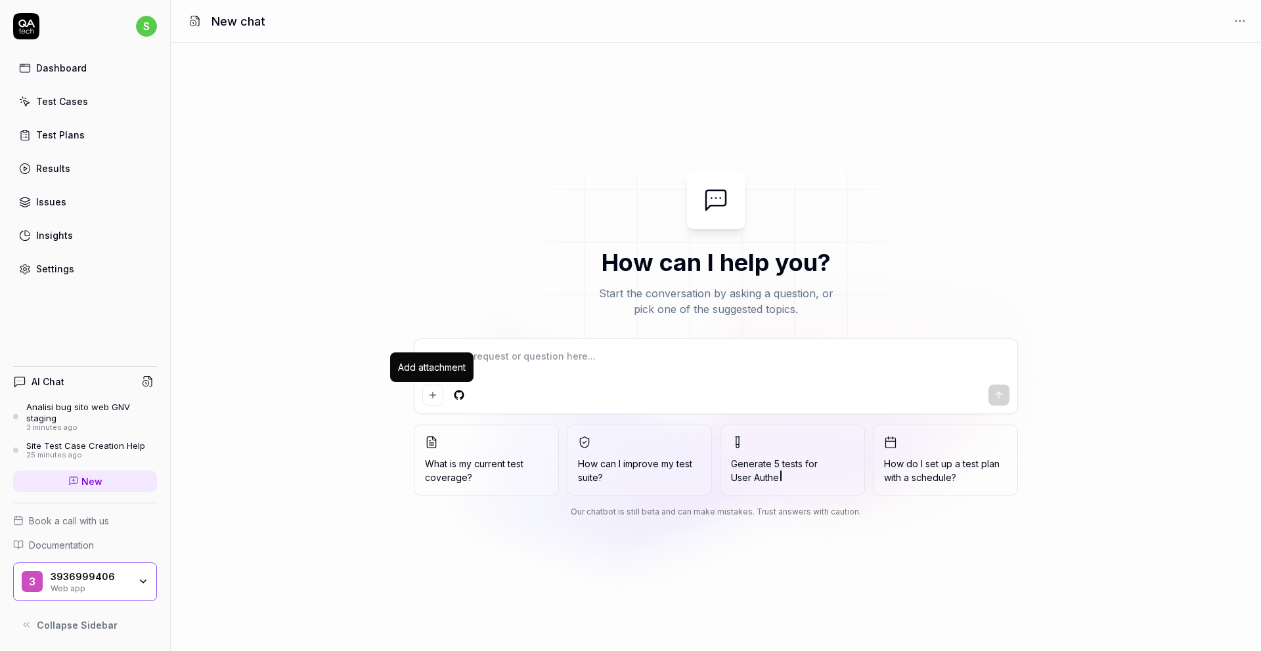
type textarea "*"
click at [752, 364] on textarea at bounding box center [715, 363] width 587 height 33
type textarea "v"
type textarea "*"
type textarea "ve"
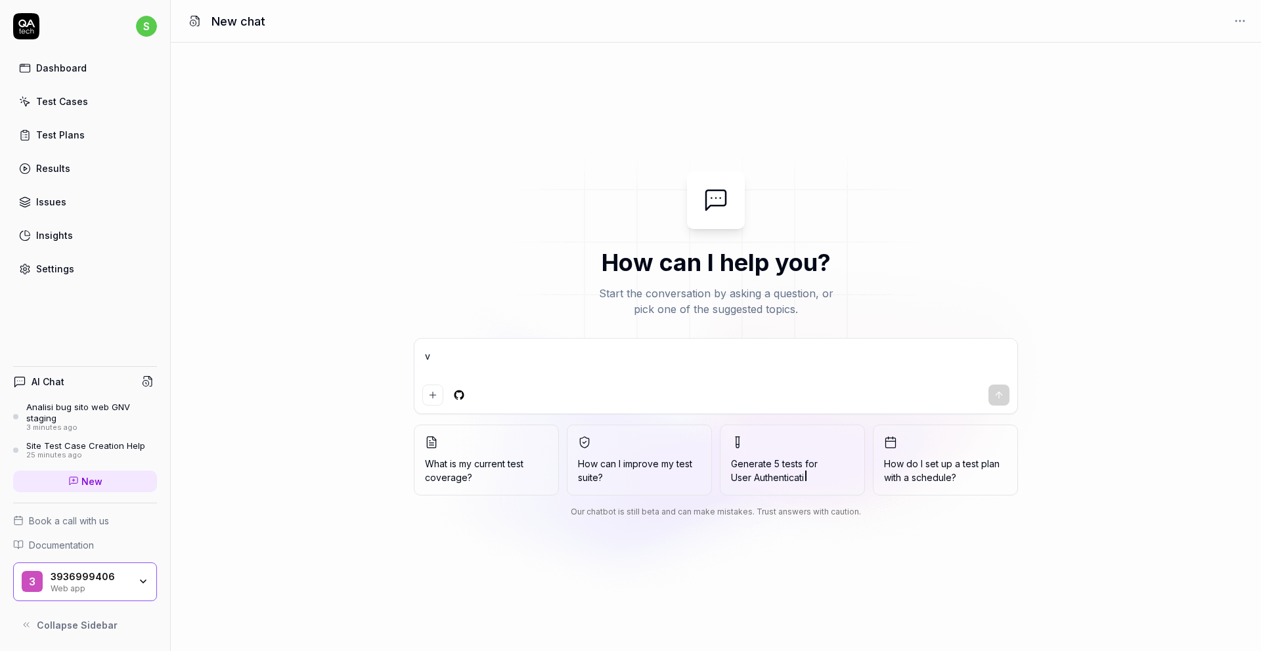
type textarea "*"
type textarea "ver"
type textarea "*"
type textarea "veri"
type textarea "*"
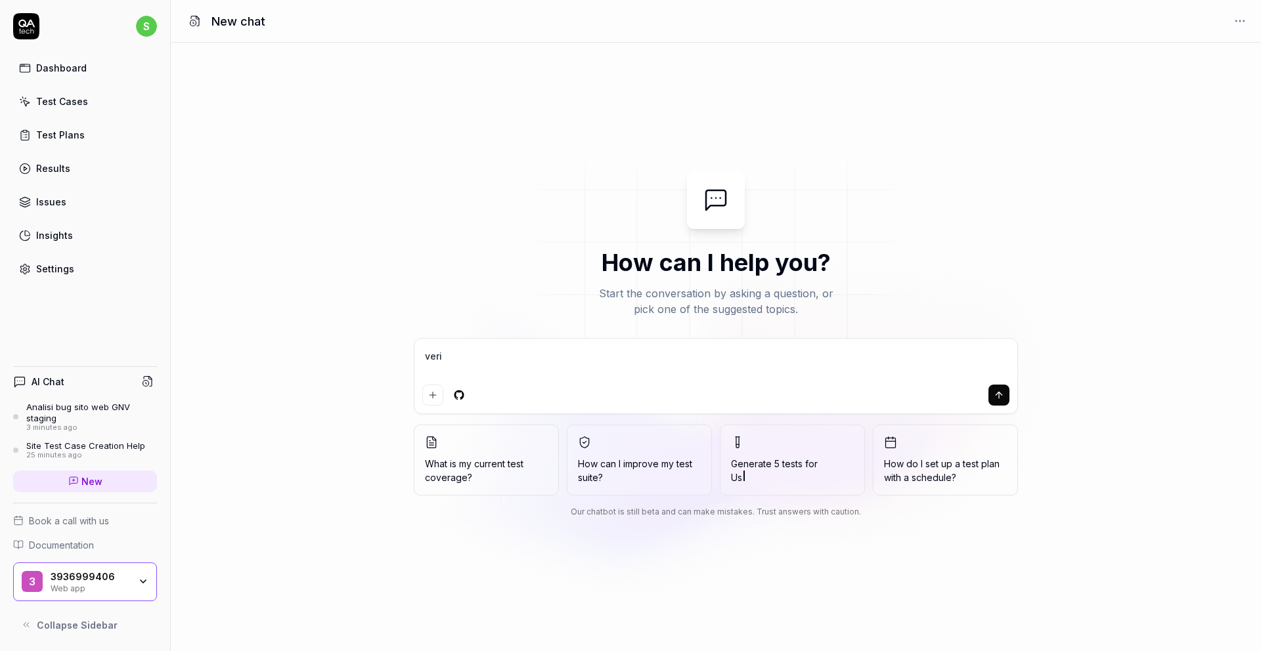
type textarea "verif"
type textarea "*"
type textarea "verifi"
type textarea "*"
type textarea "verific"
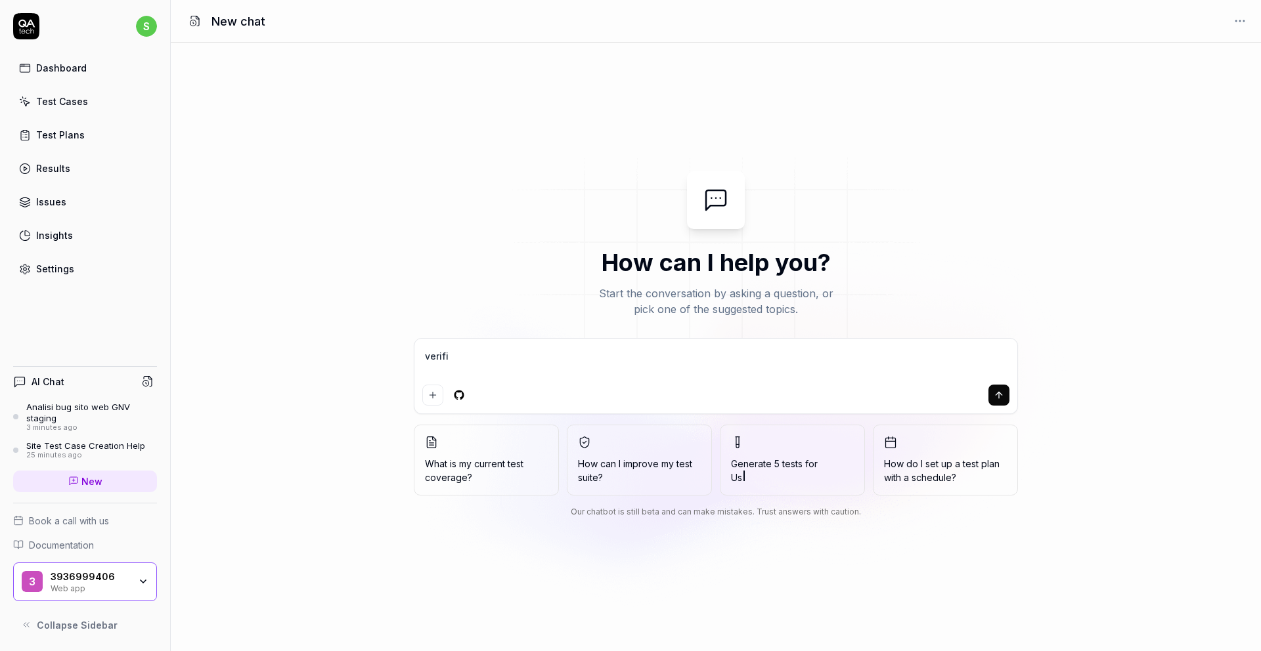
type textarea "*"
type textarea "verifica"
type textarea "*"
type textarea "verificam"
type textarea "*"
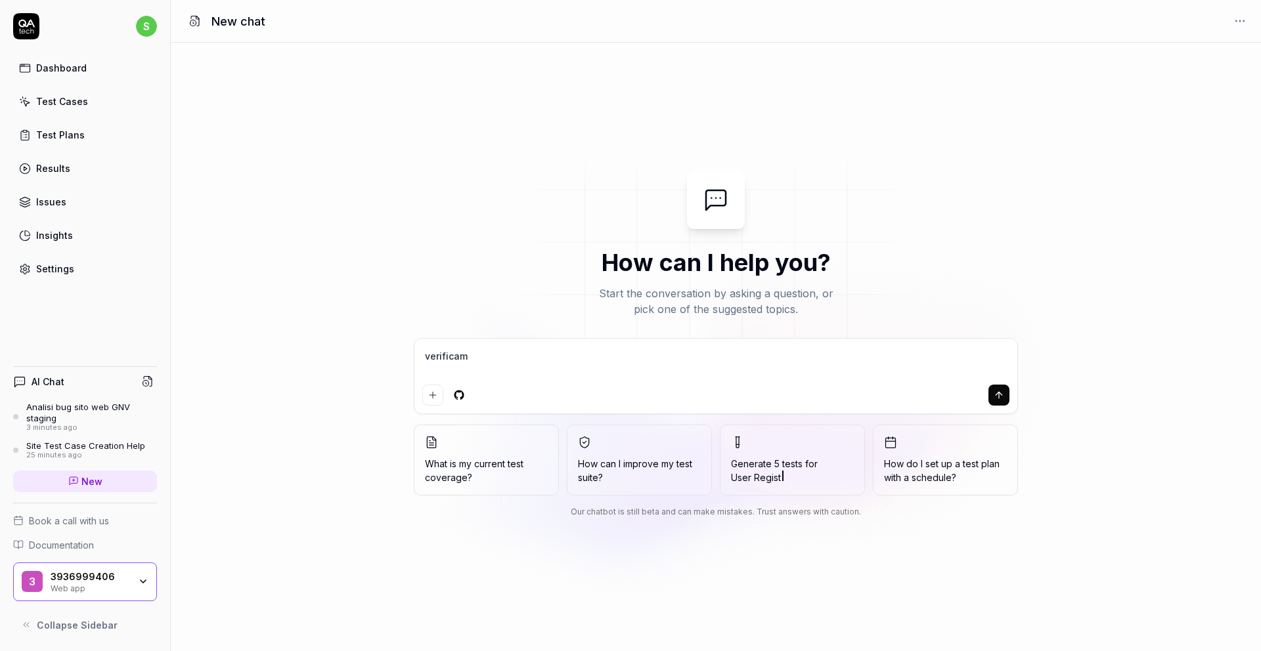
type textarea "verificami"
type textarea "*"
type textarea "verificami"
type textarea "*"
type textarea "verificami q"
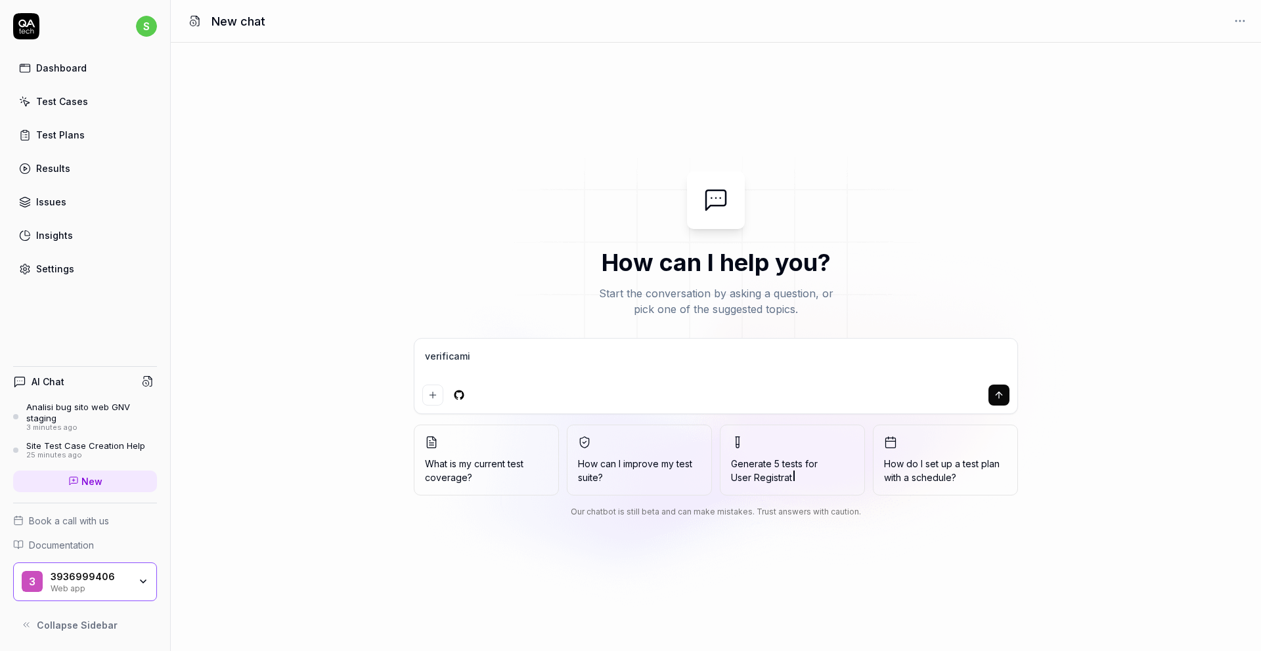
type textarea "*"
type textarea "verificami qu"
type textarea "*"
type textarea "verificami quew"
type textarea "*"
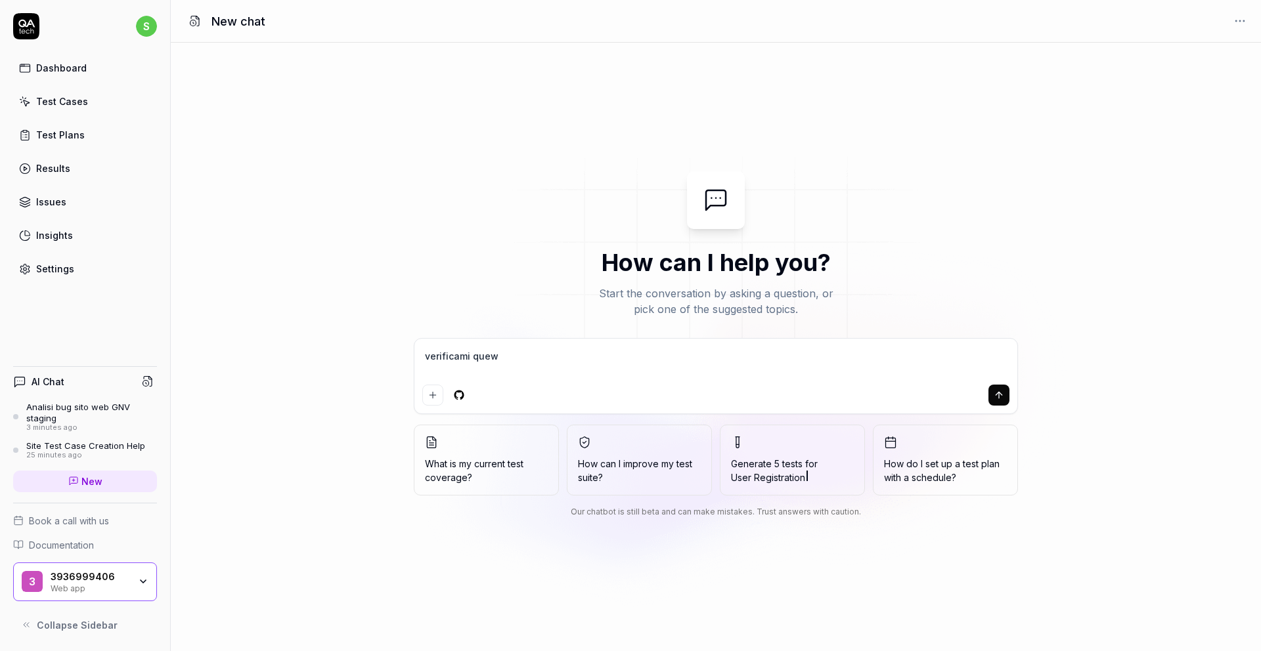
type textarea "verificami quewa"
type textarea "*"
type textarea "verificami quew"
type textarea "*"
type textarea "verificami que"
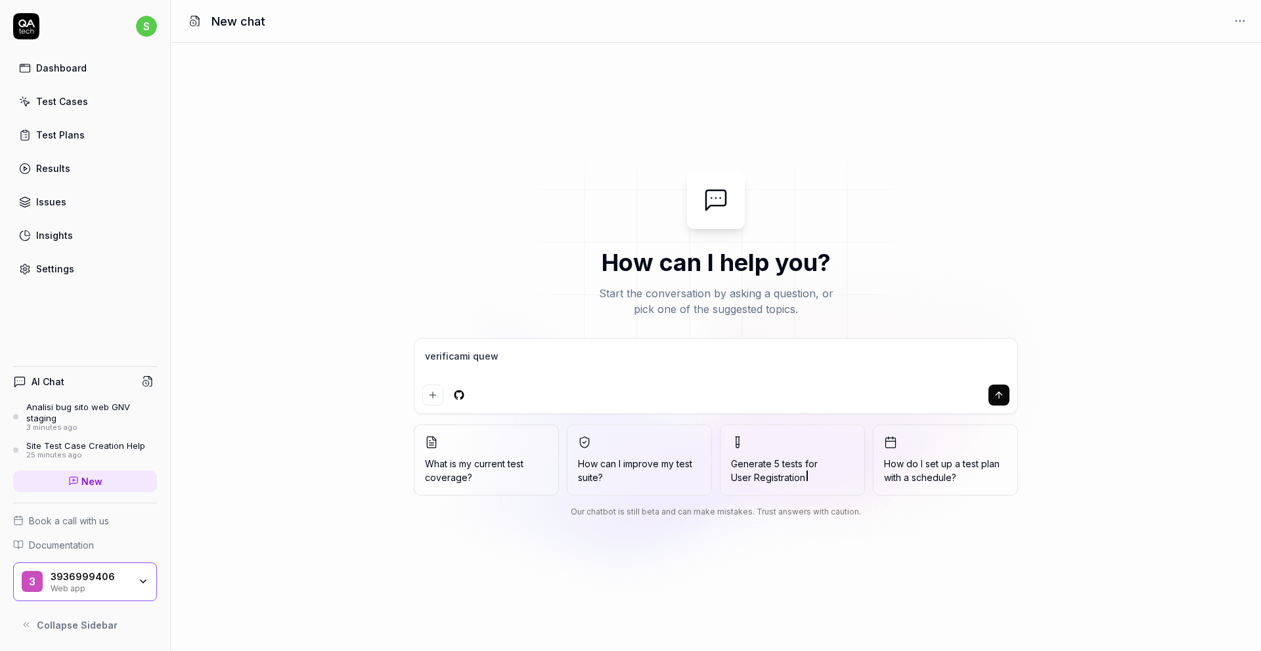
type textarea "*"
type textarea "verificami qu"
type textarea "*"
type textarea "verificami que"
type textarea "*"
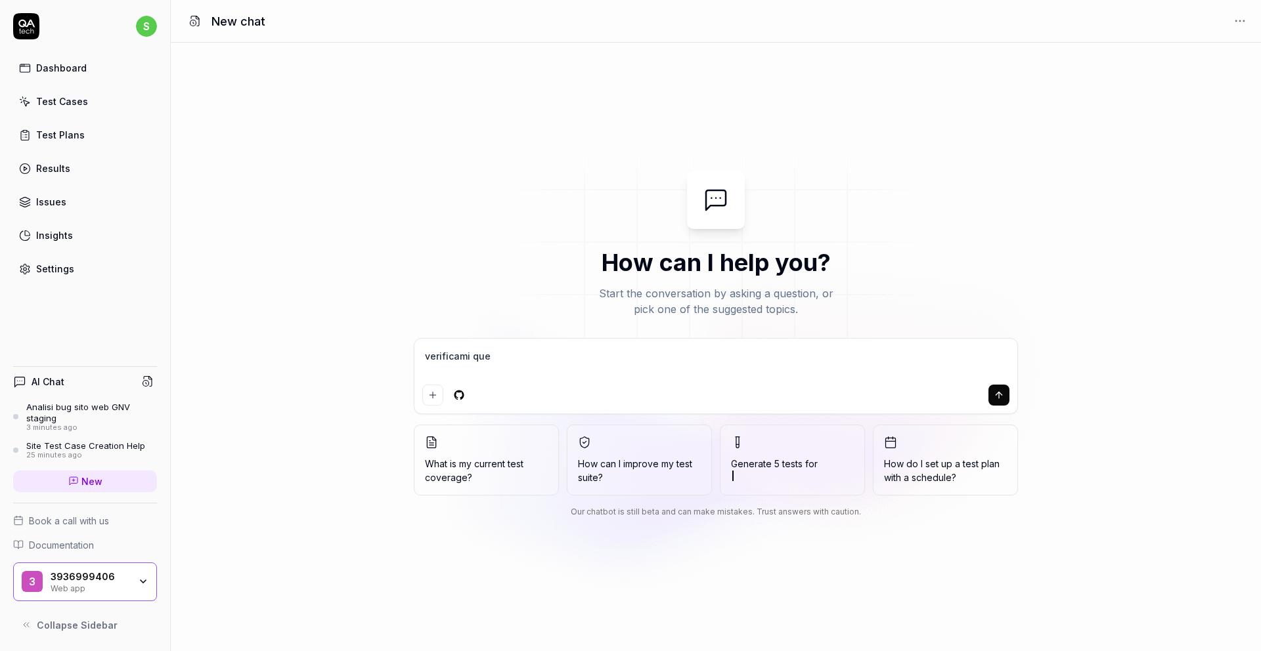
type textarea "verificami ques"
type textarea "*"
type textarea "verificami quest"
type textarea "*"
type textarea "verificami questo"
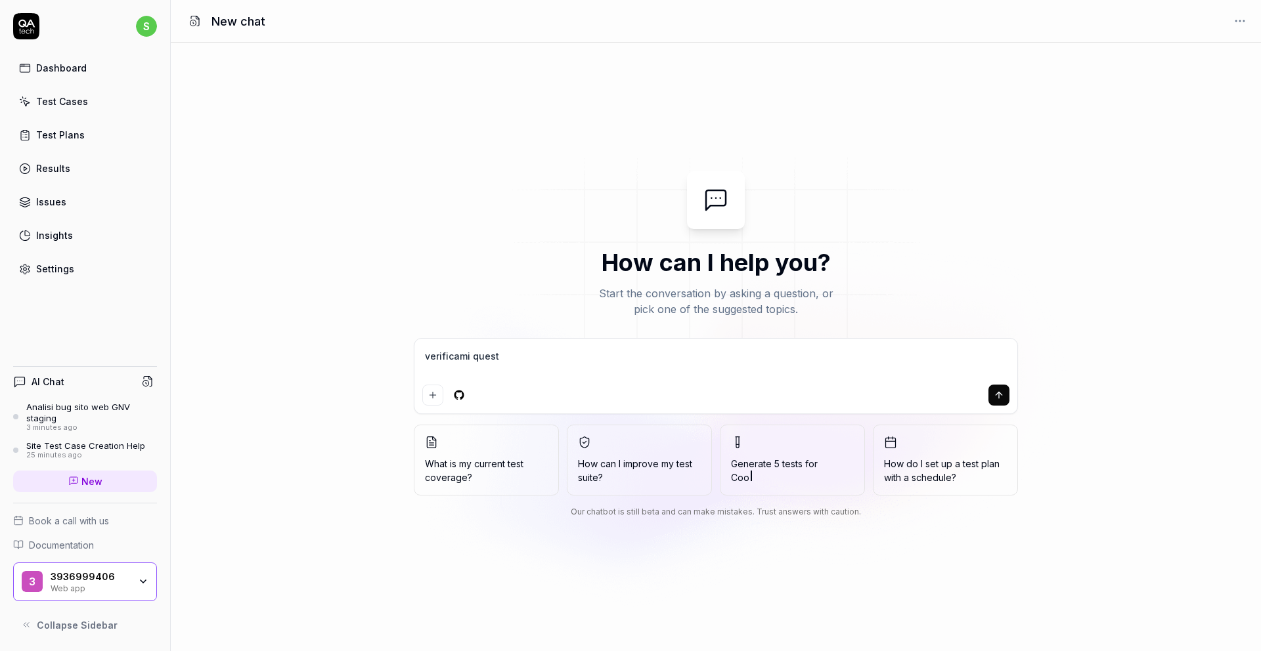
type textarea "*"
type textarea "verificami questo"
type textarea "*"
type textarea "verificami questo s"
type textarea "*"
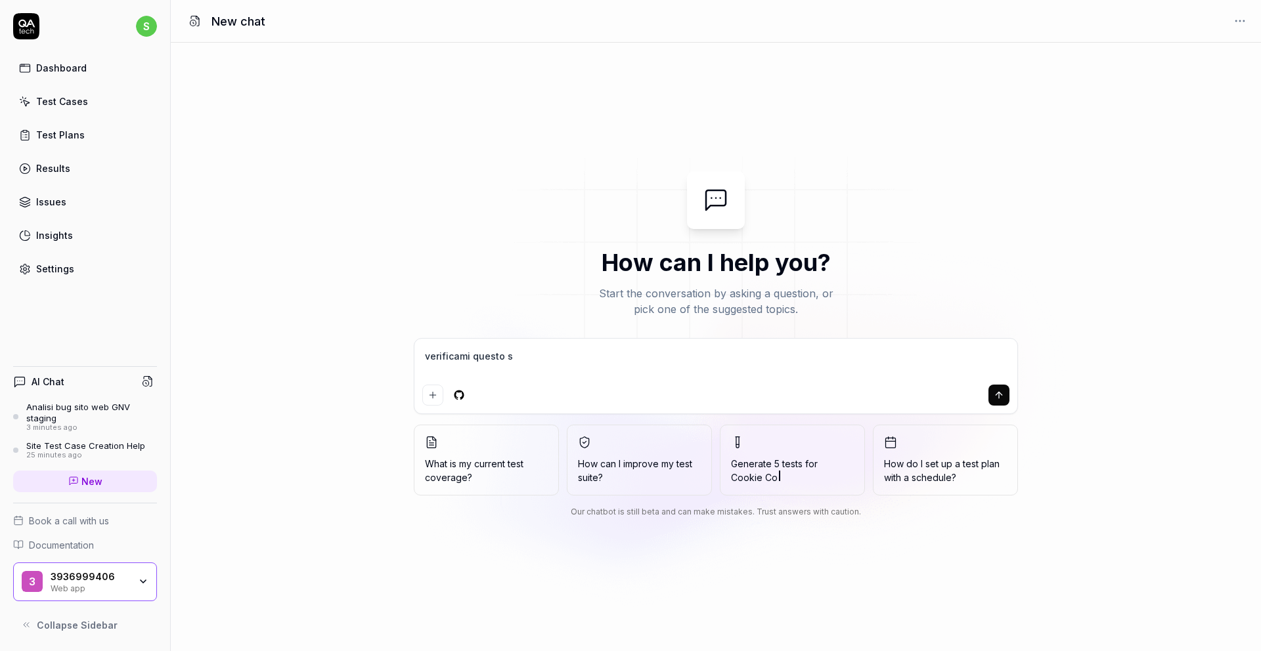
type textarea "verificami questo si"
type textarea "*"
type textarea "verificami questo sit"
type textarea "*"
type textarea "verificami questo sito"
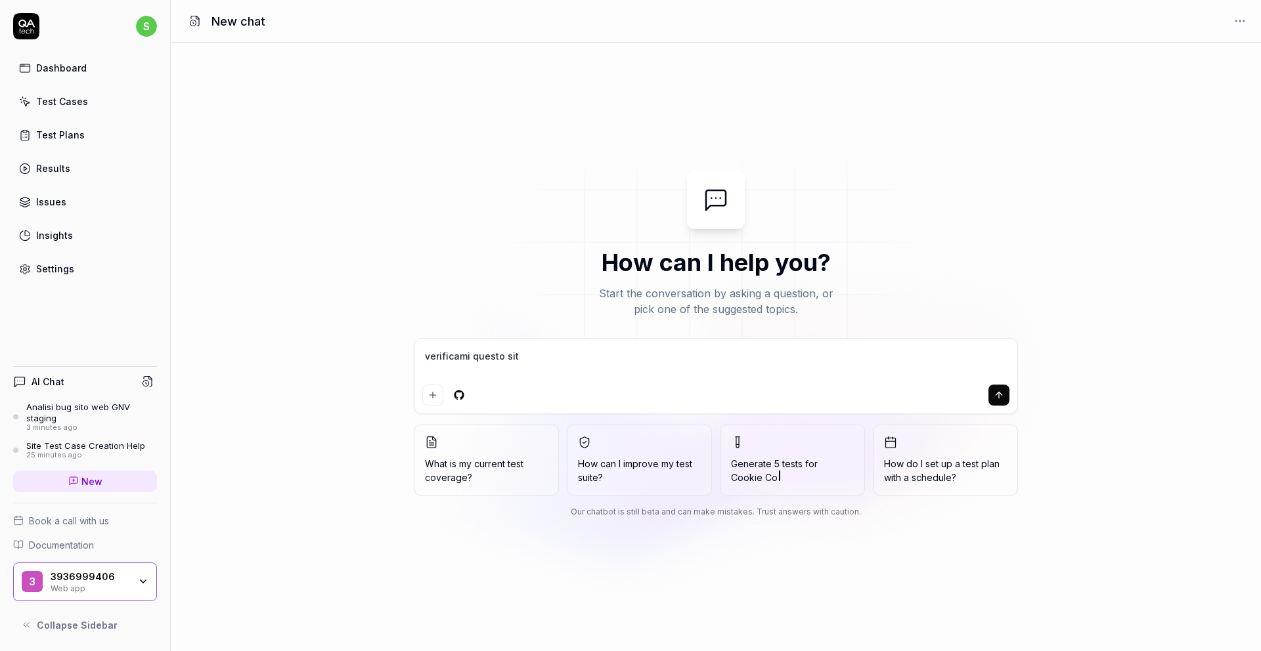
type textarea "*"
type textarea "verificami questo sito"
type textarea "*"
type textarea "verificami questo sito https://staging.gnv.it/reserved/it/dashboard"
type textarea "*"
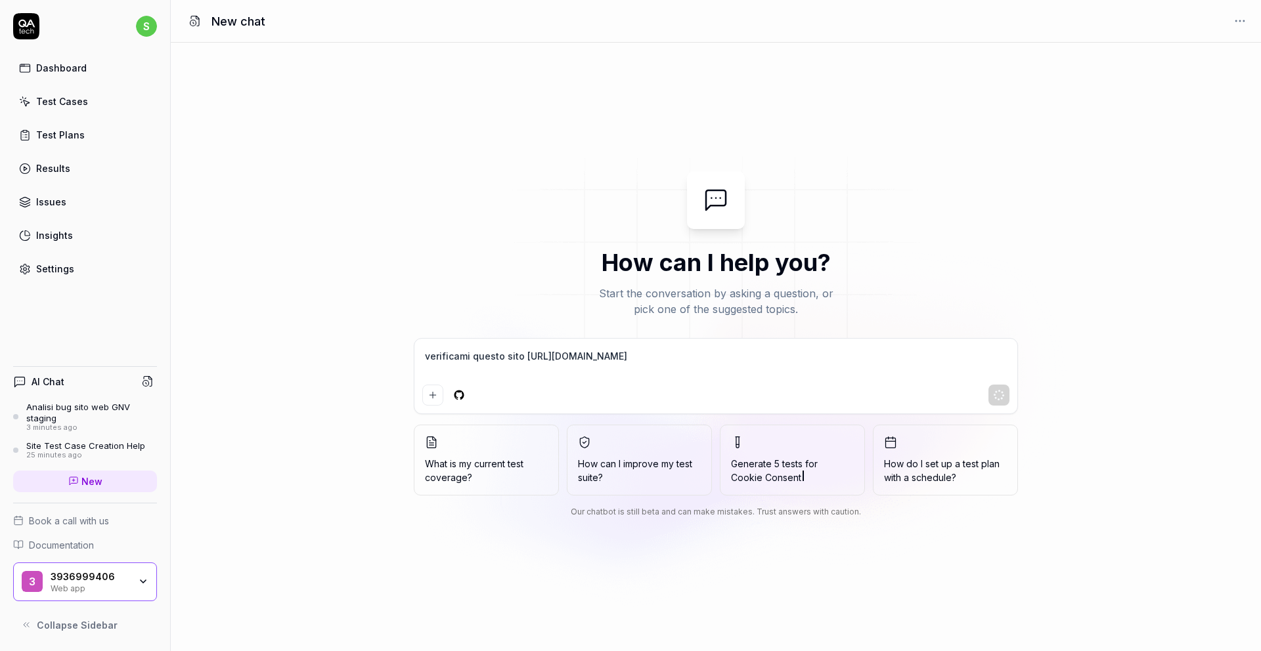
type textarea "verificami questo sito https://staging.gnv.it/reserved/it/dashboard"
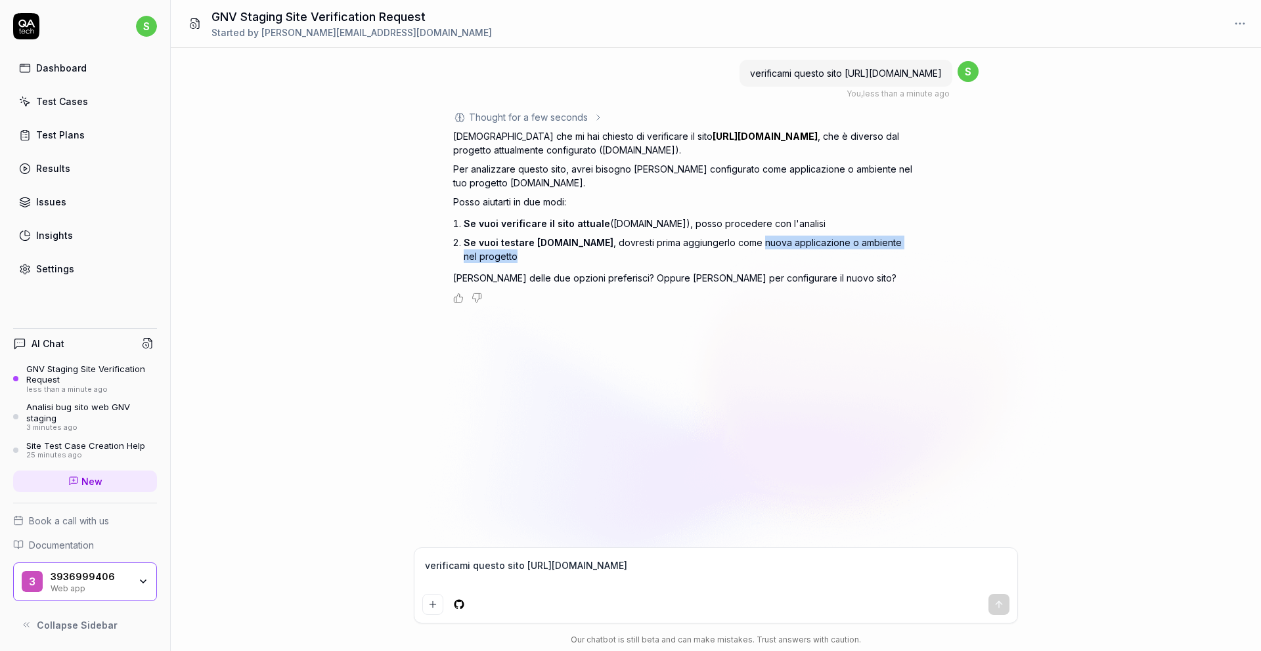
drag, startPoint x: 745, startPoint y: 244, endPoint x: 756, endPoint y: 255, distance: 15.3
click at [756, 255] on li "Se vuoi testare staging.gnv.it , dovresti prima aggiungerlo come nuova applicaz…" at bounding box center [688, 249] width 449 height 33
click at [549, 548] on div "verificami questo sito https://staging.gnv.it/reserved/it/dashboard" at bounding box center [715, 585] width 603 height 75
type textarea "*"
type textarea "c"
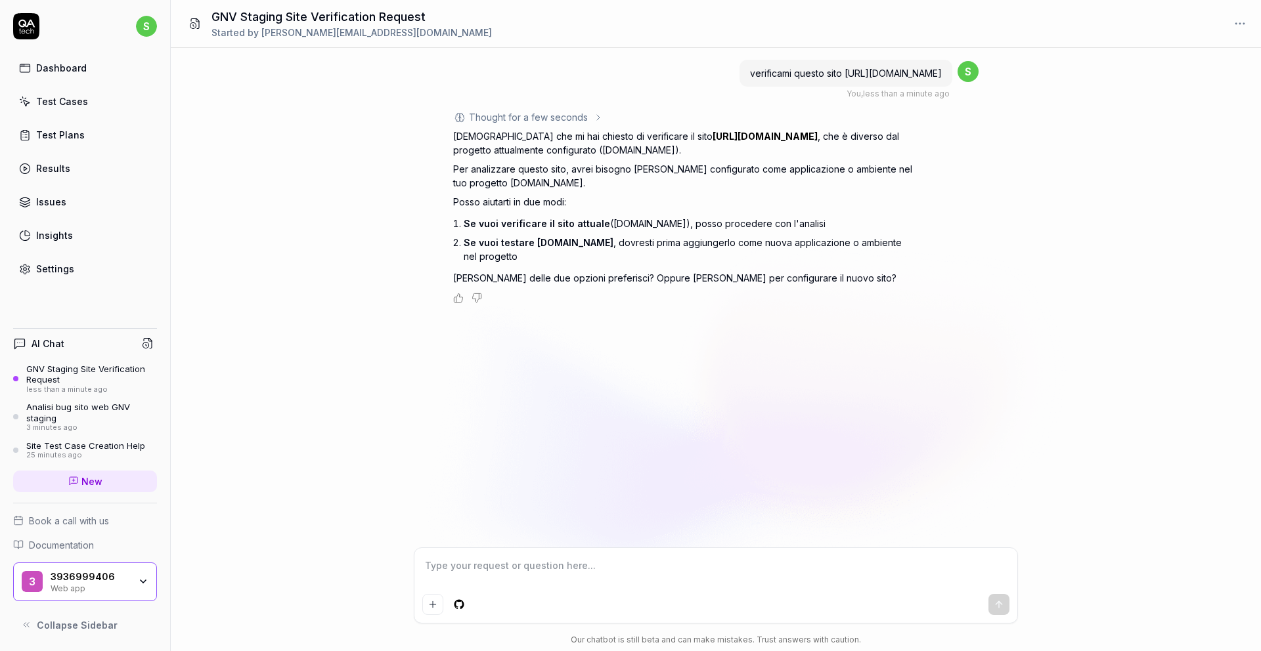
type textarea "*"
type textarea "co"
type textarea "*"
type textarea "com"
type textarea "*"
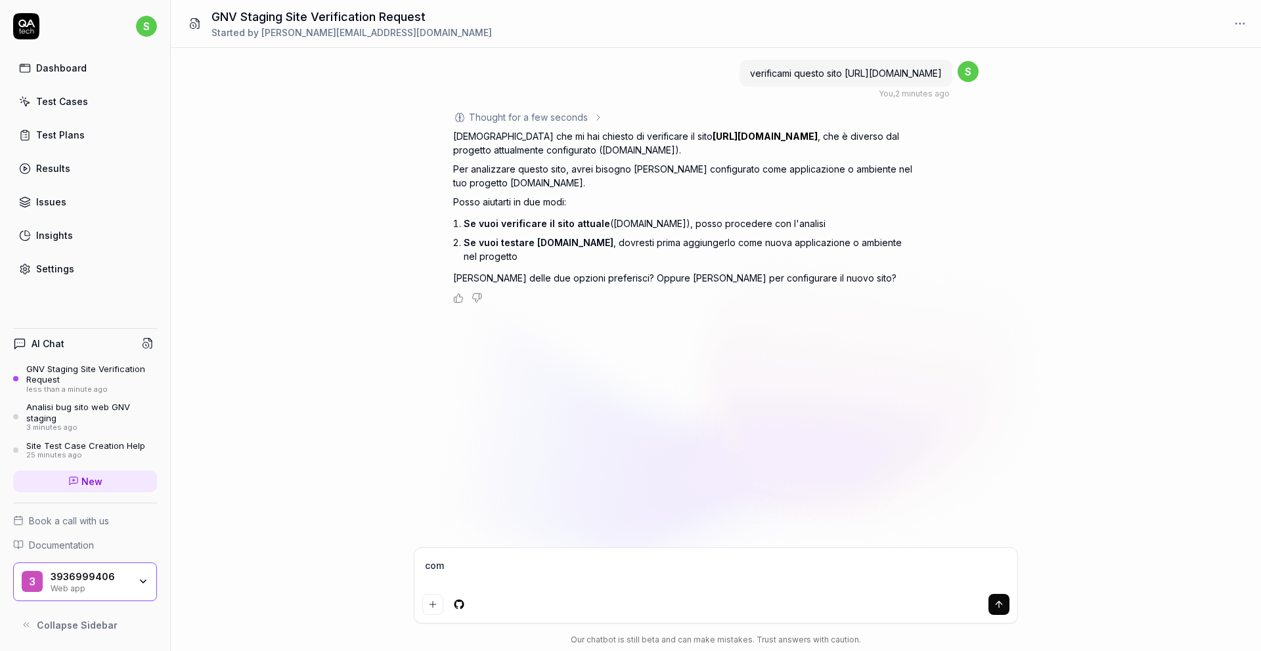
type textarea "come"
type textarea "*"
type textarea "come"
type textarea "*"
type textarea "come c"
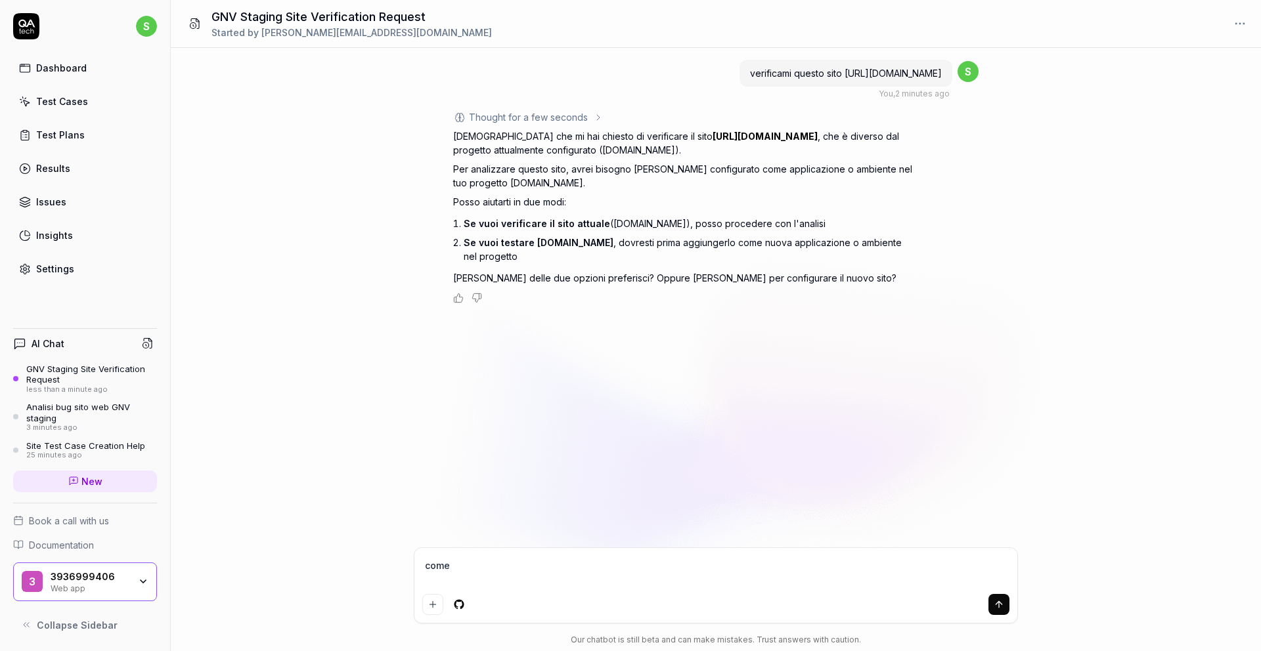
type textarea "*"
type textarea "come cr"
type textarea "*"
type textarea "come cre"
type textarea "*"
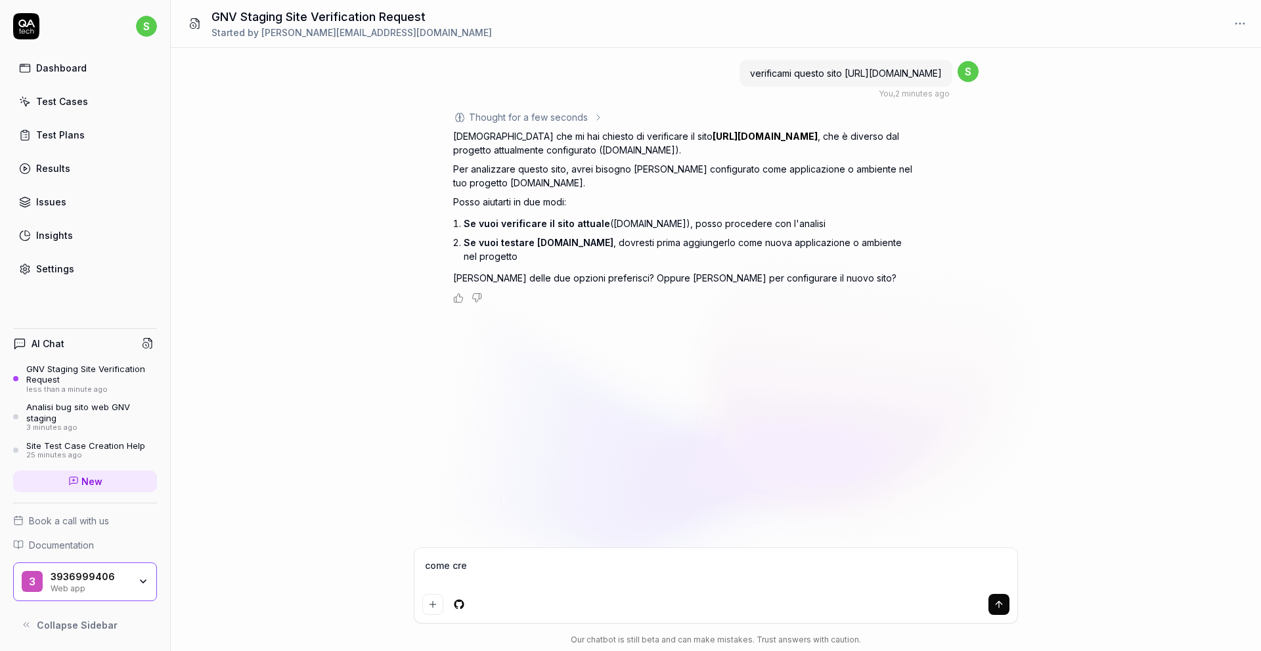
type textarea "come creo"
type textarea "*"
type textarea "come creo"
type textarea "*"
type textarea "come creo u"
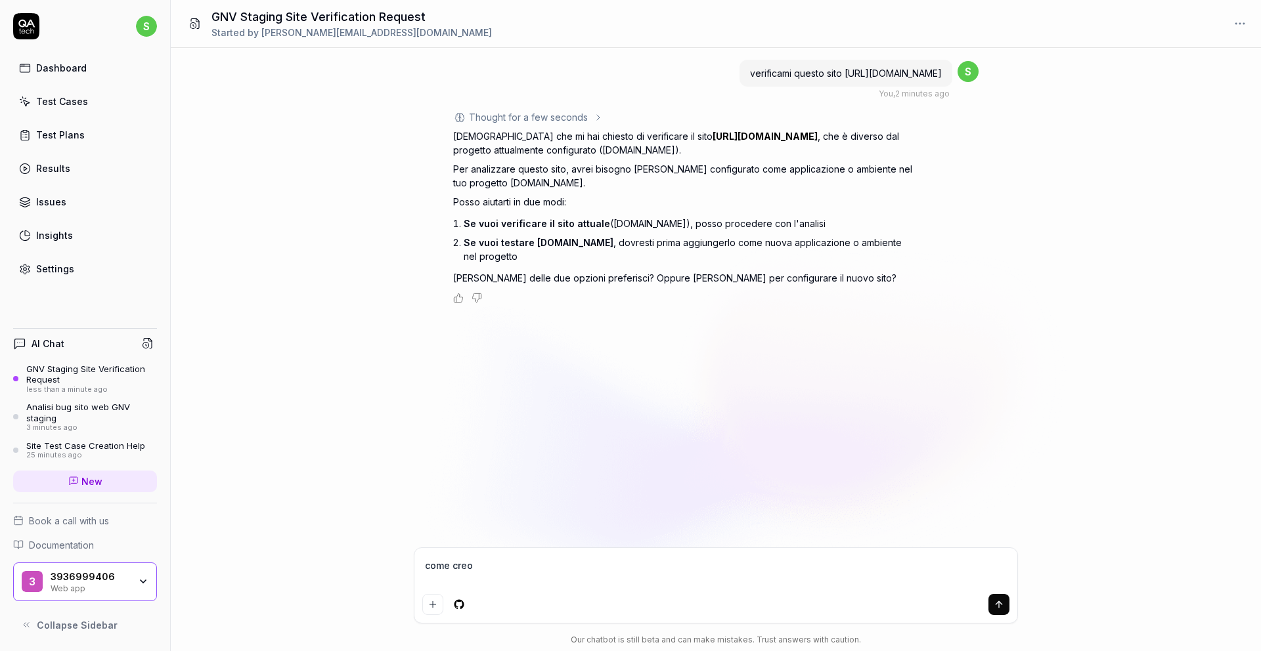
type textarea "*"
type textarea "come creo un"
type textarea "*"
type textarea "come creo un"
type textarea "*"
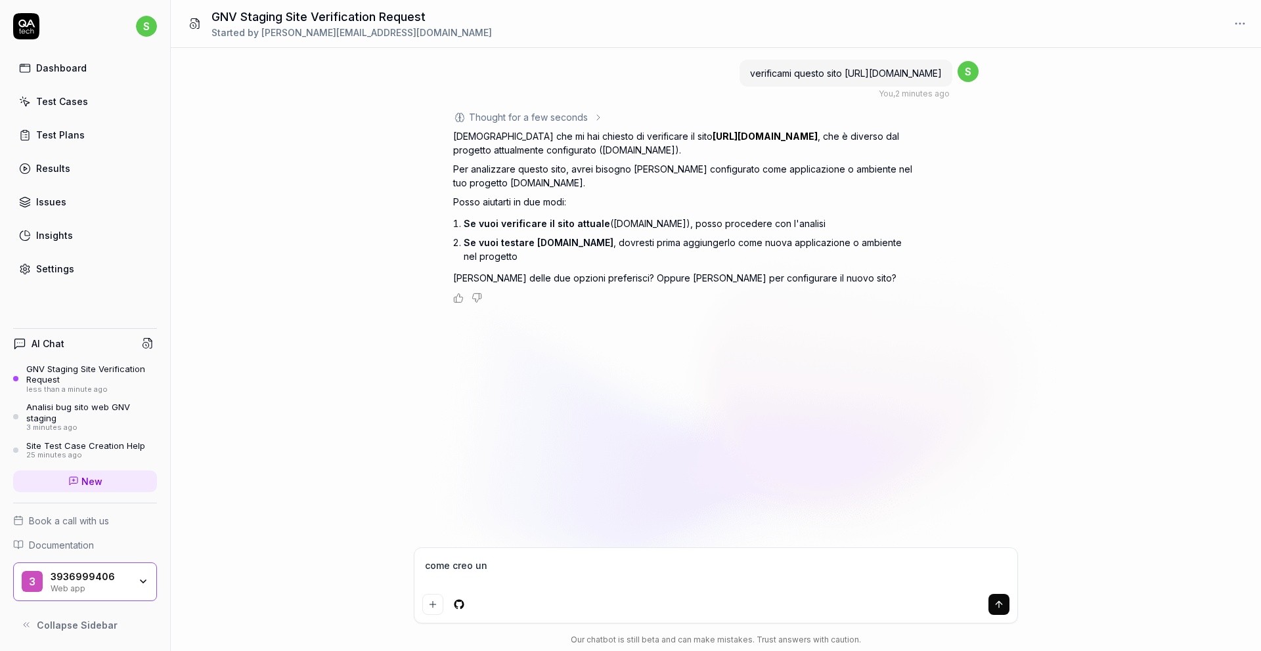
paste textarea "https://staging.gnv.it/reserved/it/dashboard"
type textarea "come creo un https://staging.gnv.it/reserved/it/dashboard"
type textarea "*"
type textarea "come creo un"
type textarea "*"
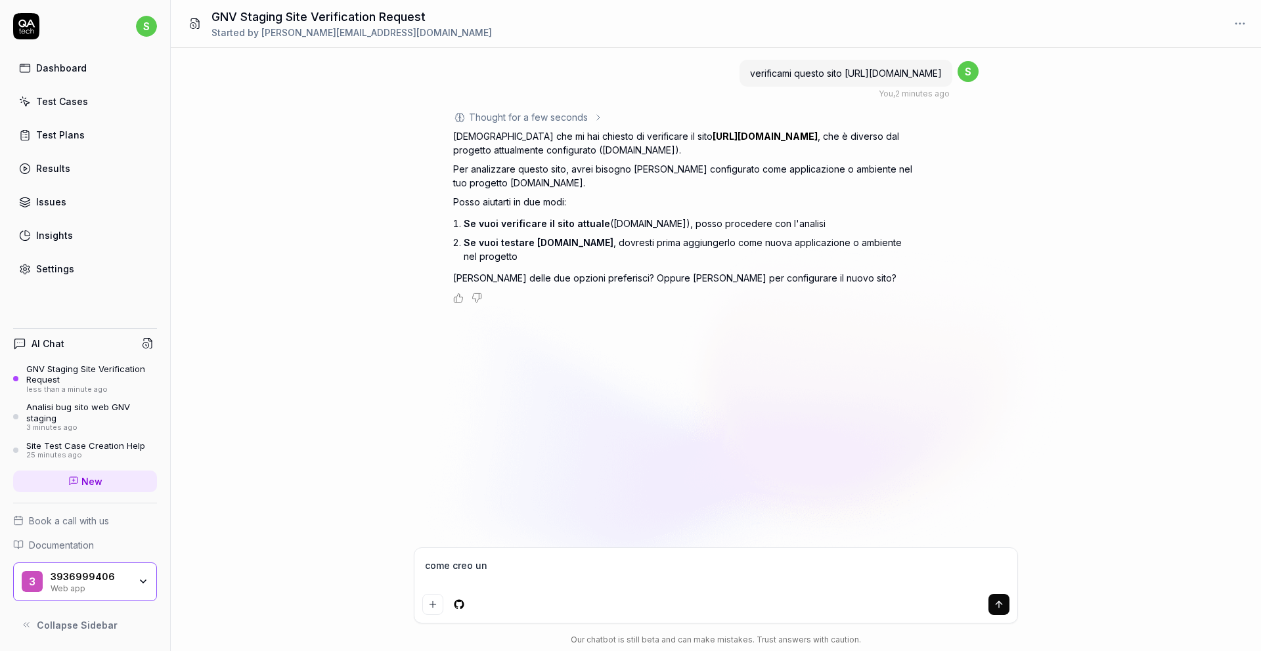
type textarea "come creo un"
click at [525, 135] on p "Vedo che mi hai chiesto di verificare il sito https://staging.gnv.it/reserved/i…" at bounding box center [683, 143] width 460 height 28
drag, startPoint x: 745, startPoint y: 244, endPoint x: 767, endPoint y: 257, distance: 25.7
click at [767, 257] on li "Se vuoi testare staging.gnv.it , dovresti prima aggiungerlo come nuova applicaz…" at bounding box center [688, 249] width 449 height 33
copy li "nuova applicazione o ambiente nel progetto"
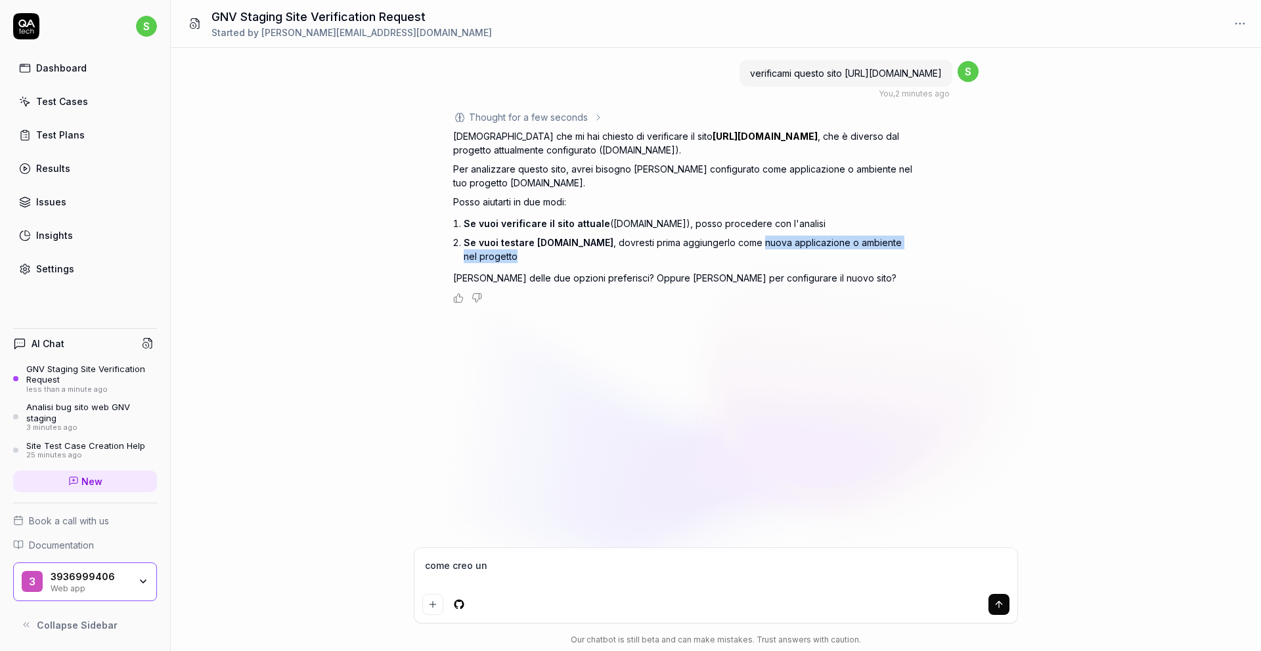
type textarea "*"
click at [500, 571] on textarea "come creo un" at bounding box center [715, 572] width 587 height 33
paste textarea "nuova applicazione o ambiente nel progetto"
type textarea "come creo un nuova applicazione o ambiente nel progetto"
type textarea "*"
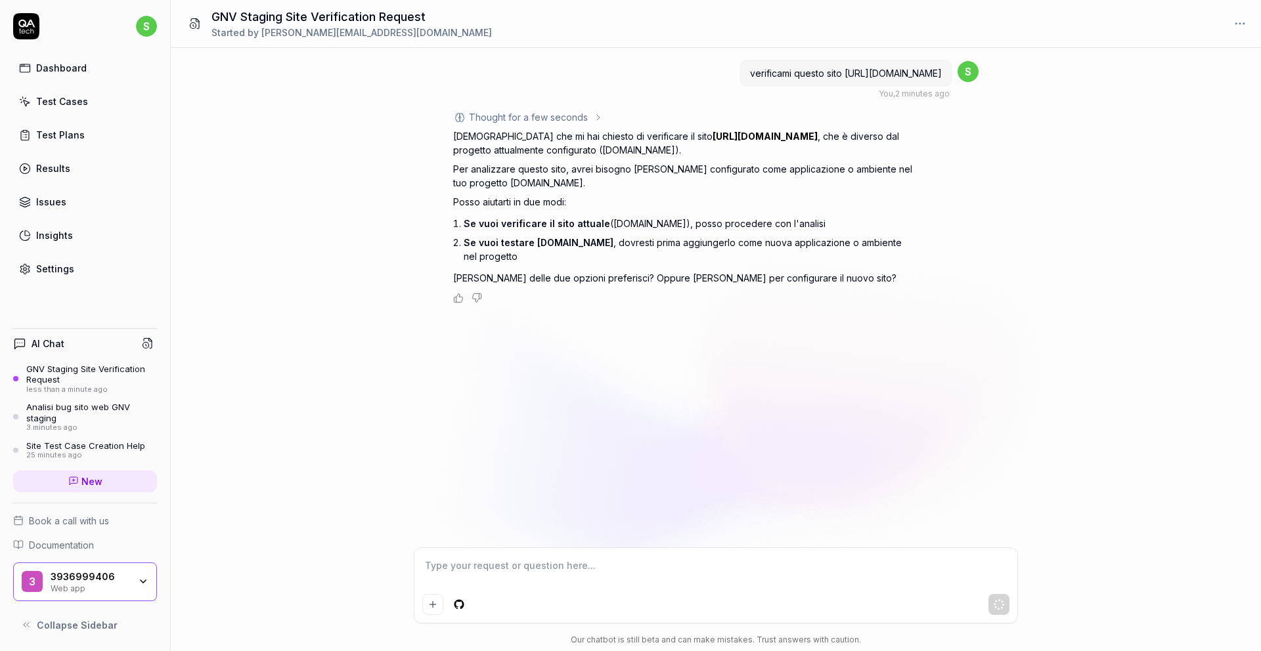
type textarea "*"
type textarea "?"
type textarea "*"
type textarea "??"
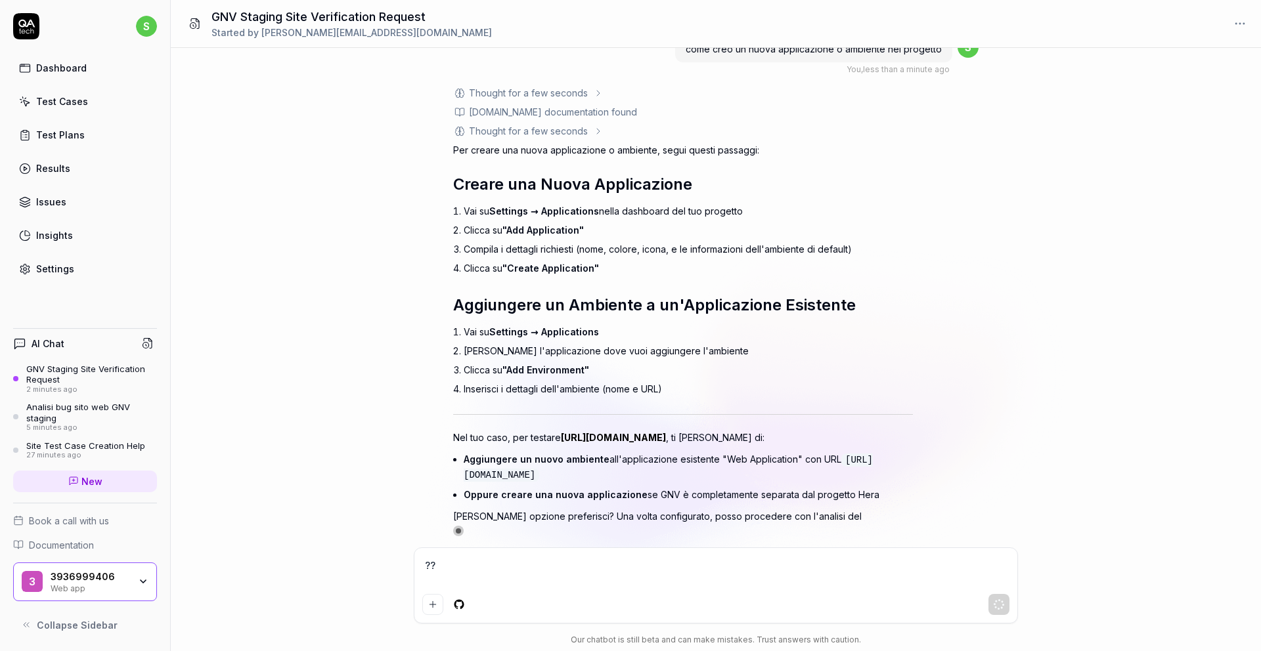
type textarea "*"
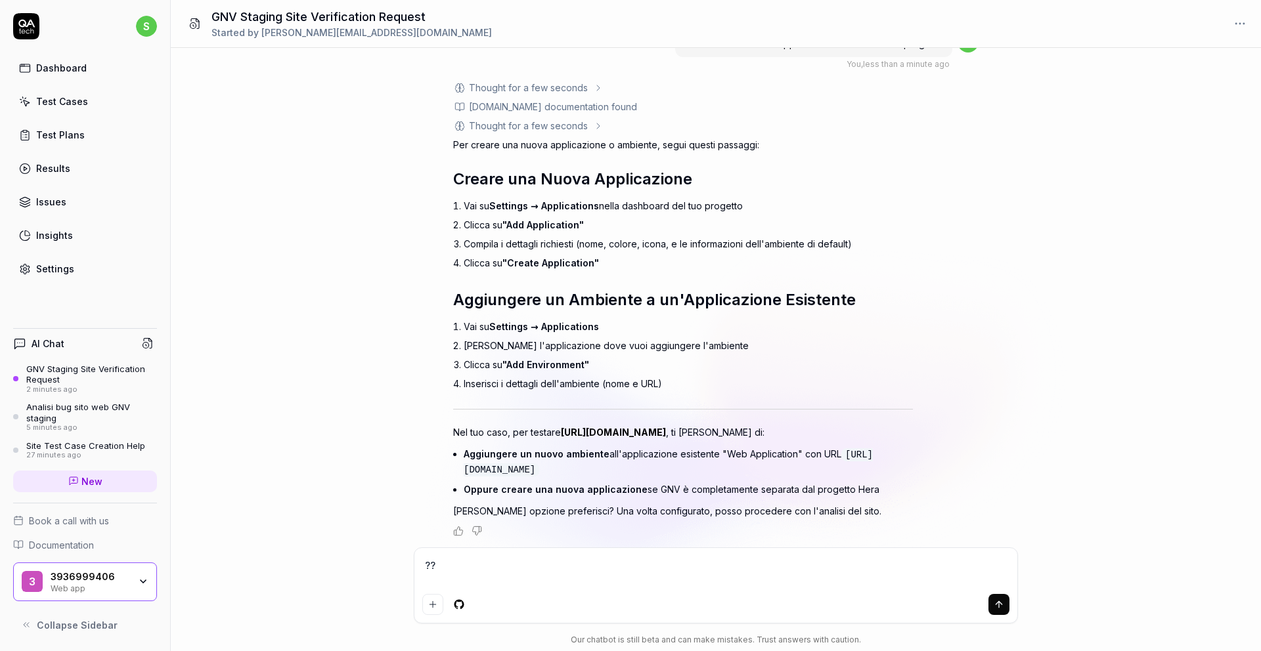
type textarea "??"
type textarea "*"
click at [79, 268] on link "Settings" at bounding box center [85, 269] width 144 height 26
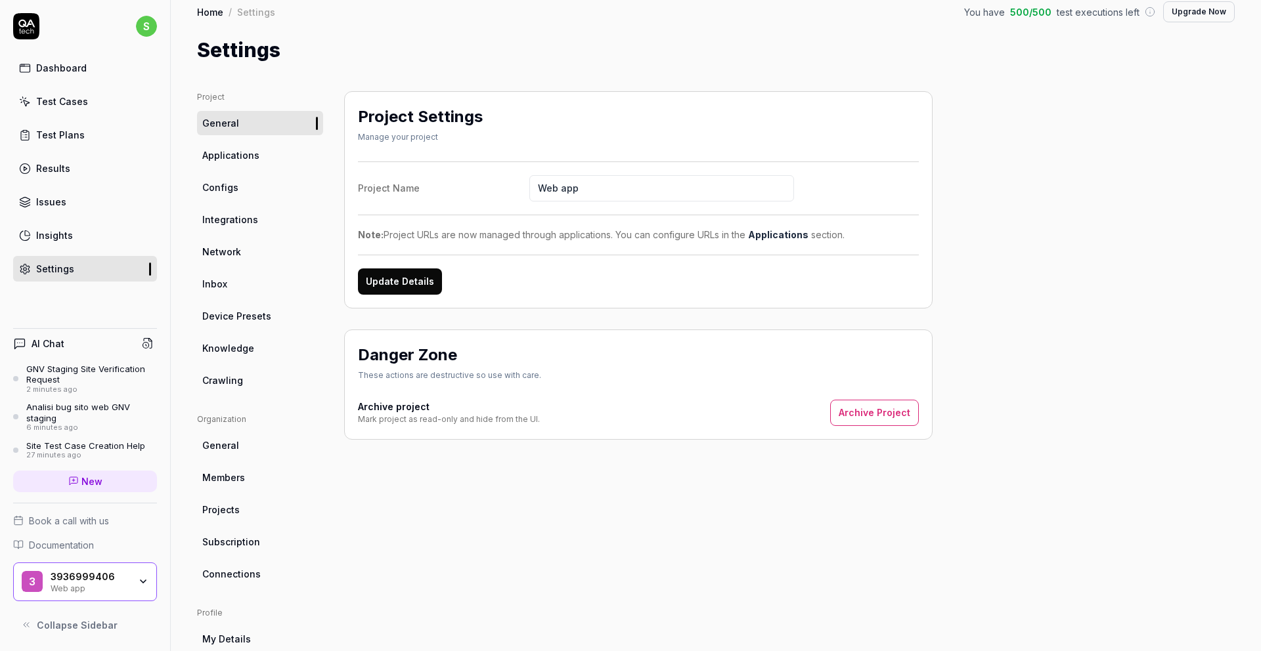
scroll to position [14, 0]
click at [242, 152] on span "Applications" at bounding box center [230, 153] width 57 height 14
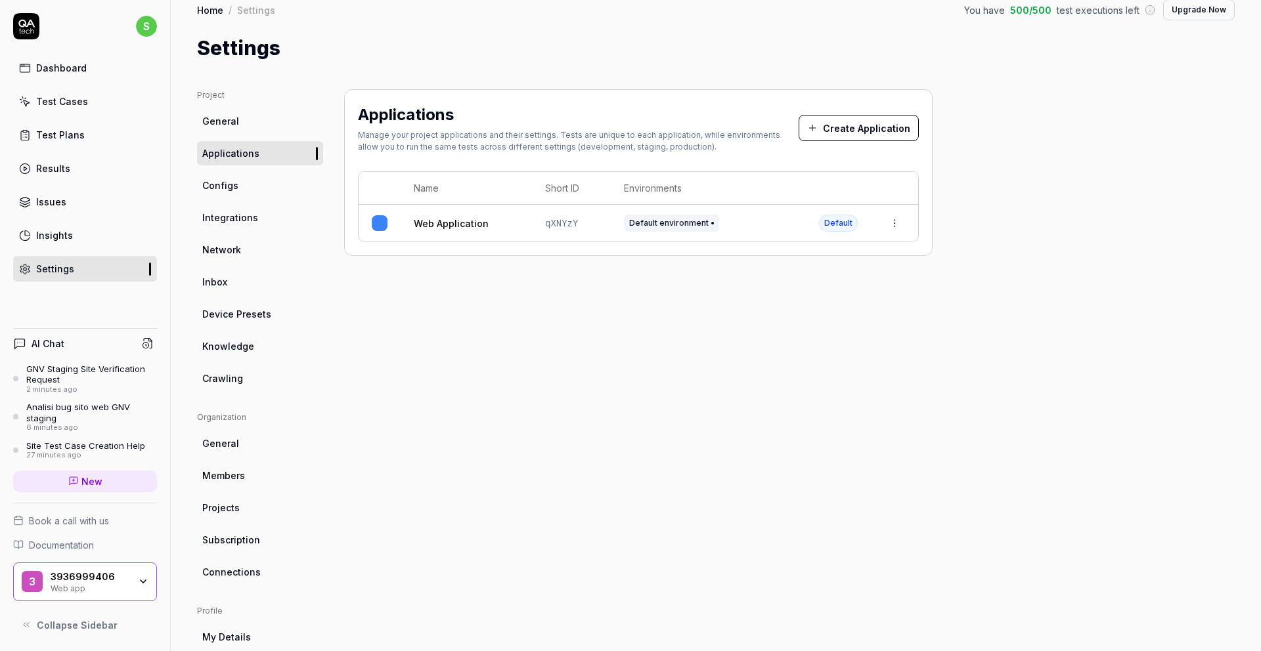
click at [837, 131] on button "Create Application" at bounding box center [859, 128] width 120 height 26
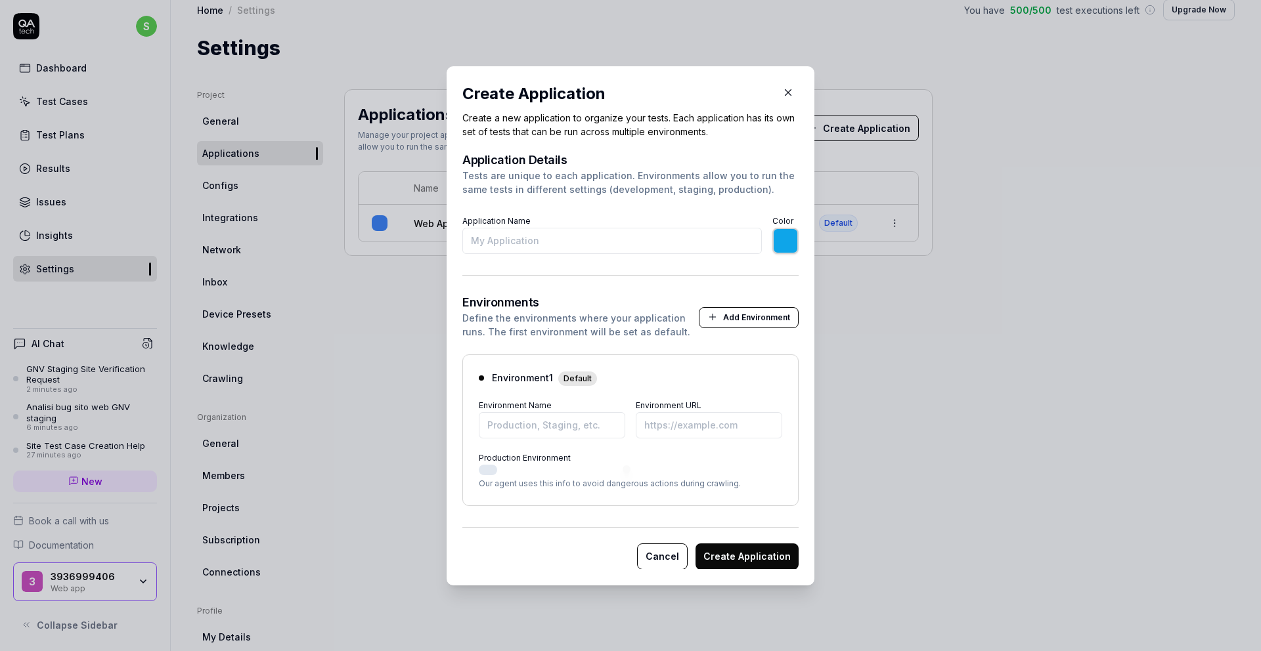
click at [628, 249] on input "Application Name" at bounding box center [611, 241] width 299 height 26
type input "G"
type input "*******"
type input "GNV"
click at [486, 471] on button "Production Environment" at bounding box center [488, 469] width 18 height 11
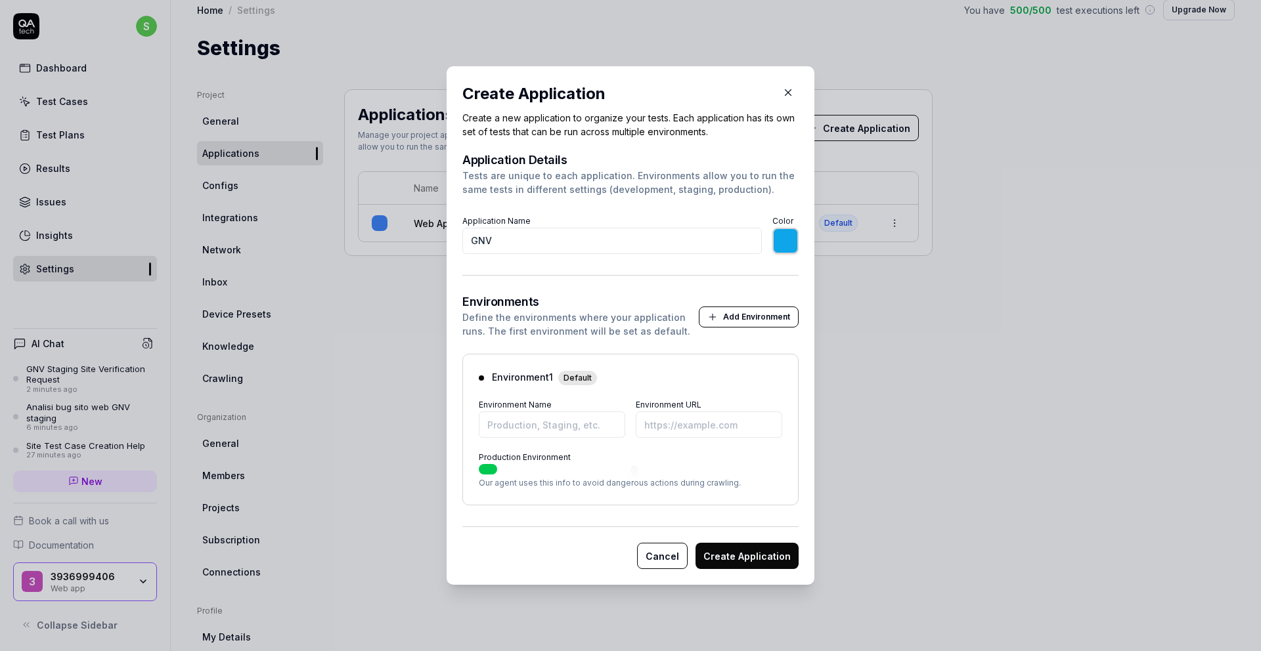
click at [486, 471] on button "Production Environment" at bounding box center [488, 469] width 18 height 11
click at [507, 437] on input "Environment Name" at bounding box center [552, 425] width 146 height 26
type input "*******"
drag, startPoint x: 534, startPoint y: 430, endPoint x: 428, endPoint y: 430, distance: 105.7
click at [428, 430] on div "​ Create Application Create a new application to organize your tests. Each appl…" at bounding box center [630, 326] width 420 height 551
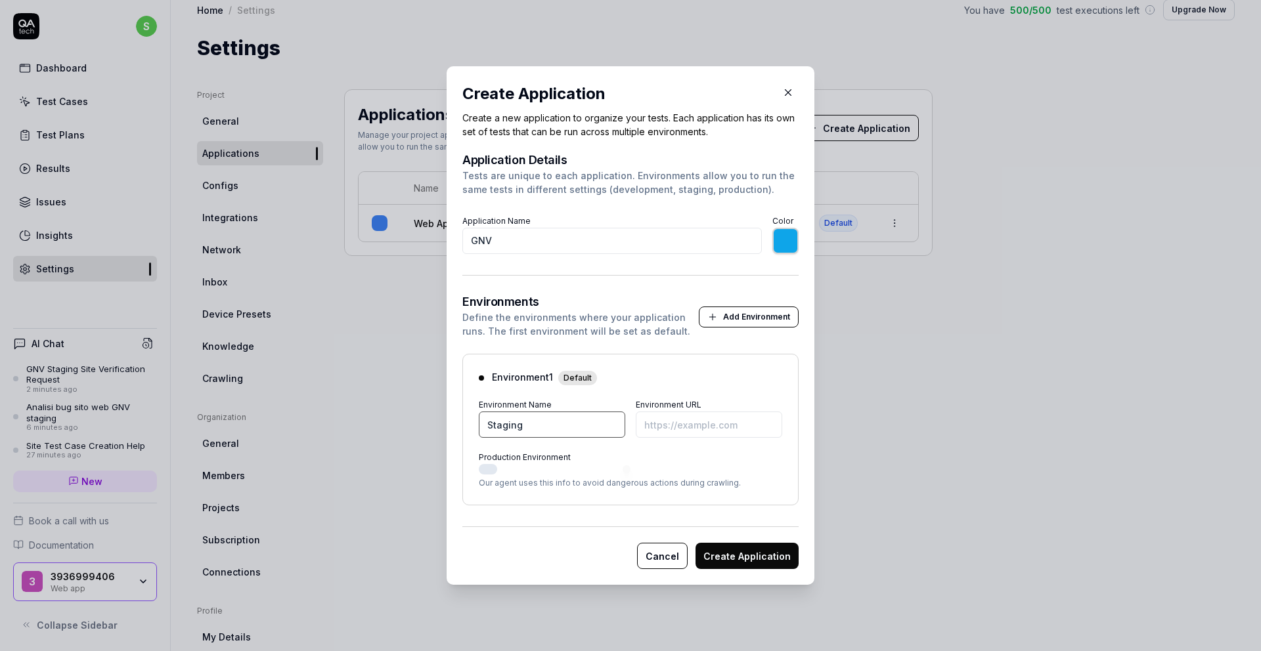
type input "Staging"
click at [723, 431] on input "Environment URL" at bounding box center [709, 425] width 146 height 26
paste input "https://staging.gnv.it/reserved/it/dashboard"
type input "*******"
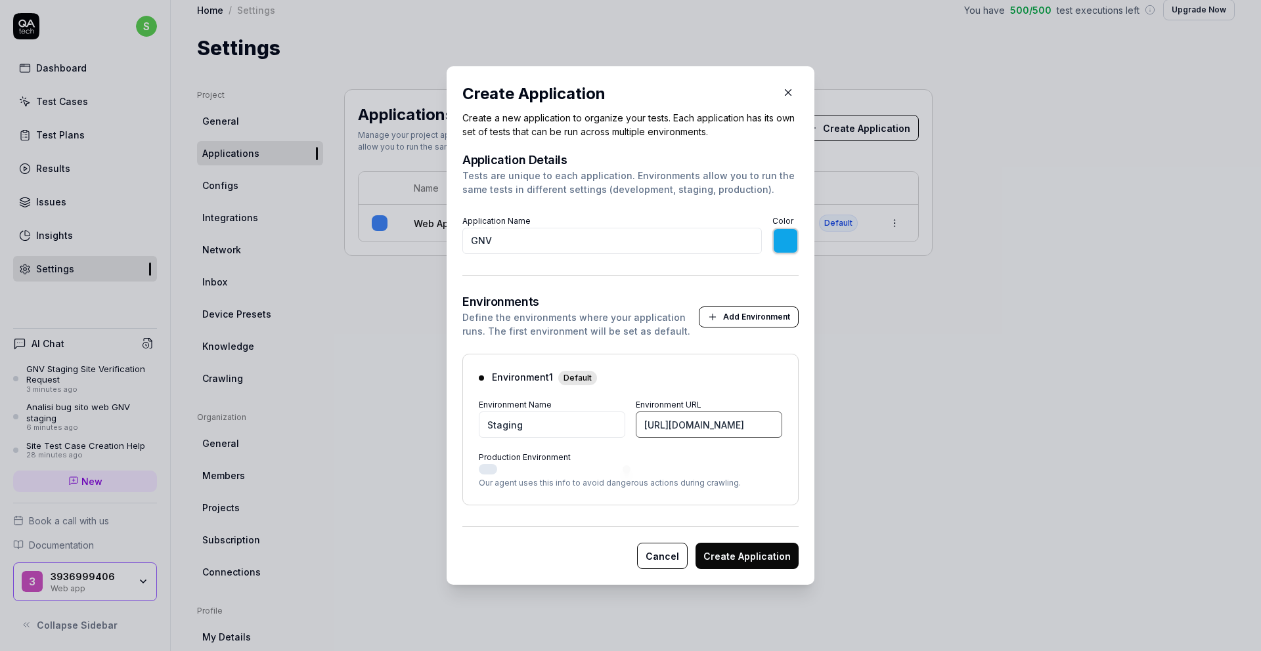
type input "https://staging.gnv.it/reserved/it/dashboard"
click at [751, 549] on button "Create Application" at bounding box center [746, 556] width 103 height 26
type input "*******"
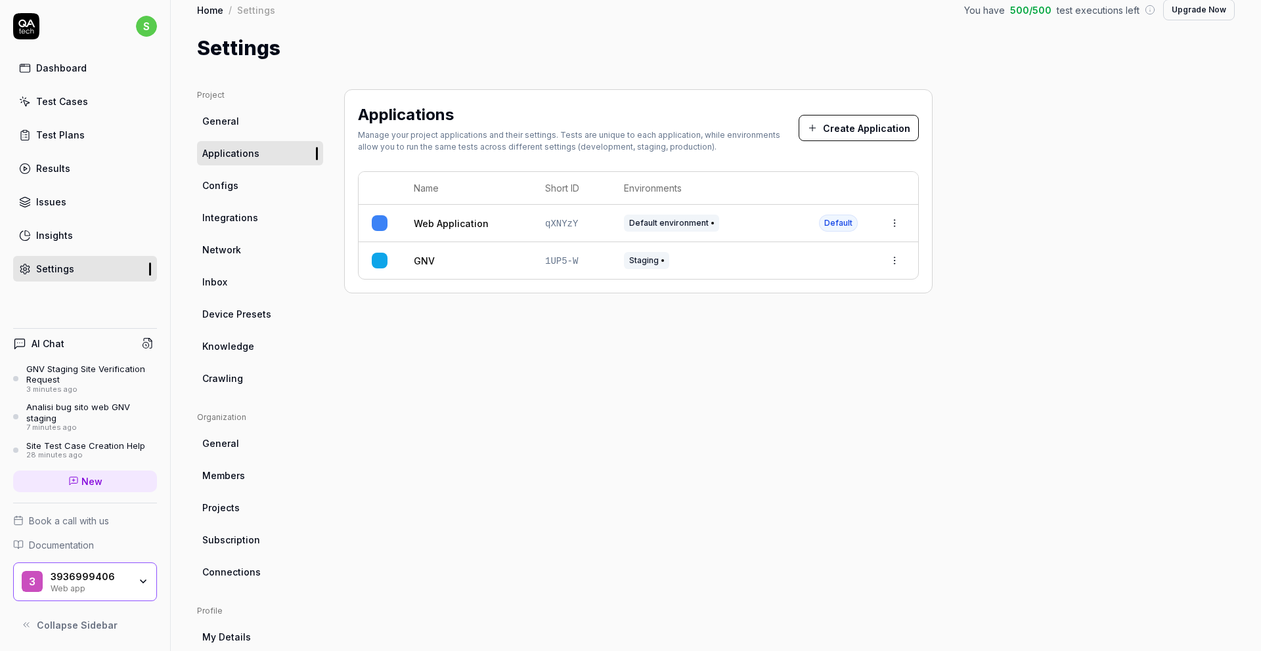
click at [420, 261] on link "GNV" at bounding box center [424, 261] width 21 height 14
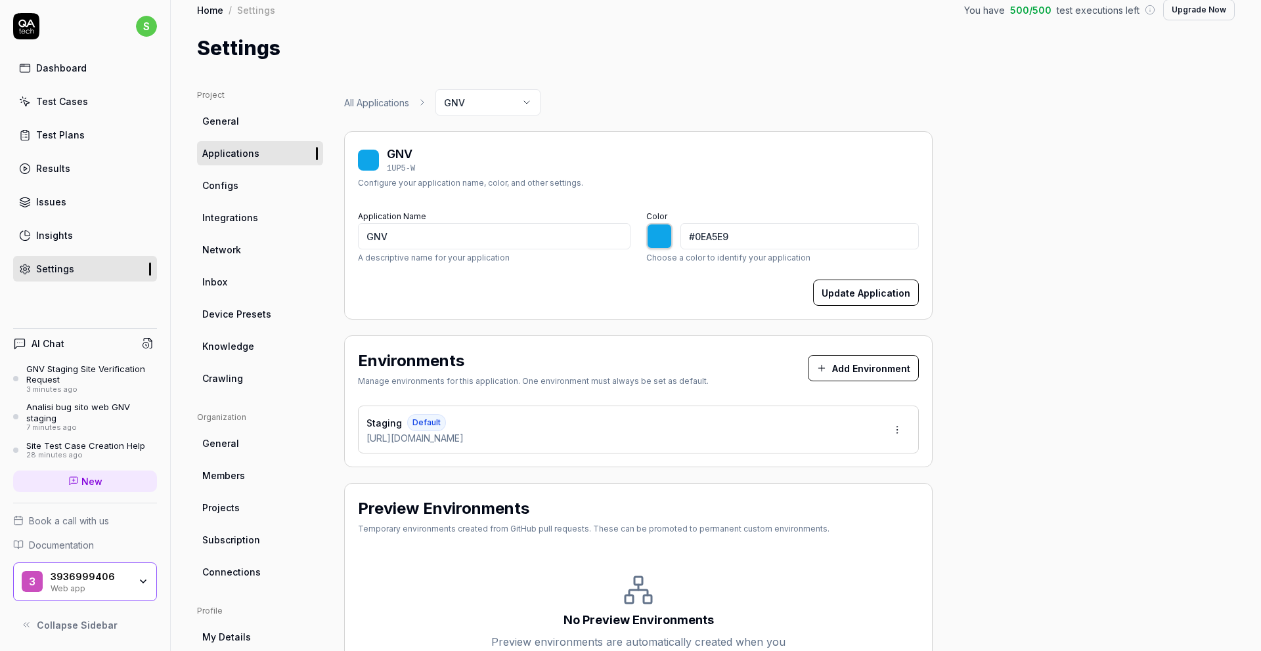
click at [671, 243] on div at bounding box center [659, 236] width 26 height 26
type input "#e70dbf"
type input "*******"
click at [571, 318] on div "GNV 1UP5-W Configure your application name, color, and other settings. Applicat…" at bounding box center [638, 225] width 588 height 188
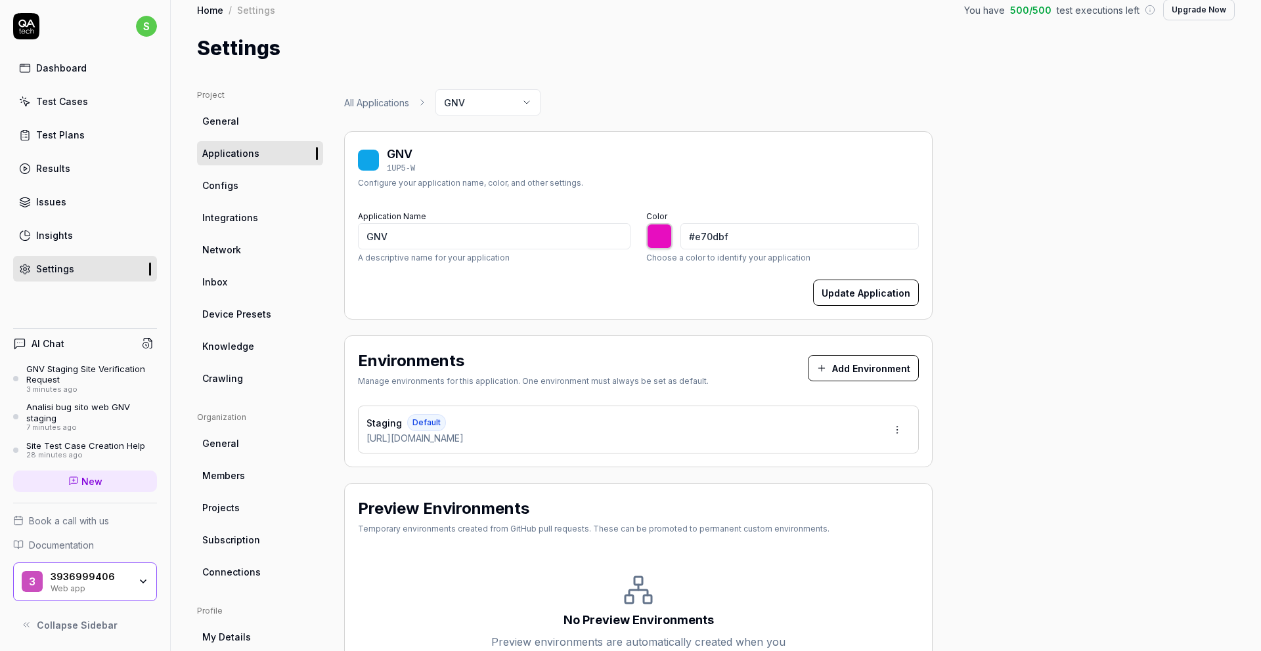
scroll to position [26, 0]
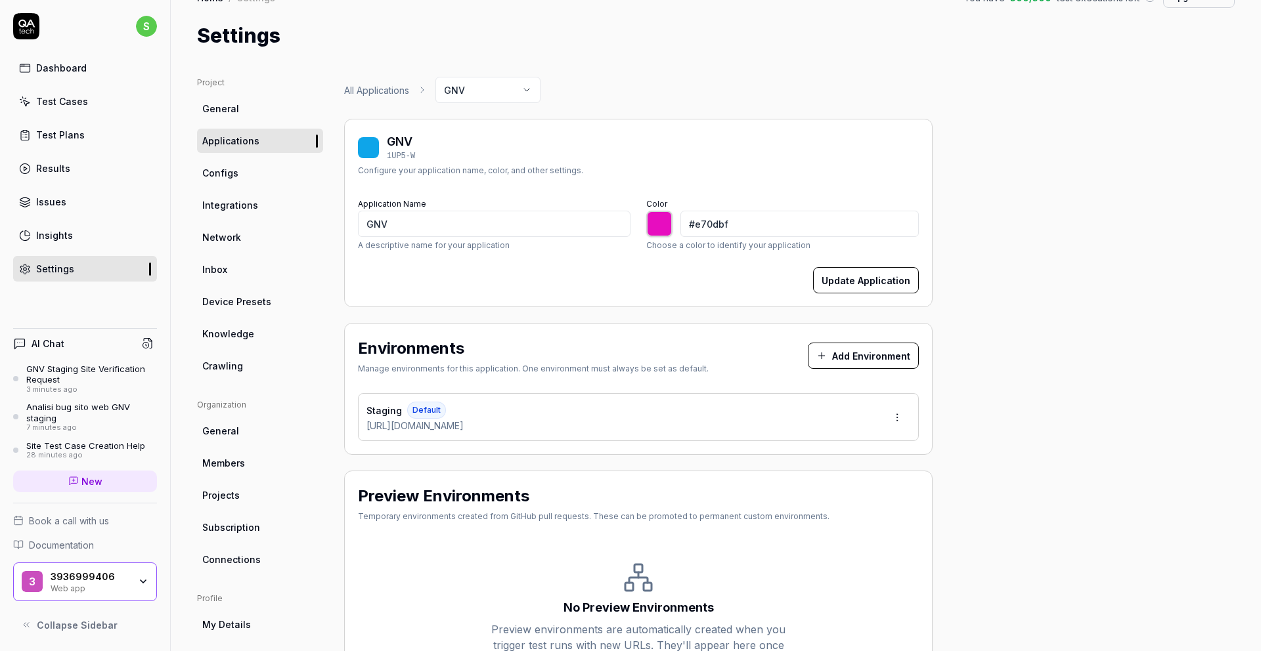
click at [843, 274] on button "Update Application" at bounding box center [866, 280] width 106 height 26
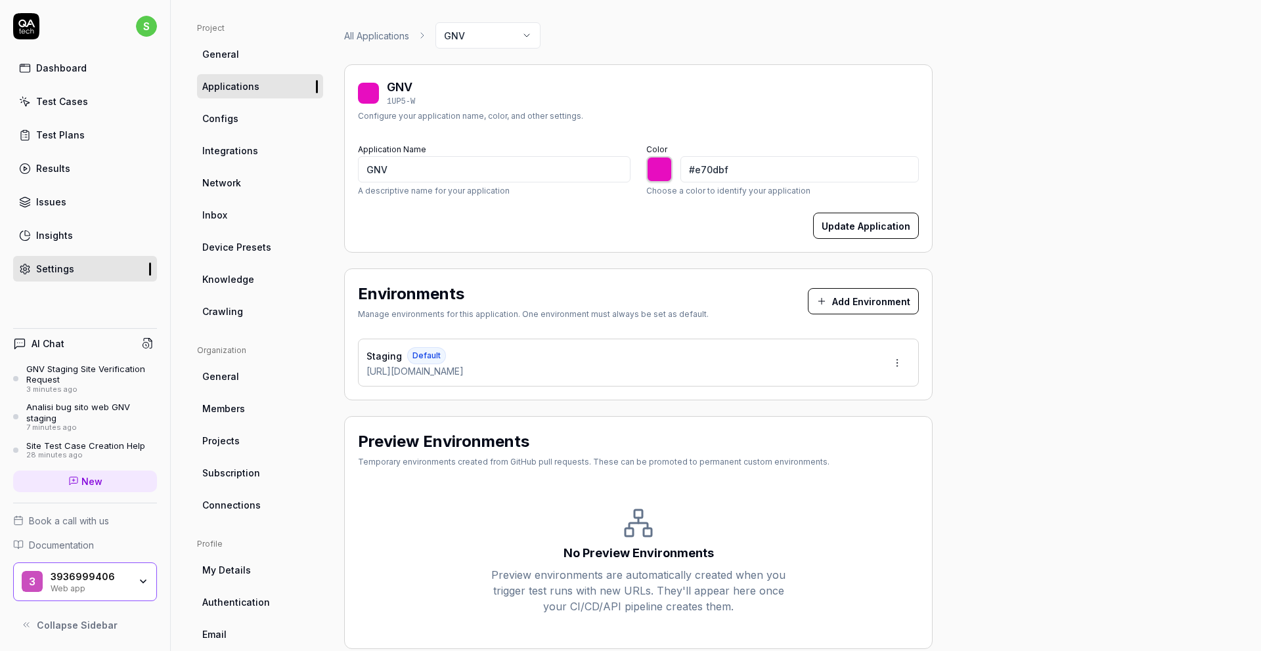
scroll to position [135, 0]
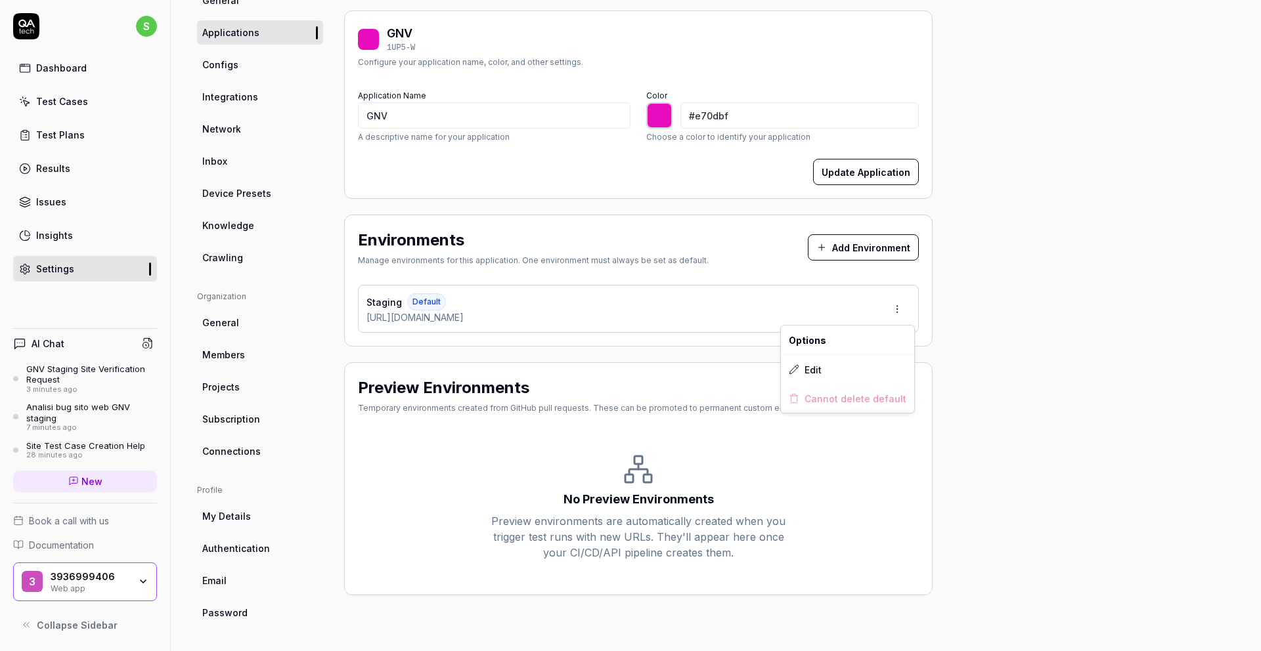
click at [900, 309] on html "s Dashboard Test Cases Test Plans Results Issues Insights Settings AI Chat GNV …" at bounding box center [630, 325] width 1261 height 651
click at [833, 307] on html "s Dashboard Test Cases Test Plans Results Issues Insights Settings AI Chat GNV …" at bounding box center [630, 325] width 1261 height 651
click at [831, 253] on button "Add Environment" at bounding box center [863, 247] width 111 height 26
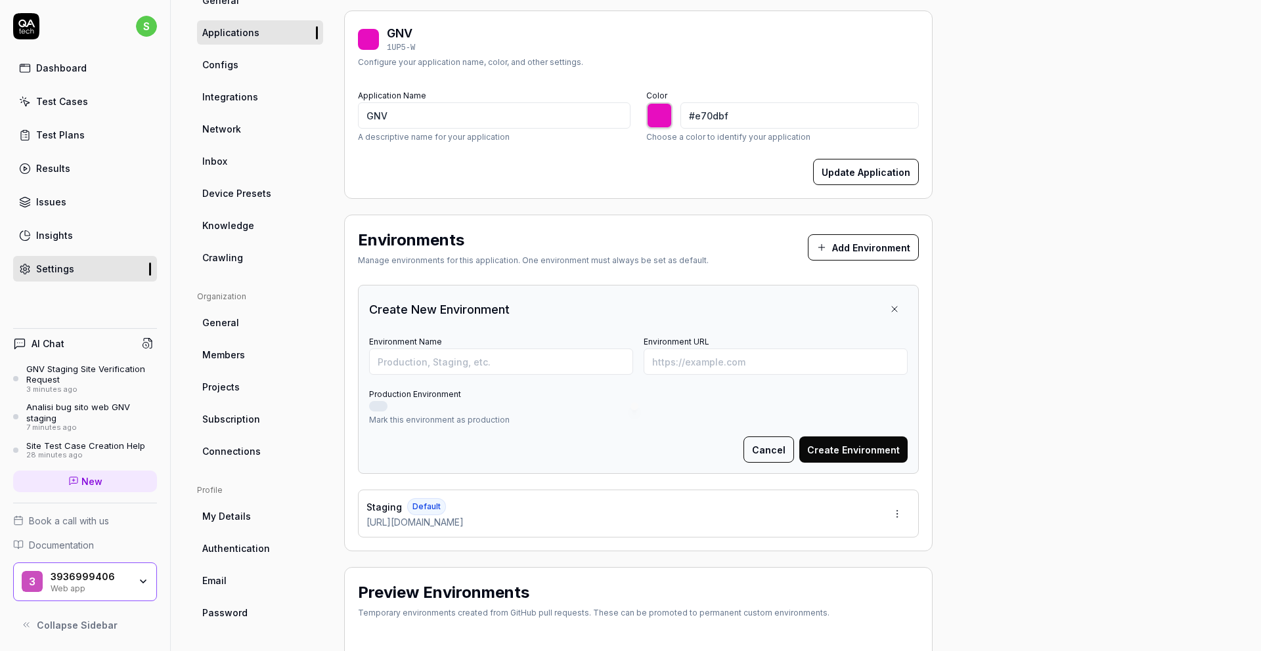
click at [891, 311] on icon at bounding box center [894, 309] width 11 height 11
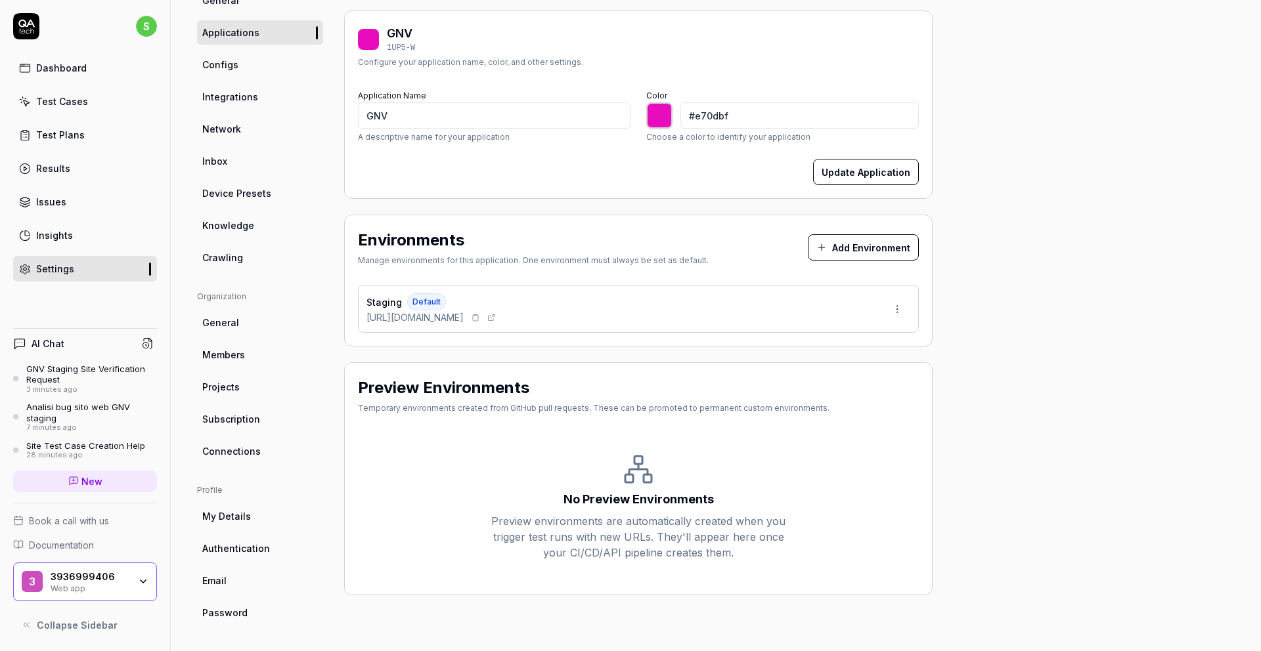
click at [464, 322] on span "https://staging.gnv.it/reserved/it/dashboard" at bounding box center [414, 318] width 97 height 14
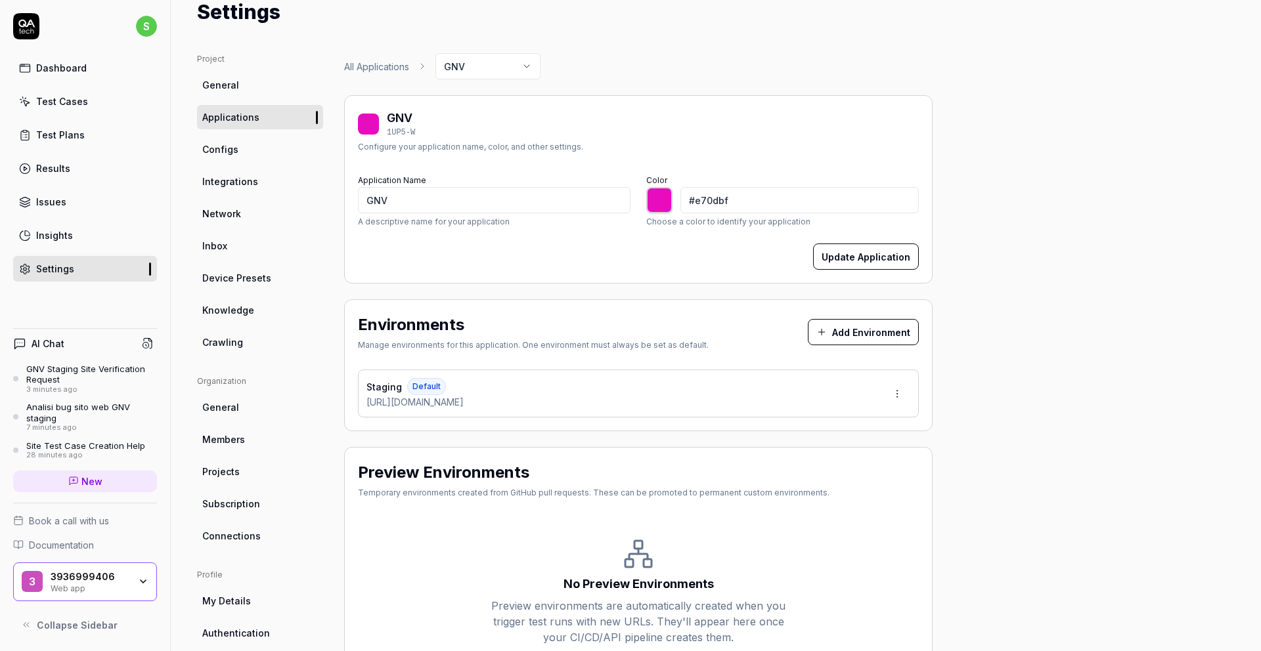
scroll to position [0, 0]
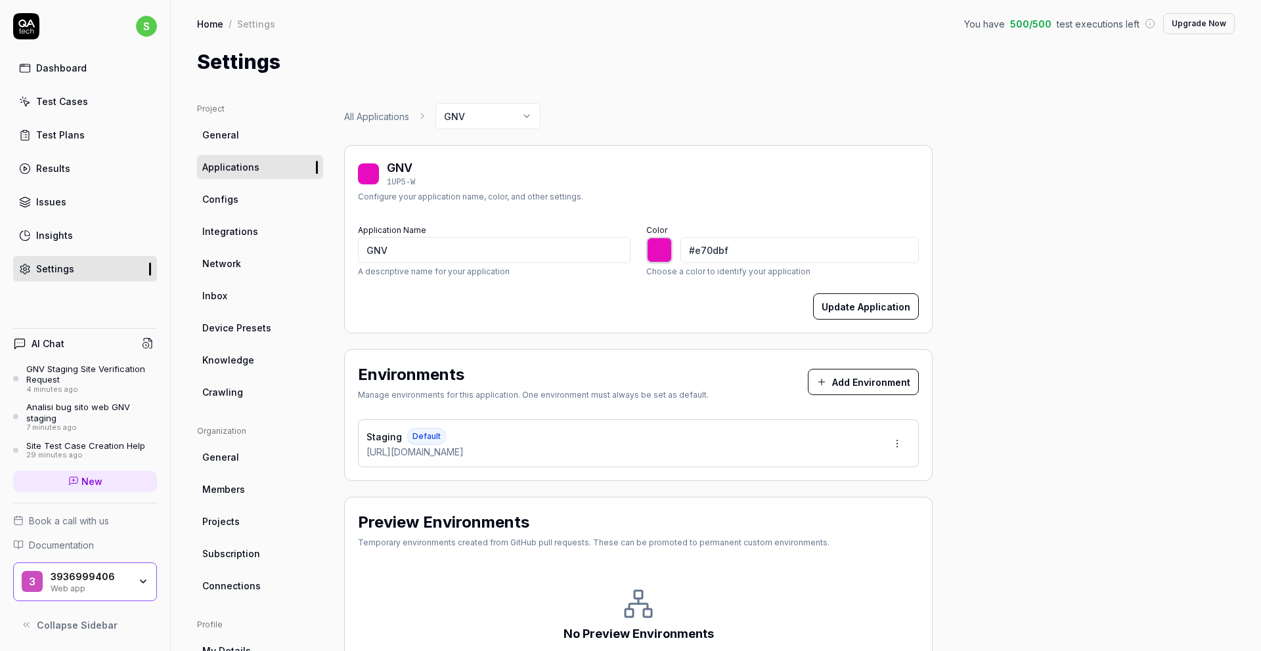
click at [68, 229] on div "Insights" at bounding box center [54, 236] width 37 height 14
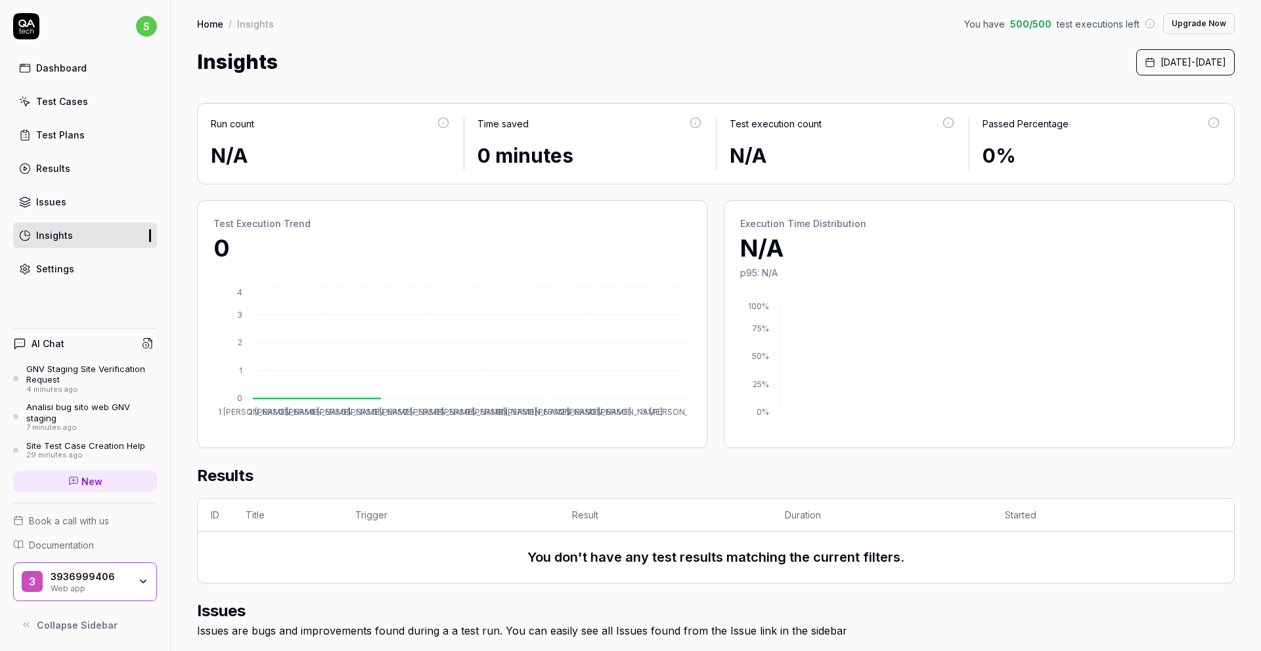
click at [68, 76] on link "Dashboard" at bounding box center [85, 68] width 144 height 26
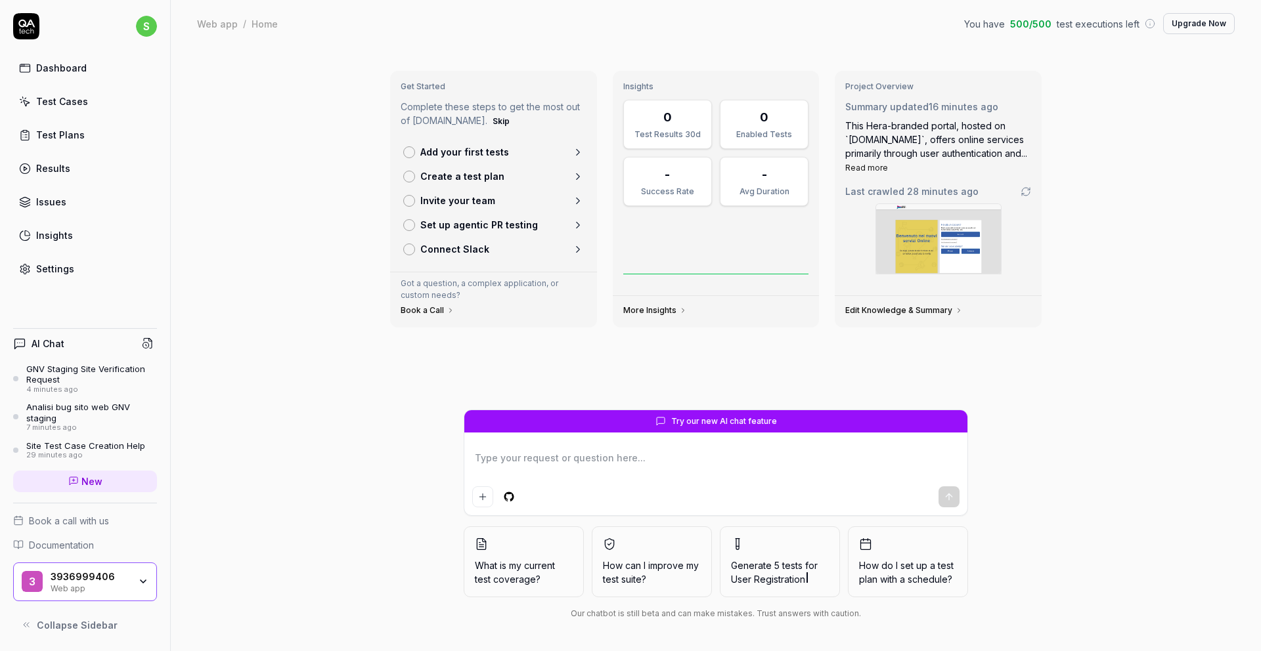
click at [33, 379] on div "GNV Staging Site Verification Request" at bounding box center [91, 375] width 131 height 22
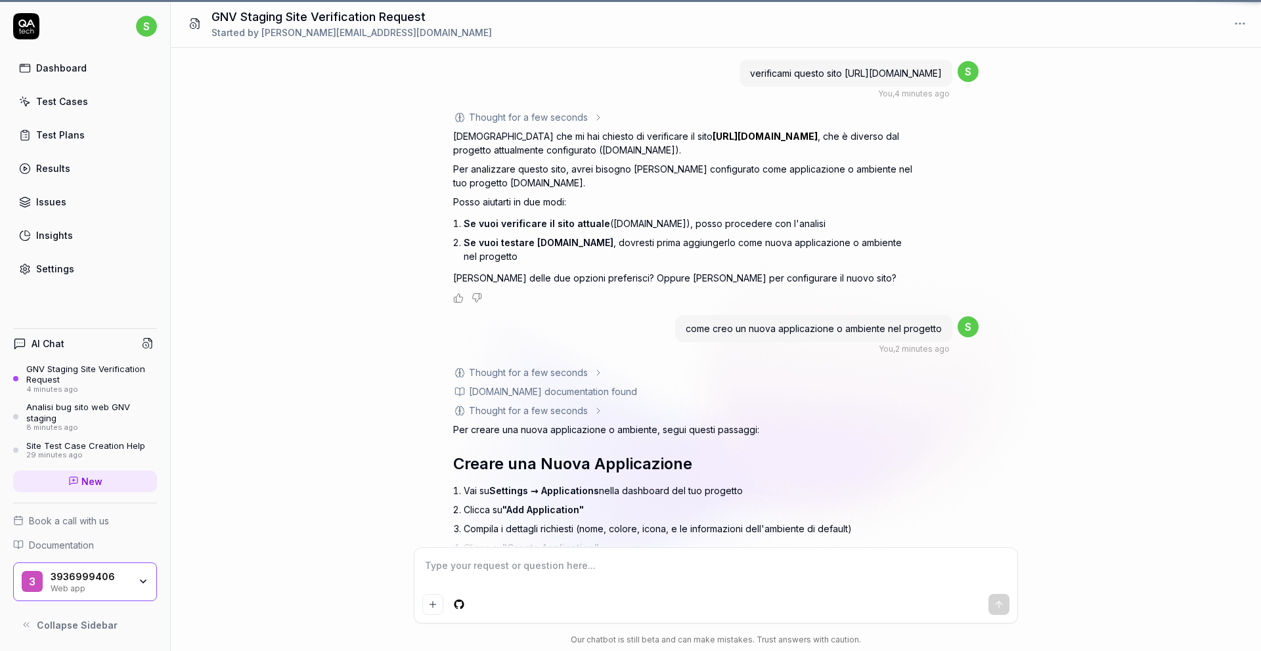
scroll to position [285, 0]
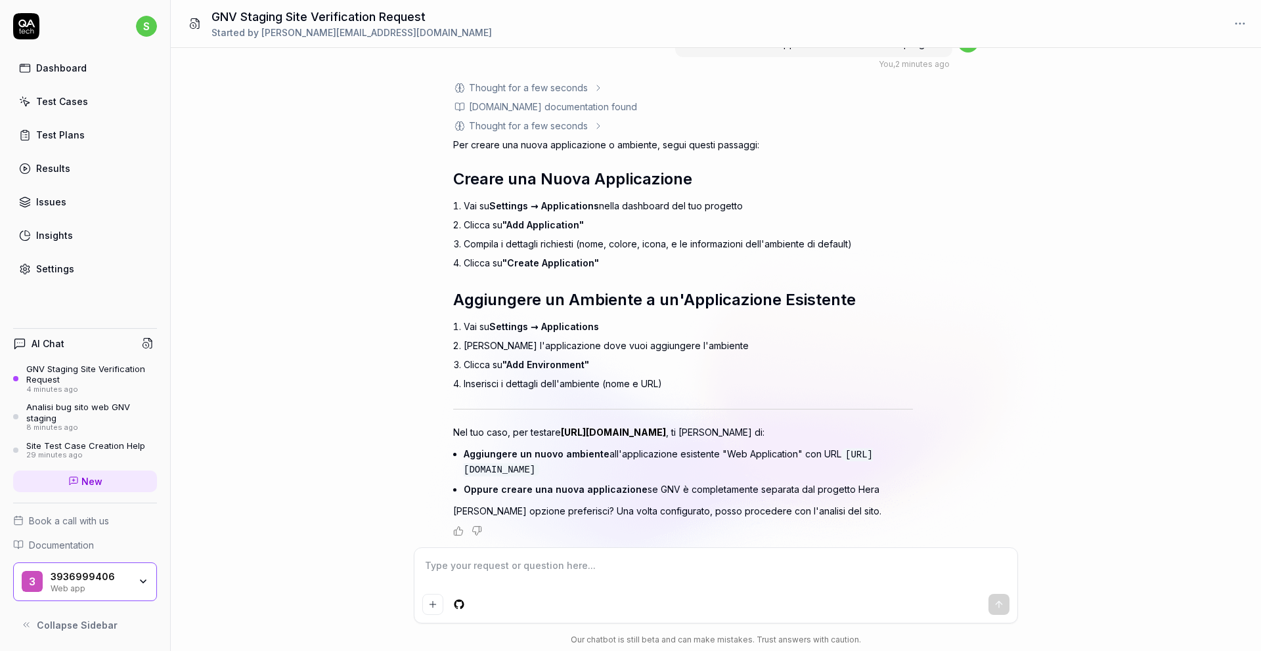
type textarea "*"
type textarea "p"
type textarea "*"
type textarea "è"
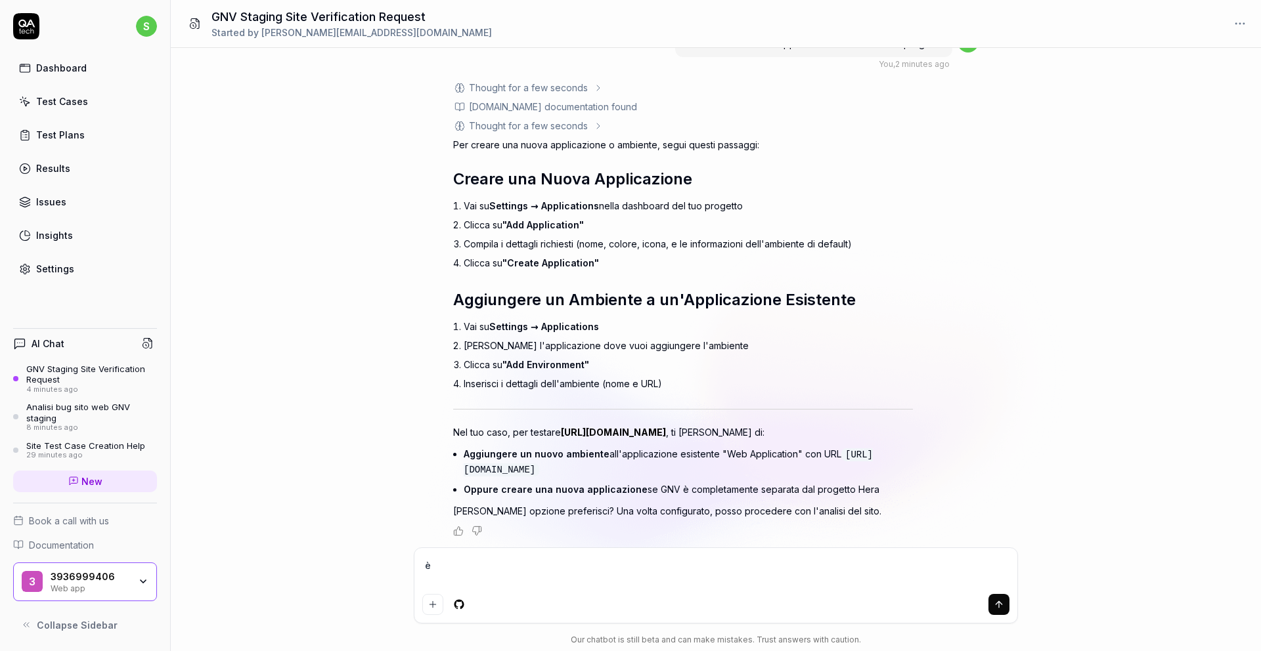
type textarea "*"
type textarea "è"
type textarea "*"
type textarea "è s"
type textarea "*"
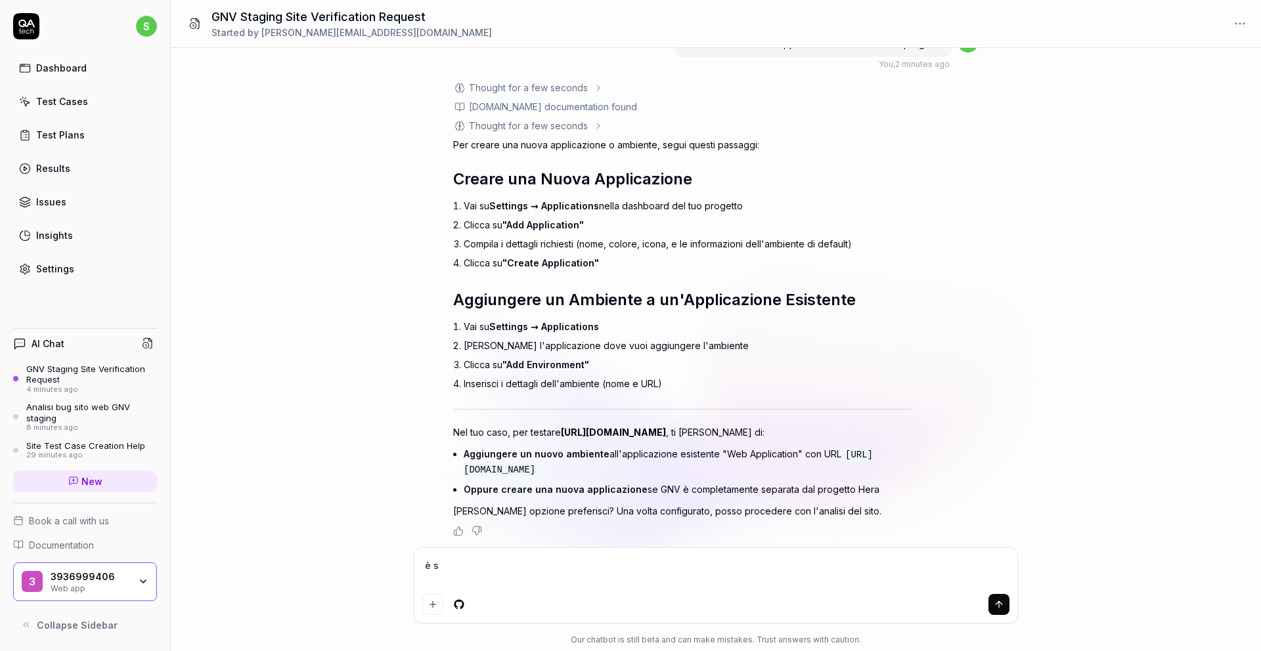
type textarea "è st"
type textarea "*"
type textarea "è sta"
type textarea "*"
type textarea "è stat"
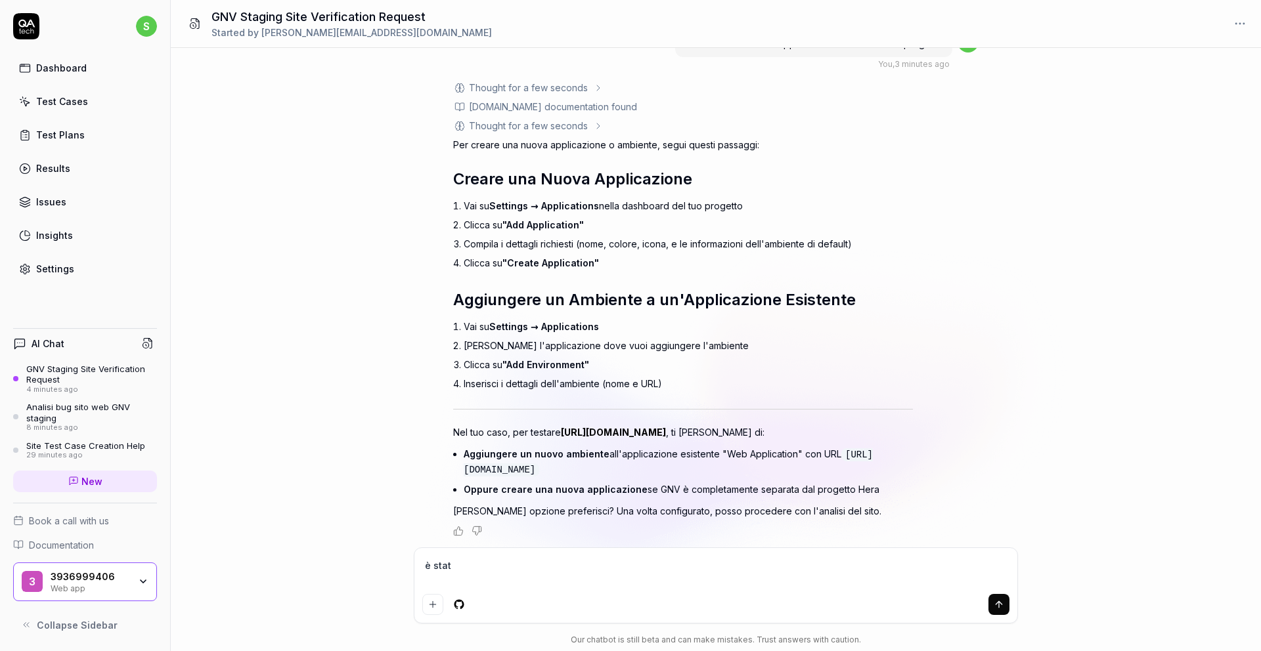
type textarea "*"
type textarea "è stato"
type textarea "*"
type textarea "è stato"
type textarea "*"
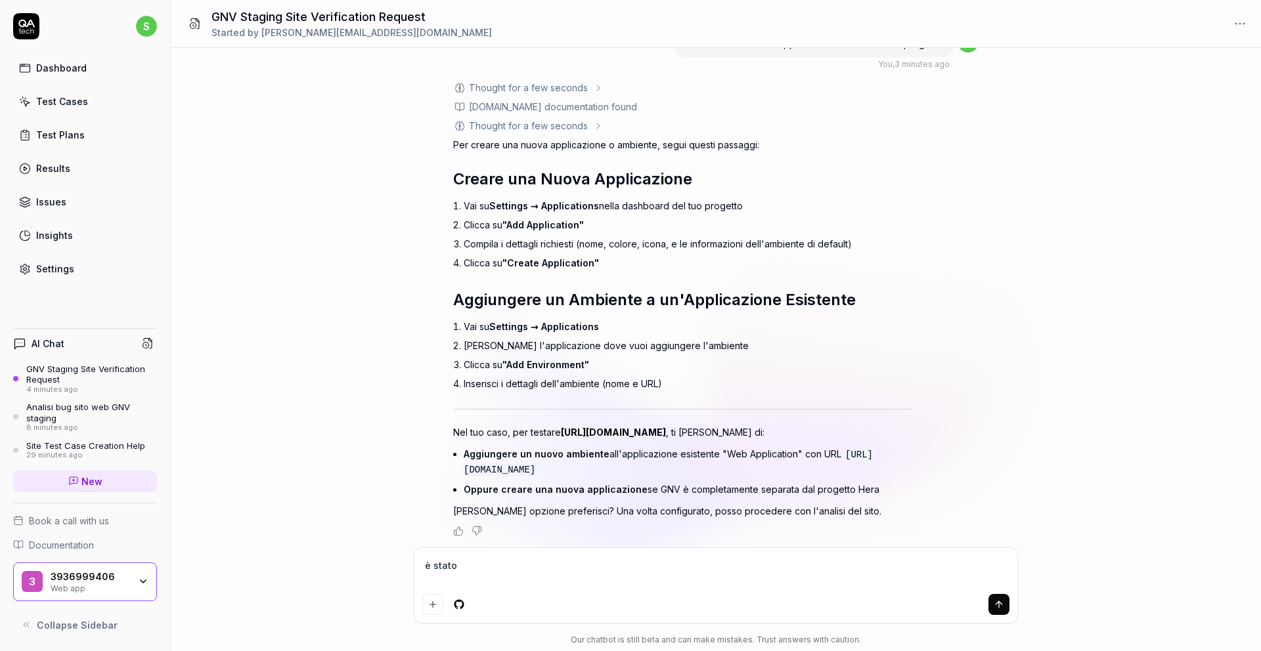
type textarea "è stato c"
type textarea "*"
type textarea "è stato cr"
type textarea "*"
type textarea "è stato cre"
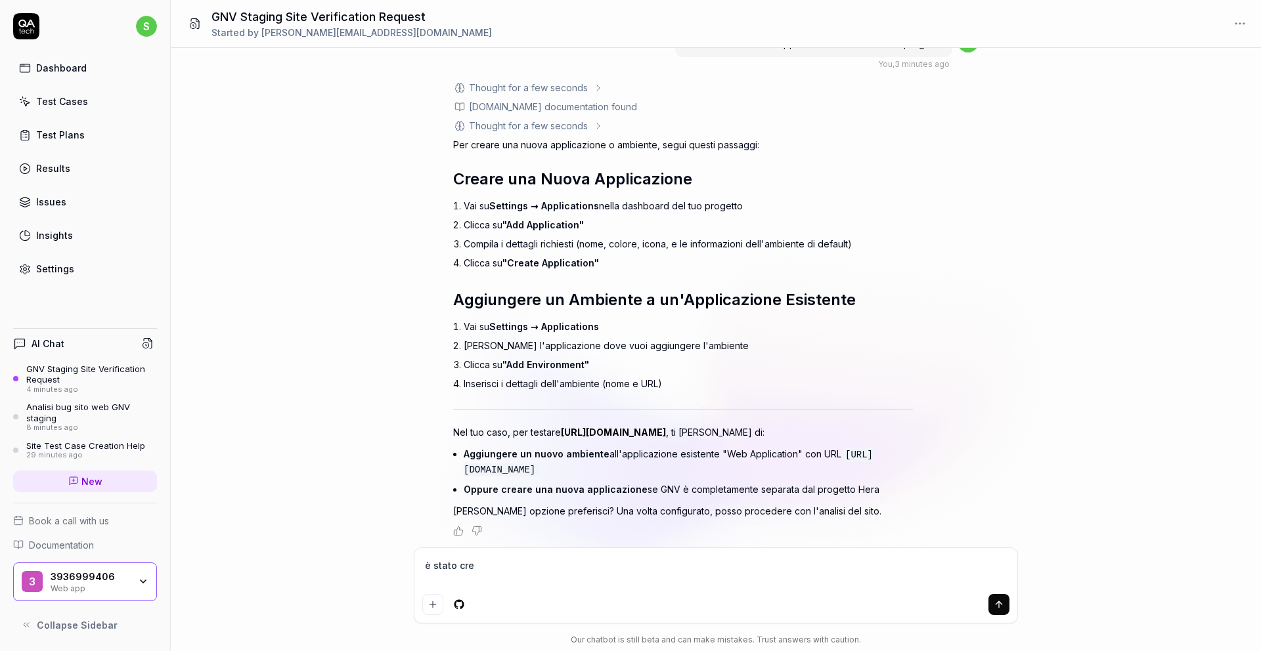
type textarea "*"
type textarea "è stato crea"
type textarea "*"
type textarea "è stato creat"
type textarea "*"
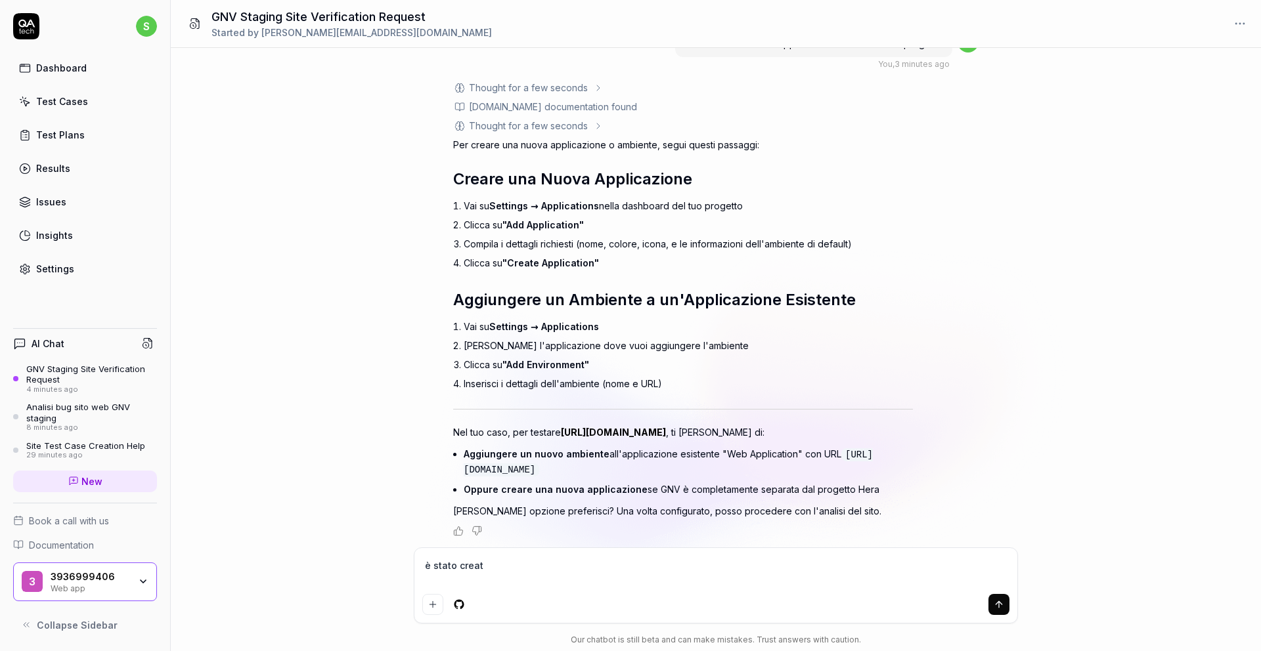
type textarea "è stato creato"
type textarea "*"
type textarea "è stato creato"
type textarea "*"
type textarea "è stato creato ?"
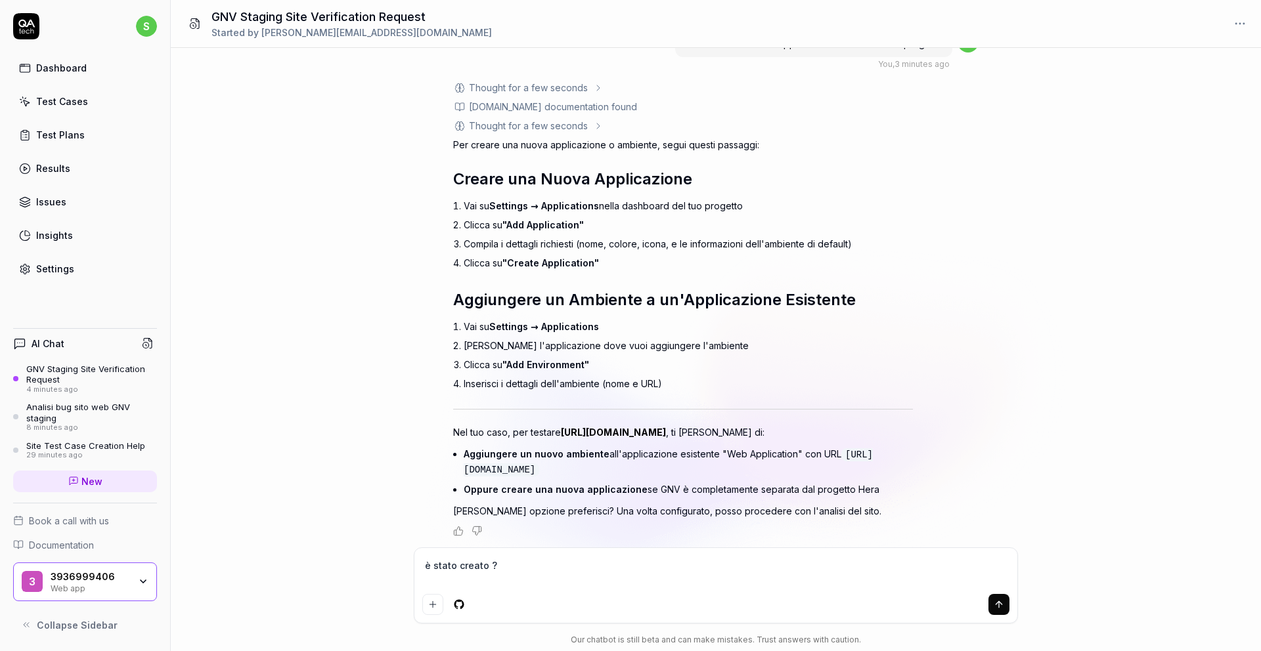
type textarea "*"
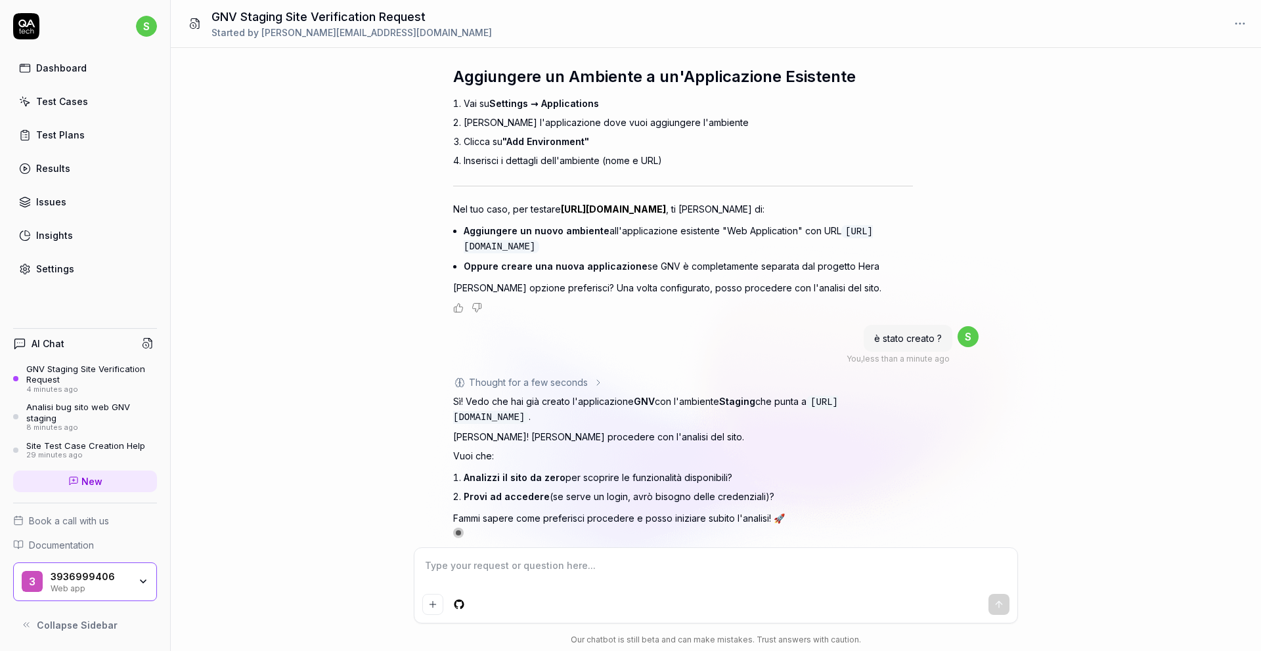
scroll to position [514, 0]
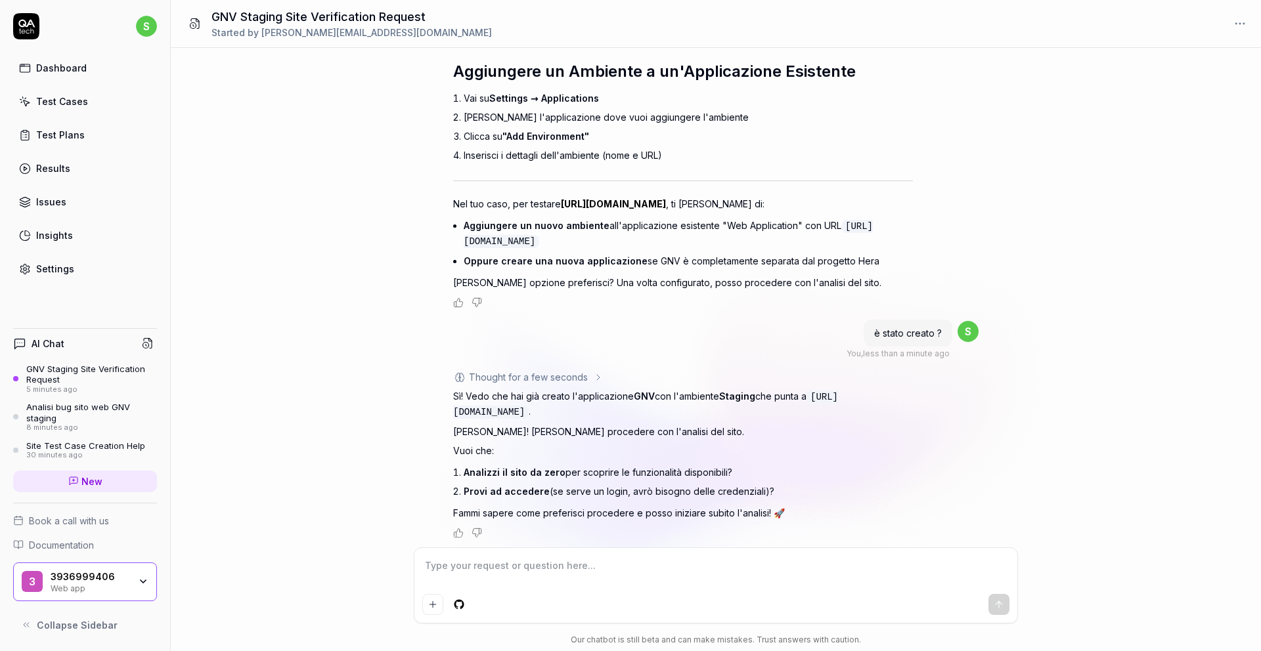
type textarea "*"
type textarea "a"
type textarea "*"
type textarea "an"
type textarea "*"
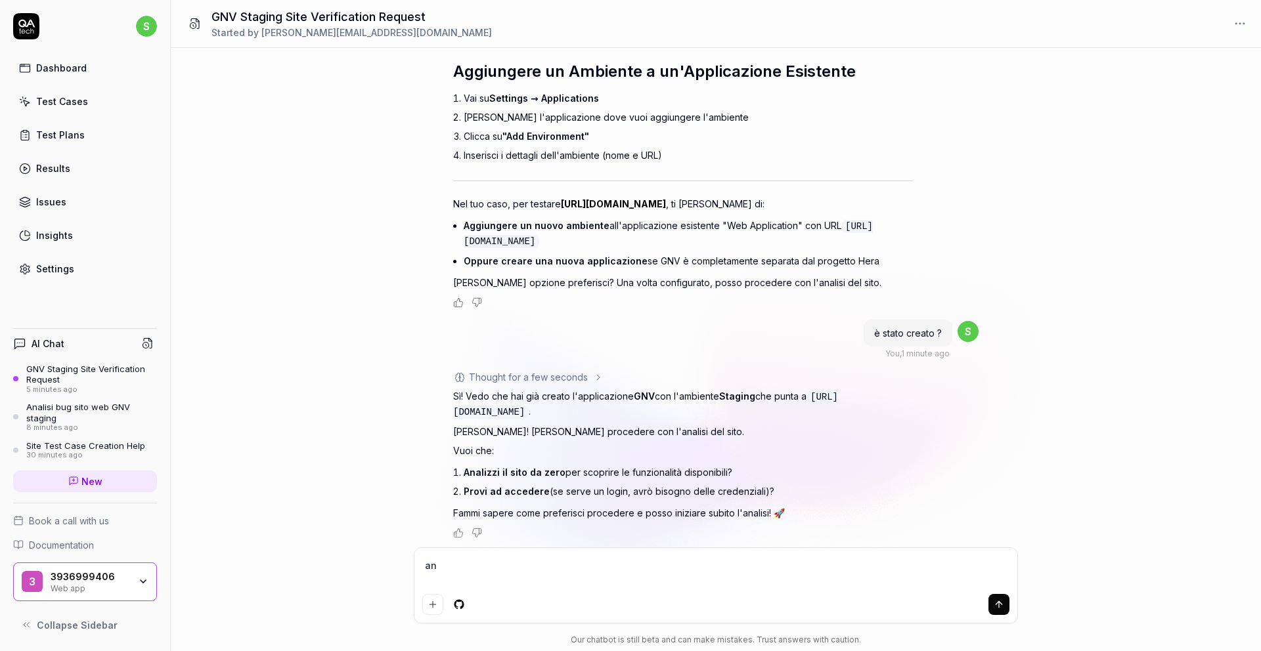
type textarea "ana"
type textarea "*"
type textarea "anal"
type textarea "*"
type textarea "anali"
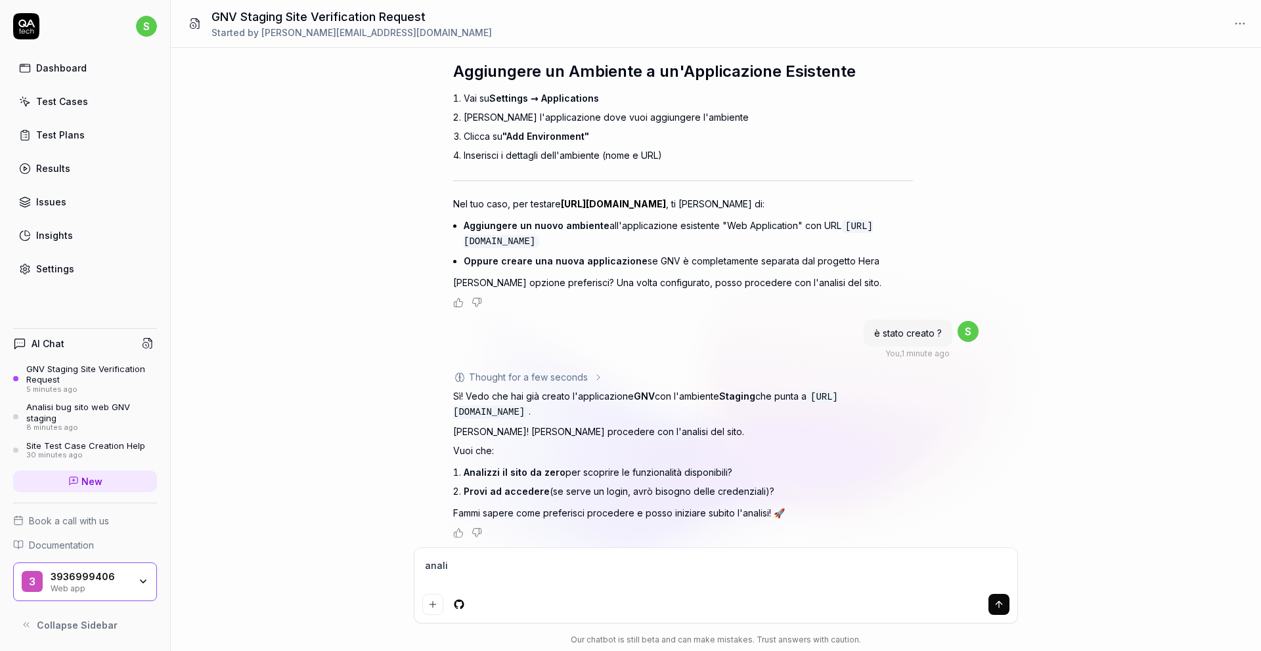
type textarea "*"
type textarea "analiz"
type textarea "*"
type textarea "analizz"
type textarea "*"
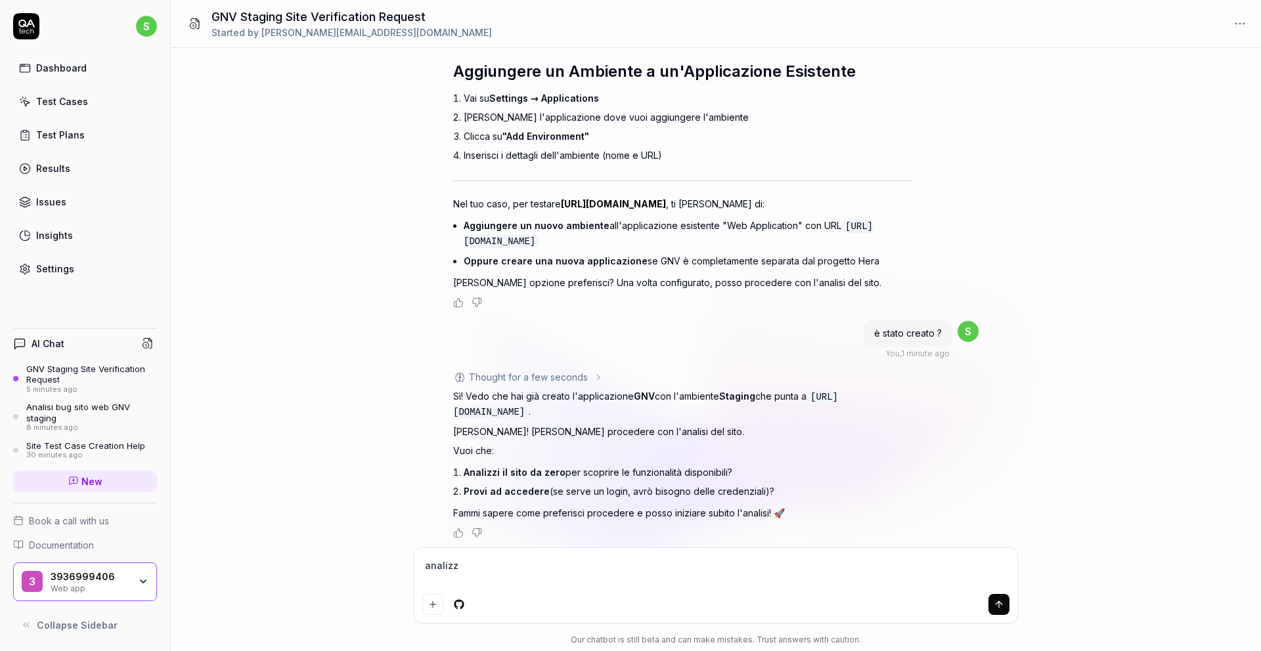
type textarea "analizza"
type textarea "*"
type textarea "analizza"
type textarea "*"
type textarea "analizza t"
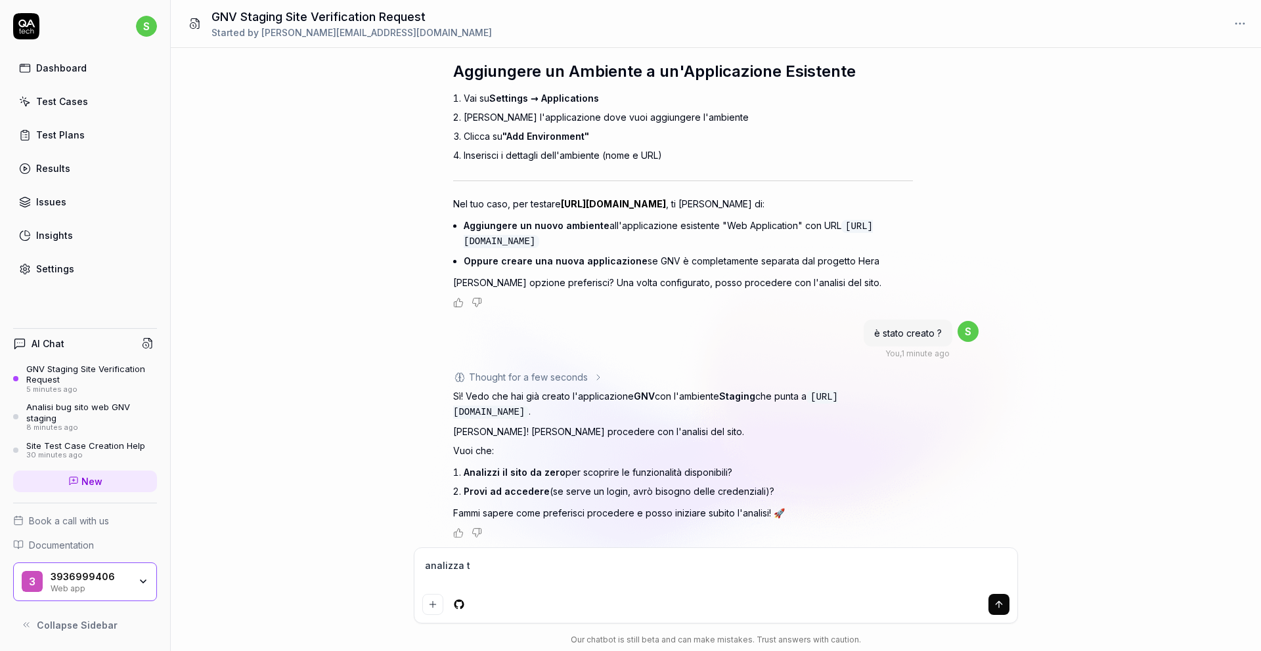
type textarea "*"
type textarea "analizza tu"
type textarea "*"
type textarea "analizza tut"
type textarea "*"
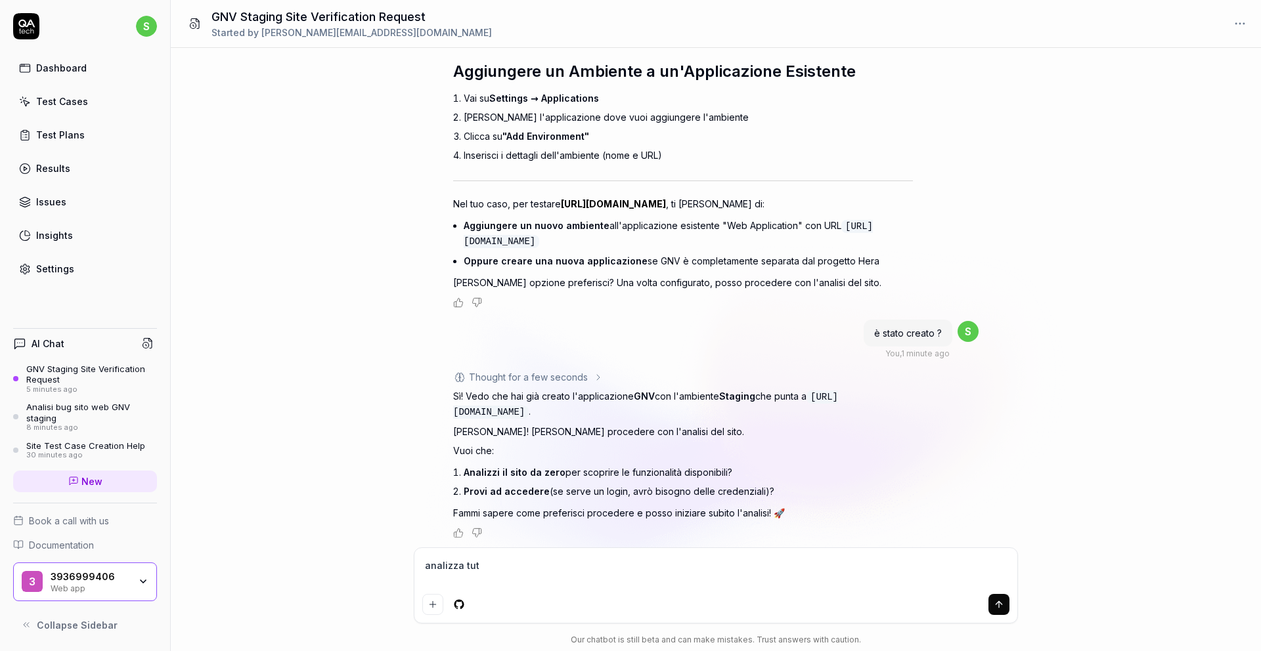
type textarea "analizza tutt"
type textarea "*"
type textarea "analizza tutto"
type textarea "*"
type textarea "analizza tutto"
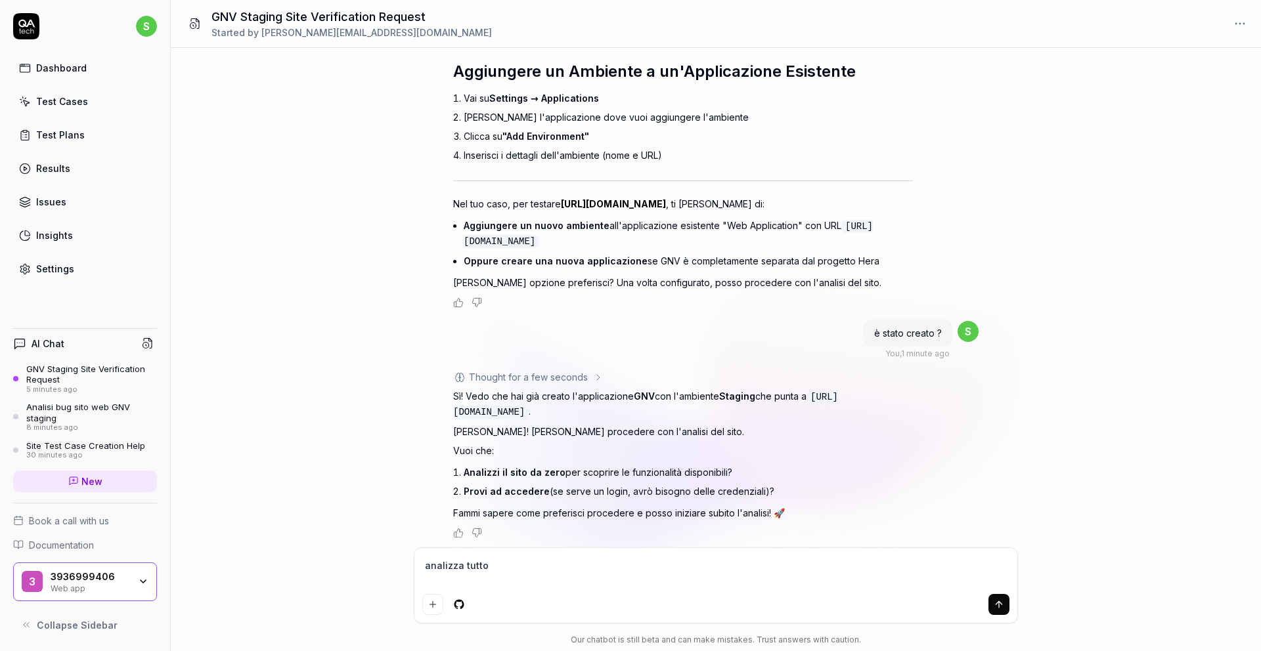
type textarea "*"
type textarea "analizza tutto a"
type textarea "*"
type textarea "analizza tutto a"
type textarea "*"
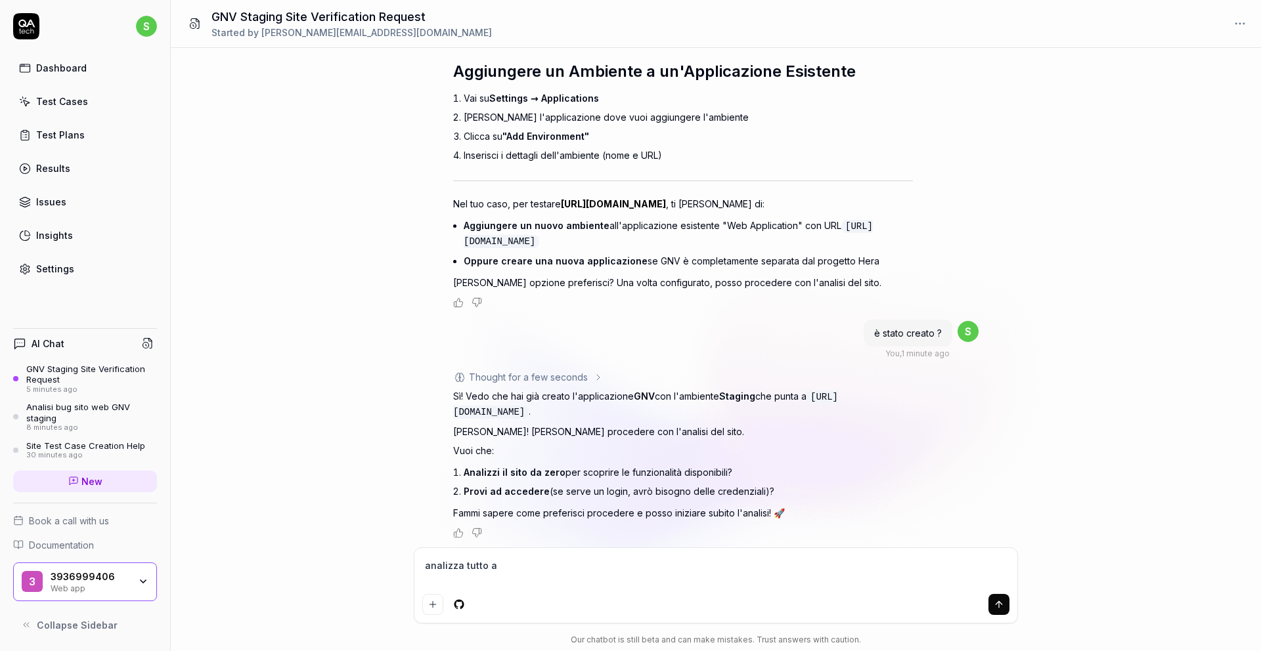
type textarea "analizza tutto a l"
type textarea "*"
type textarea "analizza tutto a li"
type textarea "*"
type textarea "analizza tutto a liv"
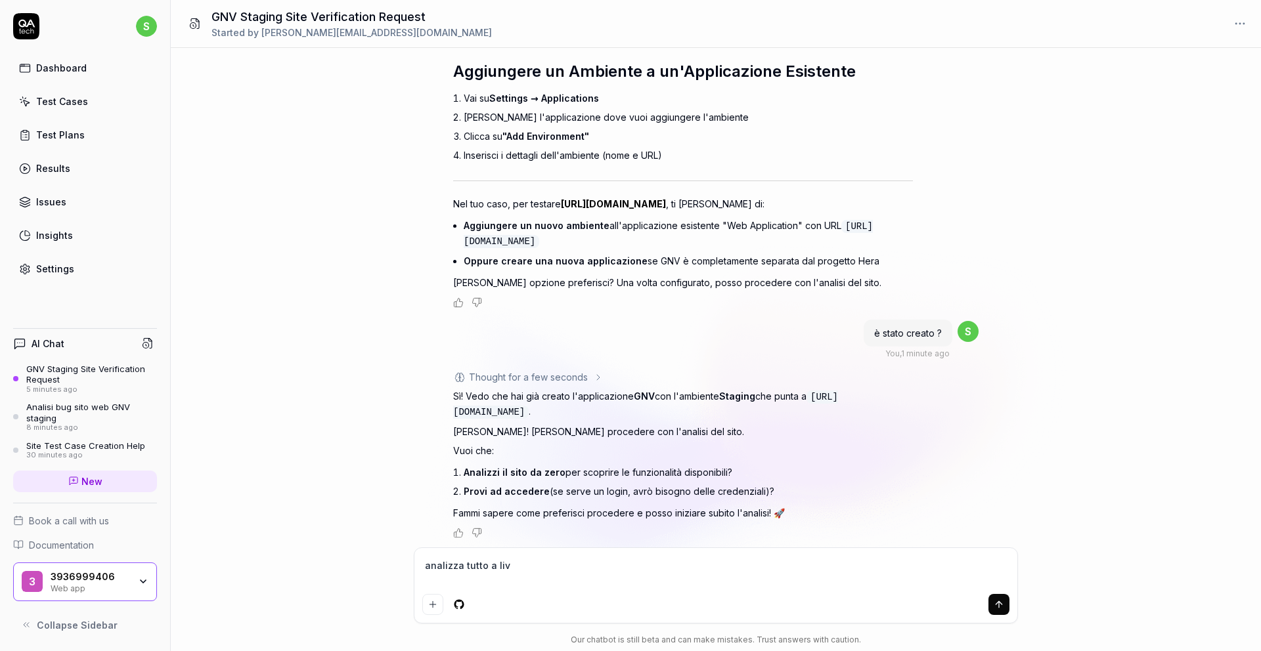
type textarea "*"
type textarea "analizza tutto a live"
type textarea "*"
type textarea "analizza tutto a livel"
type textarea "*"
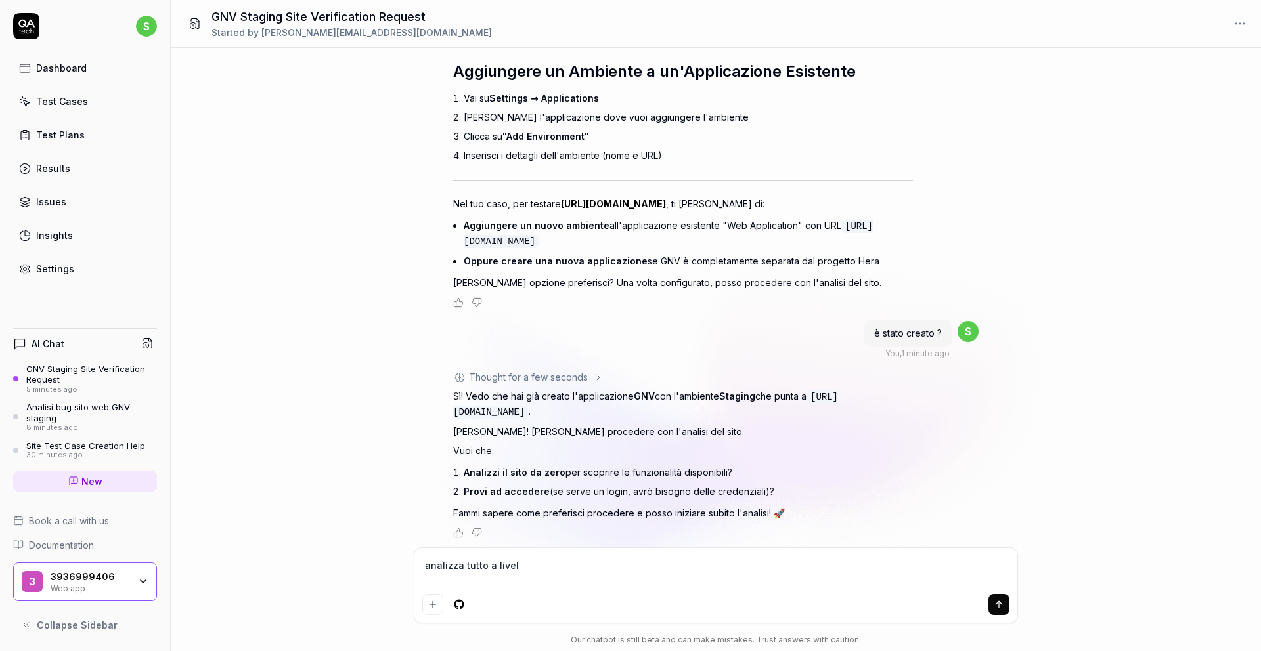
type textarea "analizza tutto a livell"
type textarea "*"
type textarea "analizza tutto a livello"
type textarea "*"
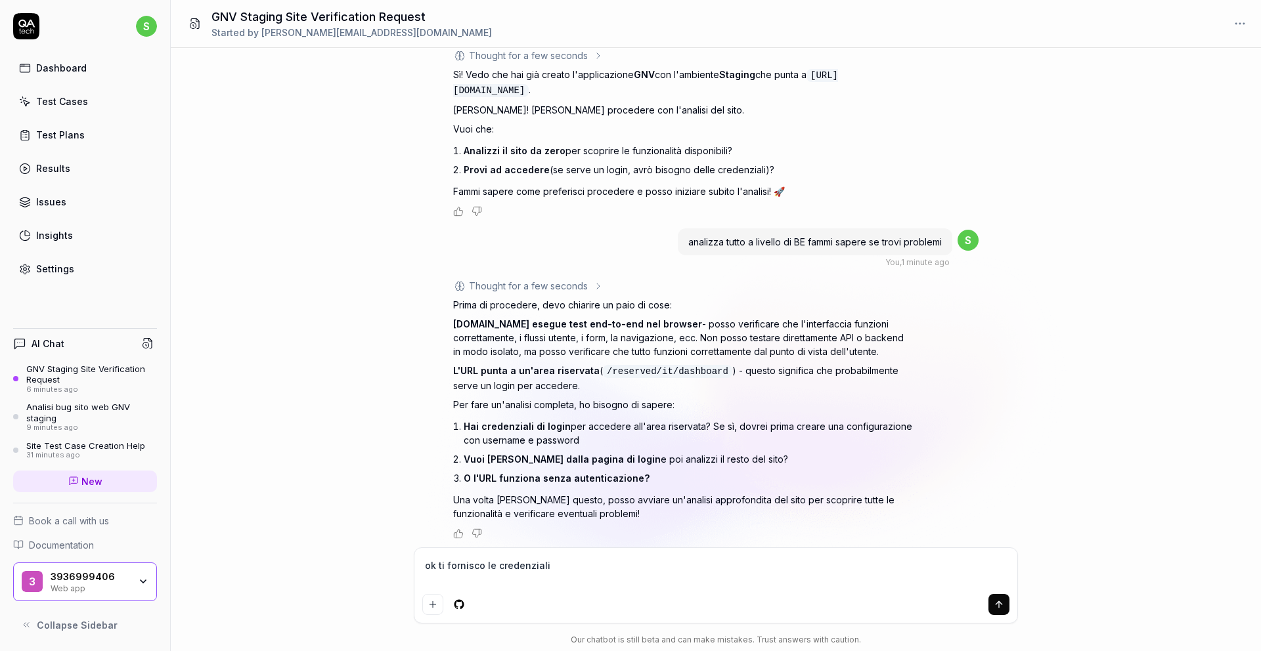
scroll to position [835, 0]
click at [645, 575] on textarea "ok ti fornisco le credenziali" at bounding box center [715, 572] width 587 height 33
paste textarea "alt.x1-7wk9j0b@yopmail.com Prova123!"
click at [543, 569] on textarea "ok ti fornisco le credenziali alt.x1-7wk9j0b@yopmail.com Prova123!" at bounding box center [715, 572] width 587 height 33
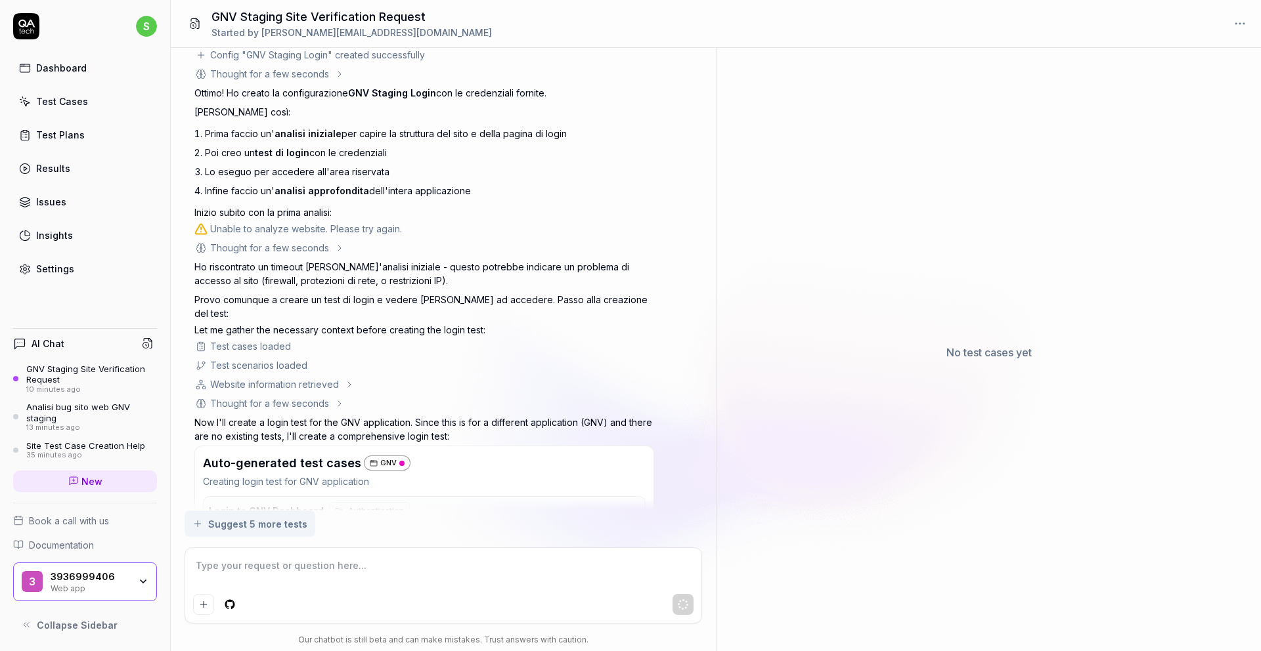
scroll to position [1475, 0]
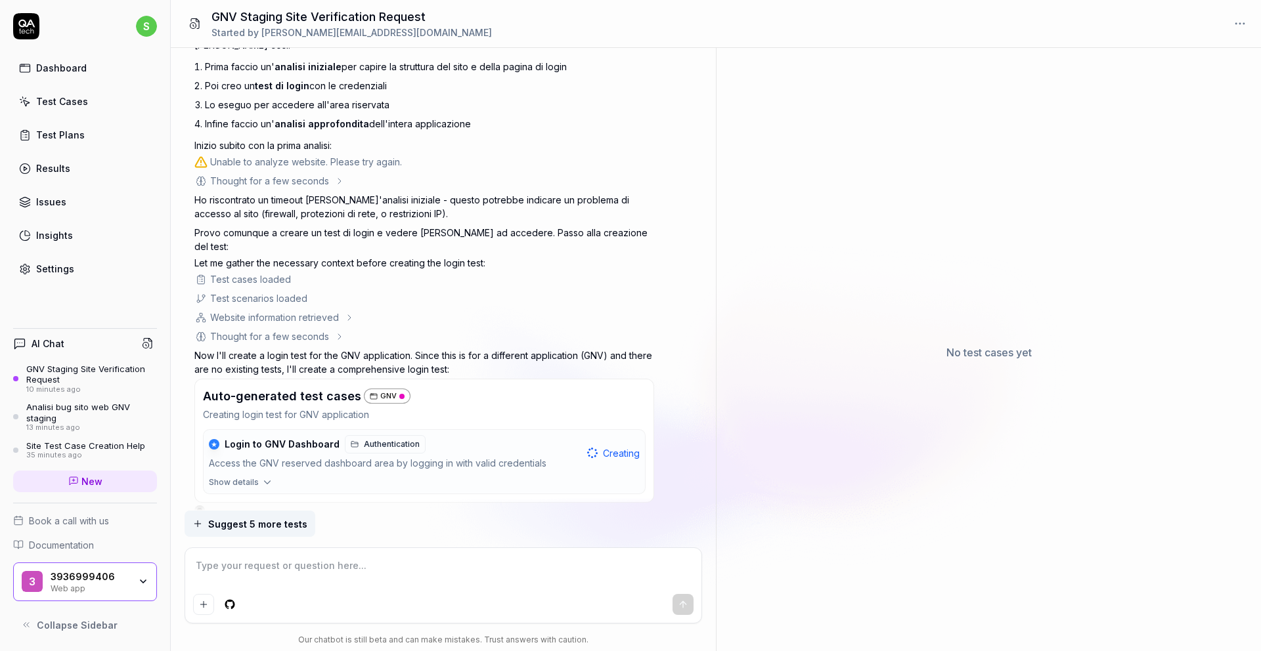
scroll to position [1510, 0]
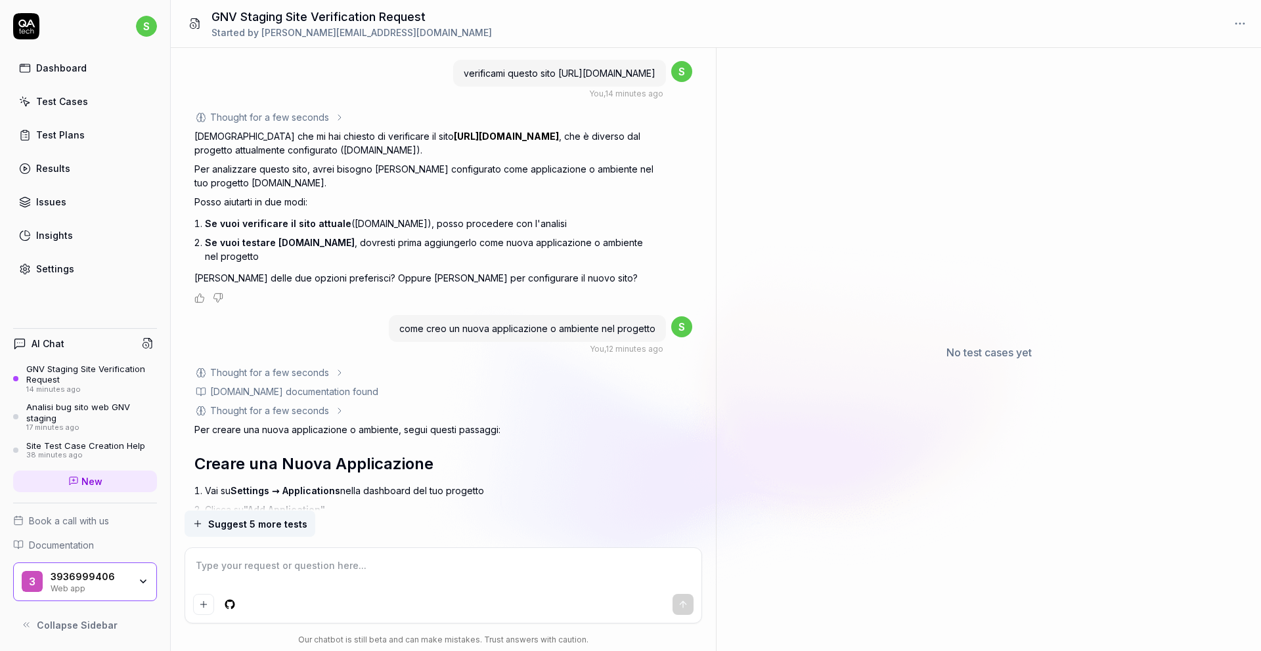
scroll to position [1510, 0]
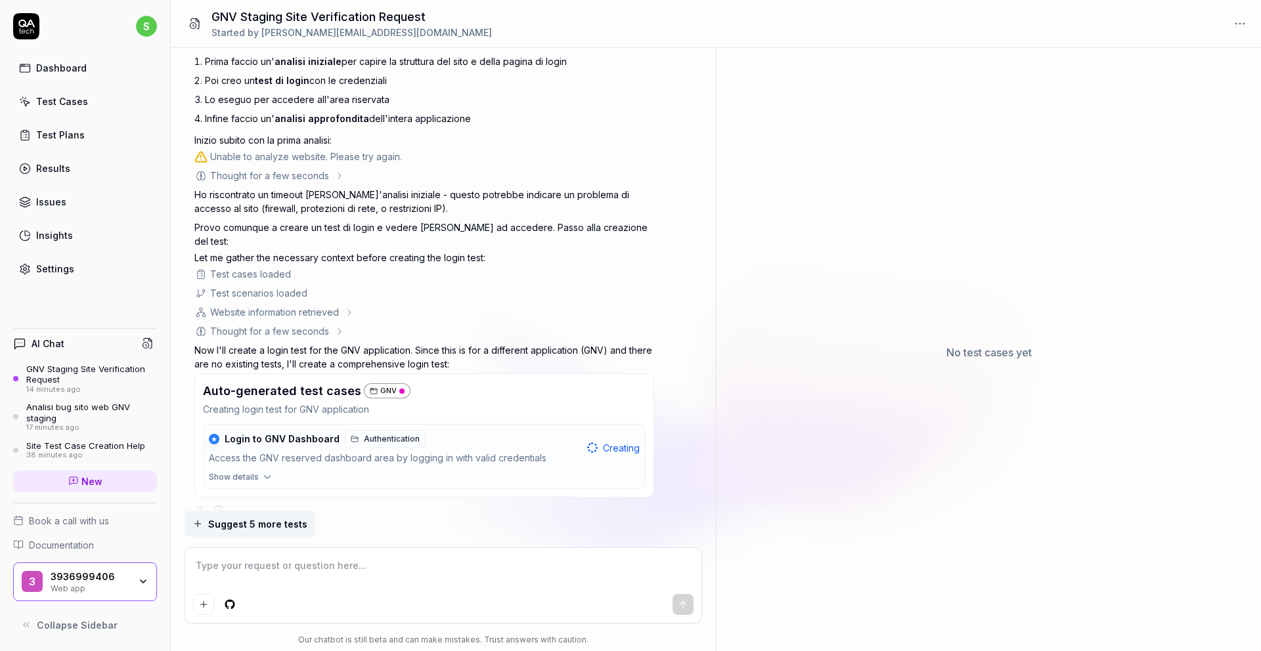
click at [204, 524] on button "Suggest 5 more tests" at bounding box center [250, 524] width 131 height 26
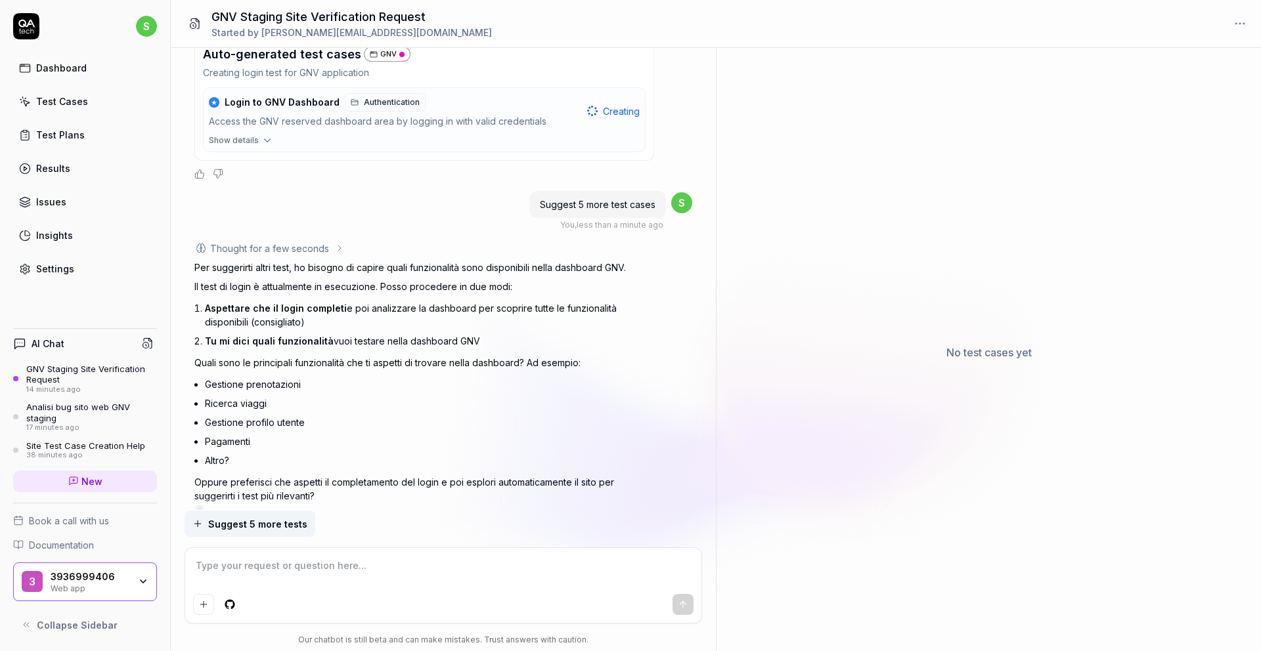
scroll to position [1852, 0]
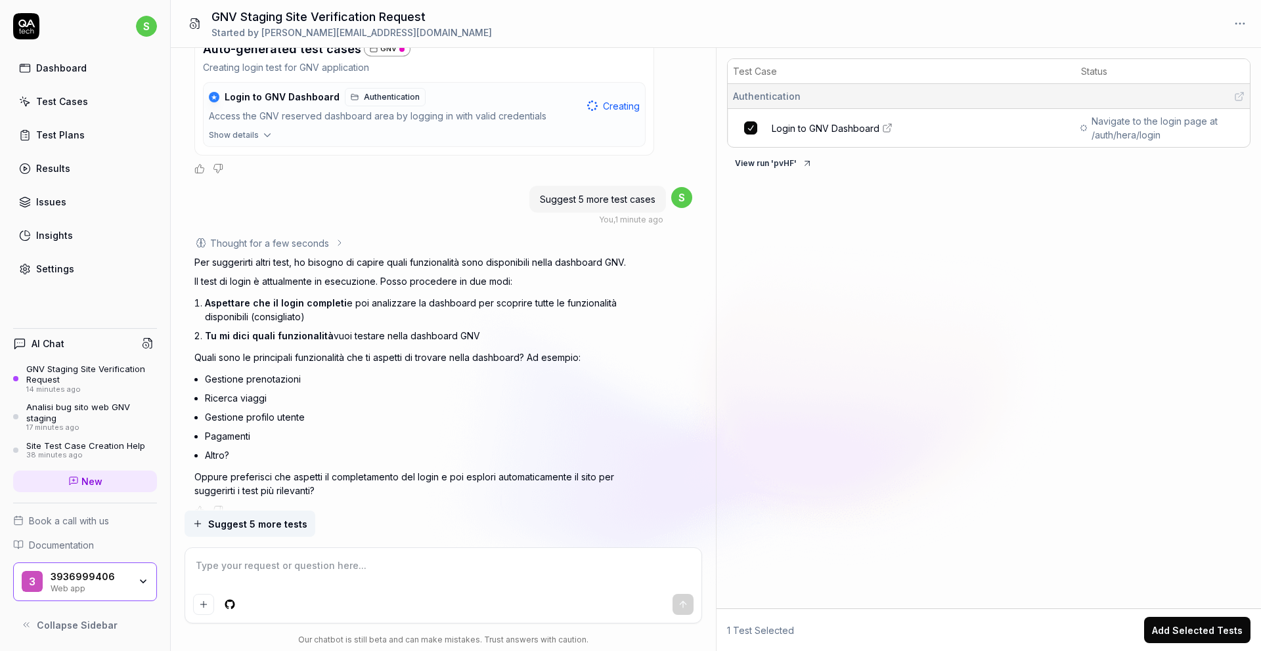
click at [208, 558] on textarea at bounding box center [443, 572] width 501 height 33
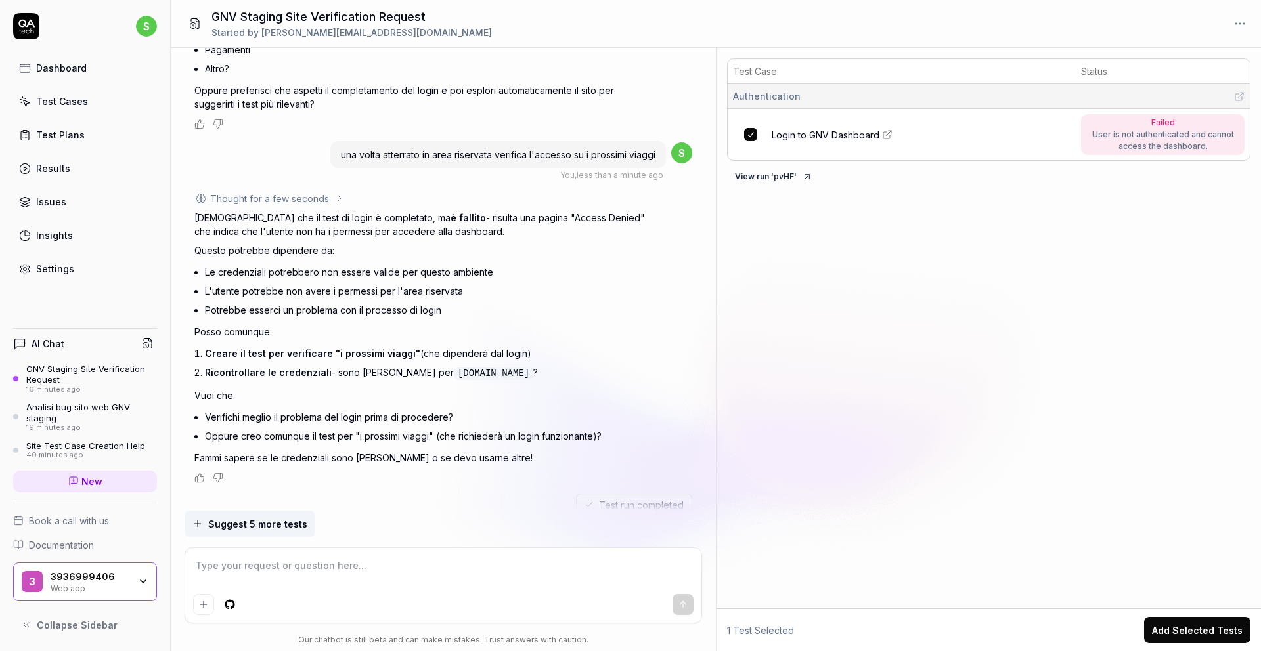
scroll to position [2260, 0]
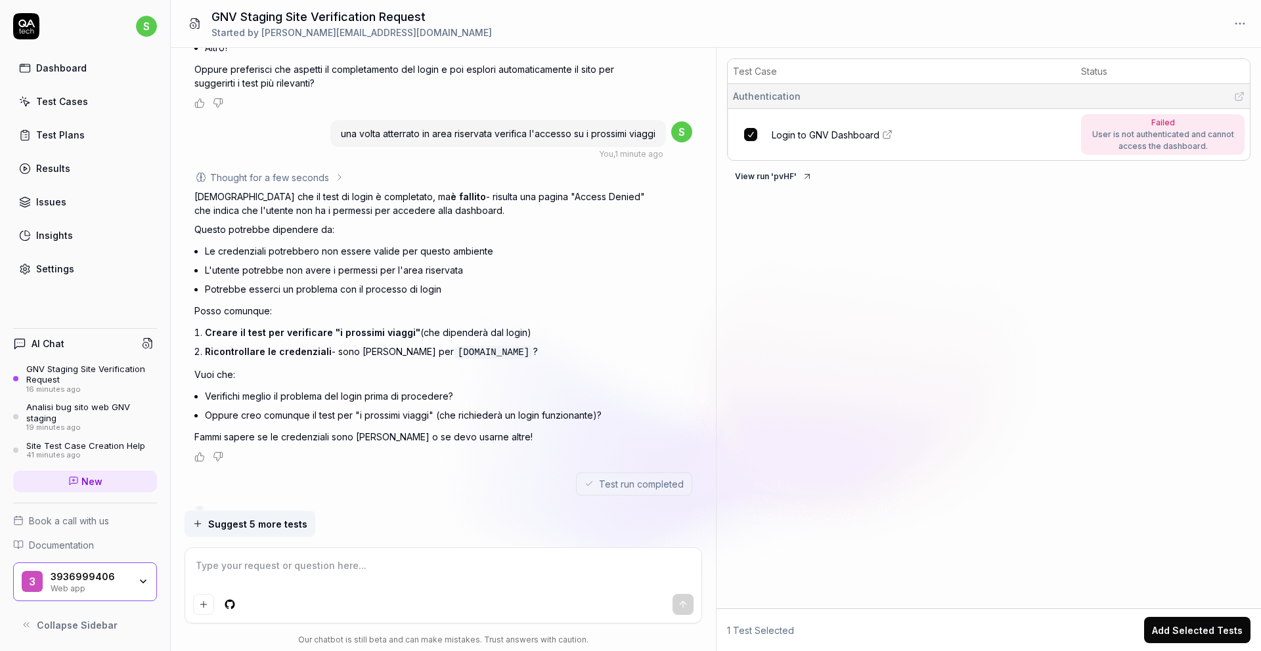
click at [323, 567] on textarea at bounding box center [443, 572] width 501 height 33
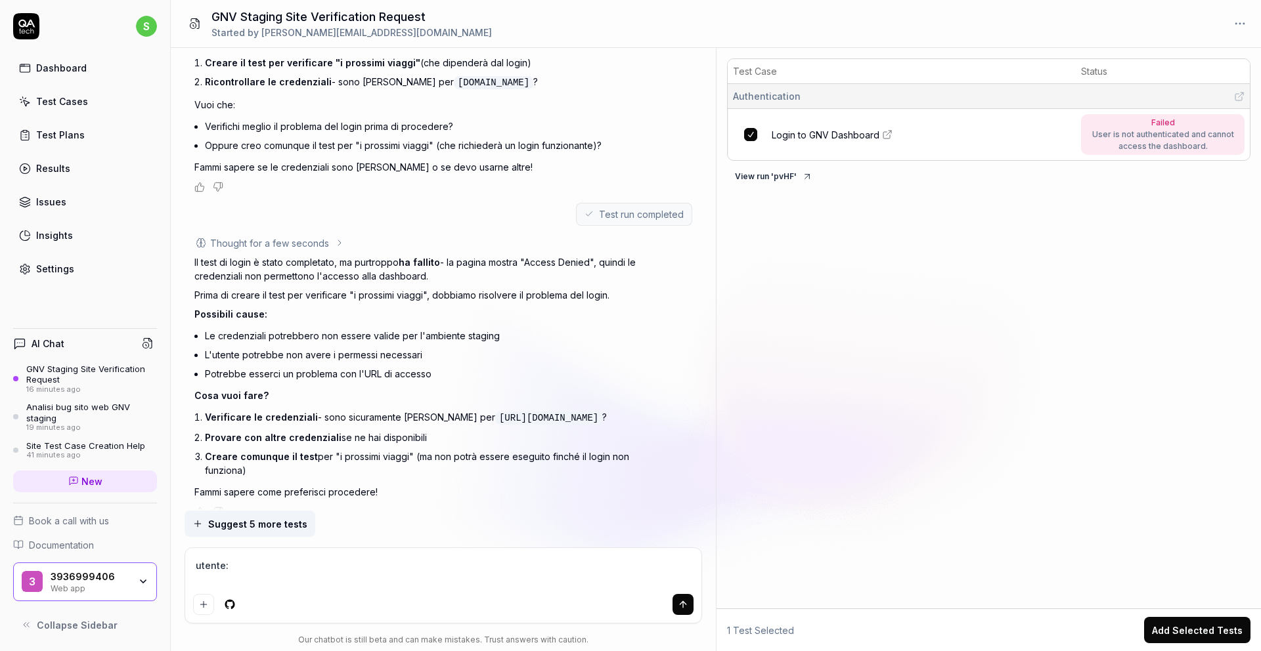
paste textarea "[EMAIL_ADDRESS][DOMAIN_NAME]"
paste textarea "Prova123!"
click at [362, 565] on textarea "utente: alt.x1-7wk9j0b@yopmail.com Password : Prova123!" at bounding box center [443, 572] width 501 height 33
click at [686, 610] on button "submit" at bounding box center [682, 604] width 21 height 21
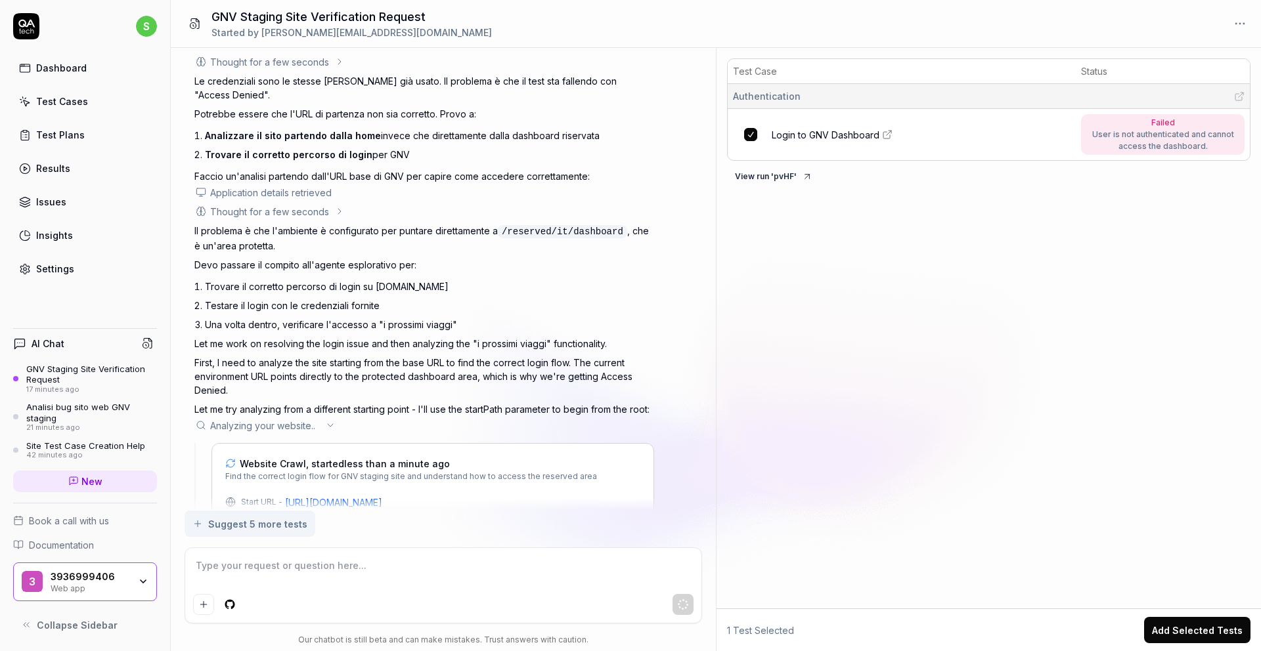
scroll to position [3130, 0]
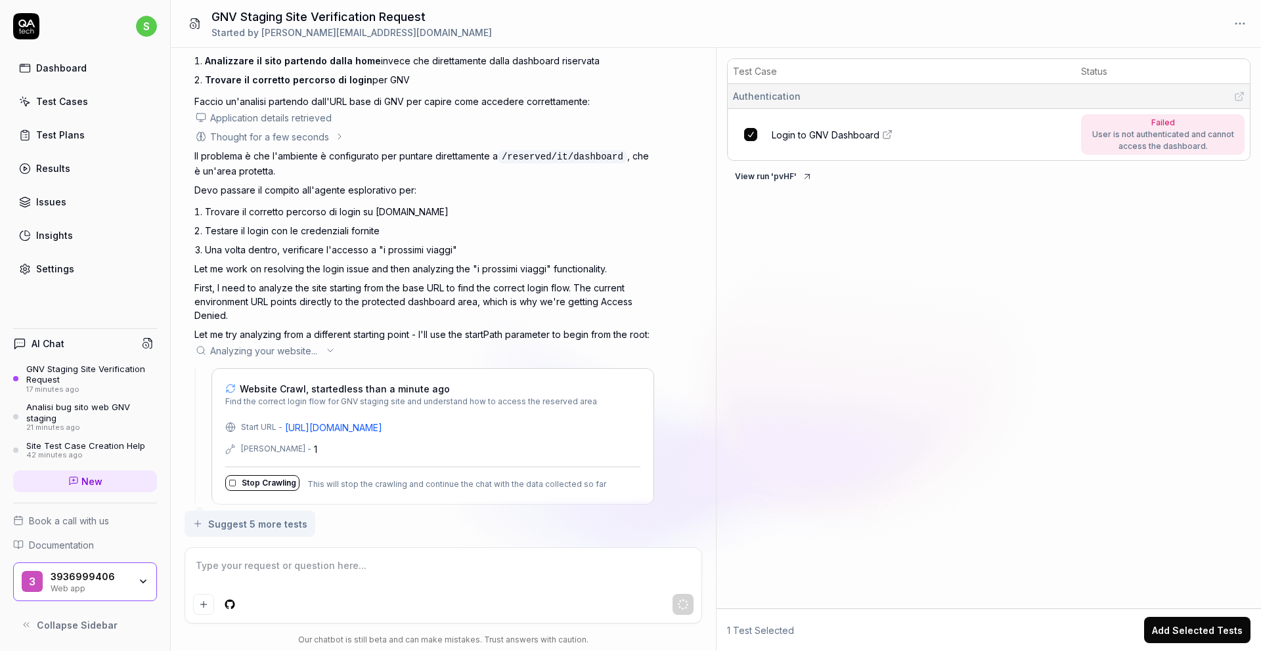
click at [295, 568] on textarea at bounding box center [443, 572] width 501 height 33
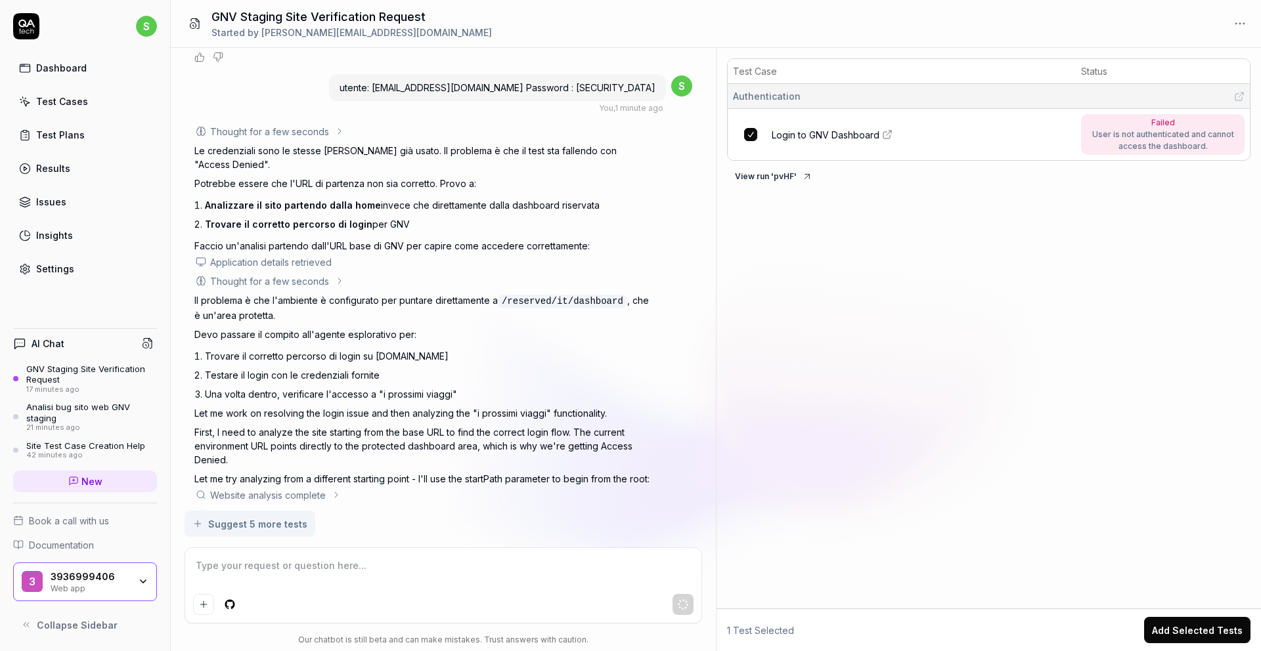
scroll to position [3002, 0]
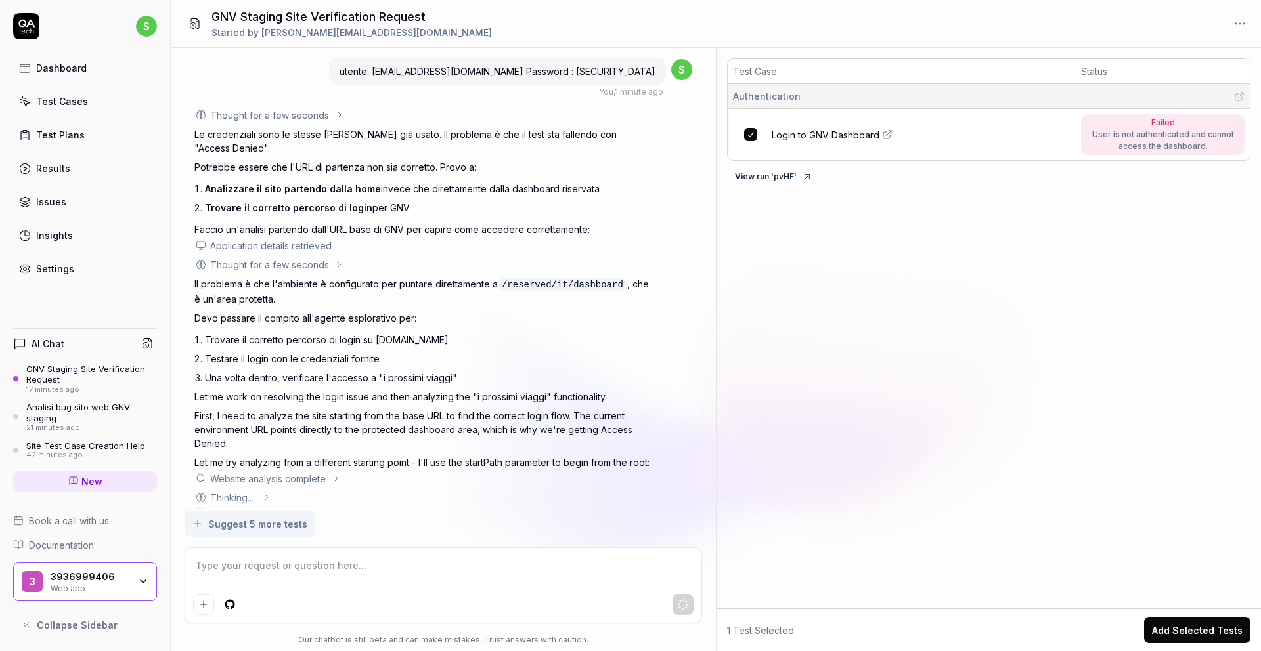
click at [273, 561] on textarea at bounding box center [443, 572] width 501 height 33
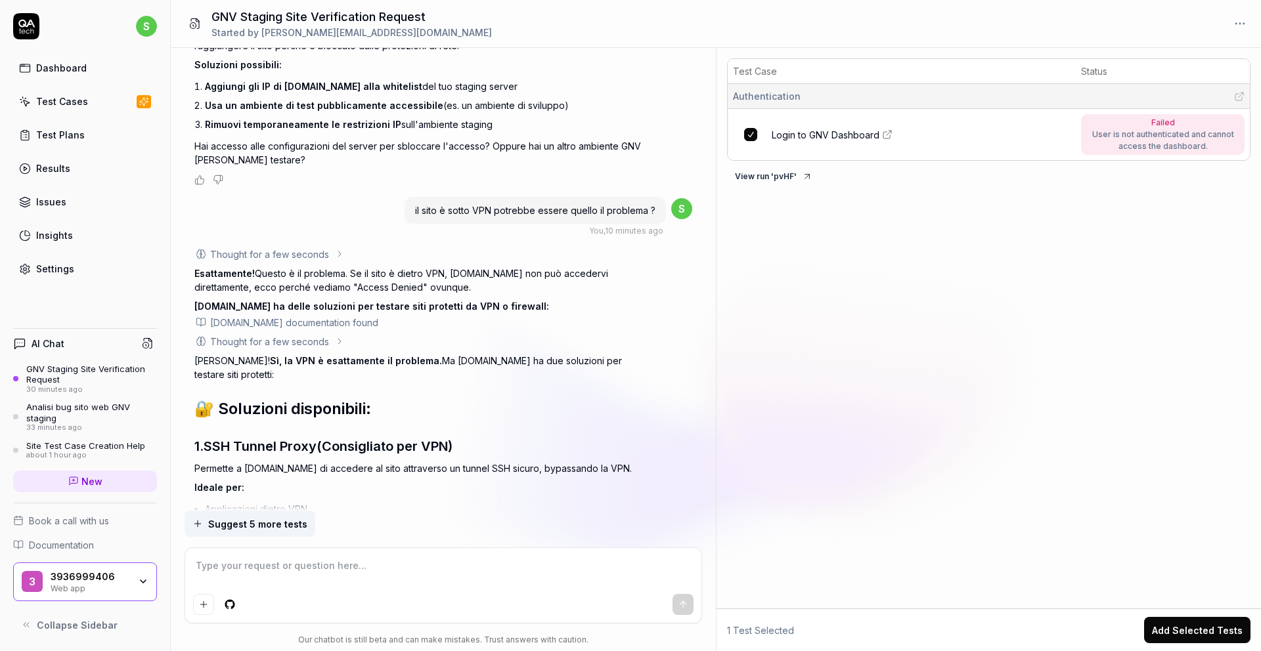
scroll to position [3569, 0]
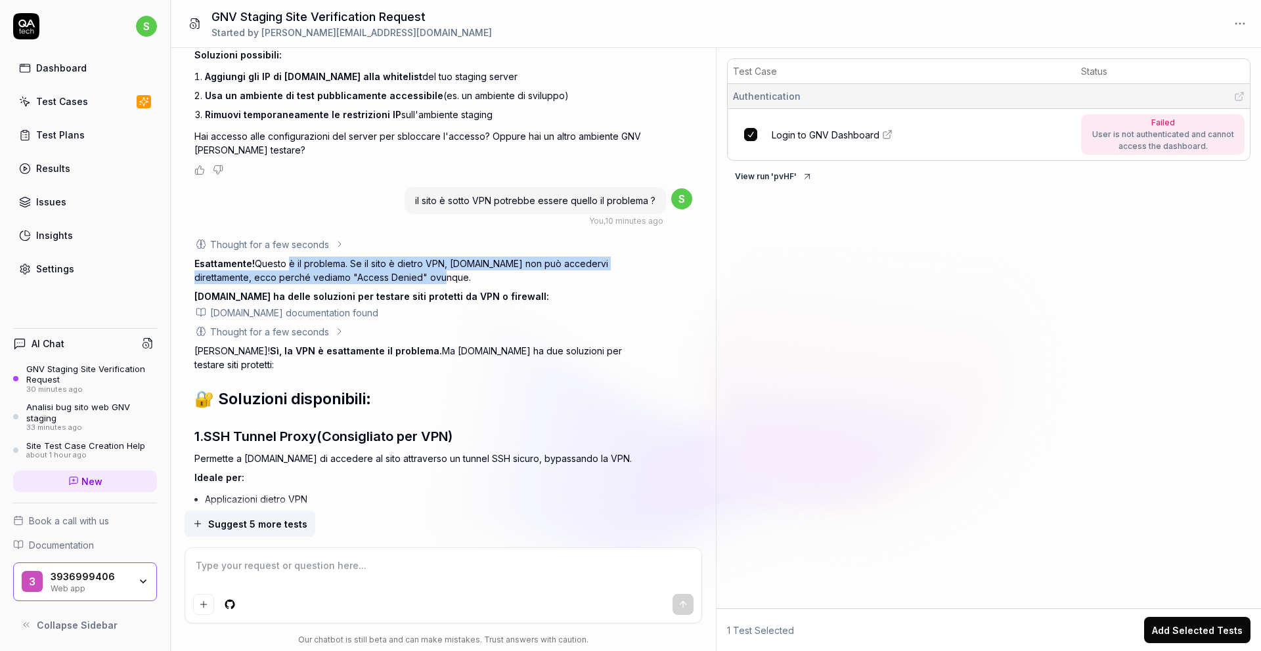
drag, startPoint x: 286, startPoint y: 248, endPoint x: 420, endPoint y: 250, distance: 133.3
click at [420, 257] on p "Esattamente! Questo è il problema. Se il sito è dietro VPN, QA.tech non può acc…" at bounding box center [424, 271] width 460 height 28
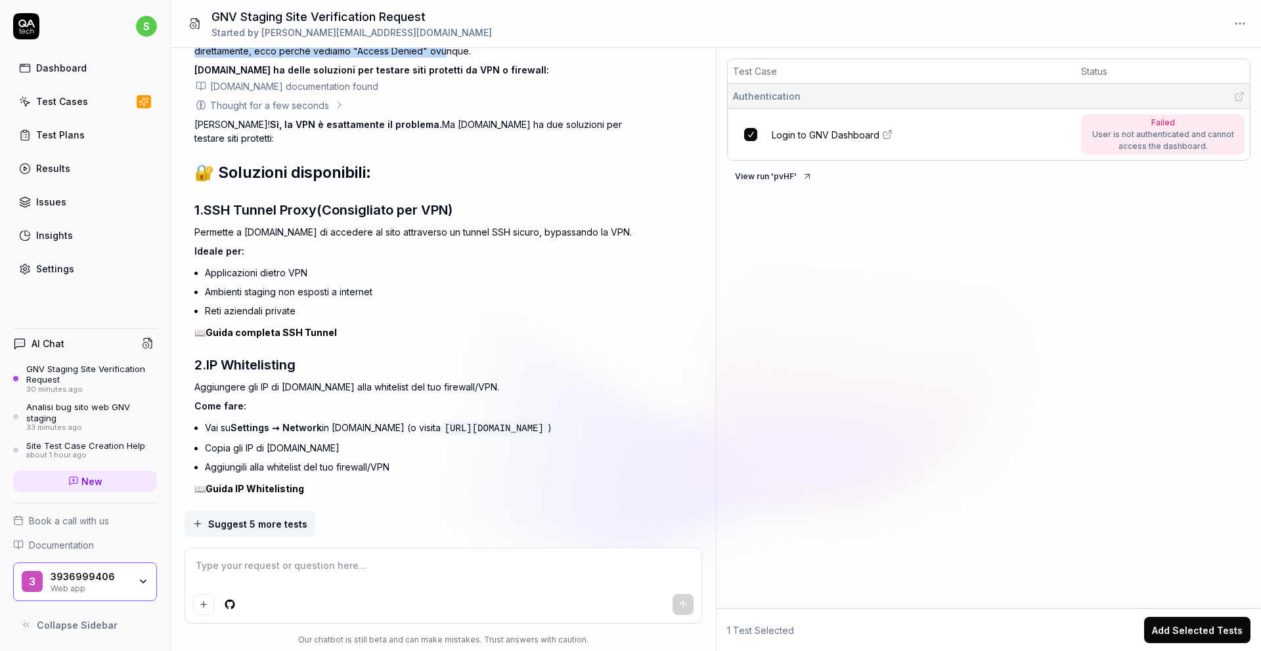
scroll to position [3836, 0]
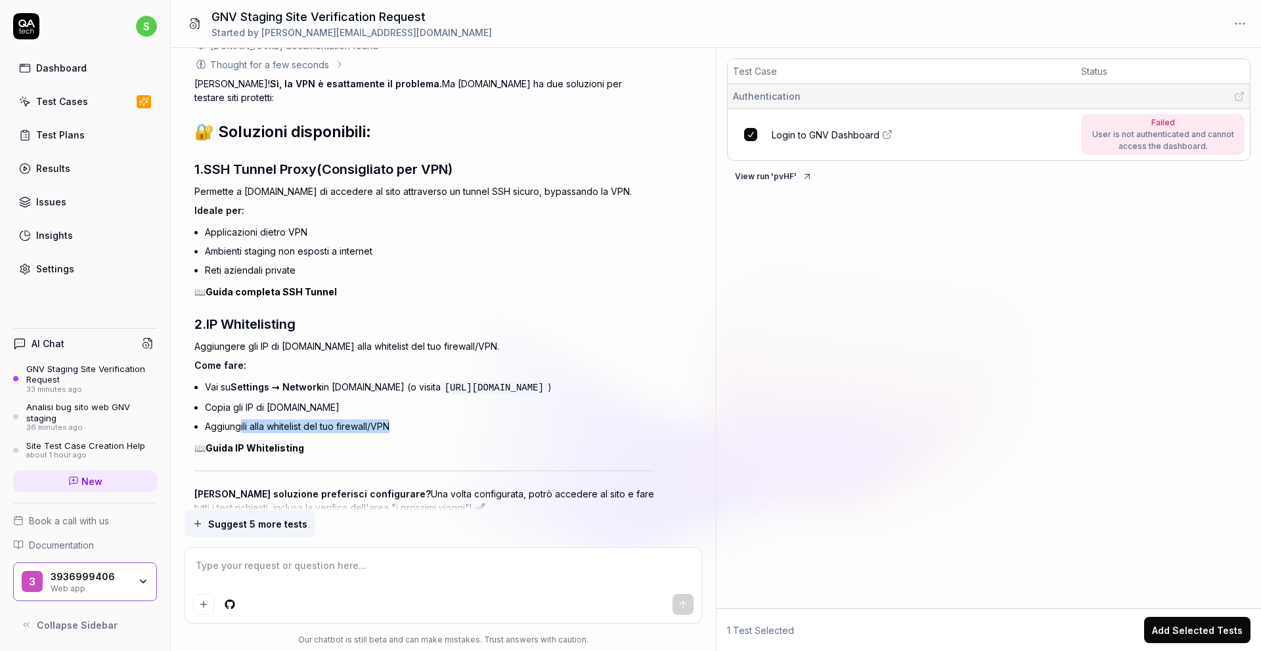
drag, startPoint x: 240, startPoint y: 395, endPoint x: 396, endPoint y: 393, distance: 156.3
click at [396, 417] on li "Aggiungili alla whitelist del tuo firewall/VPN" at bounding box center [429, 426] width 449 height 19
click at [278, 286] on link "Guida completa SSH Tunnel" at bounding box center [271, 291] width 131 height 11
click at [51, 260] on link "Settings" at bounding box center [85, 269] width 144 height 26
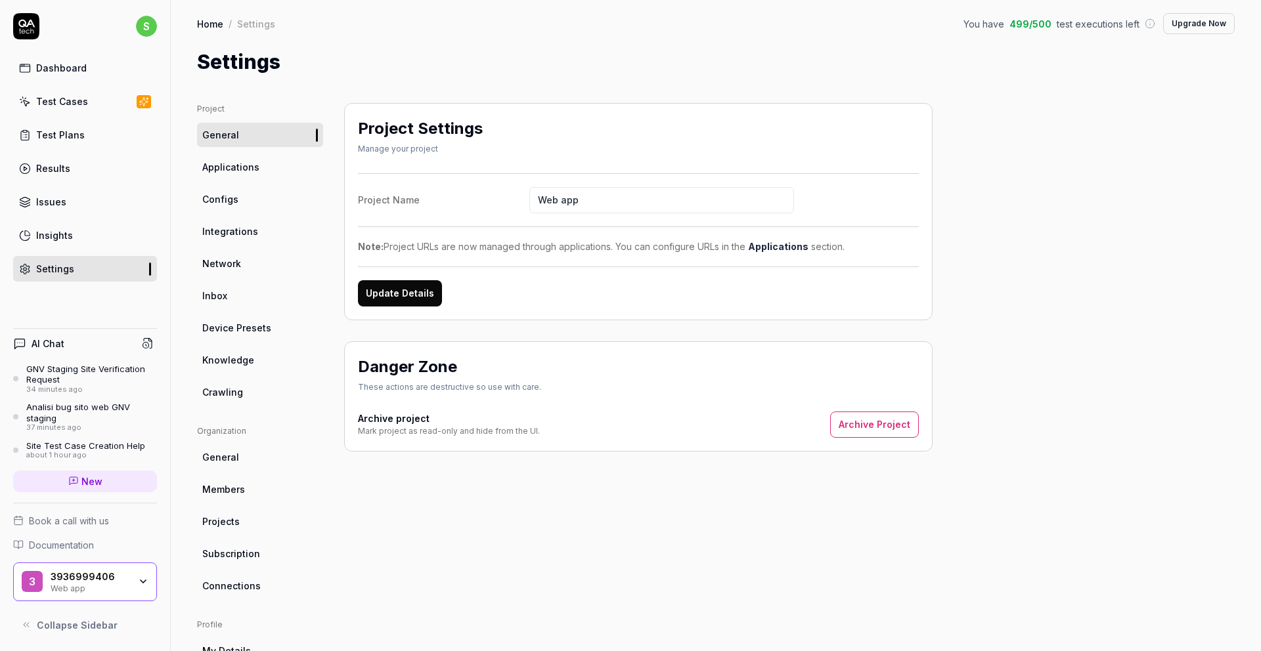
click at [238, 173] on span "Applications" at bounding box center [230, 167] width 57 height 14
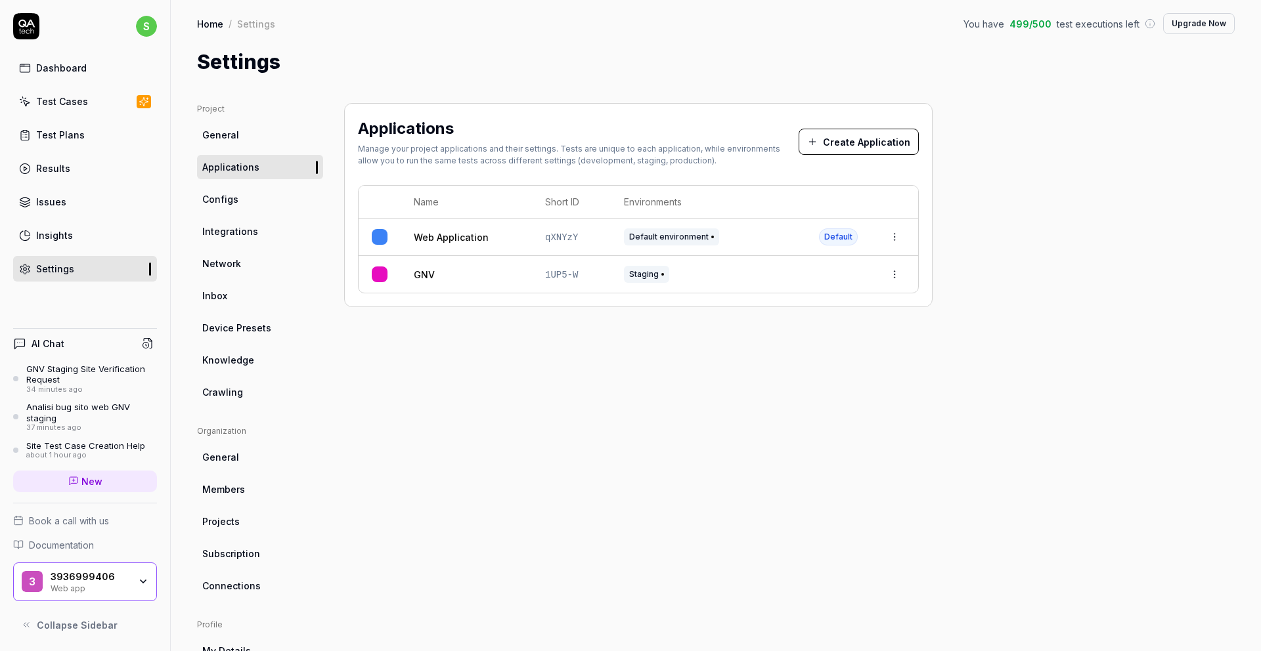
click at [845, 153] on button "Create Application" at bounding box center [859, 142] width 120 height 26
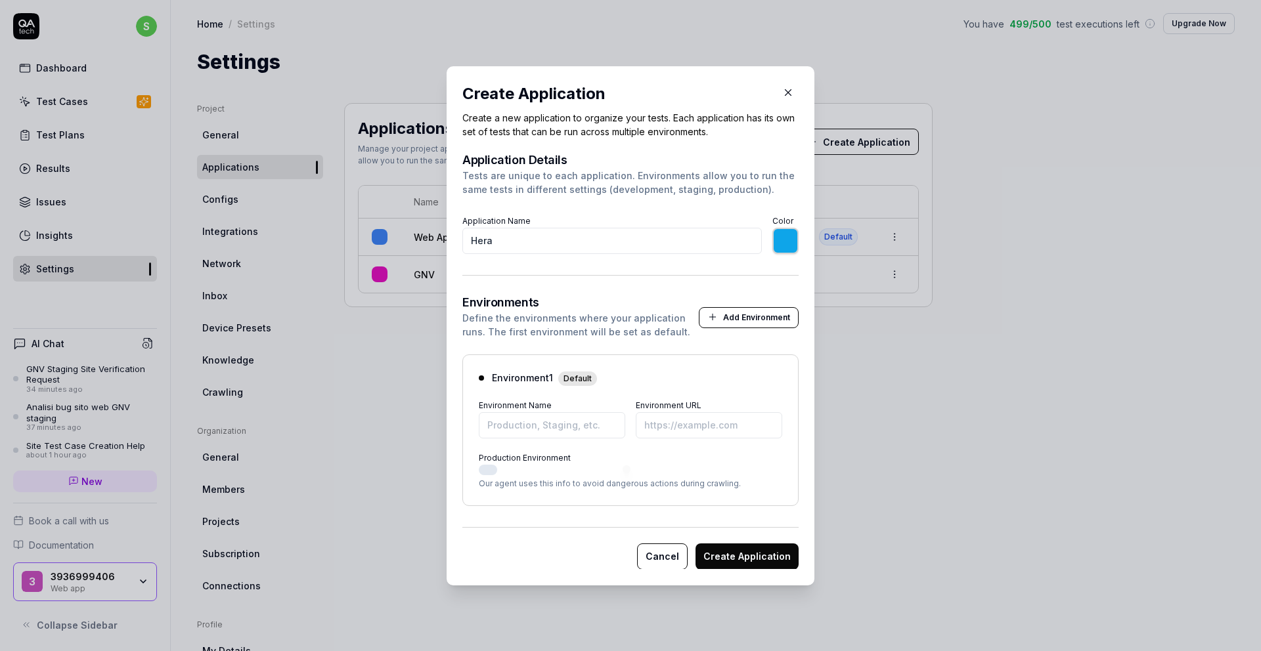
click at [554, 438] on div "Environment 1 Default Environment Name Environment URL Production Environment O…" at bounding box center [630, 430] width 336 height 152
click at [546, 425] on input "Environment Name" at bounding box center [552, 425] width 146 height 26
paste input "beta"
click at [665, 420] on input "Environment URL" at bounding box center [709, 425] width 146 height 26
click at [697, 421] on input "Environment URL" at bounding box center [709, 425] width 146 height 26
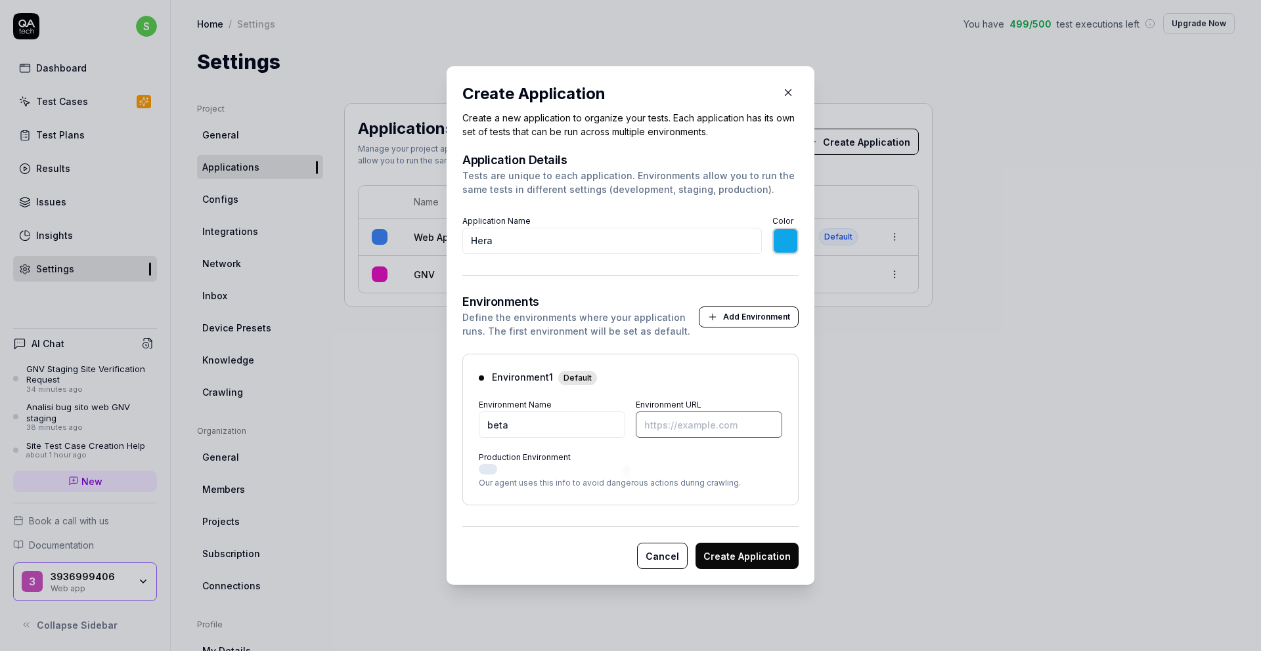
paste input "[URL][DOMAIN_NAME]"
click at [777, 249] on input "*******" at bounding box center [785, 241] width 26 height 26
click at [663, 299] on h3 "Environments" at bounding box center [580, 302] width 236 height 12
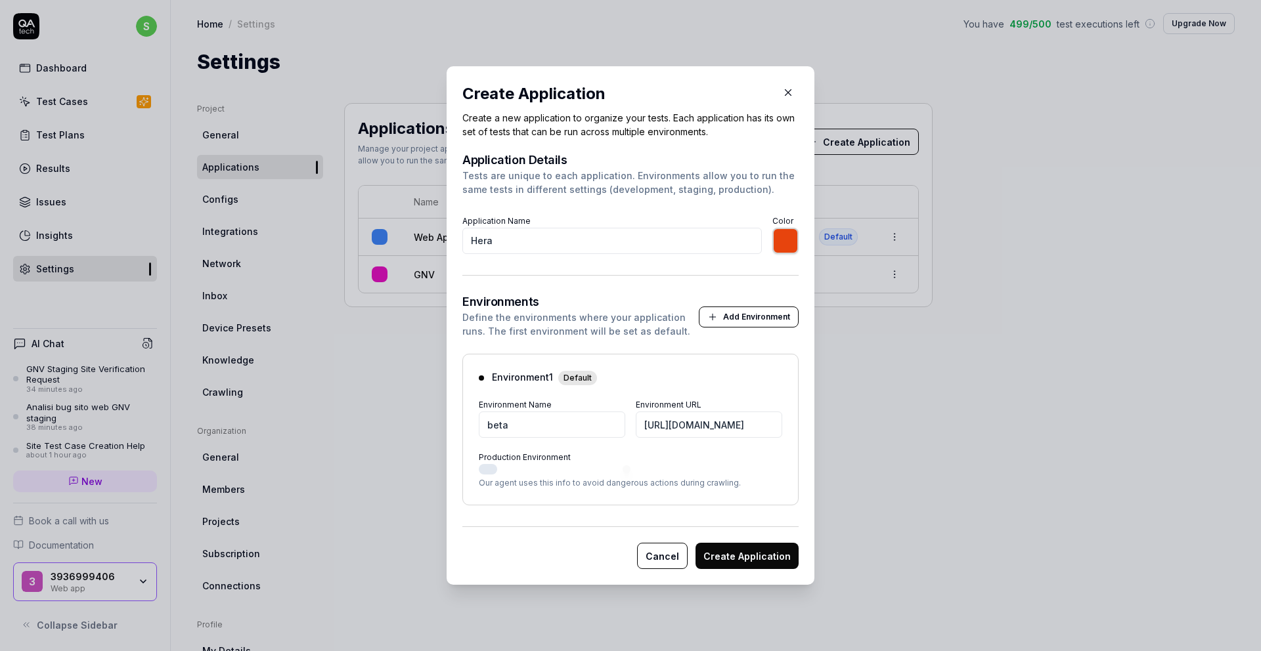
click at [750, 565] on button "Create Application" at bounding box center [746, 556] width 103 height 26
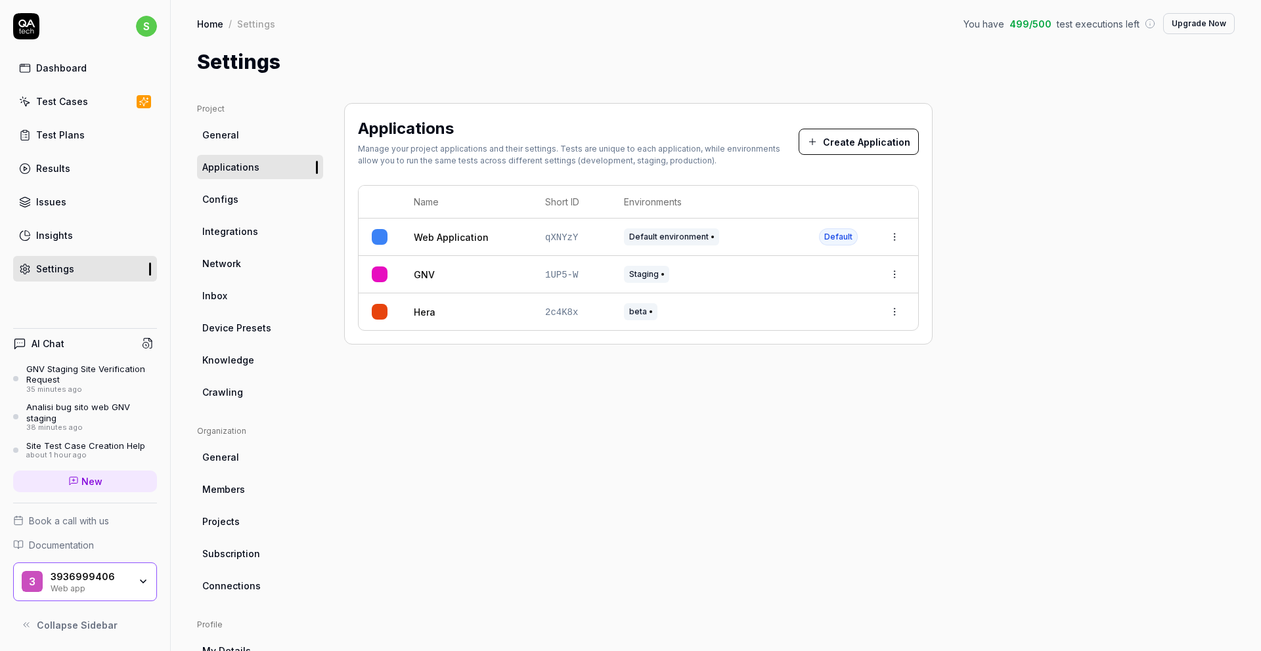
click at [421, 313] on link "Hera" at bounding box center [425, 312] width 22 height 14
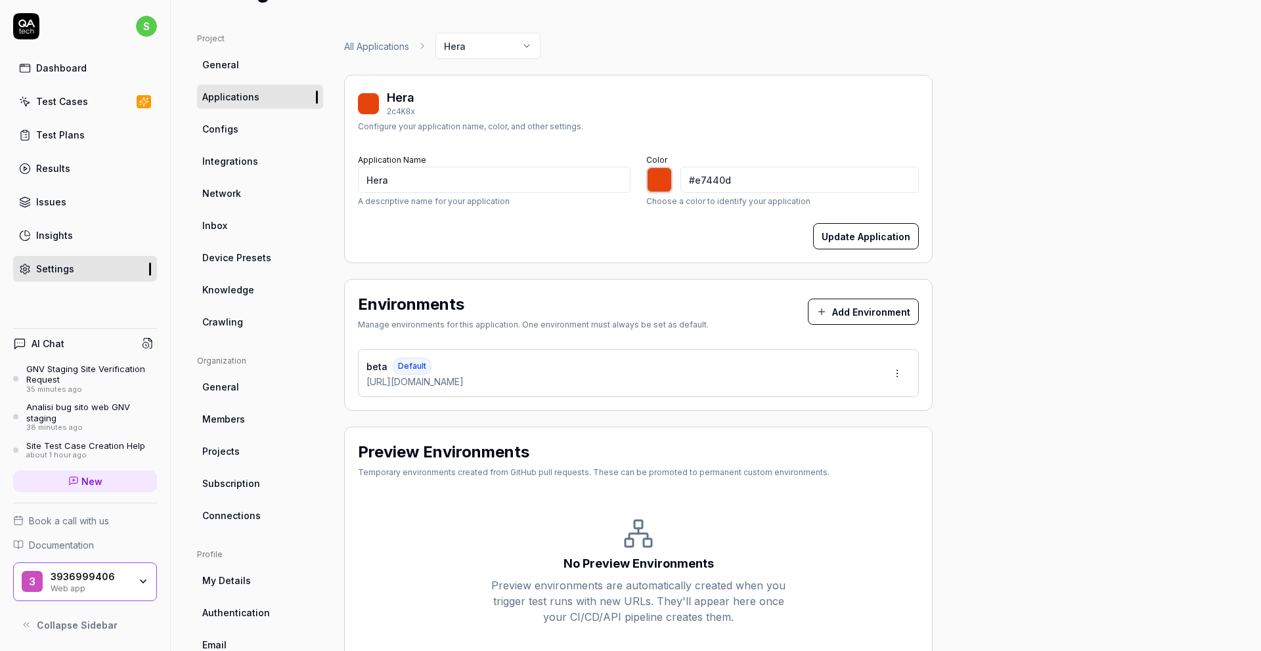
scroll to position [121, 0]
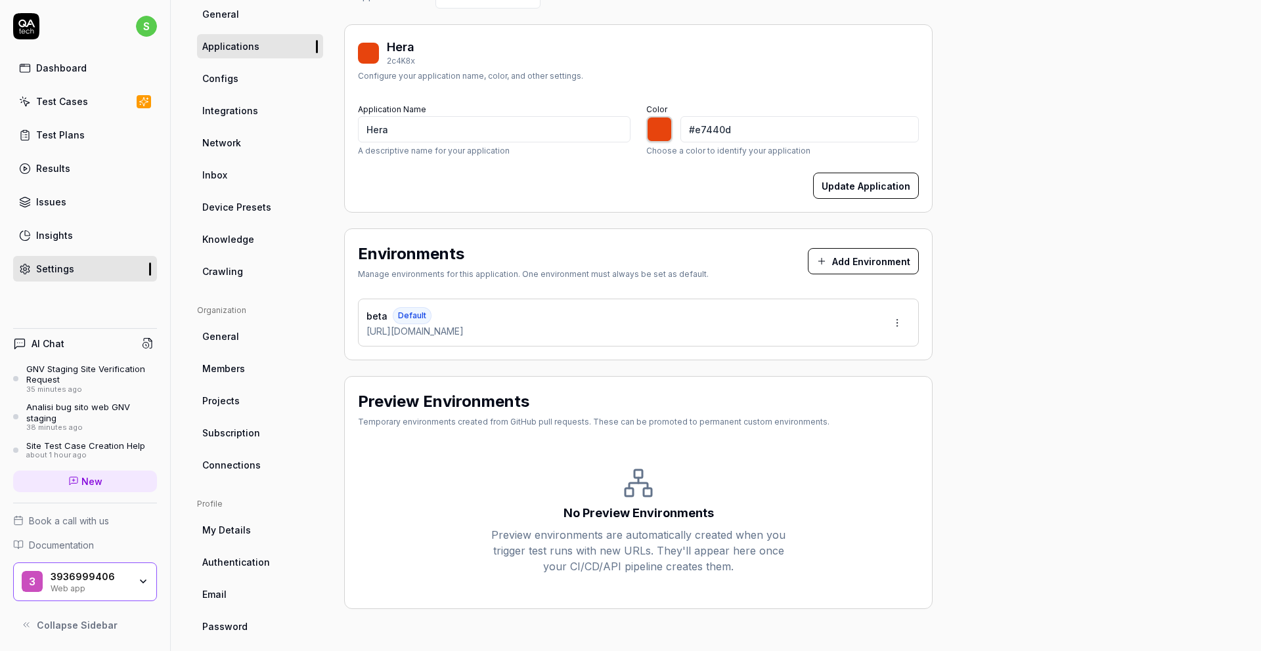
click at [55, 64] on div "Dashboard" at bounding box center [61, 68] width 51 height 14
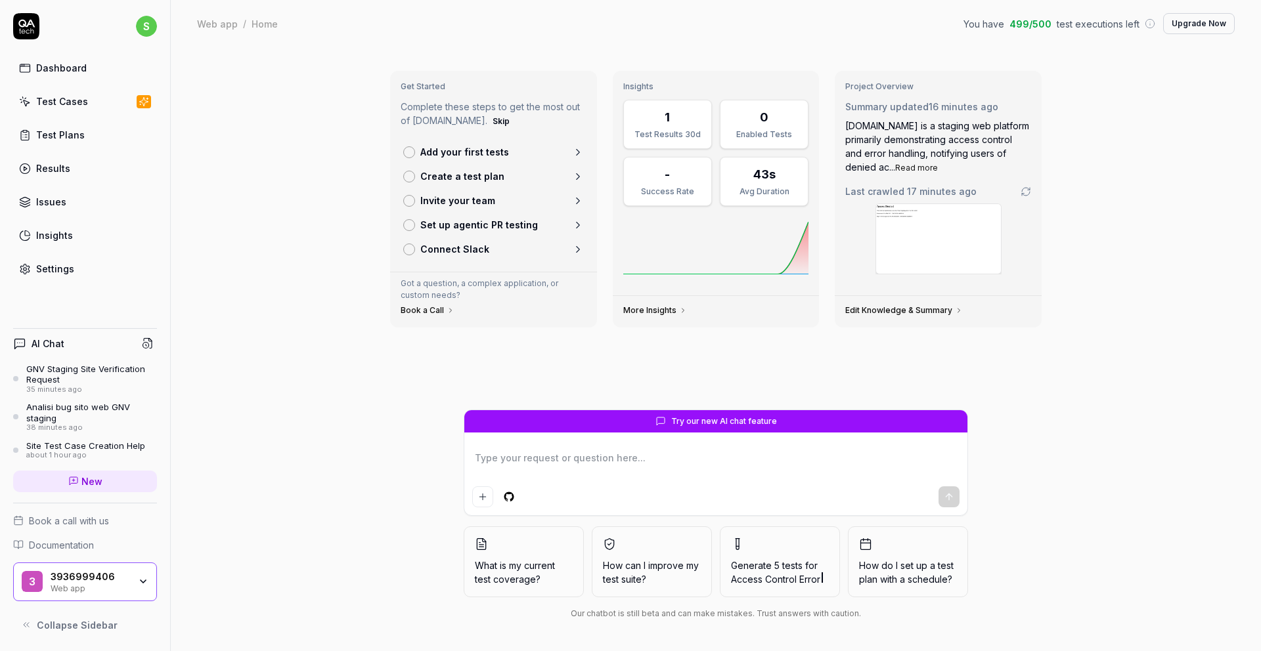
click at [49, 109] on link "Test Cases" at bounding box center [85, 102] width 144 height 26
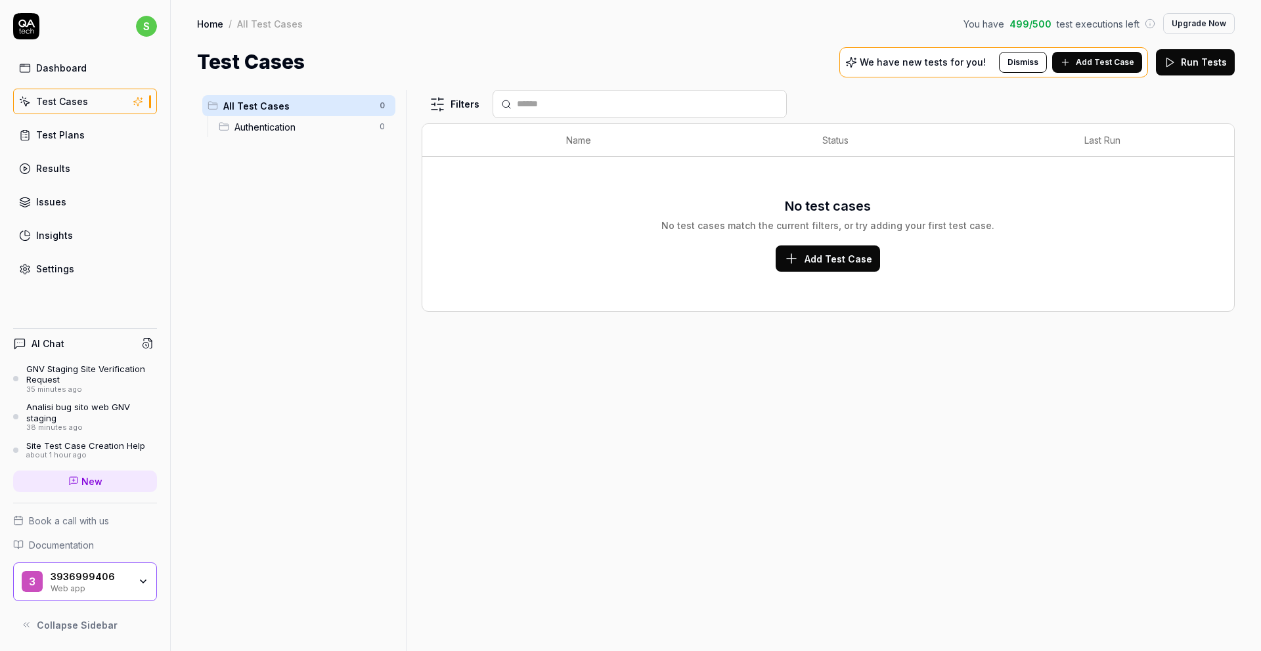
click at [41, 125] on link "Test Plans" at bounding box center [85, 135] width 144 height 26
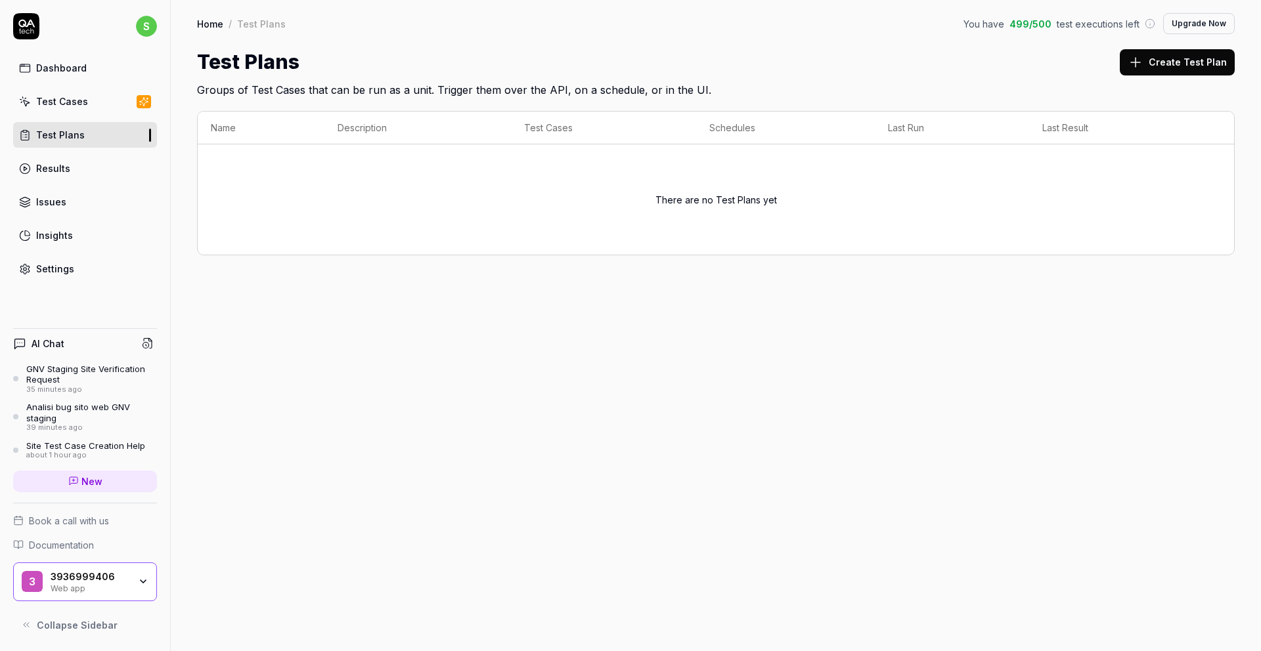
click at [46, 255] on div "Dashboard Test Cases Test Plans Results Issues Insights Settings" at bounding box center [85, 168] width 144 height 227
click at [46, 269] on div "Settings" at bounding box center [55, 269] width 38 height 14
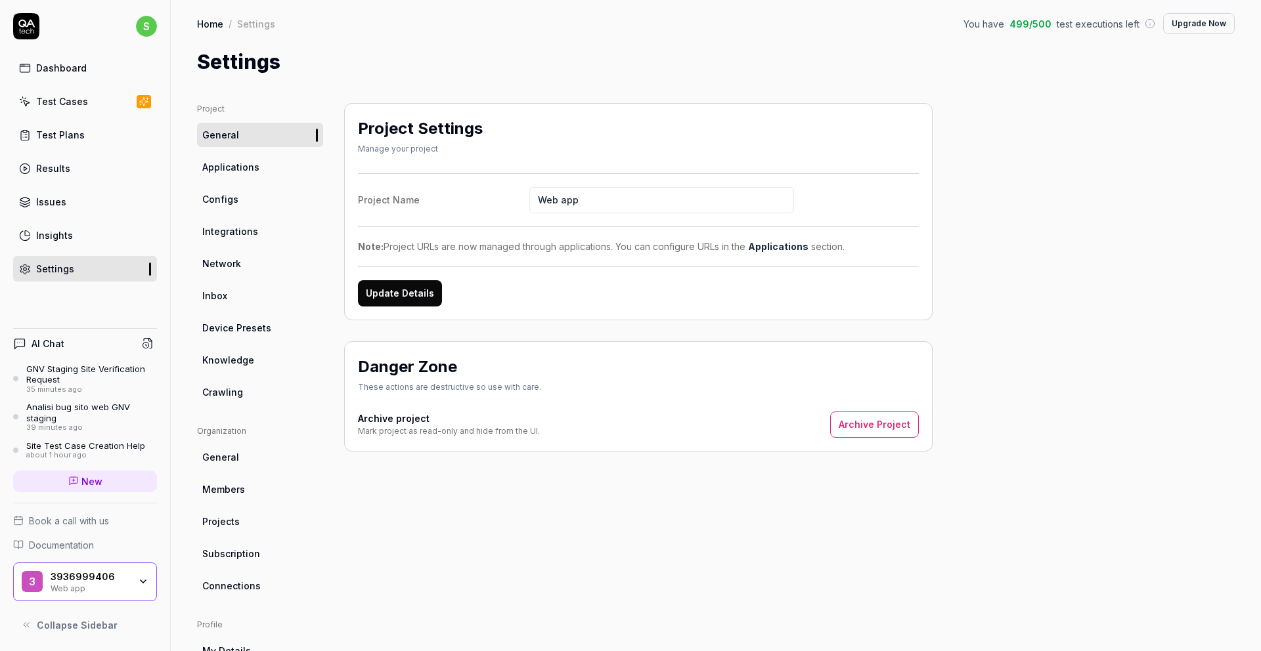
click at [228, 234] on span "Integrations" at bounding box center [230, 232] width 56 height 14
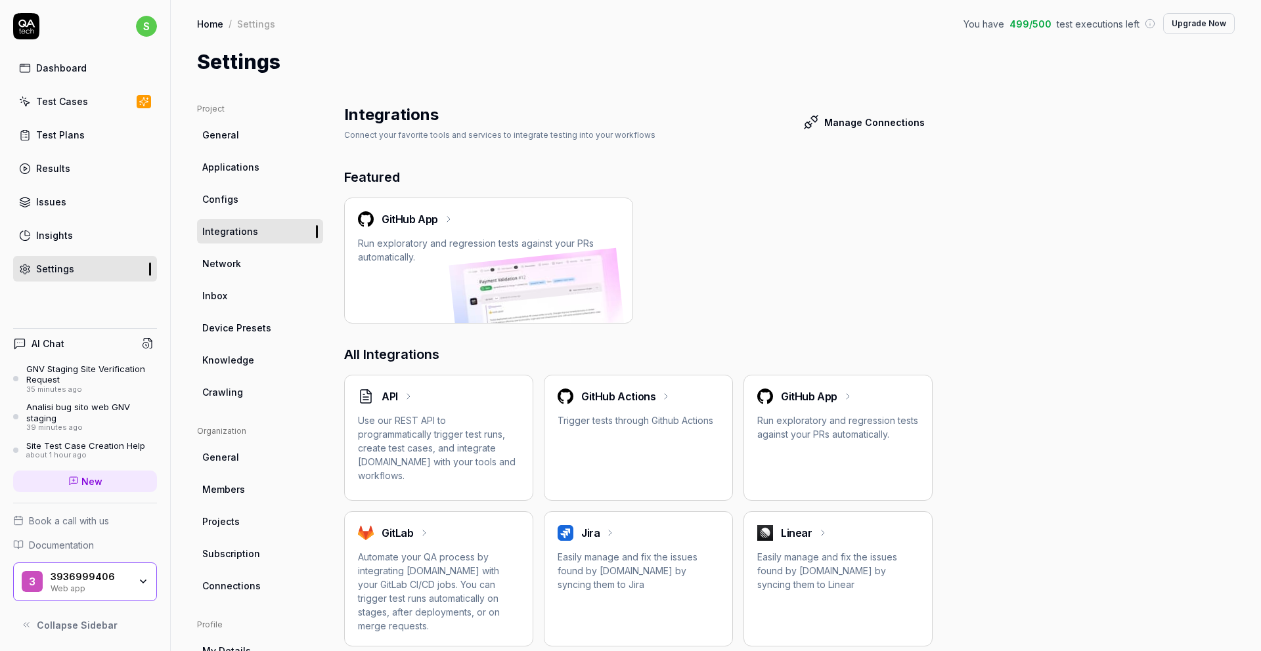
click at [224, 164] on span "Applications" at bounding box center [230, 167] width 57 height 14
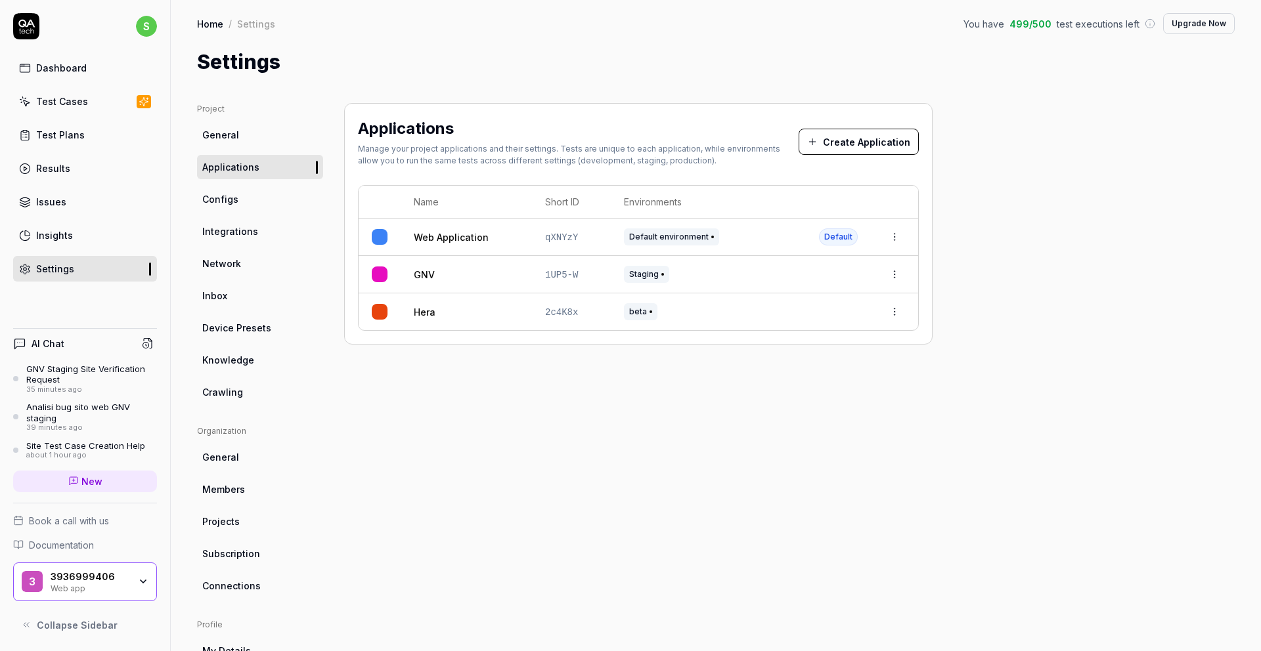
click at [224, 164] on span "Applications" at bounding box center [230, 167] width 57 height 14
click at [896, 315] on html "s Dashboard Test Cases Test Plans Results Issues Insights Settings AI Chat GNV …" at bounding box center [630, 325] width 1261 height 651
click at [433, 322] on html "s Dashboard Test Cases Test Plans Results Issues Insights Settings AI Chat GNV …" at bounding box center [630, 325] width 1261 height 651
click at [421, 313] on link "Hera" at bounding box center [425, 312] width 22 height 14
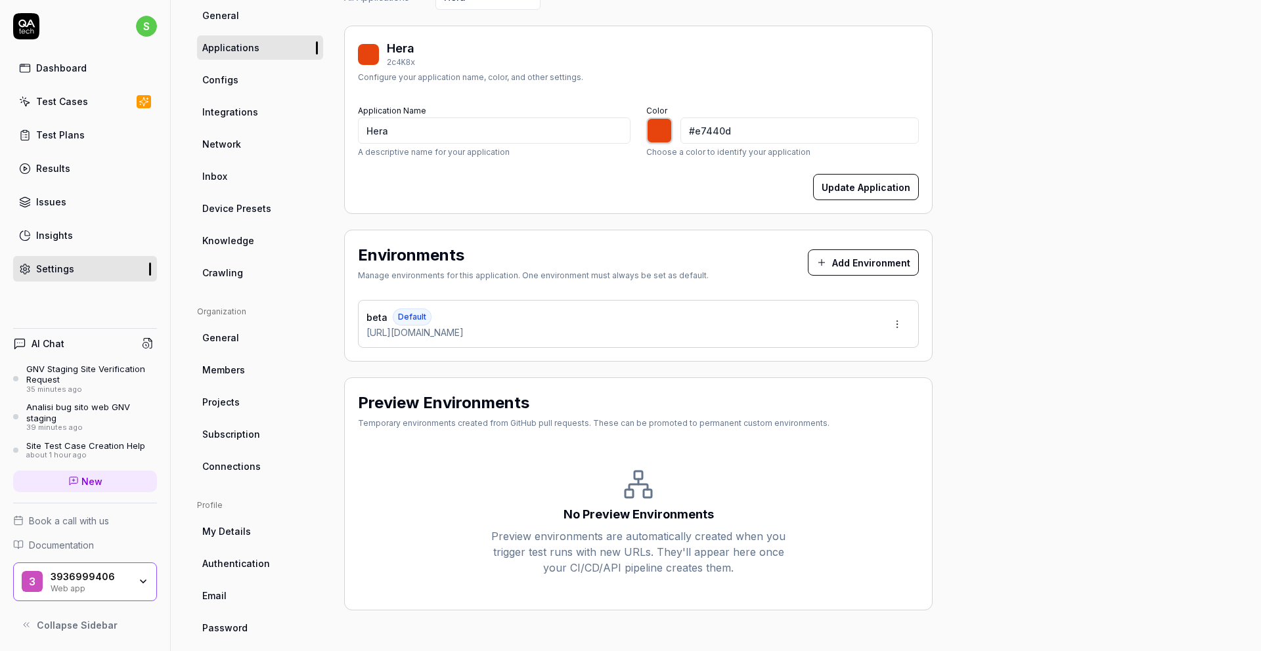
scroll to position [135, 0]
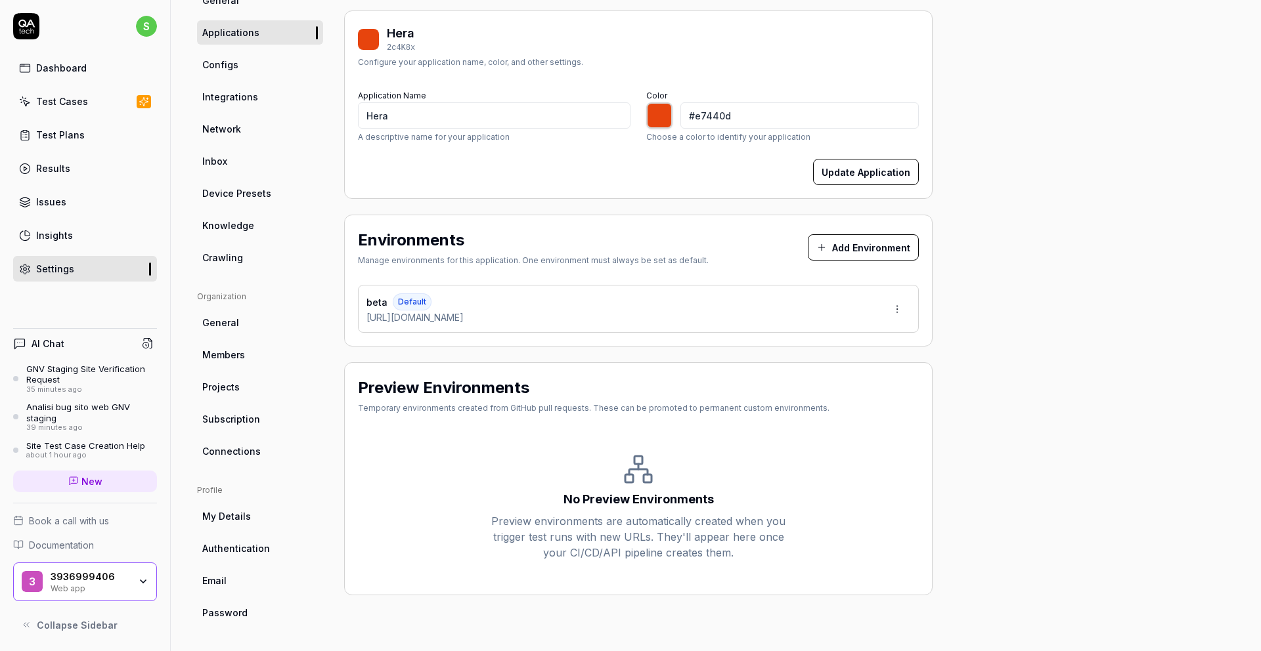
click at [70, 483] on icon at bounding box center [74, 481] width 8 height 8
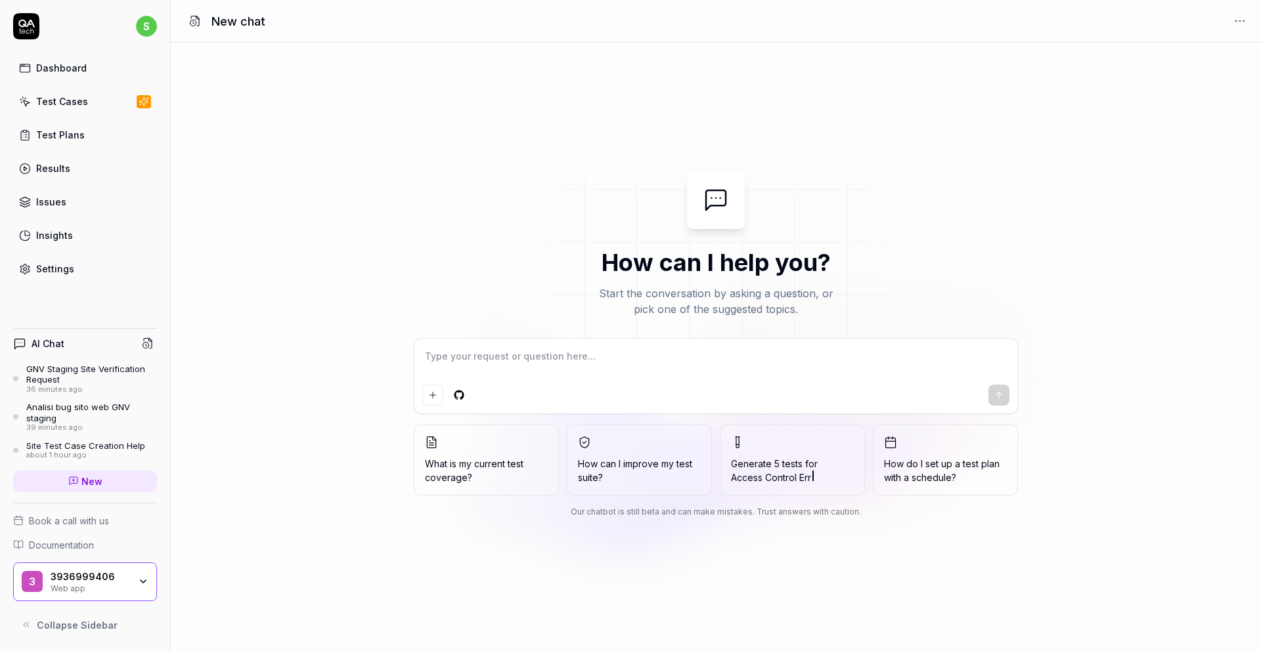
type textarea "*"
paste textarea "[URL][DOMAIN_NAME]"
type textarea "[URL][DOMAIN_NAME]"
type textarea "*"
type textarea "[URL][DOMAIN_NAME]"
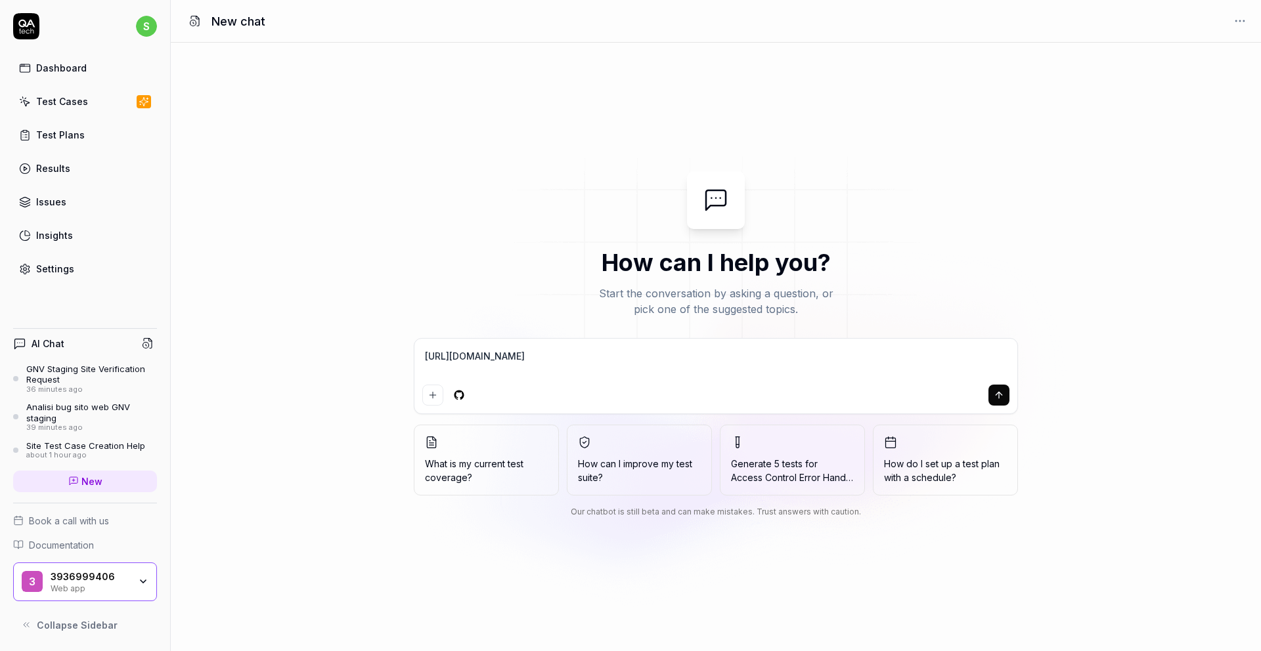
type textarea "*"
type textarea "[URL][DOMAIN_NAME] v"
type textarea "*"
type textarea "[URL][DOMAIN_NAME] ve"
type textarea "*"
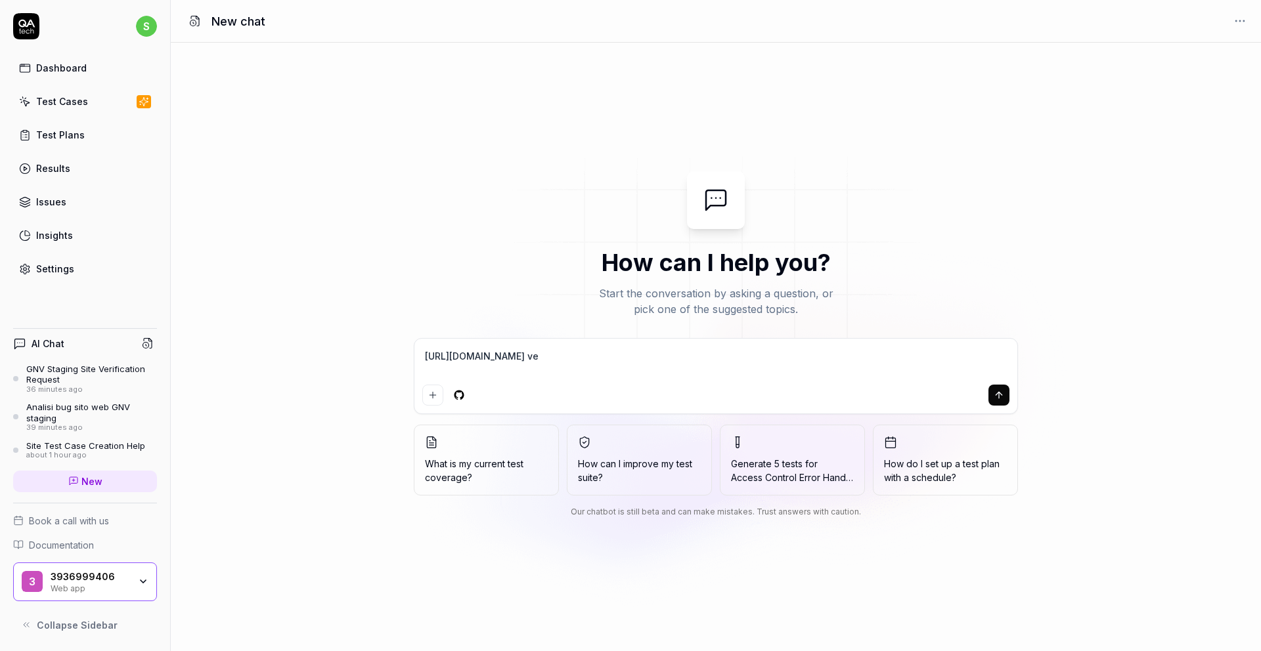
type textarea "[URL][DOMAIN_NAME] ver"
type textarea "*"
type textarea "[URL][DOMAIN_NAME] veri"
type textarea "*"
type textarea "[URL][DOMAIN_NAME] verif"
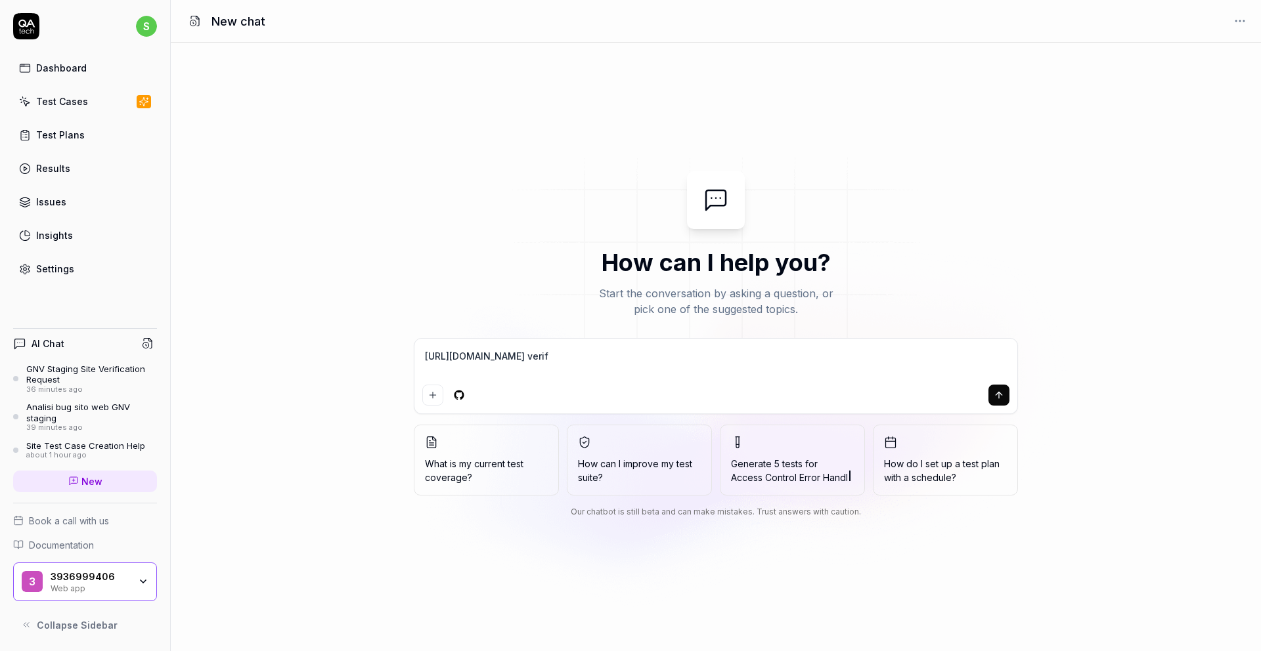
type textarea "*"
type textarea "[URL][DOMAIN_NAME] verifi"
type textarea "*"
type textarea "[URL][DOMAIN_NAME] verific"
type textarea "*"
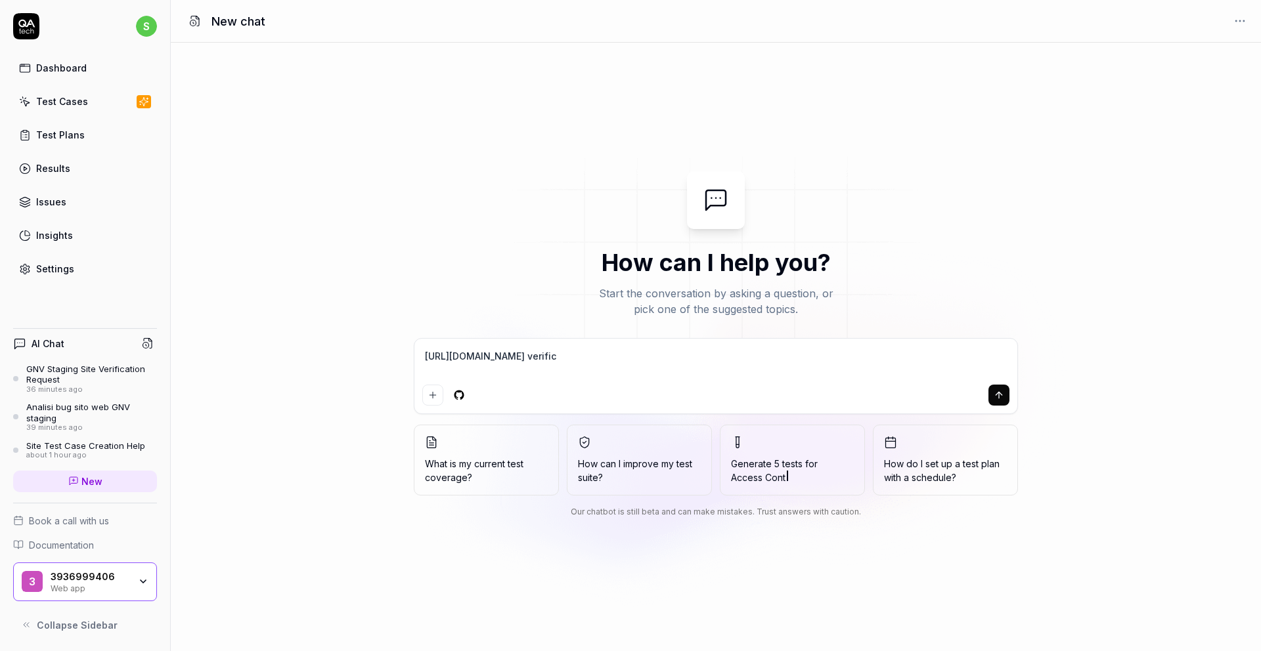
type textarea "[URL][DOMAIN_NAME] verifica"
type textarea "*"
type textarea "[URL][DOMAIN_NAME] verificam"
type textarea "*"
type textarea "[URL][DOMAIN_NAME] verificami"
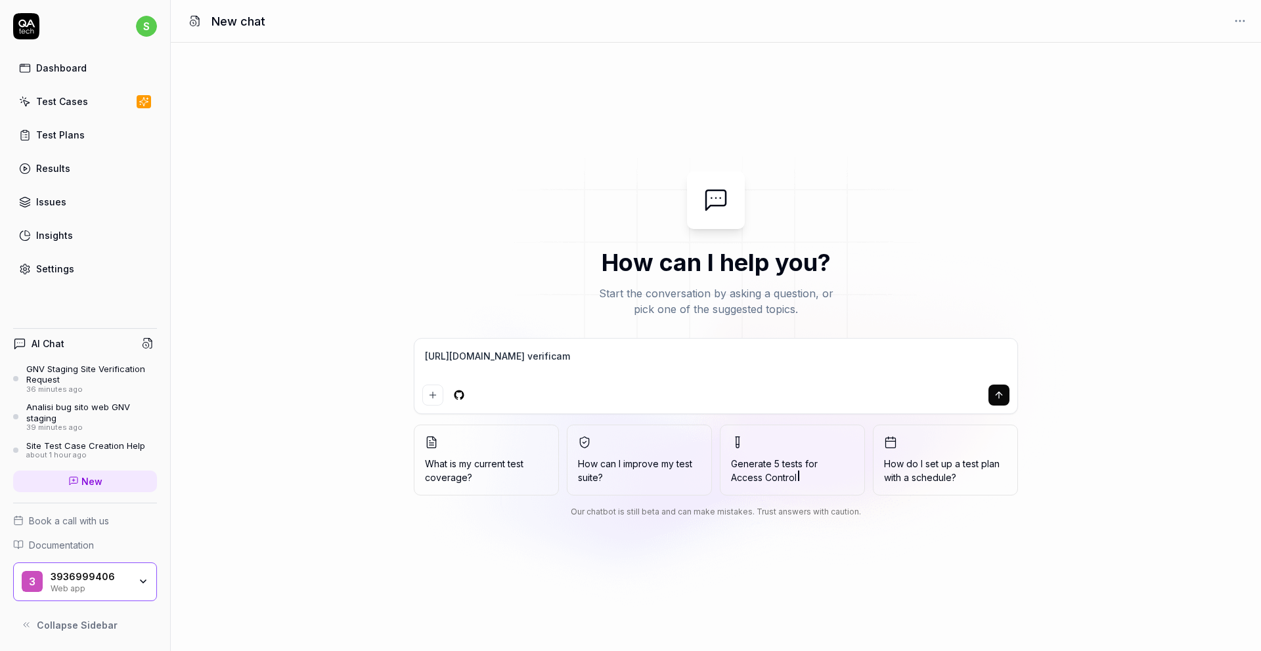
type textarea "*"
type textarea "[URL][DOMAIN_NAME] verificami"
type textarea "*"
type textarea "[URL][DOMAIN_NAME] verificami i"
type textarea "*"
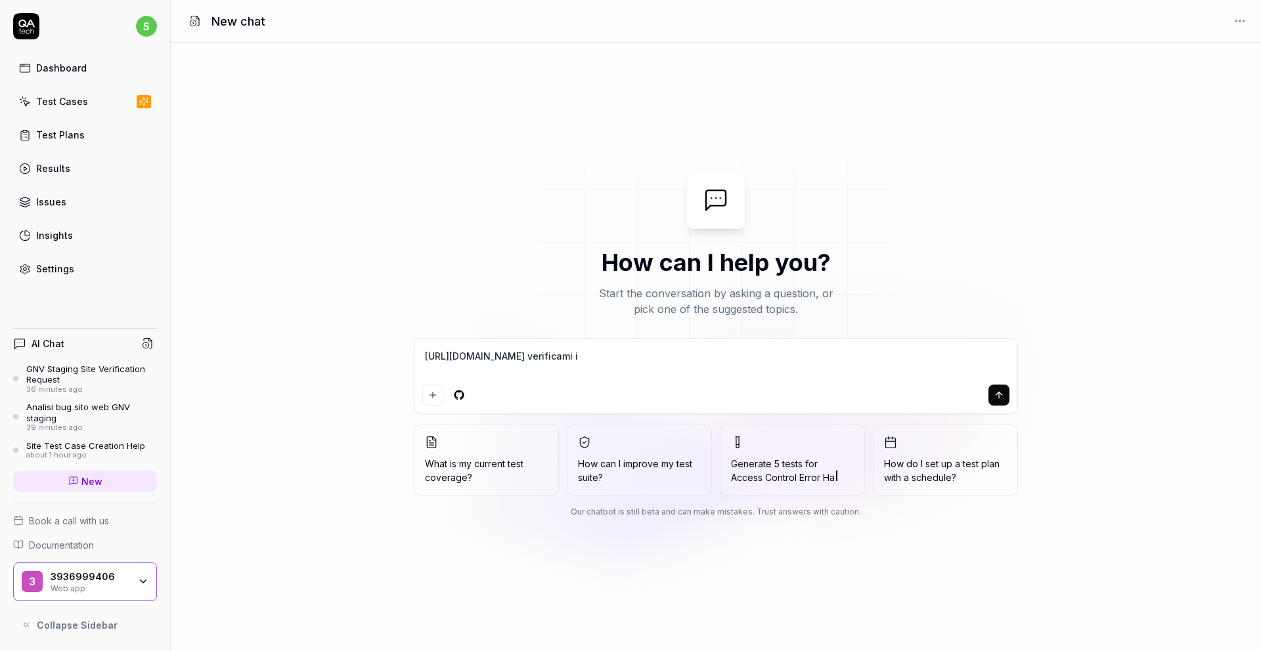
type textarea "[URL][DOMAIN_NAME] verificami i"
type textarea "*"
type textarea "[URL][DOMAIN_NAME] verificami i b"
type textarea "*"
type textarea "[URL][DOMAIN_NAME] verificami i bu"
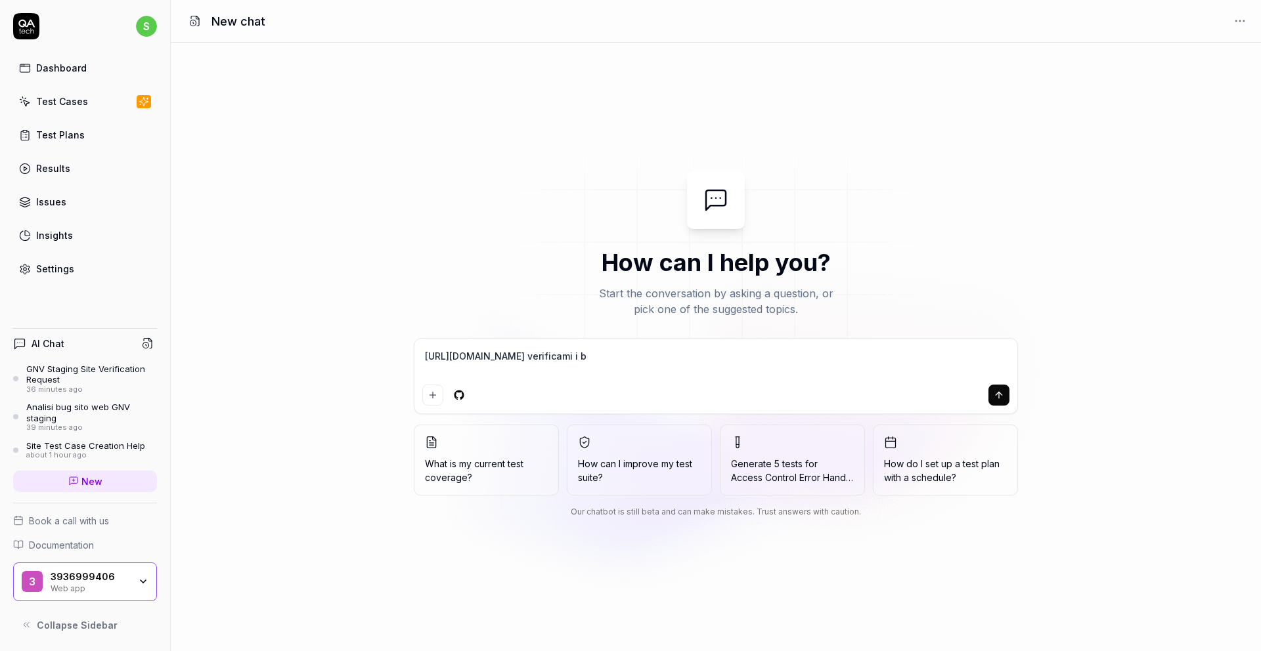
type textarea "*"
type textarea "[URL][DOMAIN_NAME] verificami i bug"
type textarea "*"
type textarea "[URL][DOMAIN_NAME] verificami i bug"
type textarea "*"
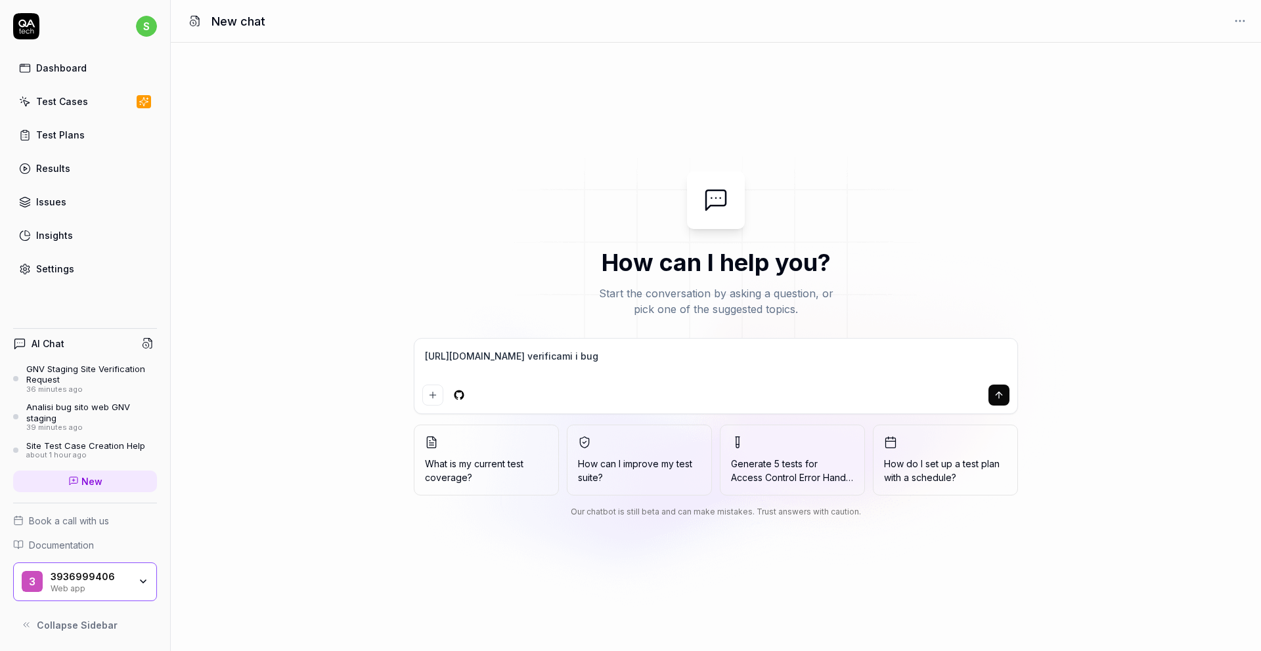
type textarea "[URL][DOMAIN_NAME] verificami i bug l"
type textarea "*"
type textarea "[URL][DOMAIN_NAME] verificami i bug la"
type textarea "*"
type textarea "[URL][DOMAIN_NAME] verificami i bug lat"
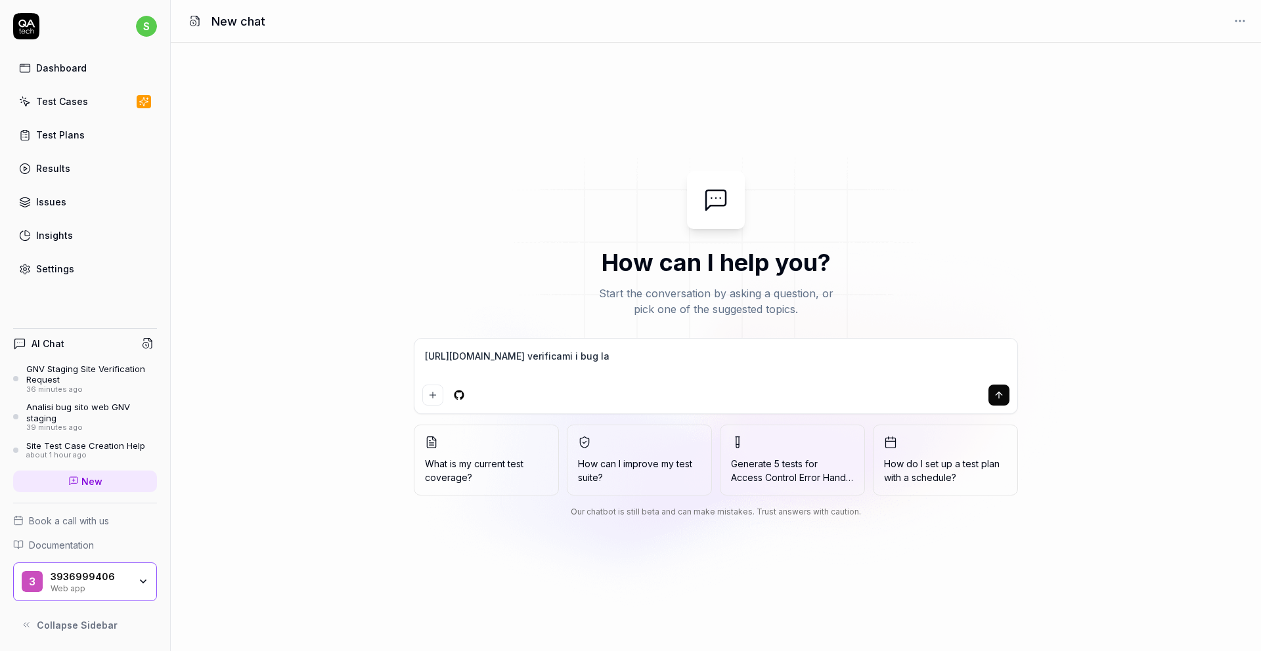
type textarea "*"
type textarea "[URL][DOMAIN_NAME] verificami i bug lato"
type textarea "*"
type textarea "[URL][DOMAIN_NAME] verificami i bug lato"
type textarea "*"
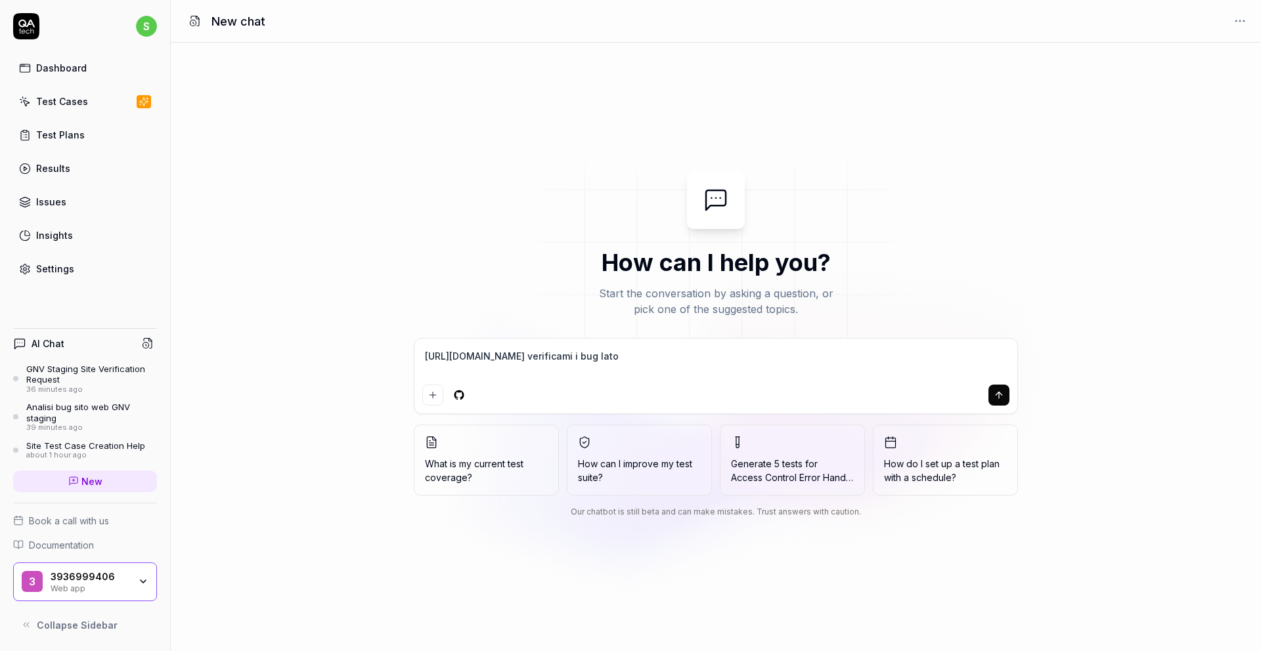
type textarea "[URL][DOMAIN_NAME] verificami i bug lato B"
type textarea "*"
type textarea "[URL][DOMAIN_NAME] verificami i bug lato BE"
type textarea "*"
type textarea "[URL][DOMAIN_NAME] verificami i bug lato BE"
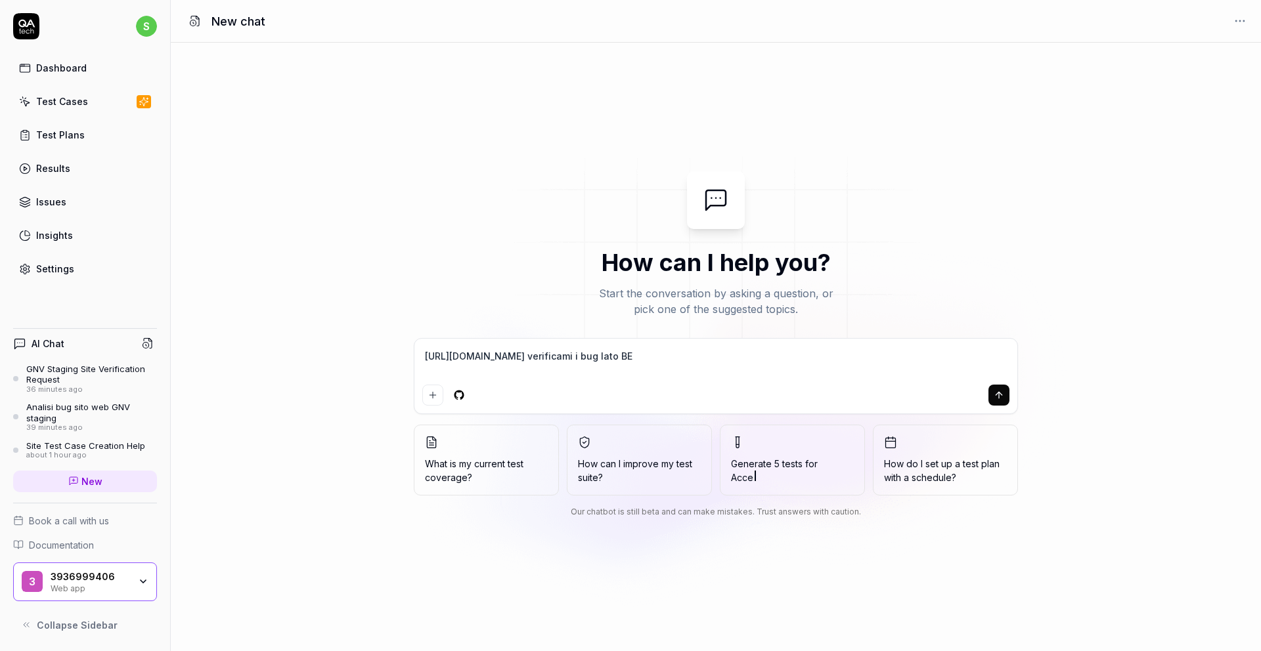
type textarea "*"
type textarea "[URL][DOMAIN_NAME] verificami i bug lato BE d"
type textarea "*"
type textarea "[URL][DOMAIN_NAME] verificami i bug lato BE di"
type textarea "*"
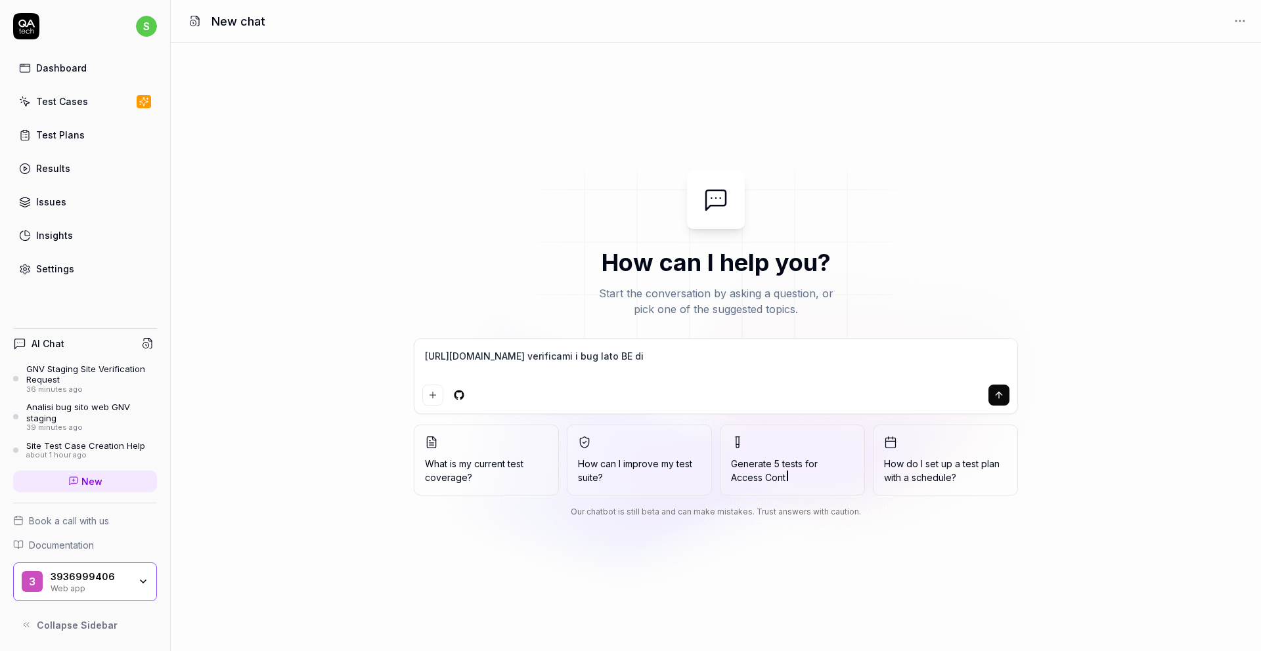
type textarea "[URL][DOMAIN_NAME] verificami i bug lato BE di"
type textarea "*"
type textarea "[URL][DOMAIN_NAME] verificami i bug lato BE di q"
type textarea "*"
type textarea "[URL][DOMAIN_NAME] verificami i bug lato BE di qu"
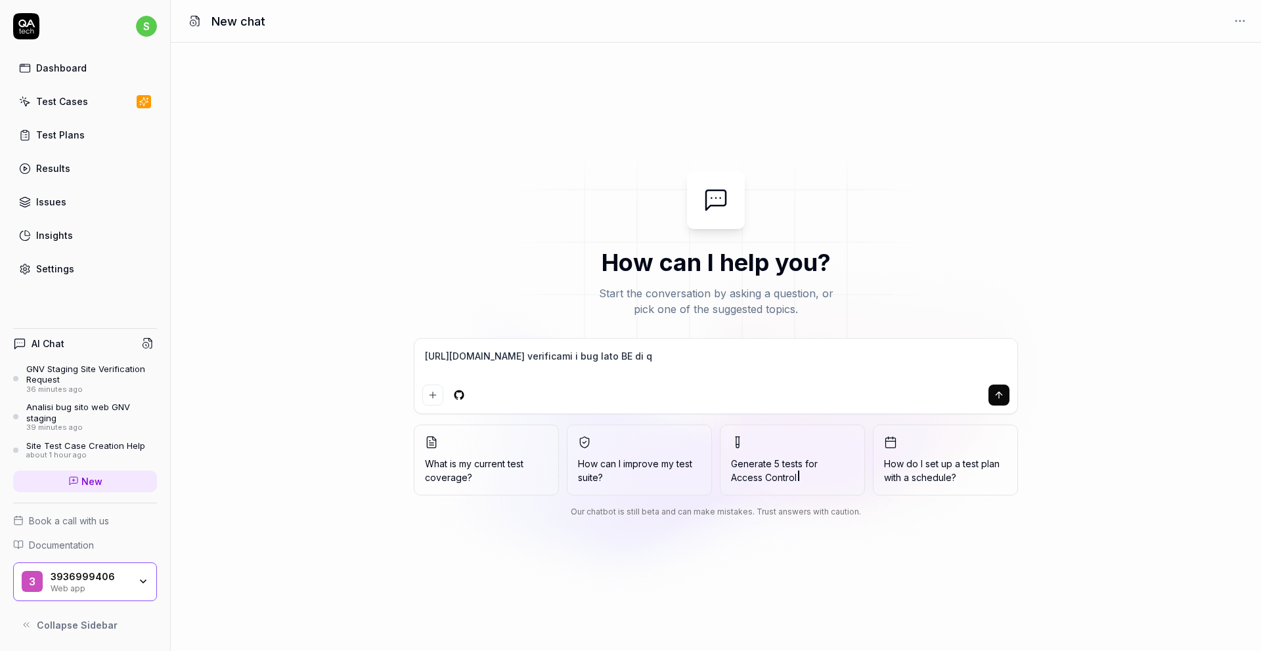
type textarea "*"
type textarea "[URL][DOMAIN_NAME] verificami i bug lato BE di que"
type textarea "*"
type textarea "[URL][DOMAIN_NAME] verificami i bug lato BE di ques"
type textarea "*"
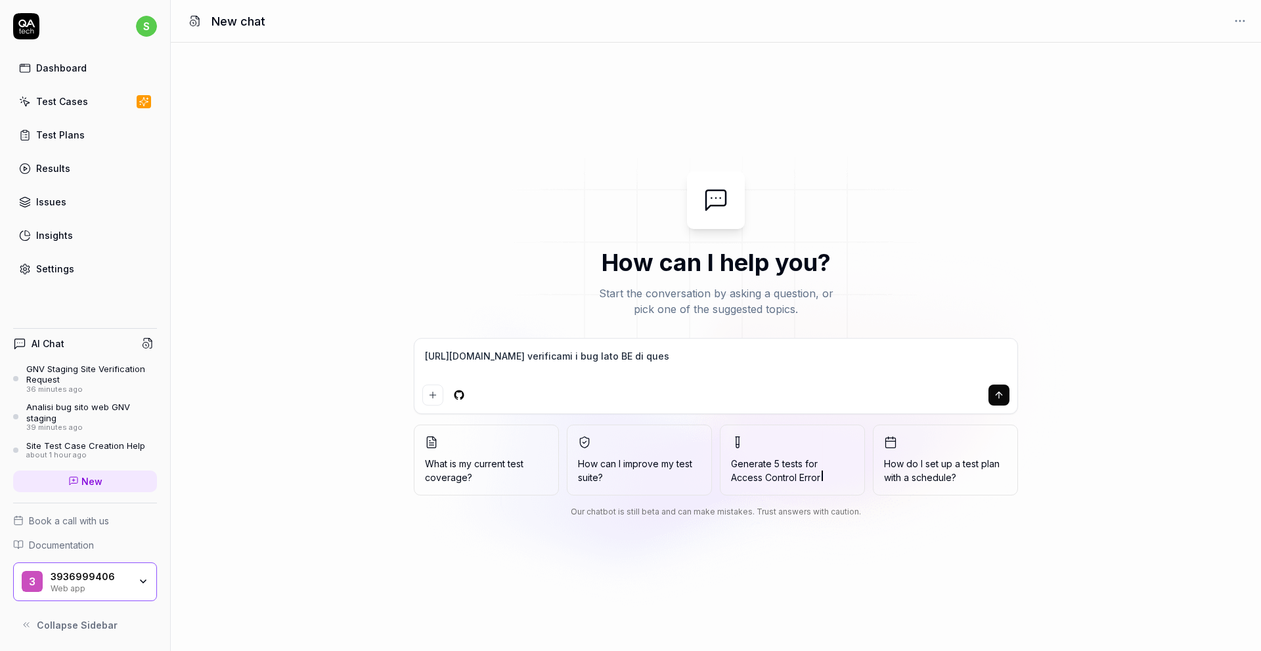
type textarea "[URL][DOMAIN_NAME] verificami i bug lato BE di quest"
type textarea "*"
type textarea "[URL][DOMAIN_NAME] verificami i bug lato BE di questa"
type textarea "*"
type textarea "[URL][DOMAIN_NAME] verificami i bug lato BE di questa"
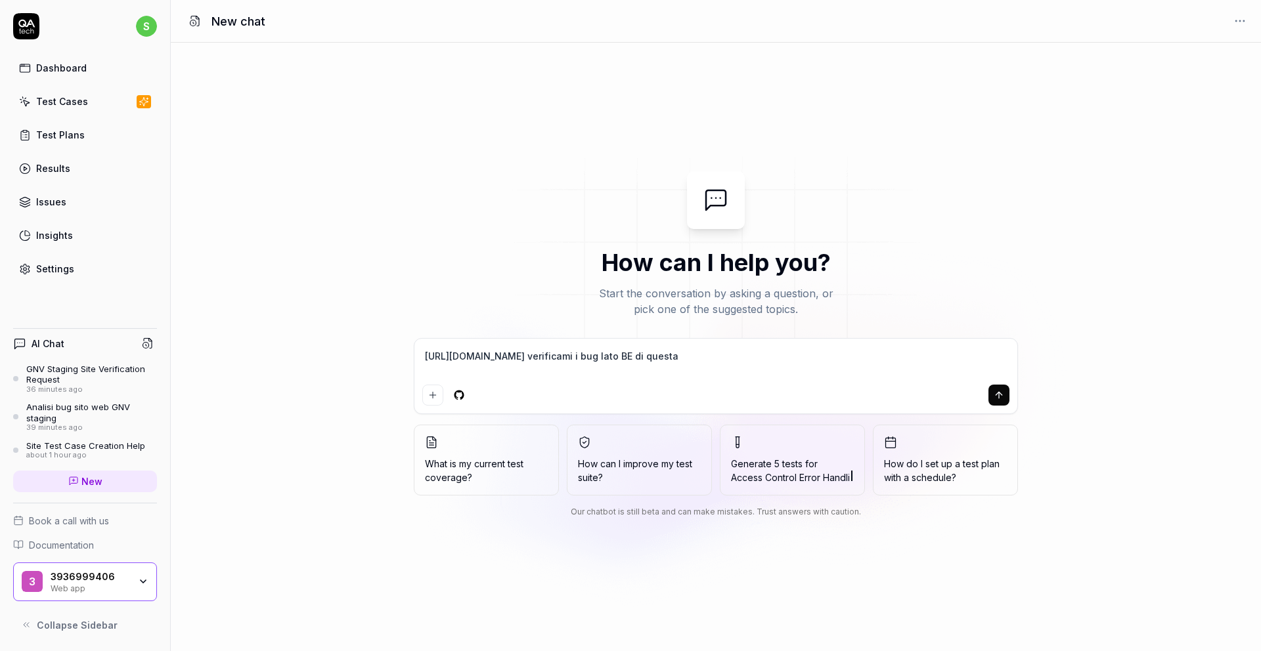
type textarea "*"
type textarea "[URL][DOMAIN_NAME] verificami i bug lato BE di questa p"
type textarea "*"
type textarea "[URL][DOMAIN_NAME] verificami i bug lato BE di questa pa"
type textarea "*"
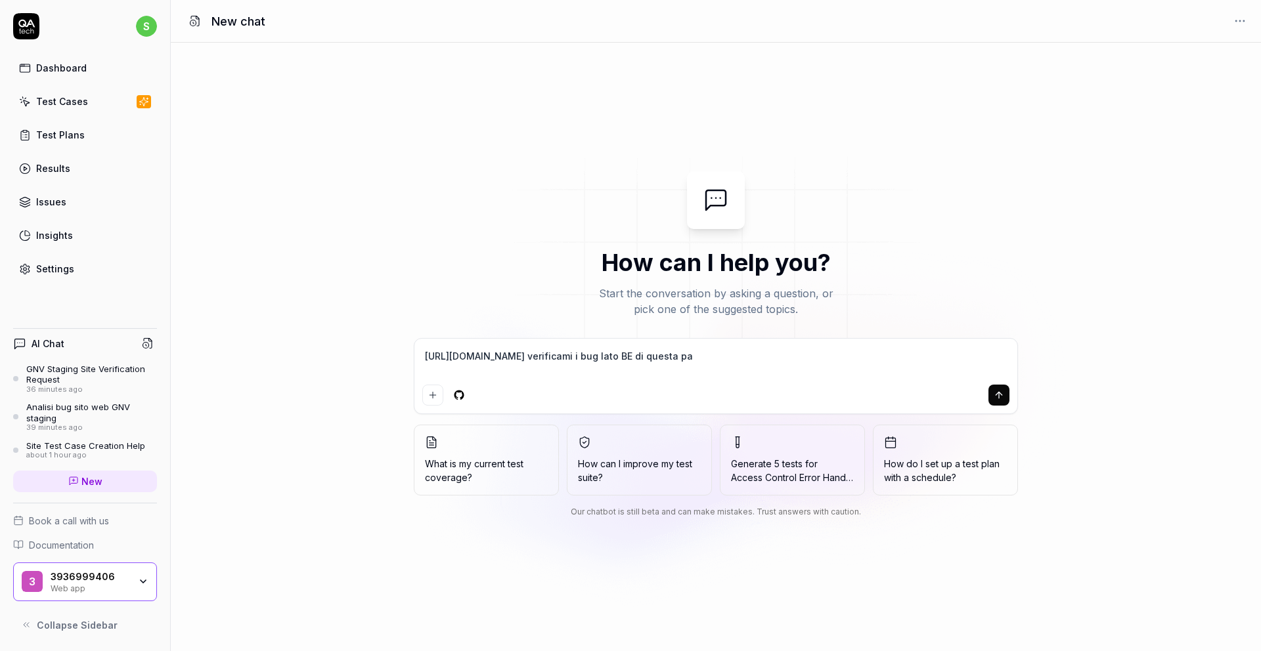
type textarea "[URL][DOMAIN_NAME] verificami i bug lato BE di questa pag"
type textarea "*"
type textarea "[URL][DOMAIN_NAME] verificami i bug lato BE di questa pagi"
type textarea "*"
type textarea "[URL][DOMAIN_NAME] verificami i bug lato BE di questa pagin"
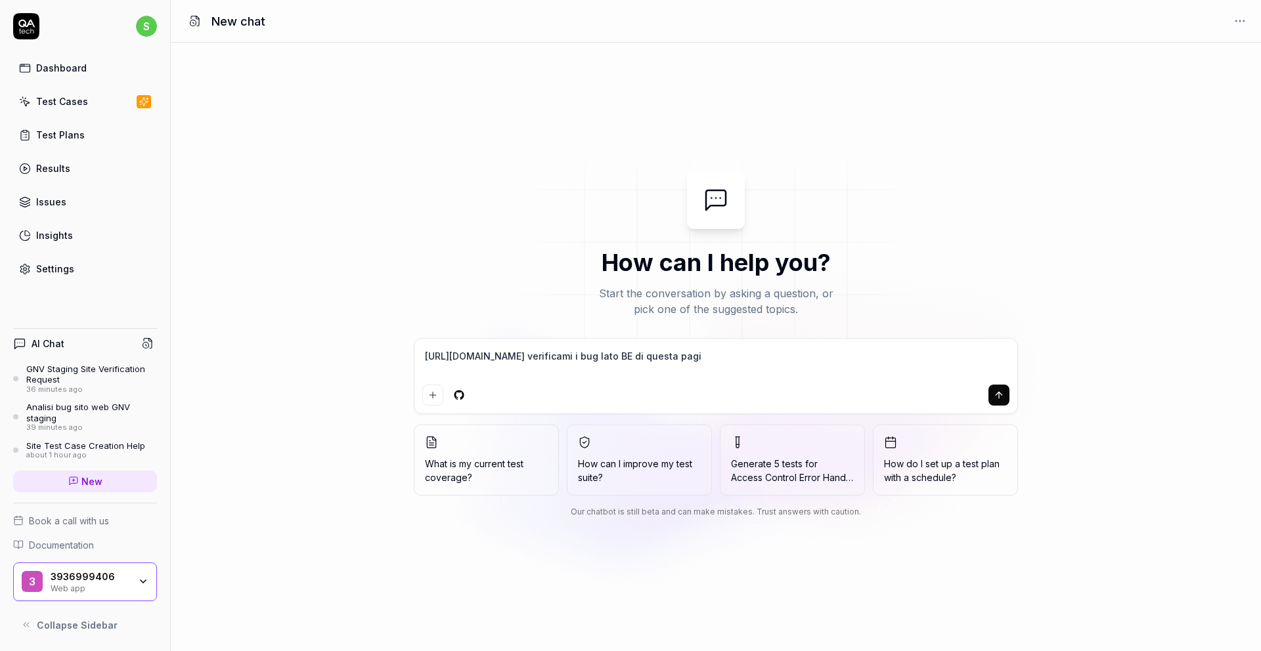
type textarea "*"
type textarea "[URL][DOMAIN_NAME] verificami i bug lato BE di questa pagina"
type textarea "*"
type textarea "[URL][DOMAIN_NAME] verificami i bug lato BE di questa pagina"
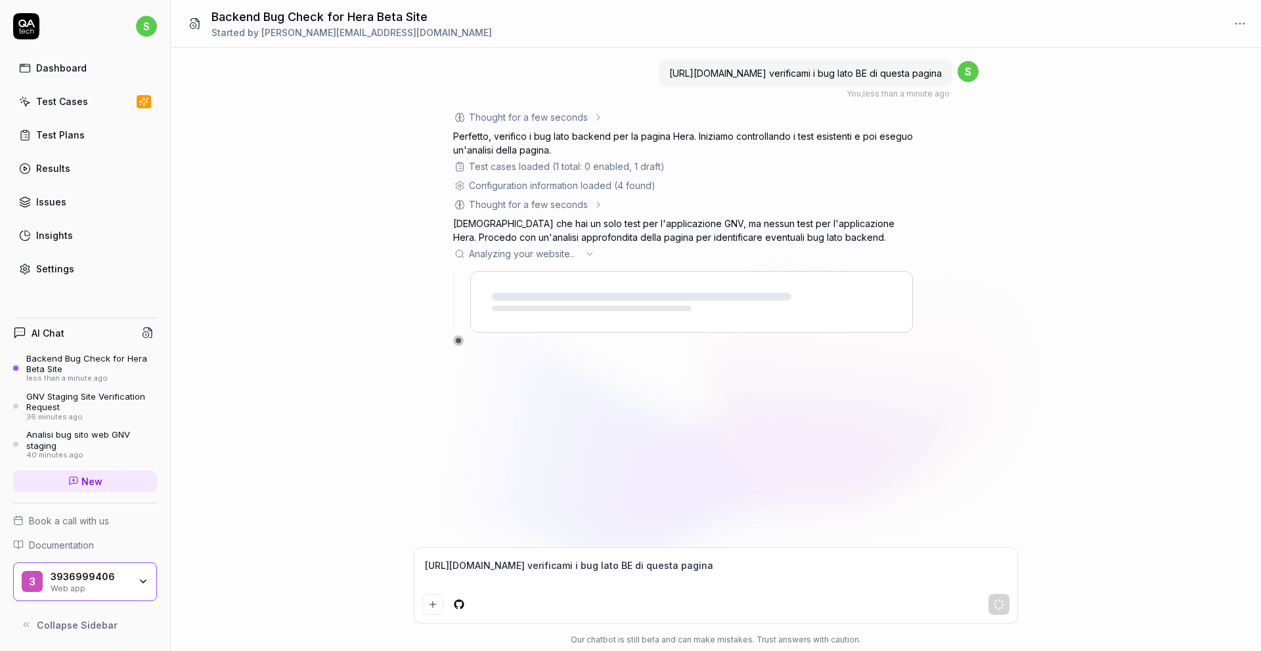
click at [110, 588] on div "Web app" at bounding box center [90, 587] width 79 height 11
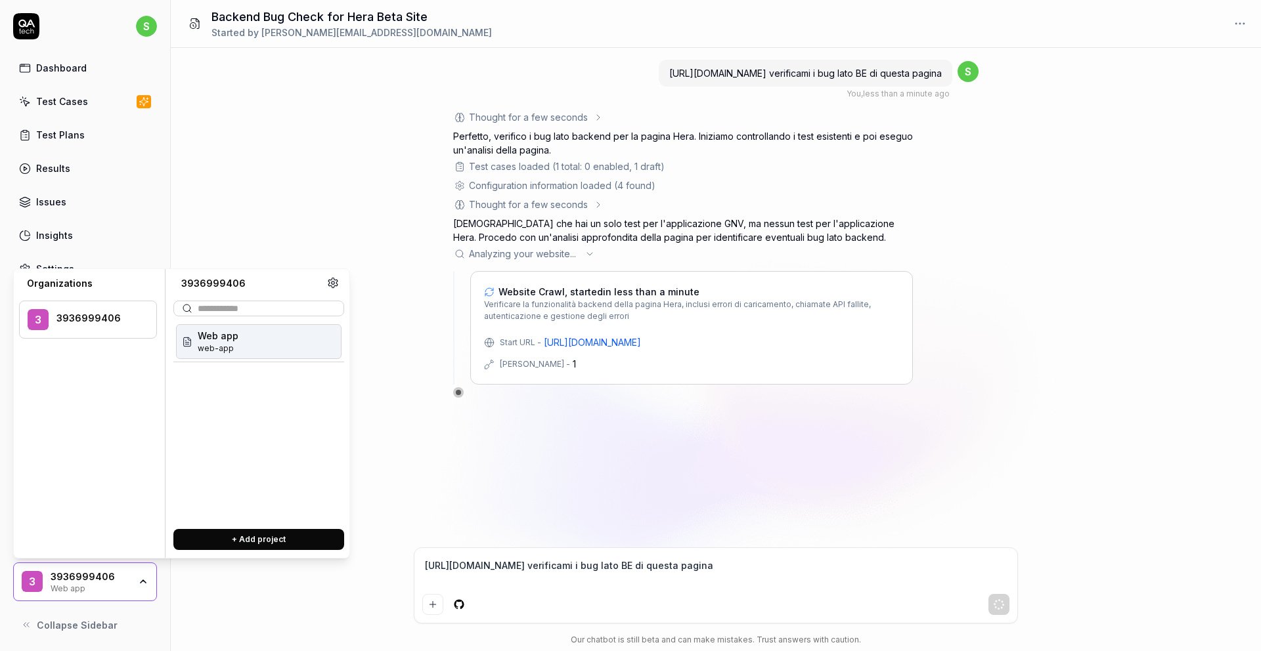
click at [239, 213] on div "[URL][DOMAIN_NAME] verificami i bug lato BE di questa pagina You , less than a …" at bounding box center [716, 298] width 1090 height 500
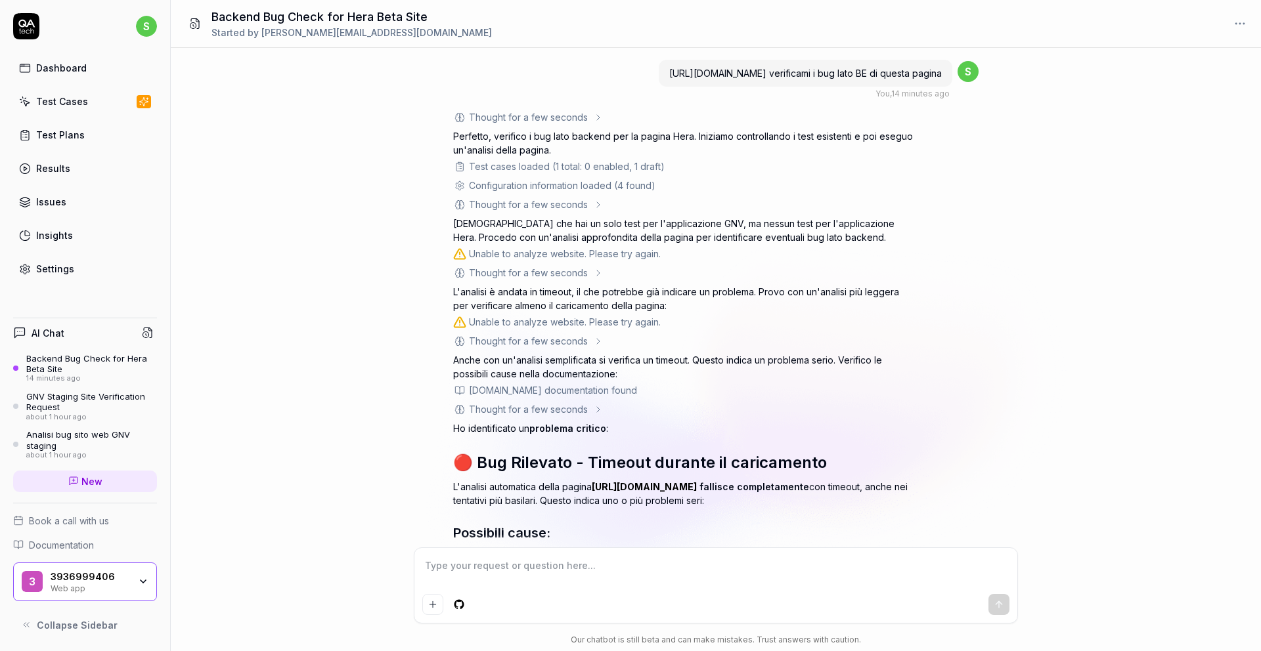
scroll to position [359, 0]
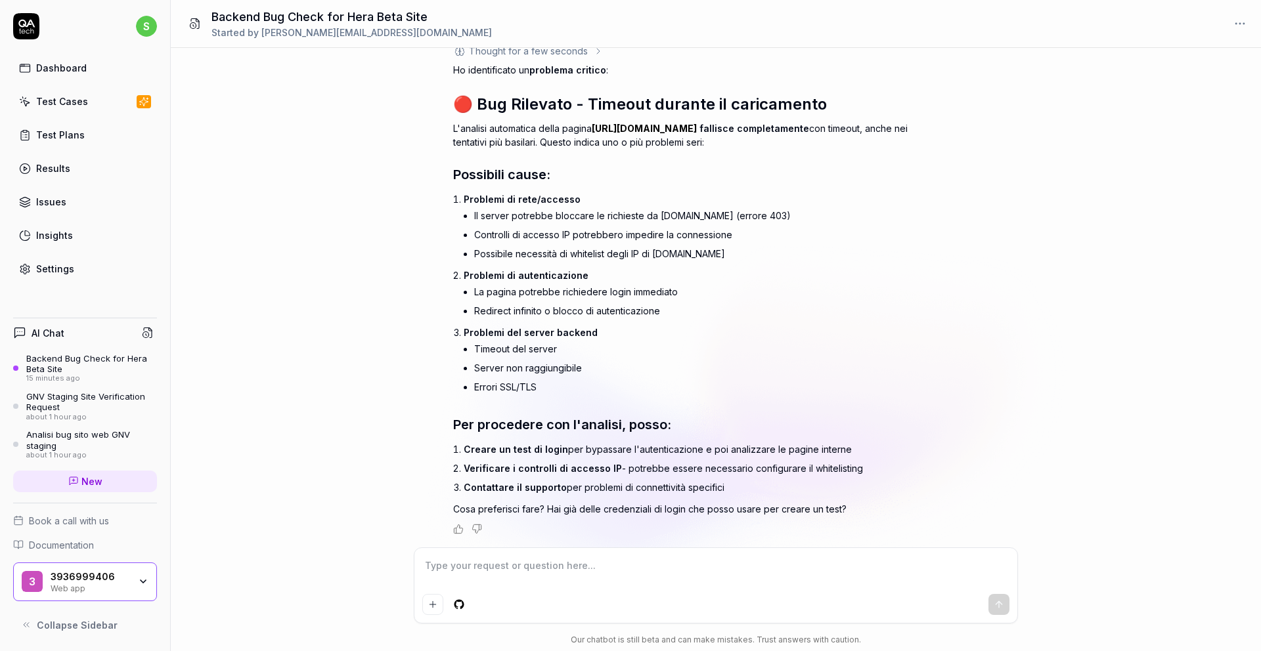
click at [495, 567] on textarea at bounding box center [715, 572] width 587 height 33
type textarea "*"
type textarea "s"
type textarea "*"
type textarea "si"
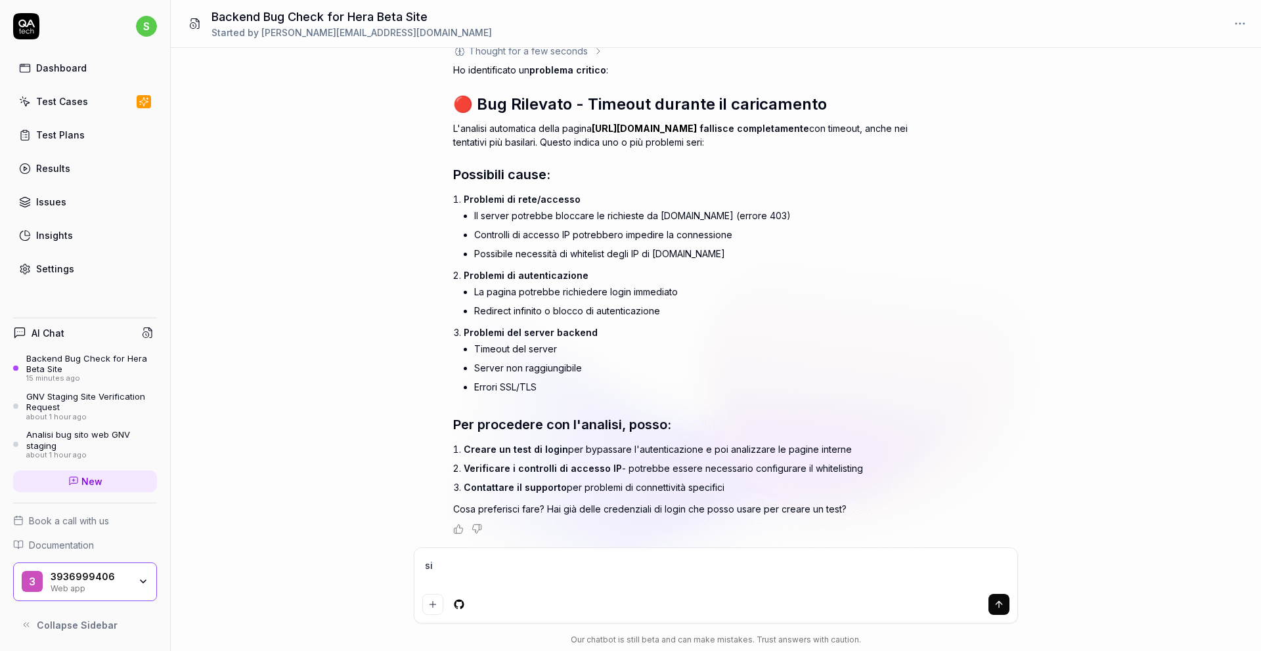
type textarea "*"
type textarea "si"
type textarea "*"
type textarea "si c"
type textarea "*"
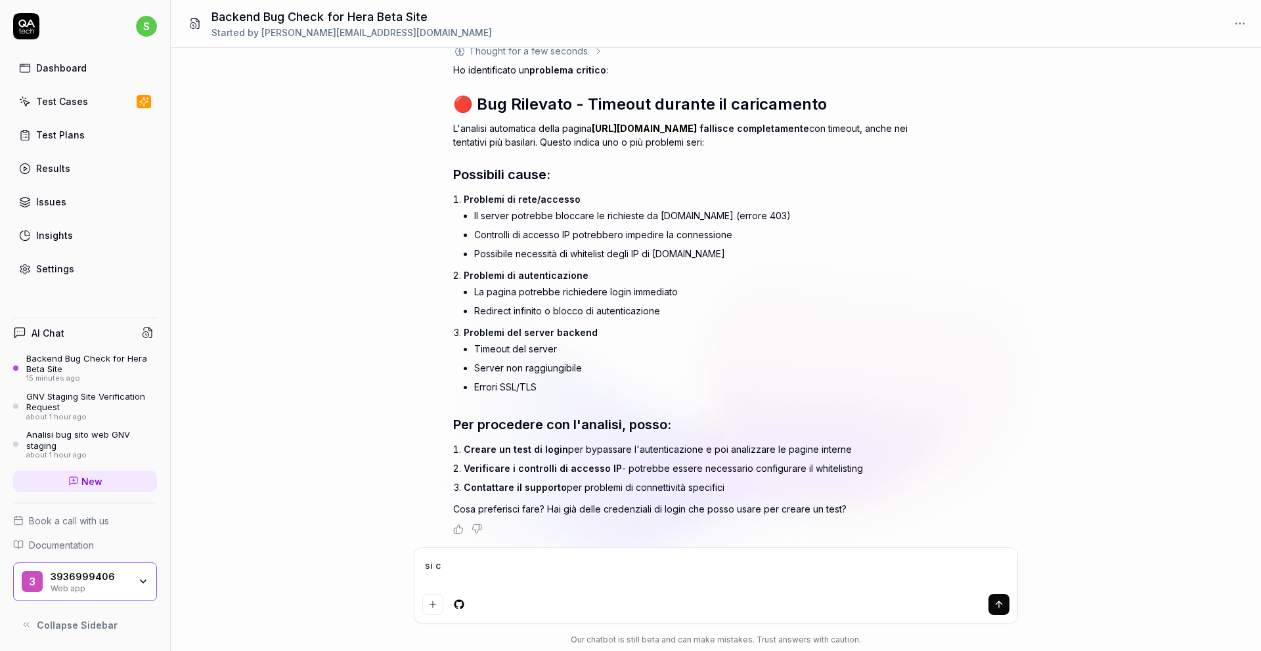
type textarea "si cr"
type textarea "*"
type textarea "si cre"
type textarea "*"
type textarea "si crea"
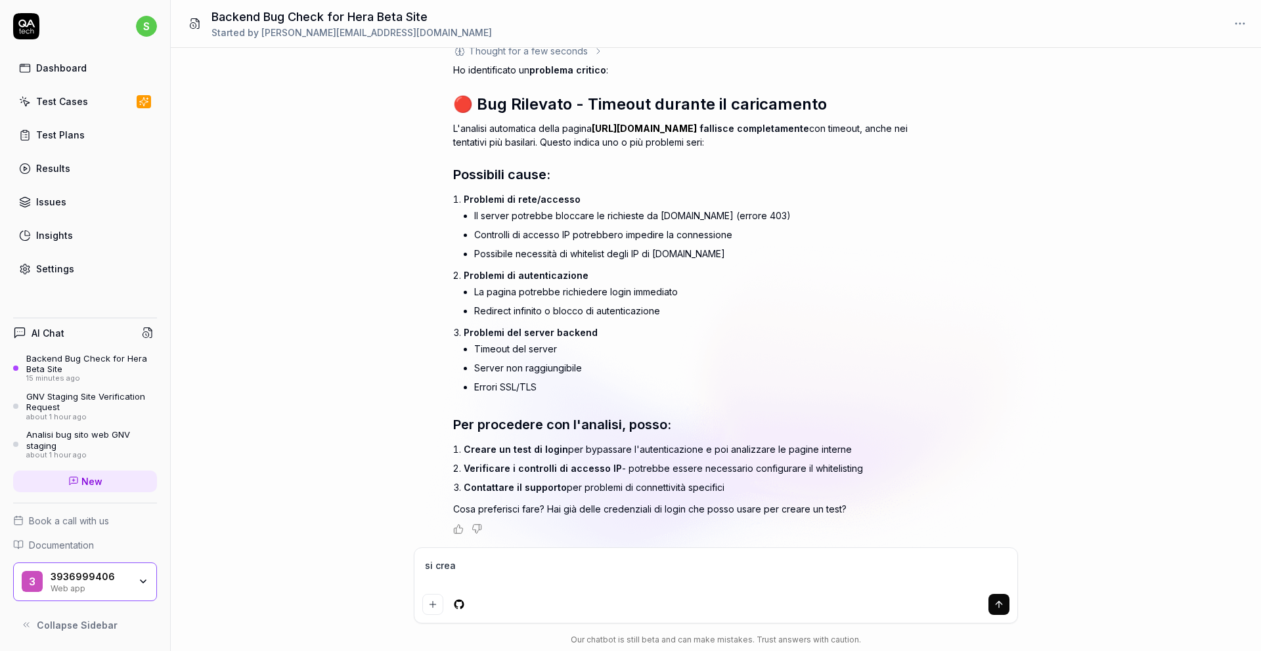
type textarea "*"
type textarea "si crea"
type textarea "*"
type textarea "si crea u"
type textarea "*"
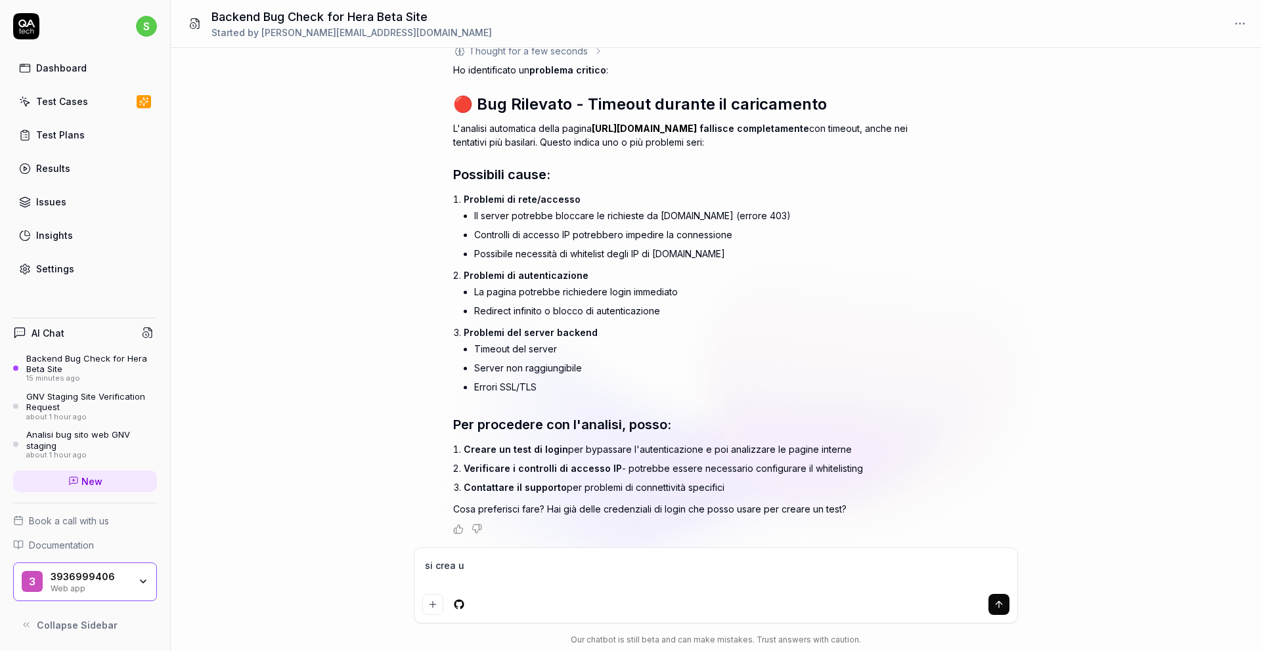
type textarea "si crea un"
type textarea "*"
type textarea "si crea un"
type textarea "*"
type textarea "si crea un t"
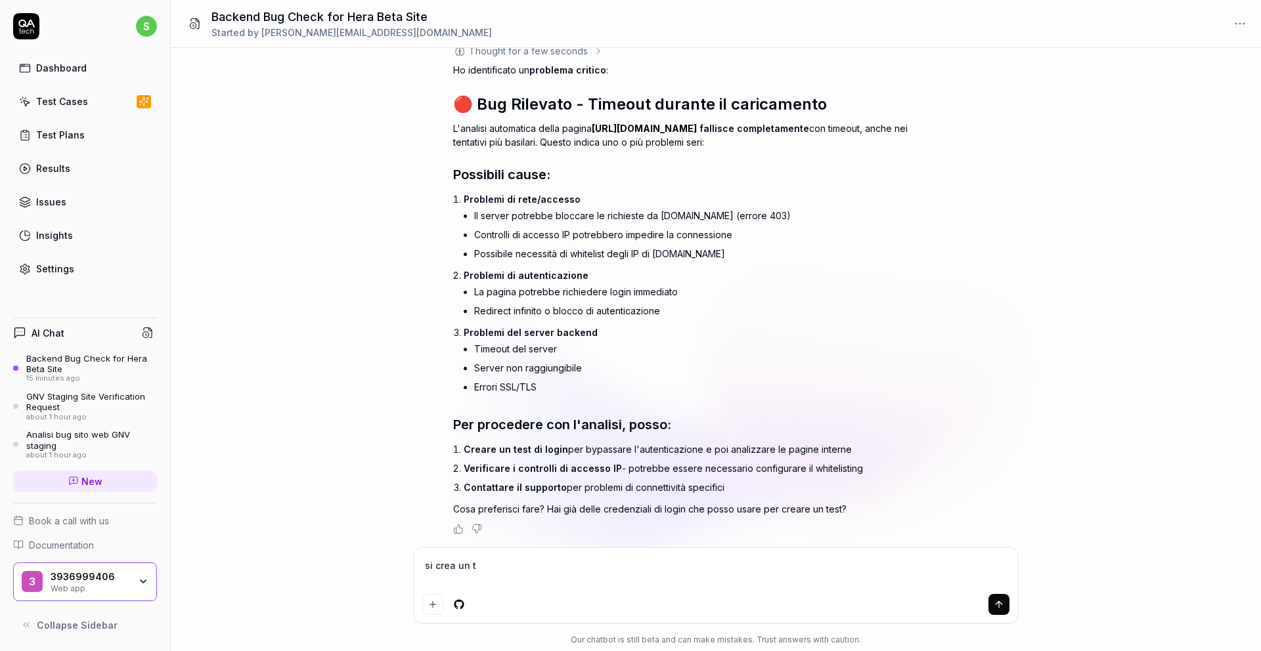
type textarea "*"
type textarea "si crea un te"
type textarea "*"
type textarea "si crea un tes"
type textarea "*"
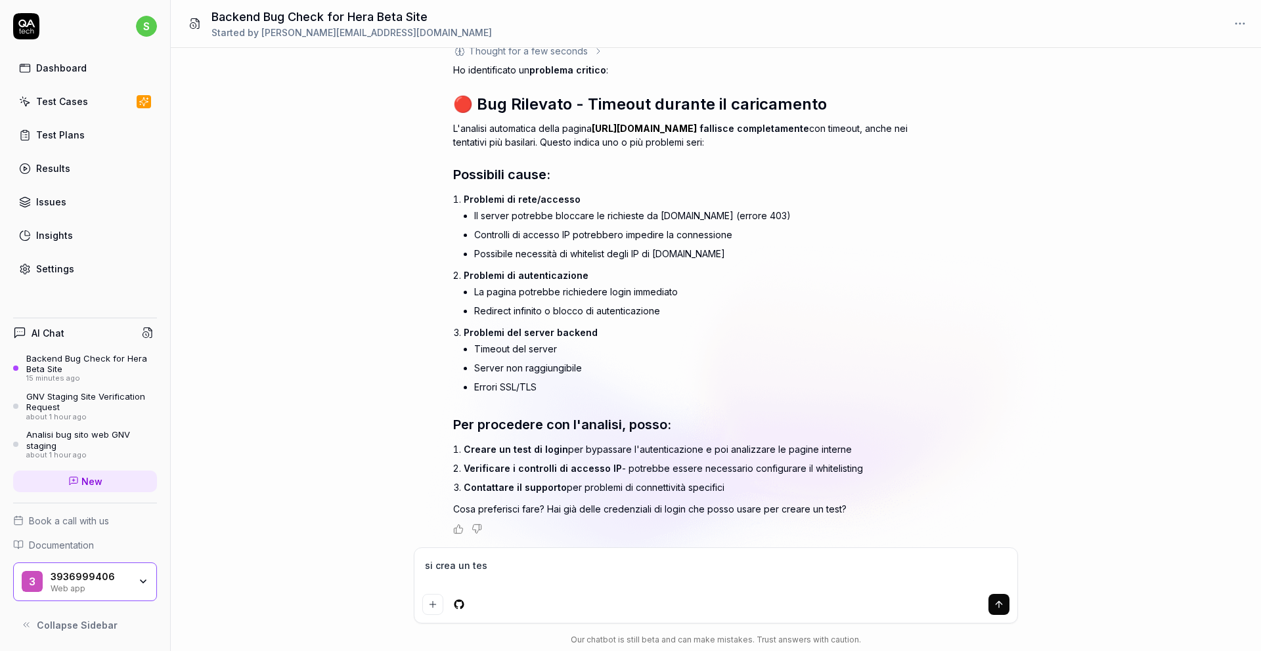
type textarea "si crea un test"
type textarea "*"
type textarea "si crea un test"
type textarea "*"
type textarea "si crea un test d"
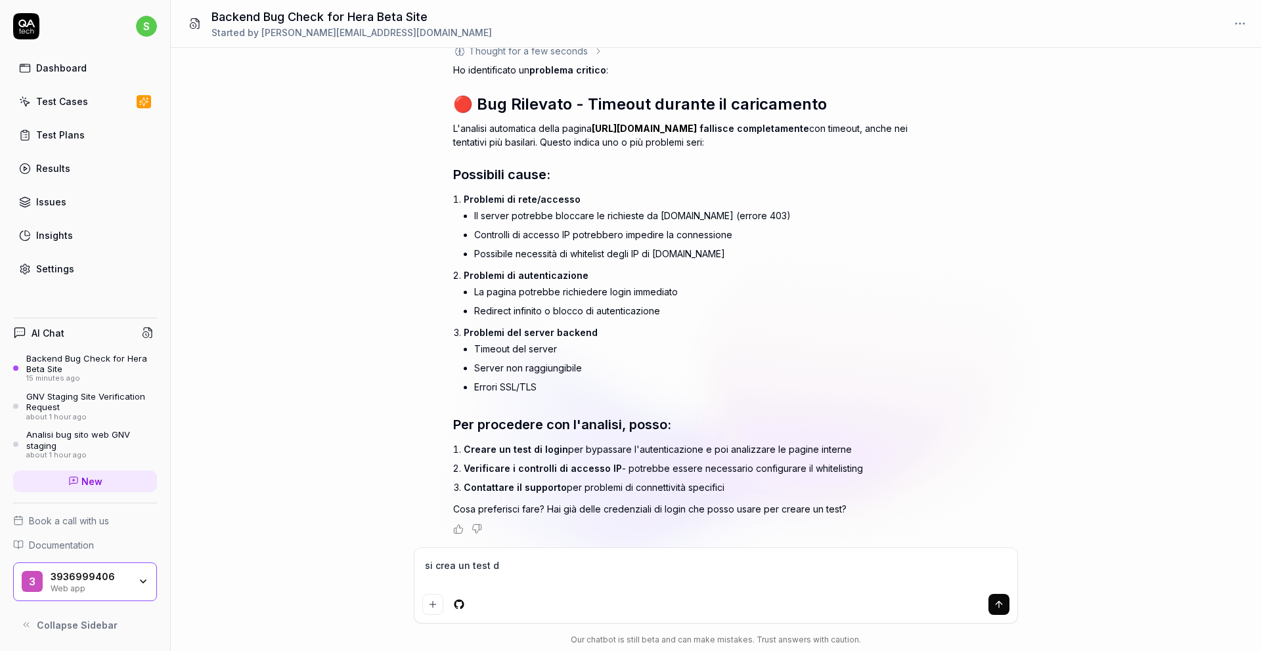
type textarea "*"
type textarea "si crea un test di"
type textarea "*"
type textarea "si crea un test di"
type textarea "*"
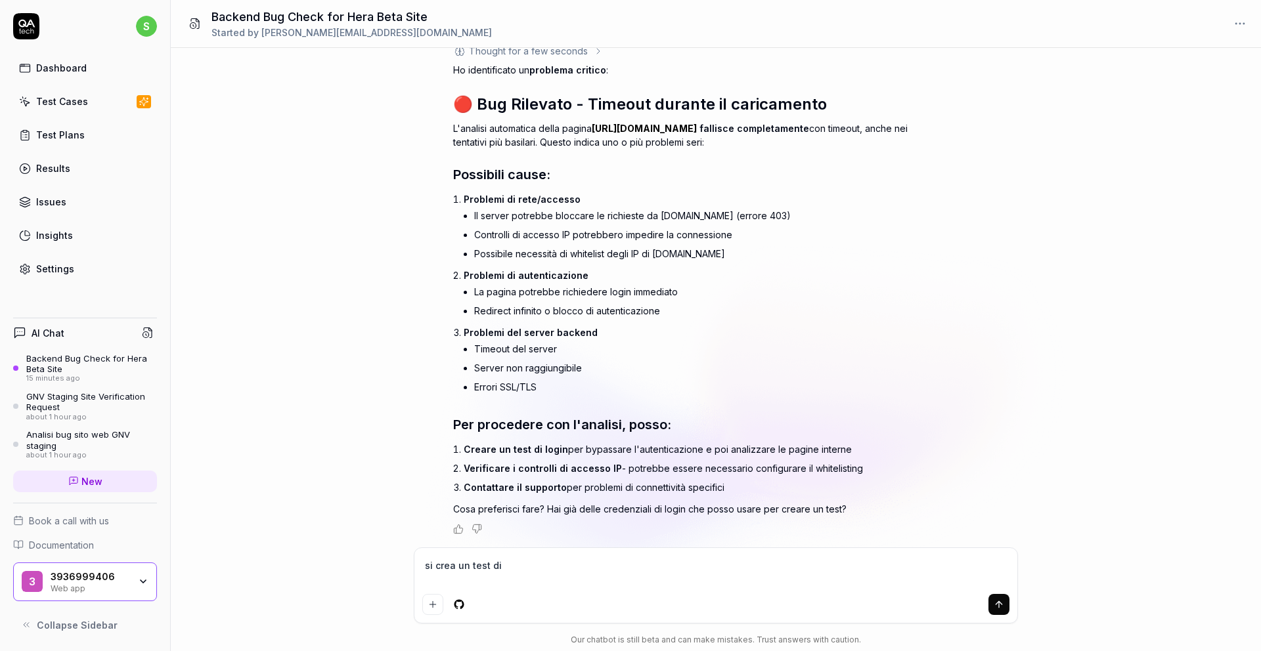
type textarea "si crea un test di l"
type textarea "*"
type textarea "si crea un test di lo"
type textarea "*"
type textarea "si crea un test di log"
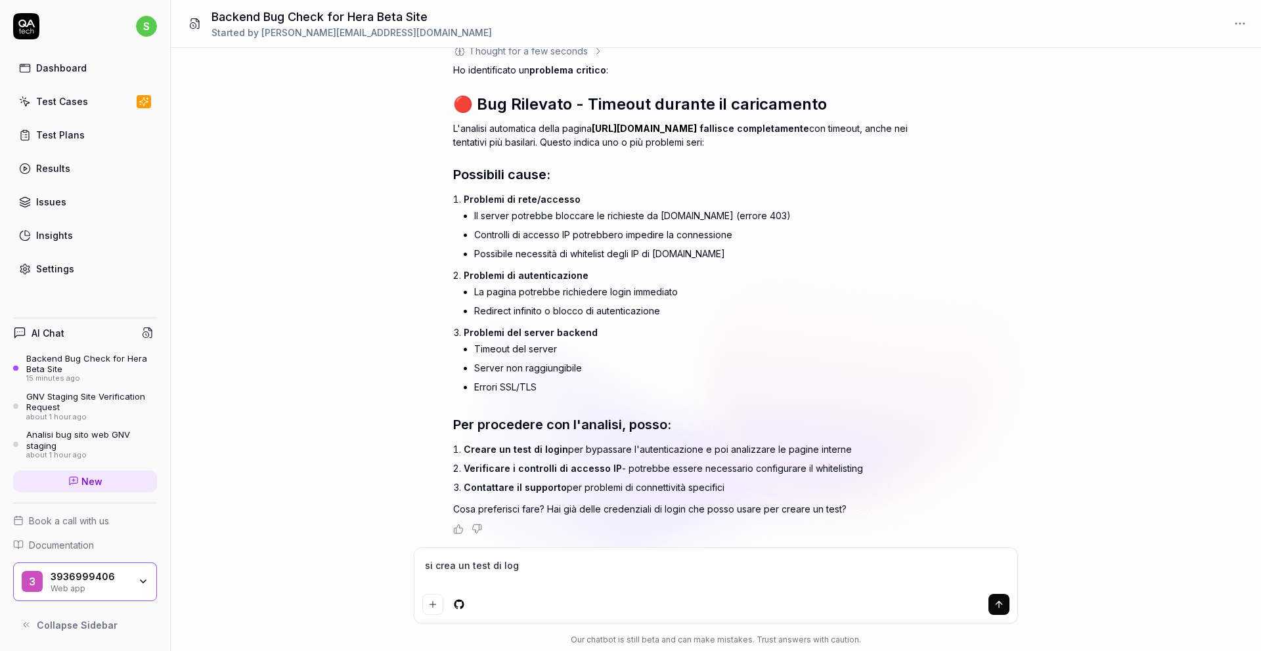
type textarea "*"
type textarea "si crea un test di logi"
type textarea "*"
type textarea "si crea un test di login"
type textarea "*"
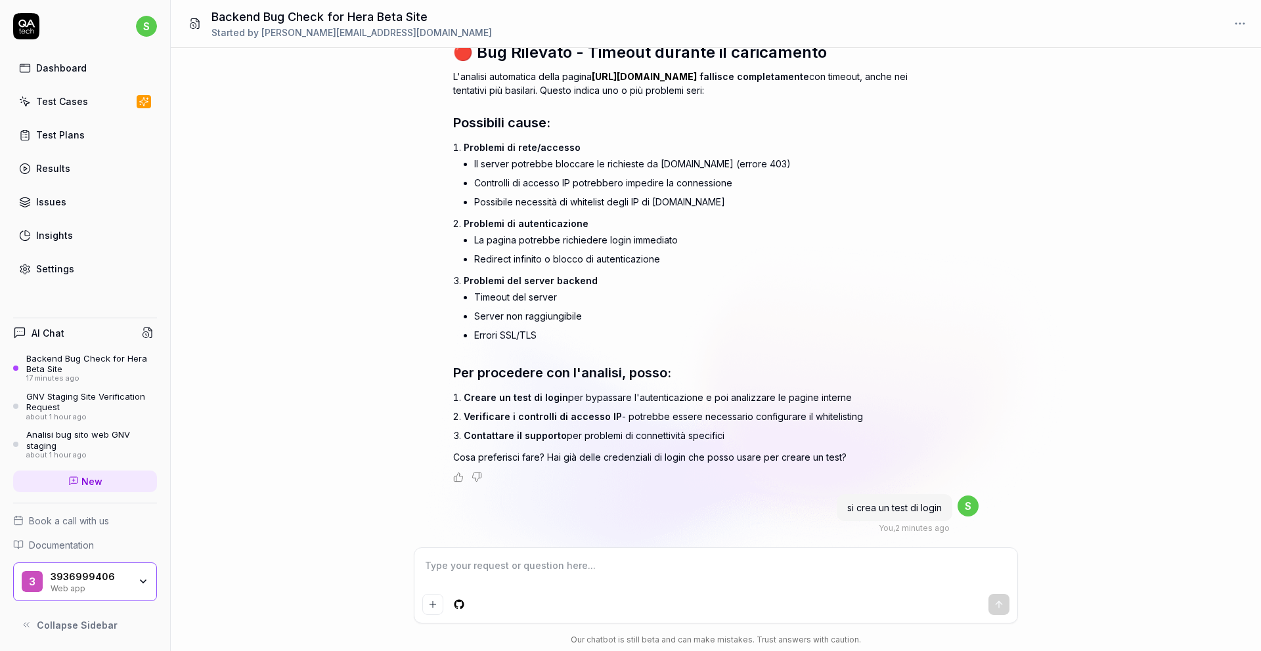
scroll to position [803, 0]
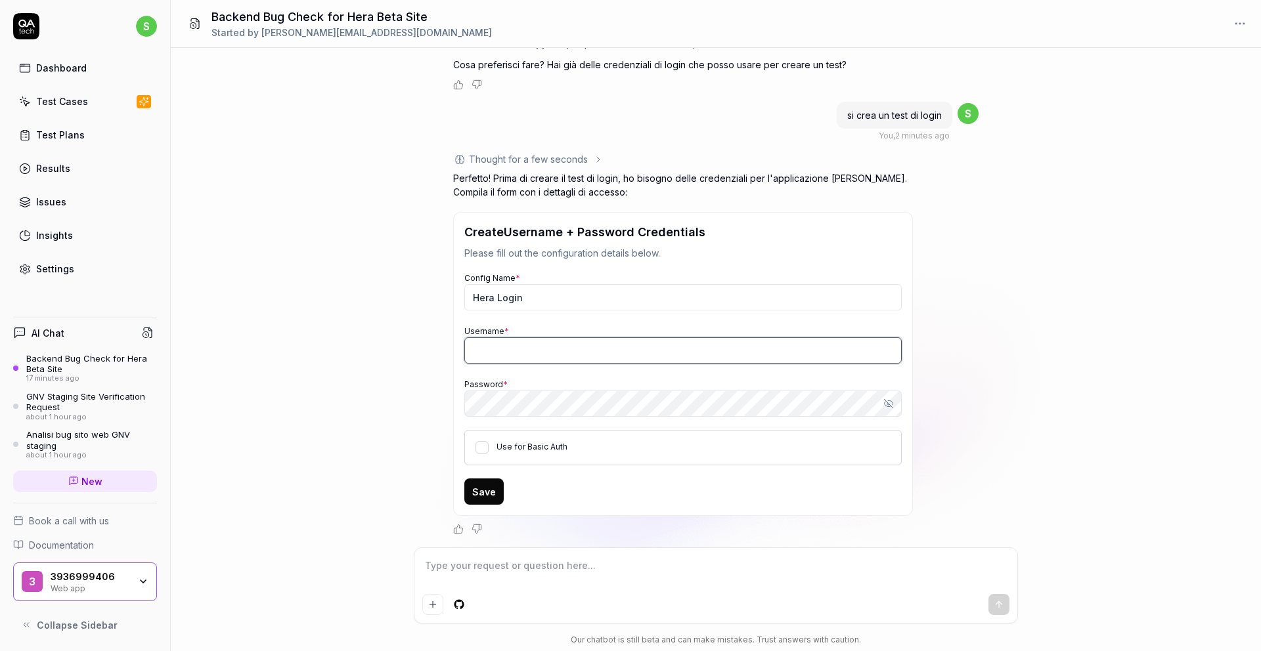
click at [584, 345] on input "Username *" at bounding box center [682, 351] width 437 height 26
click at [543, 340] on input "Username *" at bounding box center [682, 351] width 437 height 26
type textarea "*"
paste input "[EMAIL_ADDRESS][DOMAIN_NAME]"
type input "[EMAIL_ADDRESS][DOMAIN_NAME]"
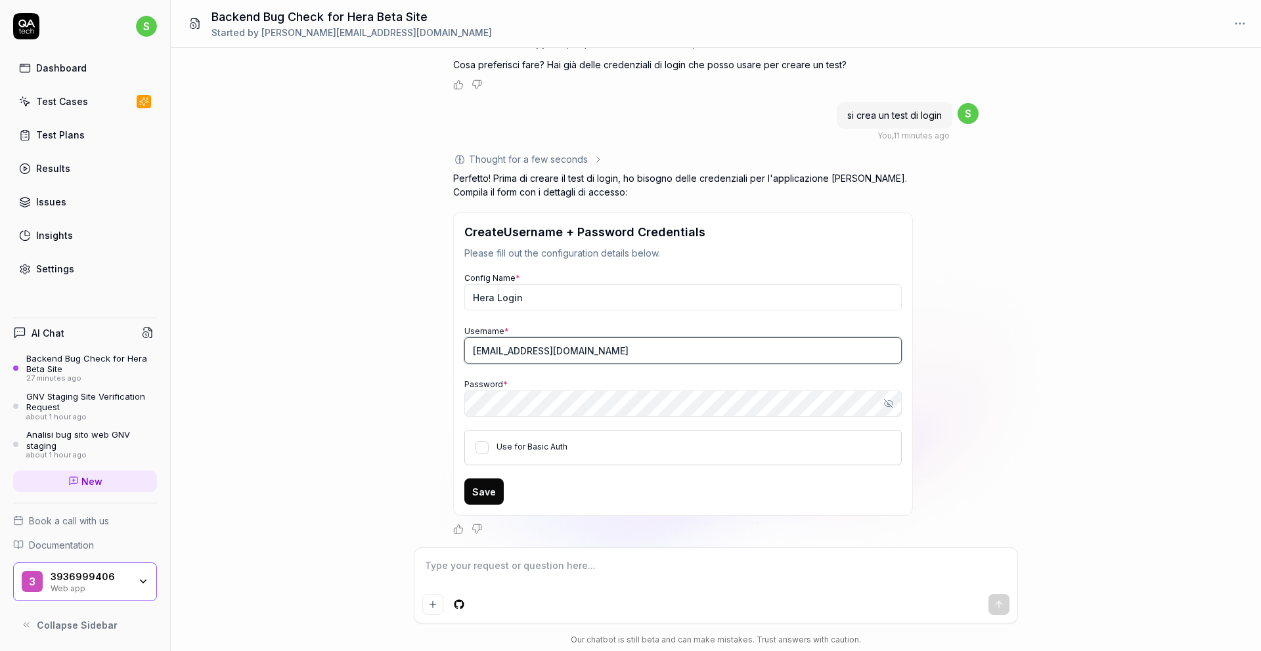
type textarea "*"
type input "[EMAIL_ADDRESS][DOMAIN_NAME]"
click at [491, 481] on button "Save" at bounding box center [483, 492] width 39 height 26
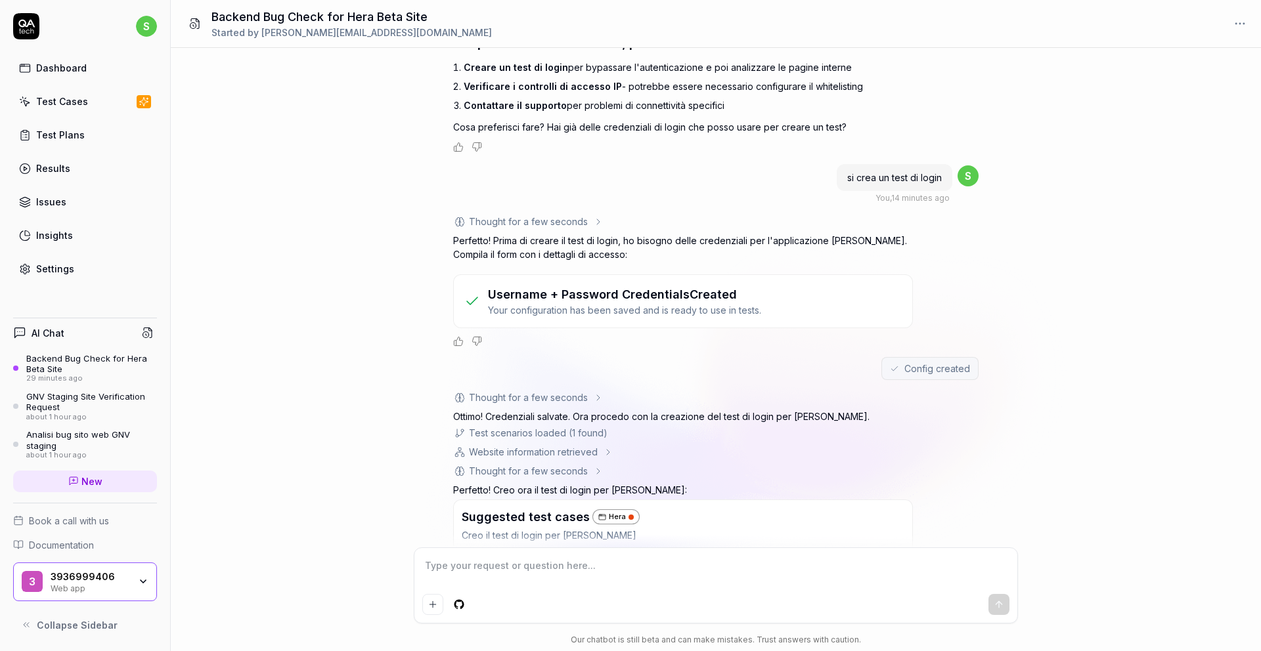
scroll to position [877, 0]
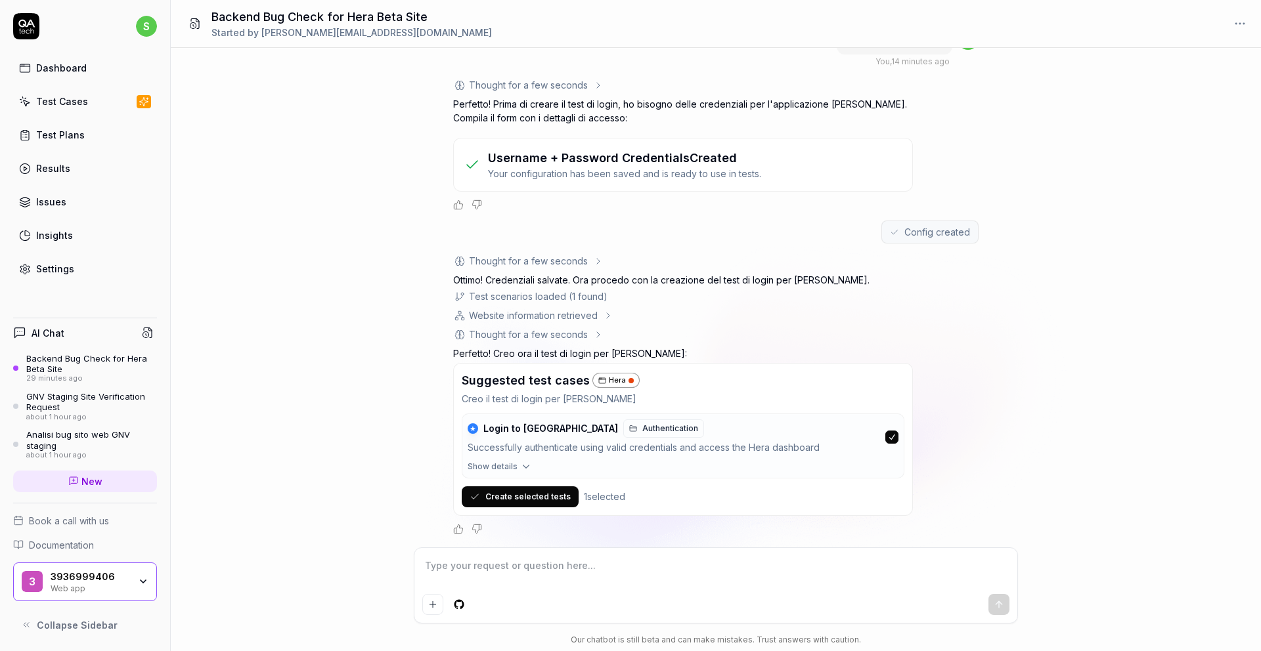
click at [559, 498] on button "Create selected tests" at bounding box center [520, 497] width 117 height 21
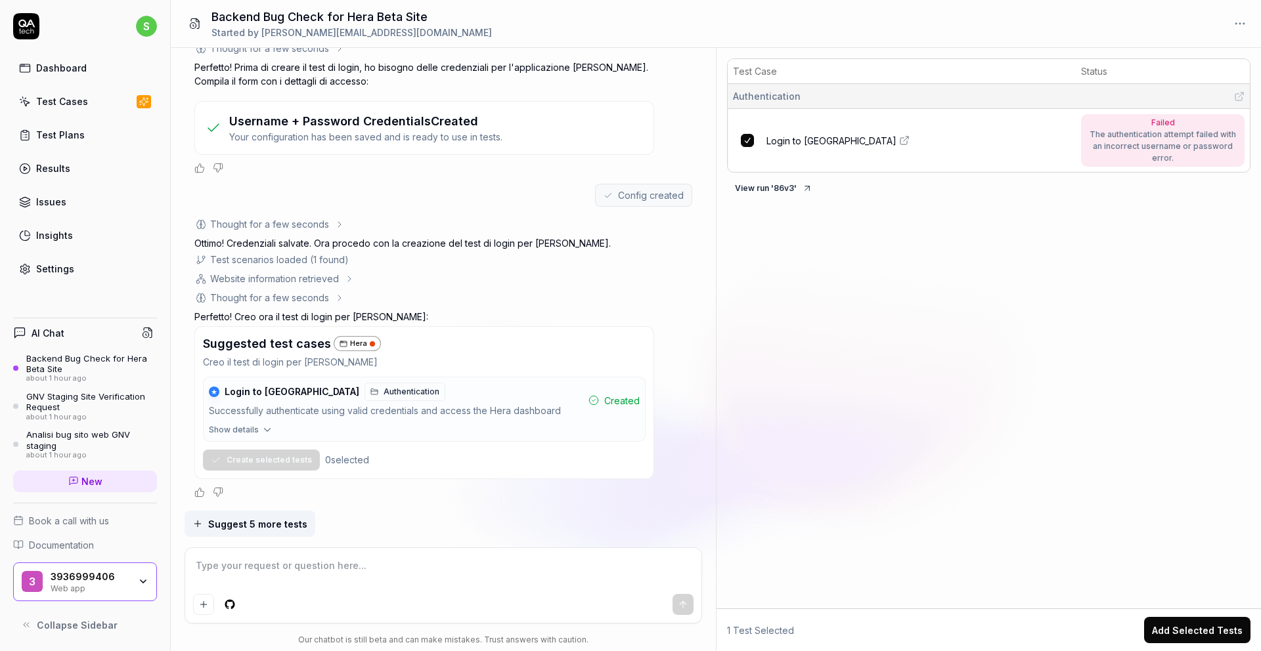
scroll to position [914, 0]
click at [271, 527] on span "Suggest 5 more tests" at bounding box center [257, 524] width 99 height 14
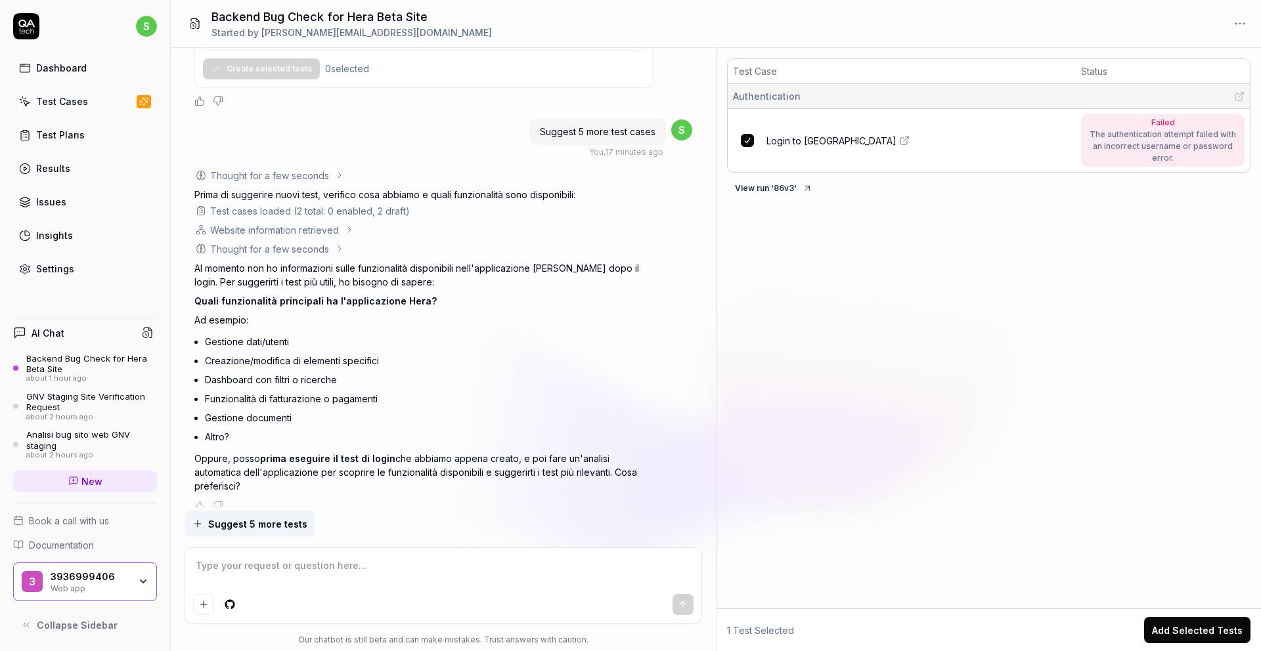
scroll to position [1305, 0]
type textarea "*"
